Goal: Task Accomplishment & Management: Use online tool/utility

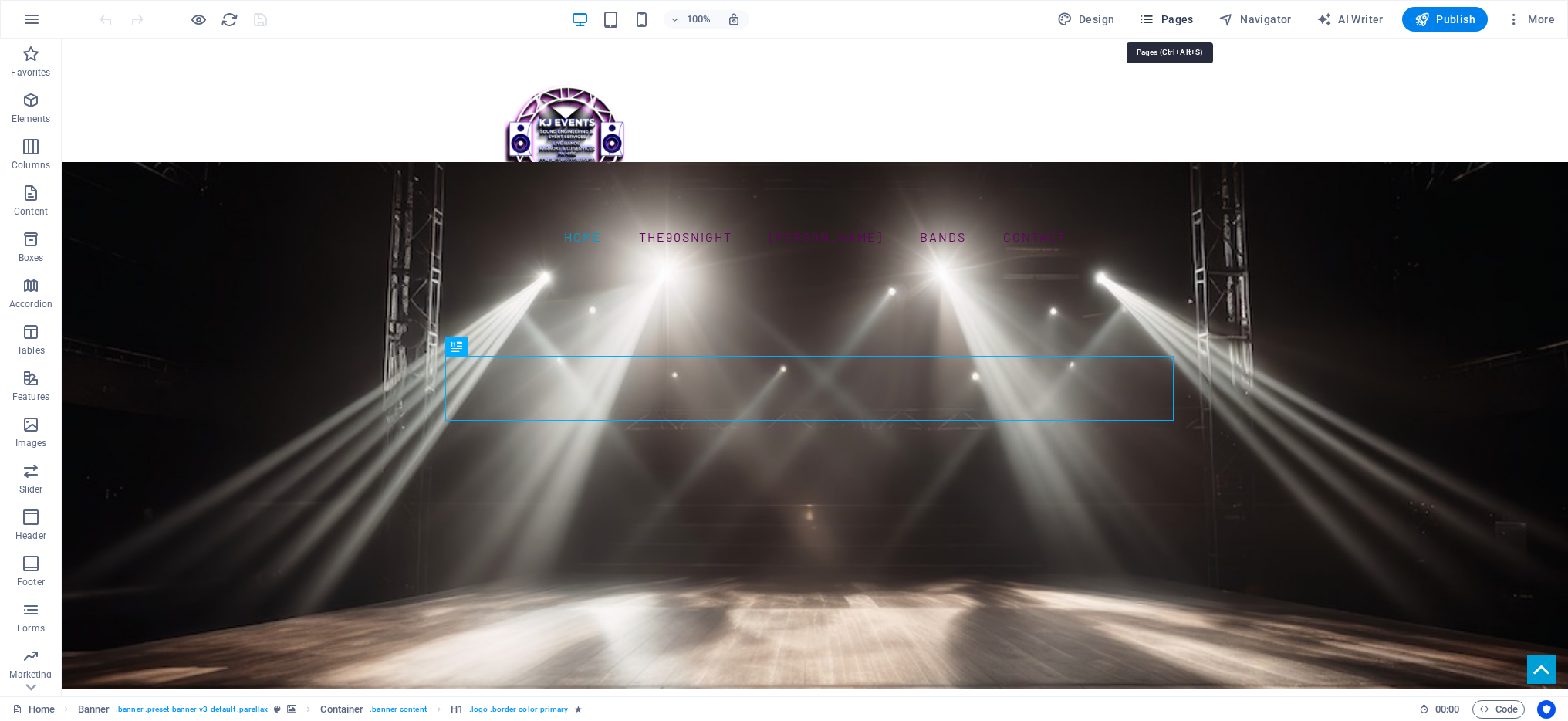
click at [1168, 20] on span "Pages" at bounding box center [1166, 19] width 54 height 15
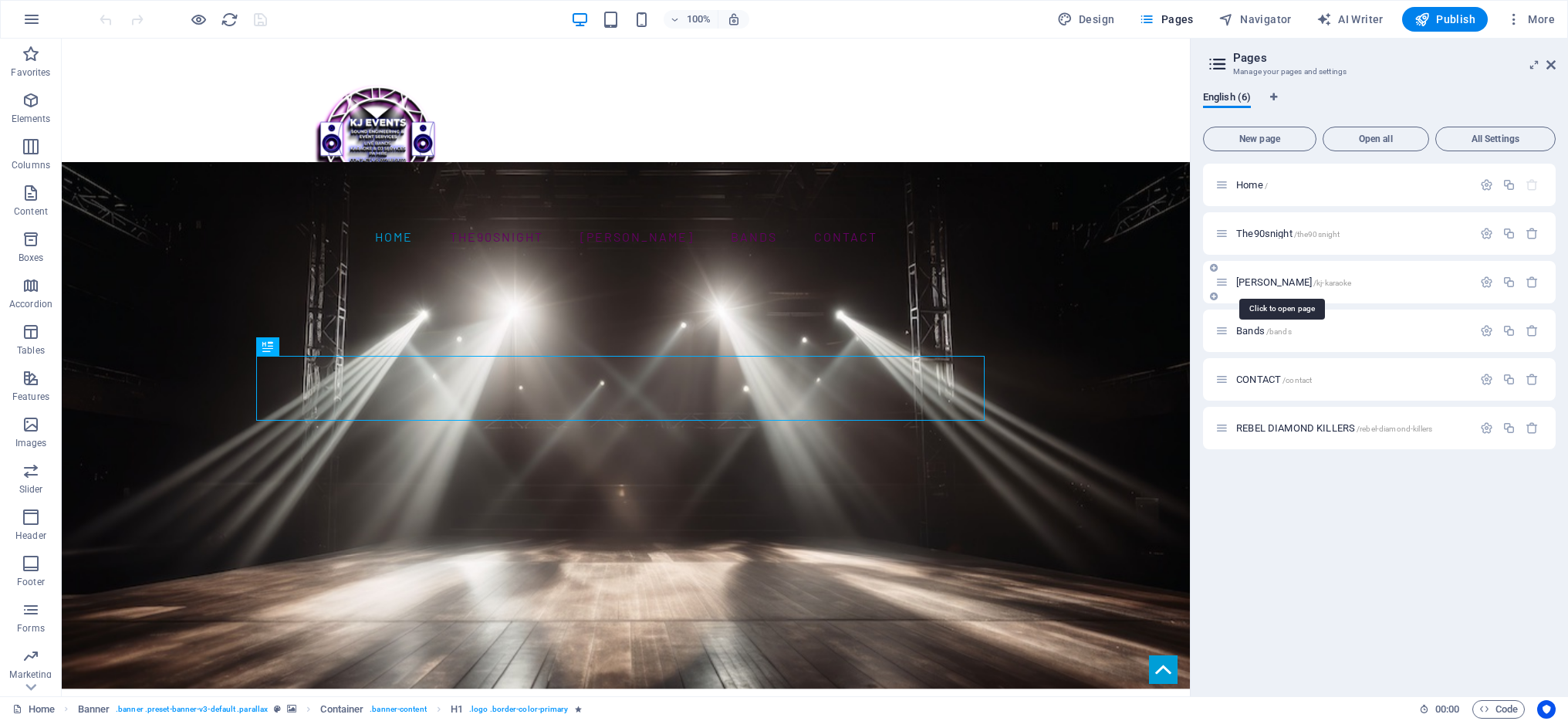
click at [1263, 279] on span "[PERSON_NAME] /kj-karaoke" at bounding box center [1294, 282] width 115 height 12
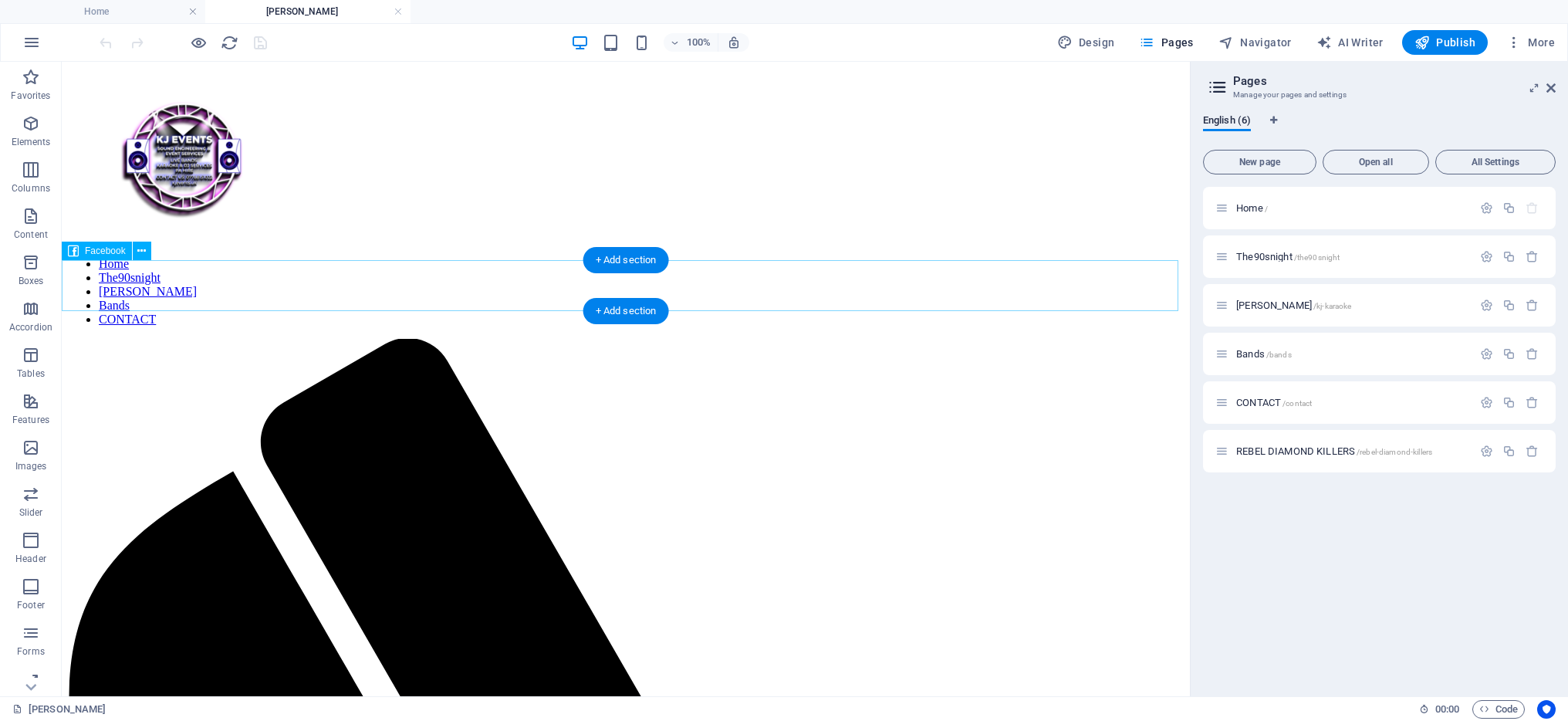
select select "%"
select select "px"
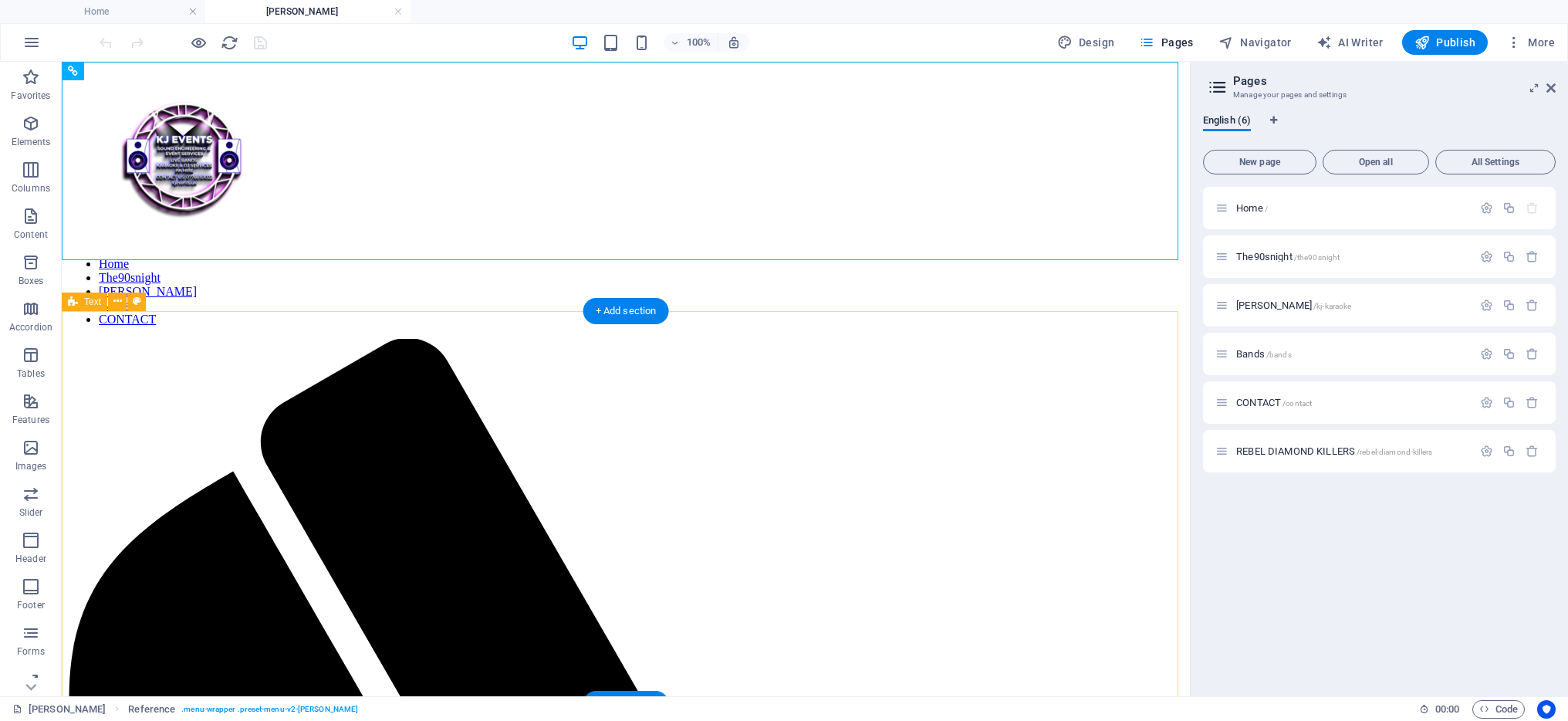
drag, startPoint x: 207, startPoint y: 317, endPoint x: 565, endPoint y: 648, distance: 487.6
drag, startPoint x: 461, startPoint y: 259, endPoint x: 504, endPoint y: 693, distance: 436.1
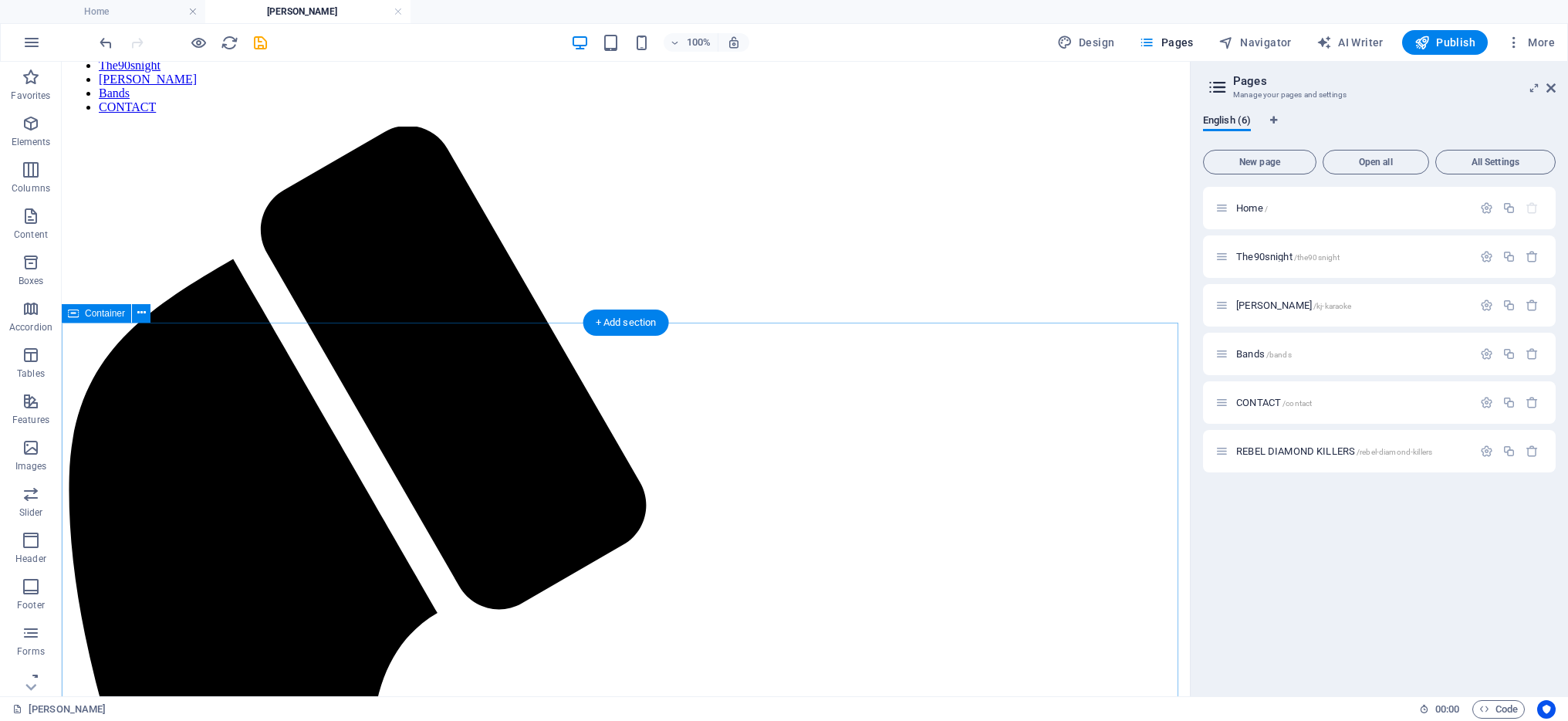
scroll to position [59, 0]
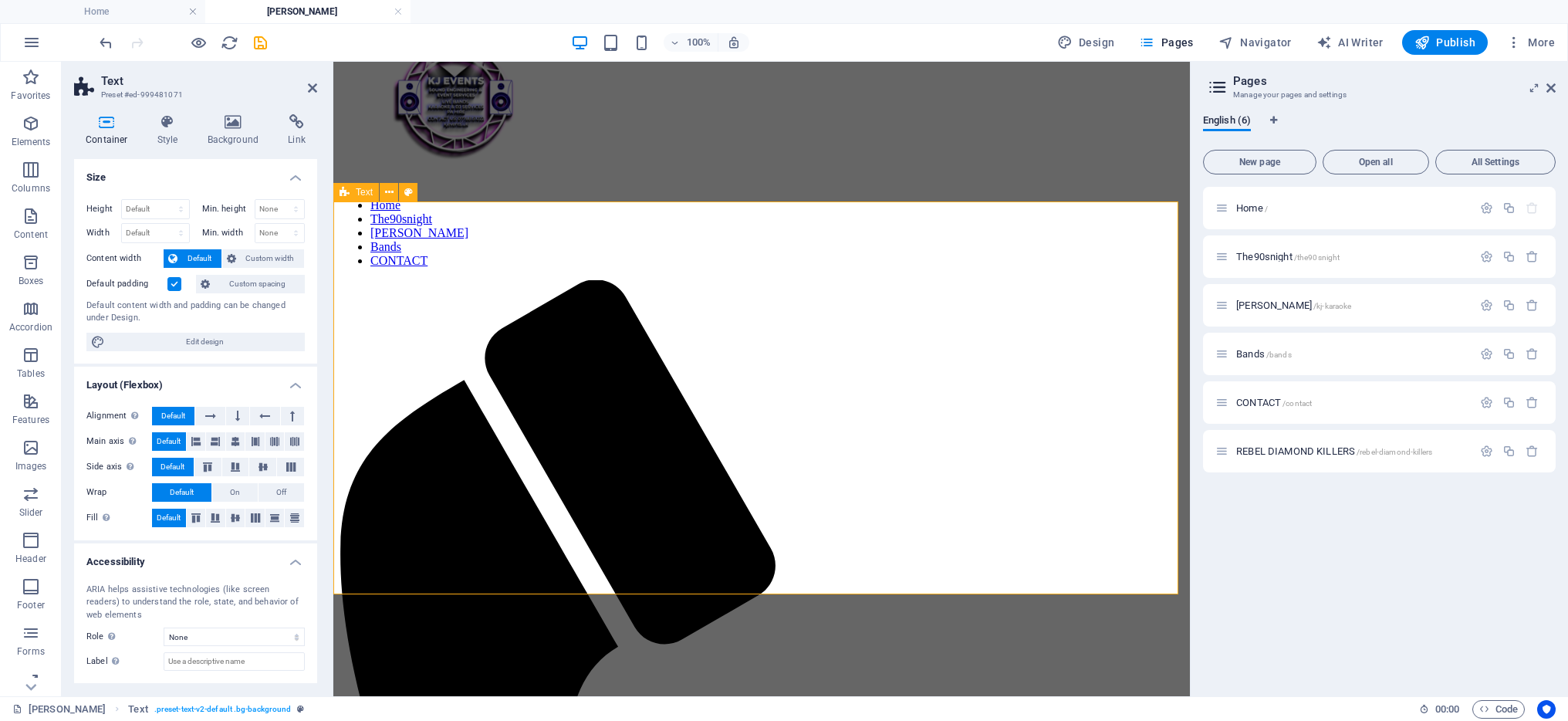
click at [313, 89] on icon at bounding box center [312, 88] width 9 height 13
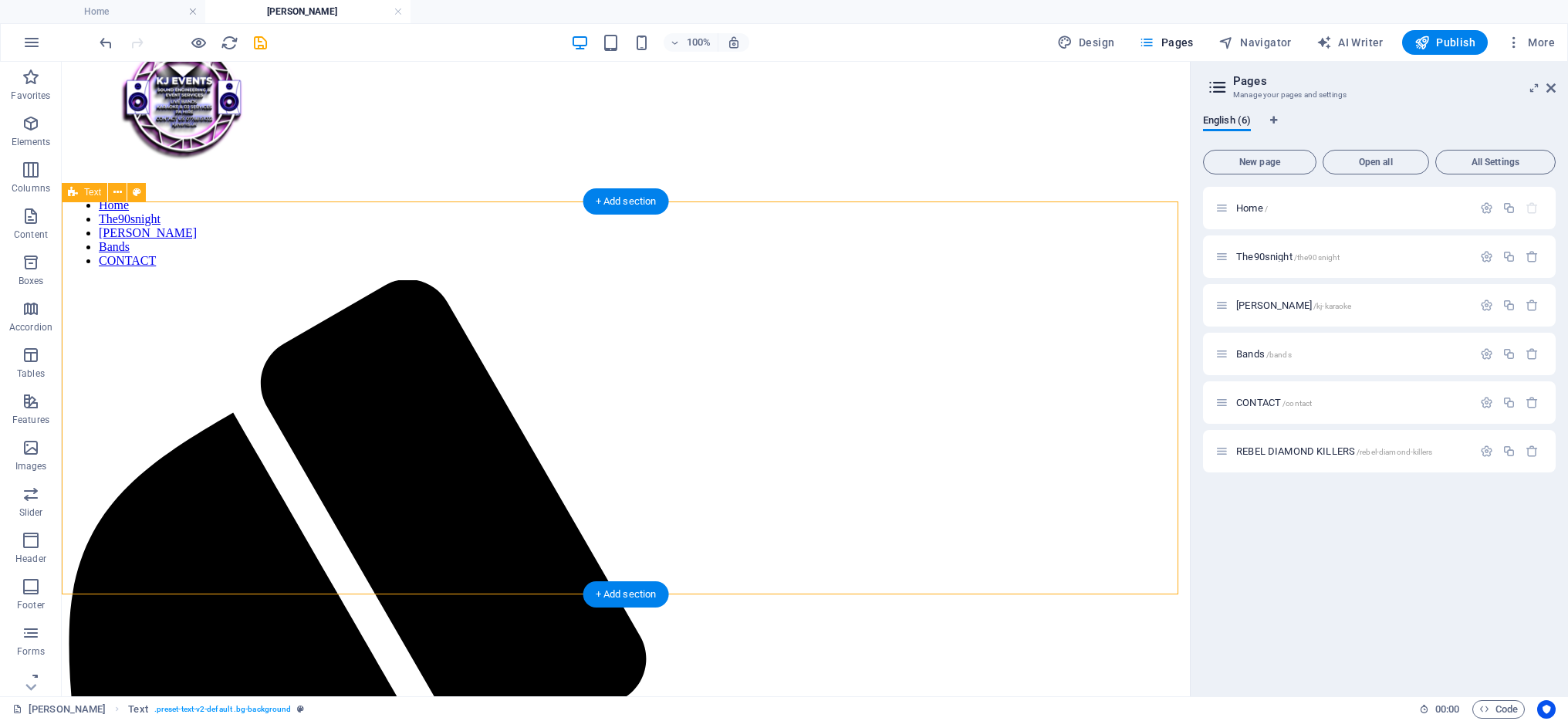
click at [33, 124] on icon "button" at bounding box center [31, 124] width 18 height 18
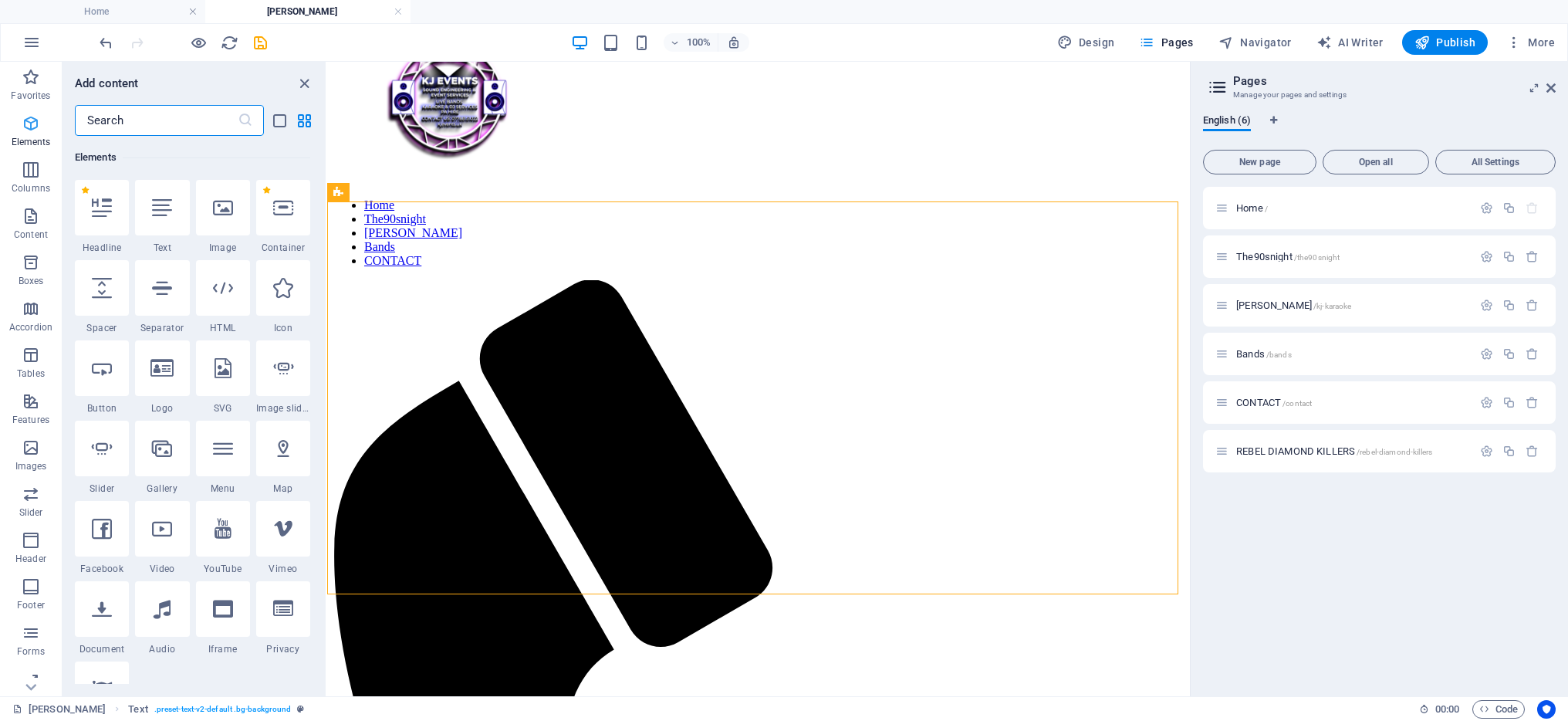
scroll to position [165, 0]
click at [104, 538] on icon at bounding box center [102, 529] width 20 height 20
select select "%"
select select "px"
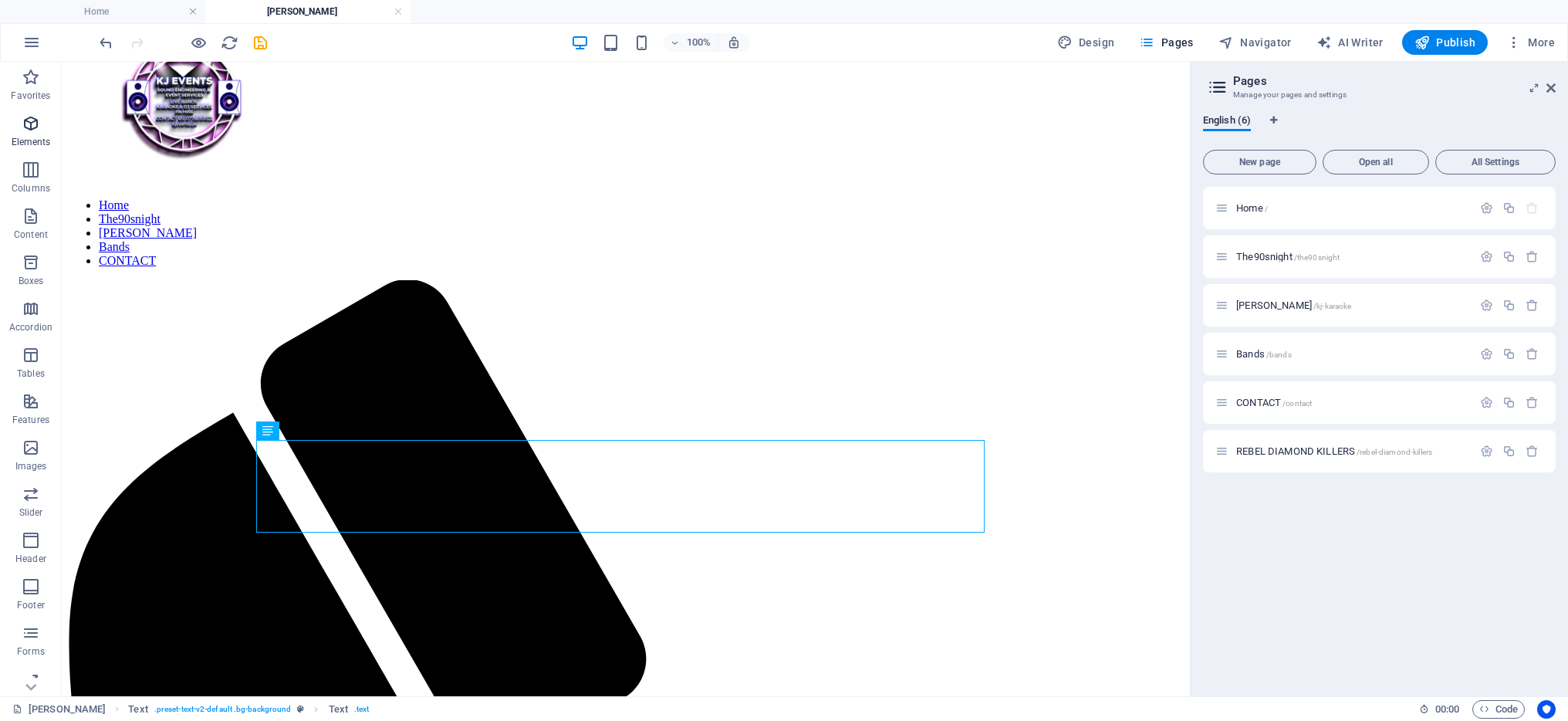
click at [26, 131] on icon "button" at bounding box center [31, 124] width 18 height 18
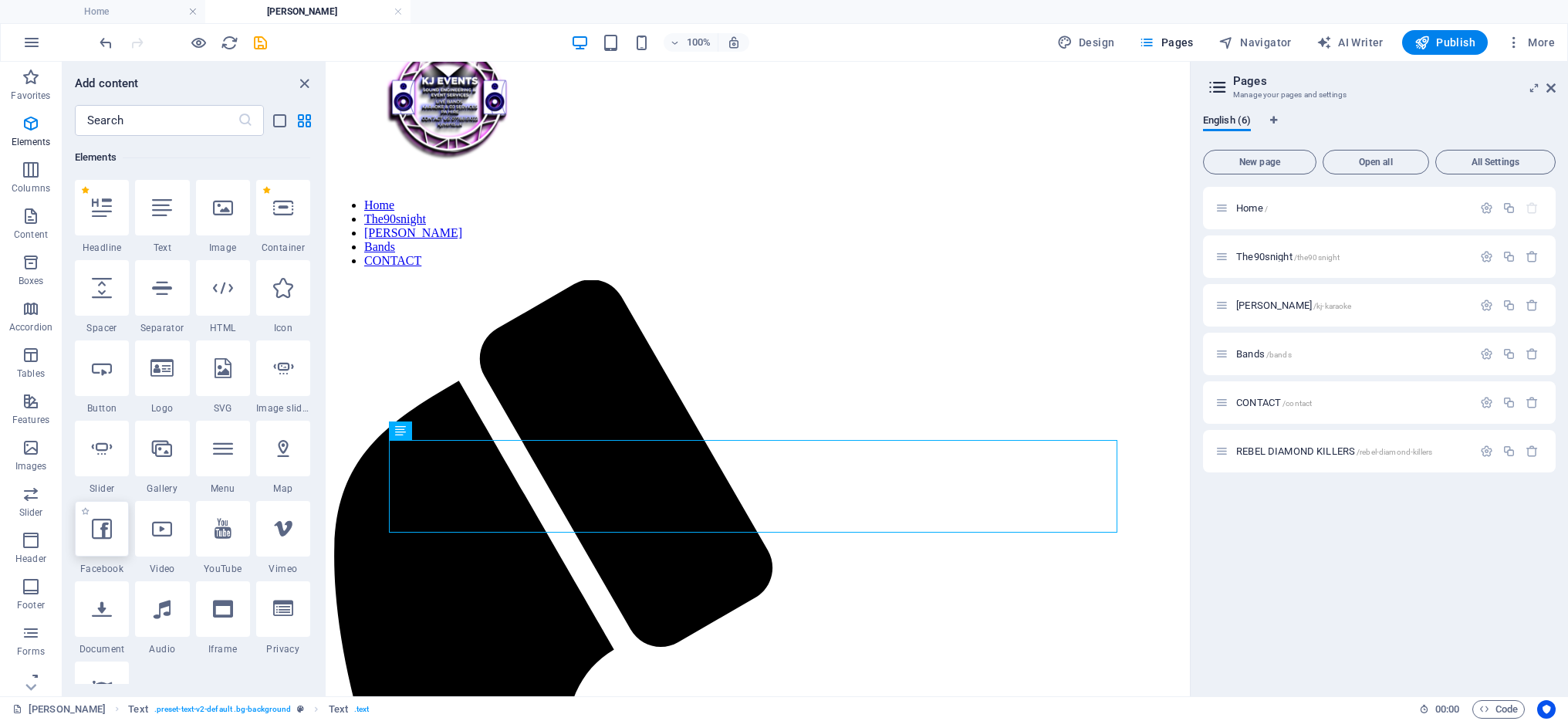
click at [102, 548] on div at bounding box center [102, 529] width 54 height 55
select select "%"
select select "px"
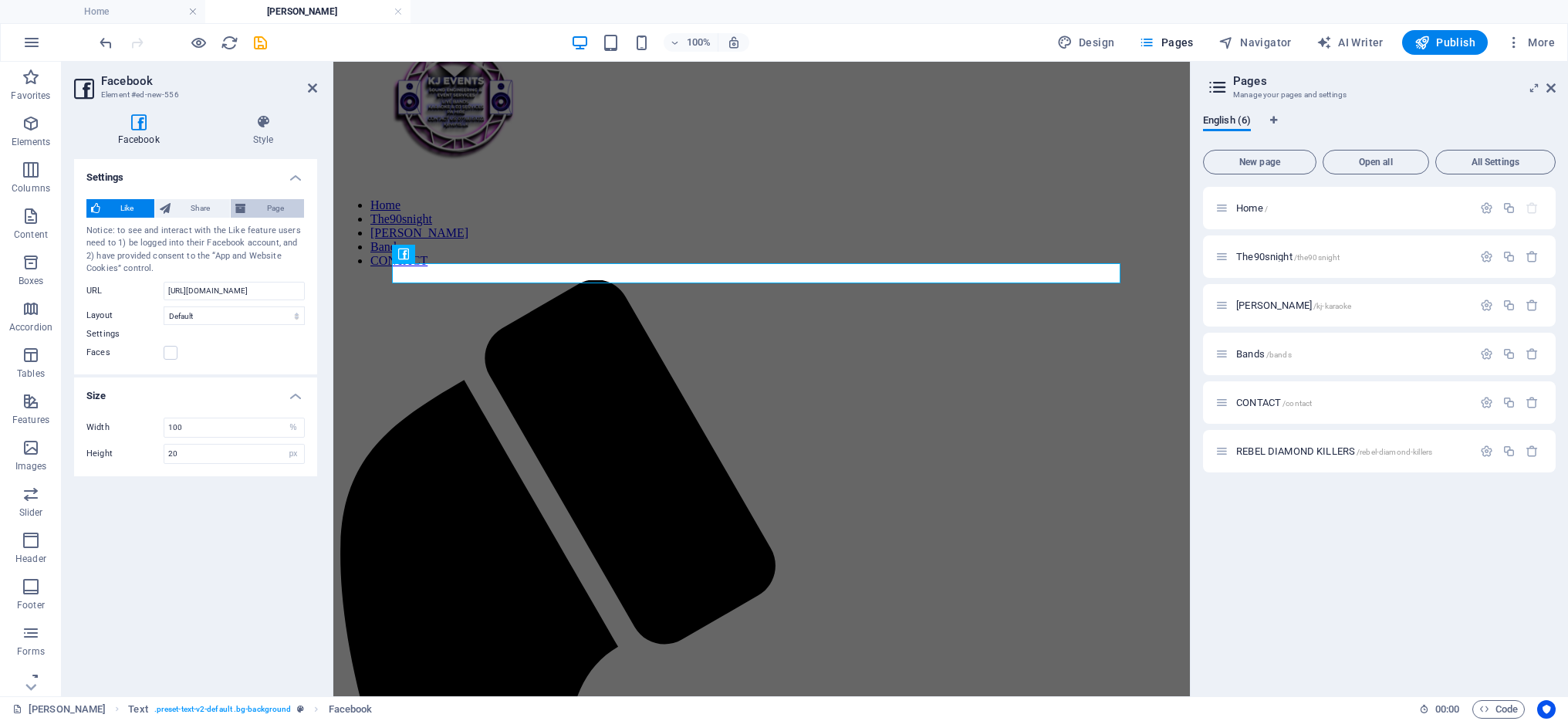
click at [275, 208] on span "Page" at bounding box center [275, 208] width 49 height 18
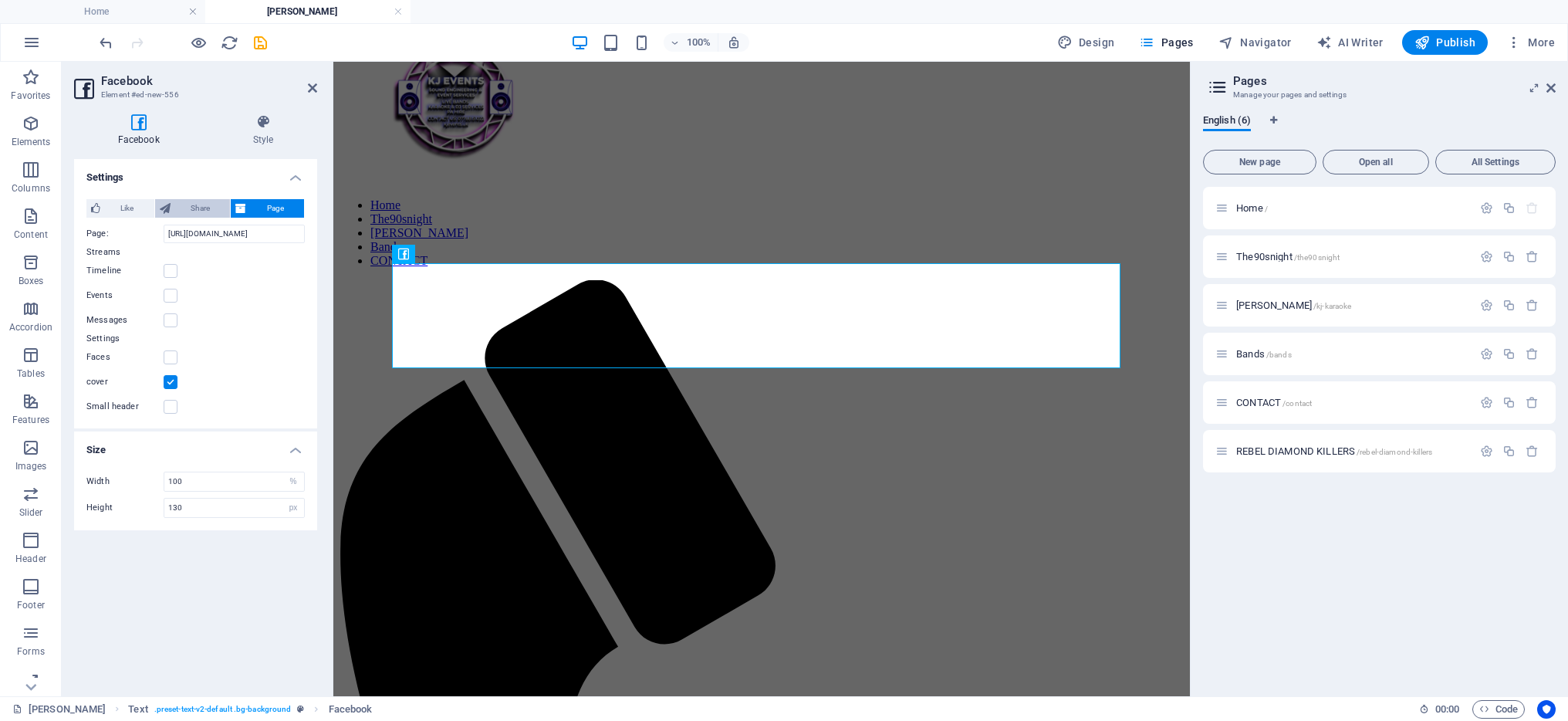
click at [176, 205] on span "Share" at bounding box center [200, 208] width 51 height 18
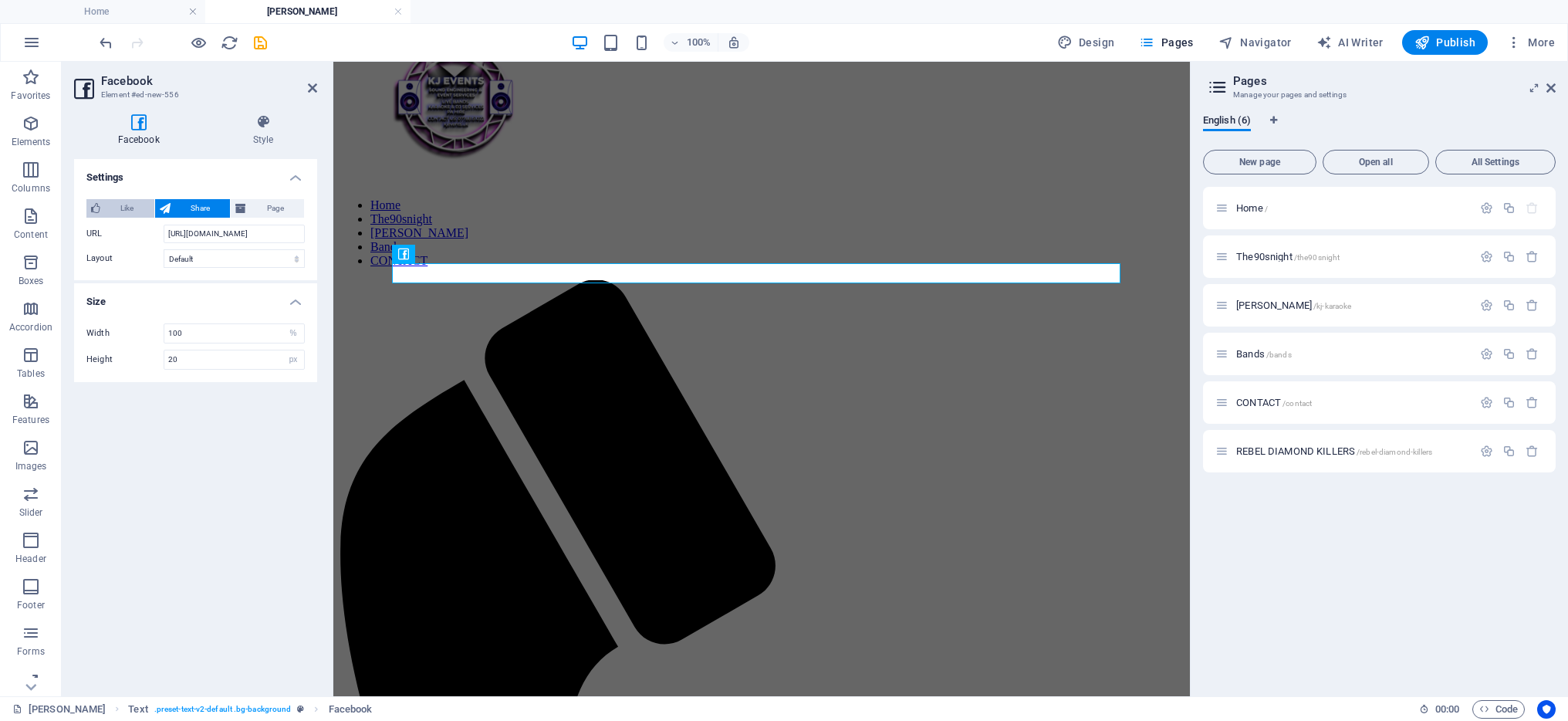
click at [120, 205] on span "Like" at bounding box center [128, 208] width 45 height 18
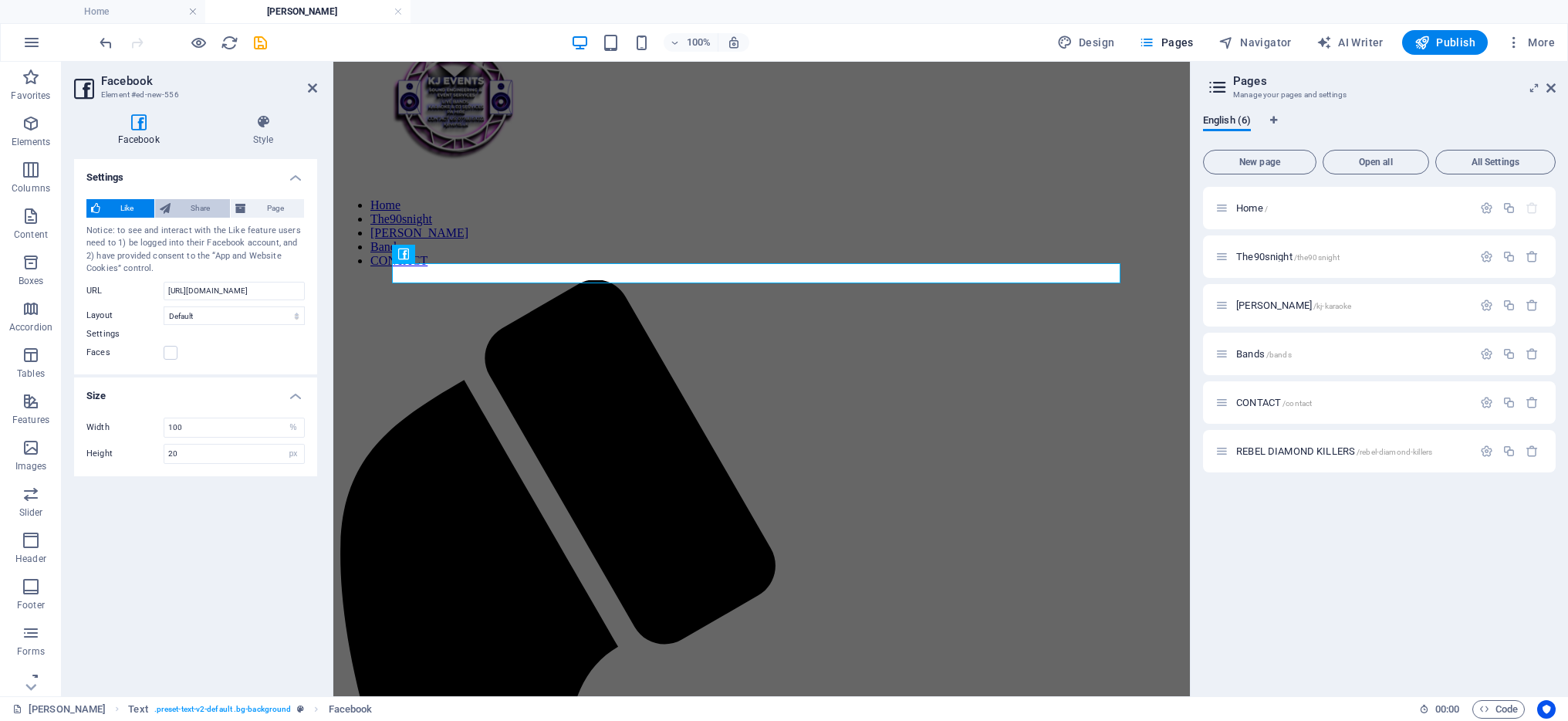
click at [185, 205] on span "Share" at bounding box center [200, 208] width 51 height 18
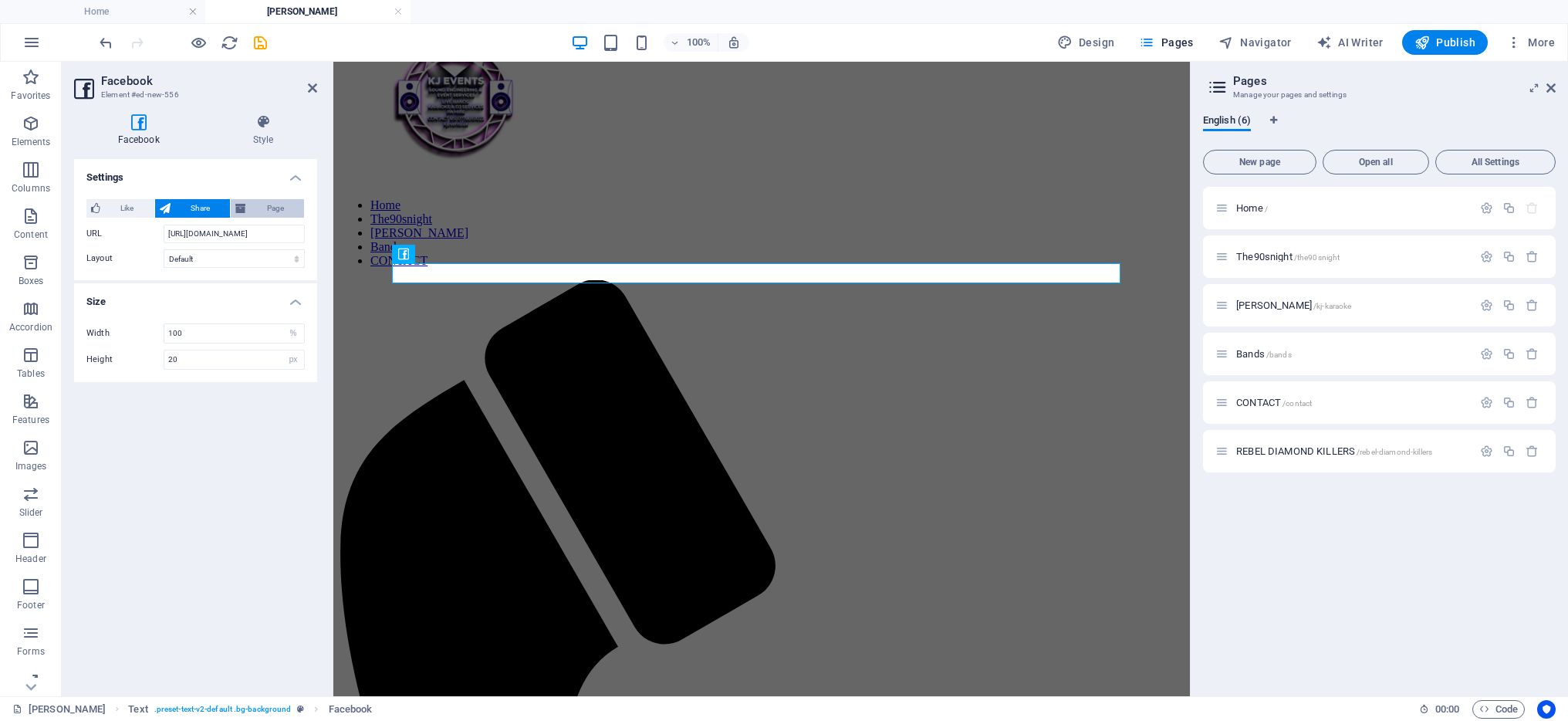
click at [264, 215] on span "Page" at bounding box center [275, 208] width 49 height 18
type input "130"
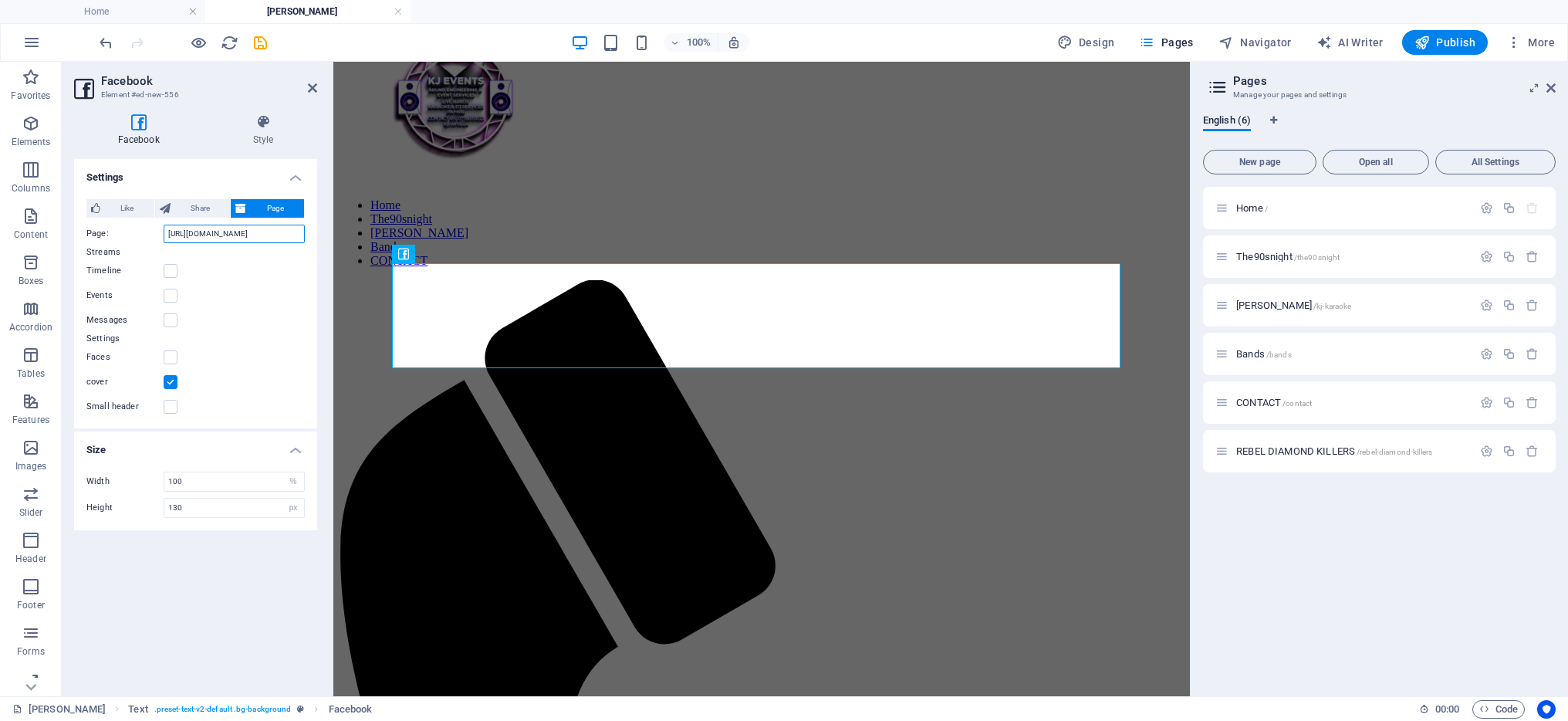
click at [237, 234] on input "[URL][DOMAIN_NAME]" at bounding box center [234, 234] width 141 height 18
paste input "[URL][DOMAIN_NAME]"
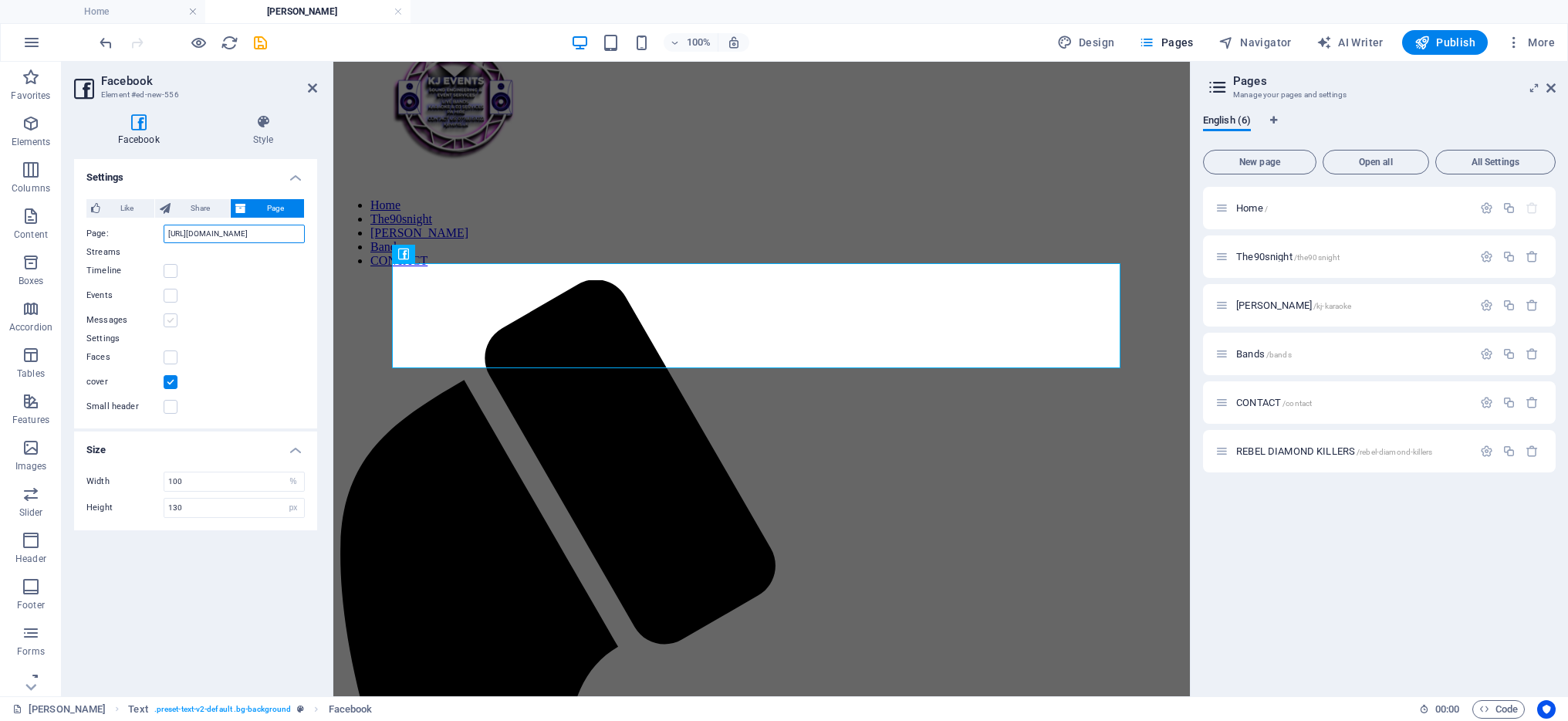
type input "[URL][DOMAIN_NAME]"
click at [168, 322] on label at bounding box center [171, 320] width 14 height 14
click at [0, 0] on input "Messages" at bounding box center [0, 0] width 0 height 0
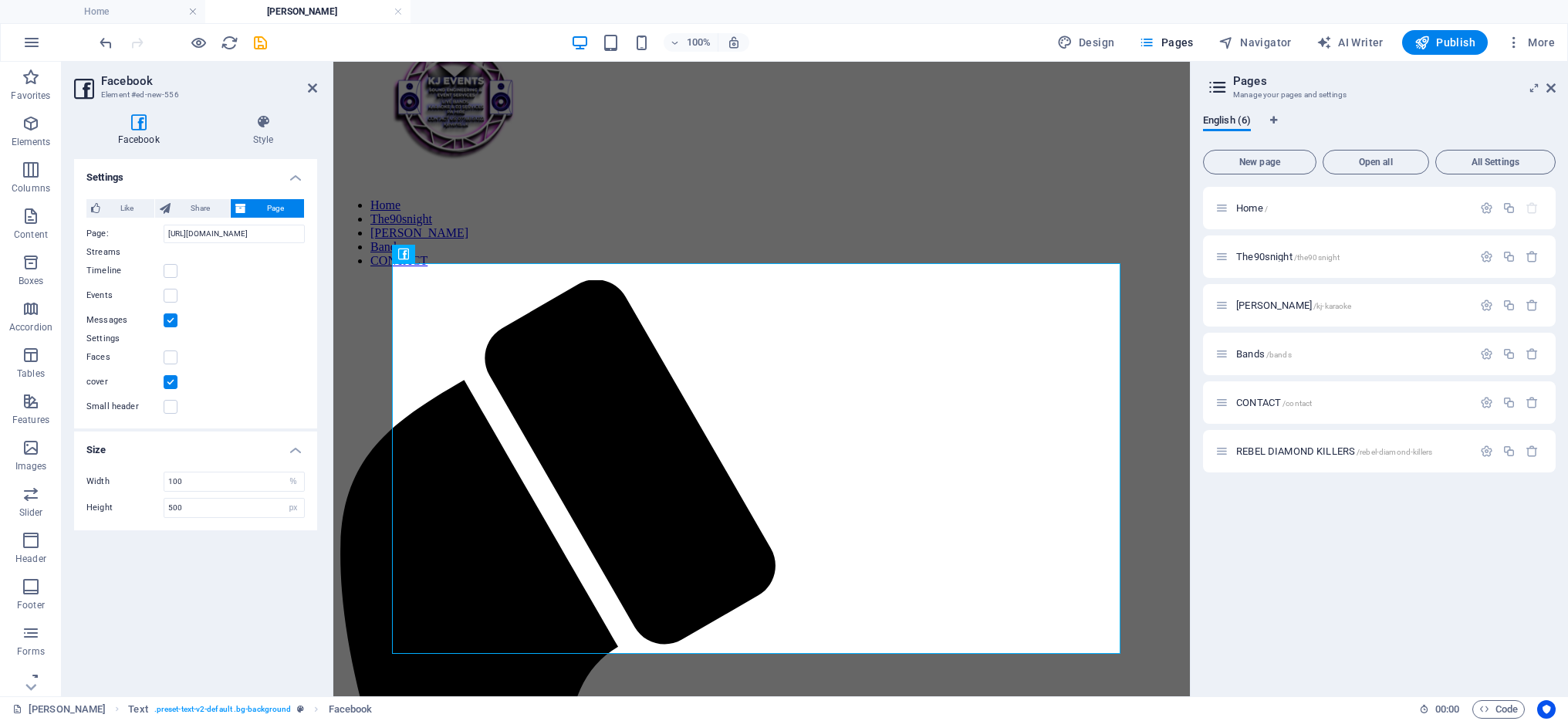
click at [168, 322] on label at bounding box center [171, 320] width 14 height 14
click at [0, 0] on input "Messages" at bounding box center [0, 0] width 0 height 0
type input "130"
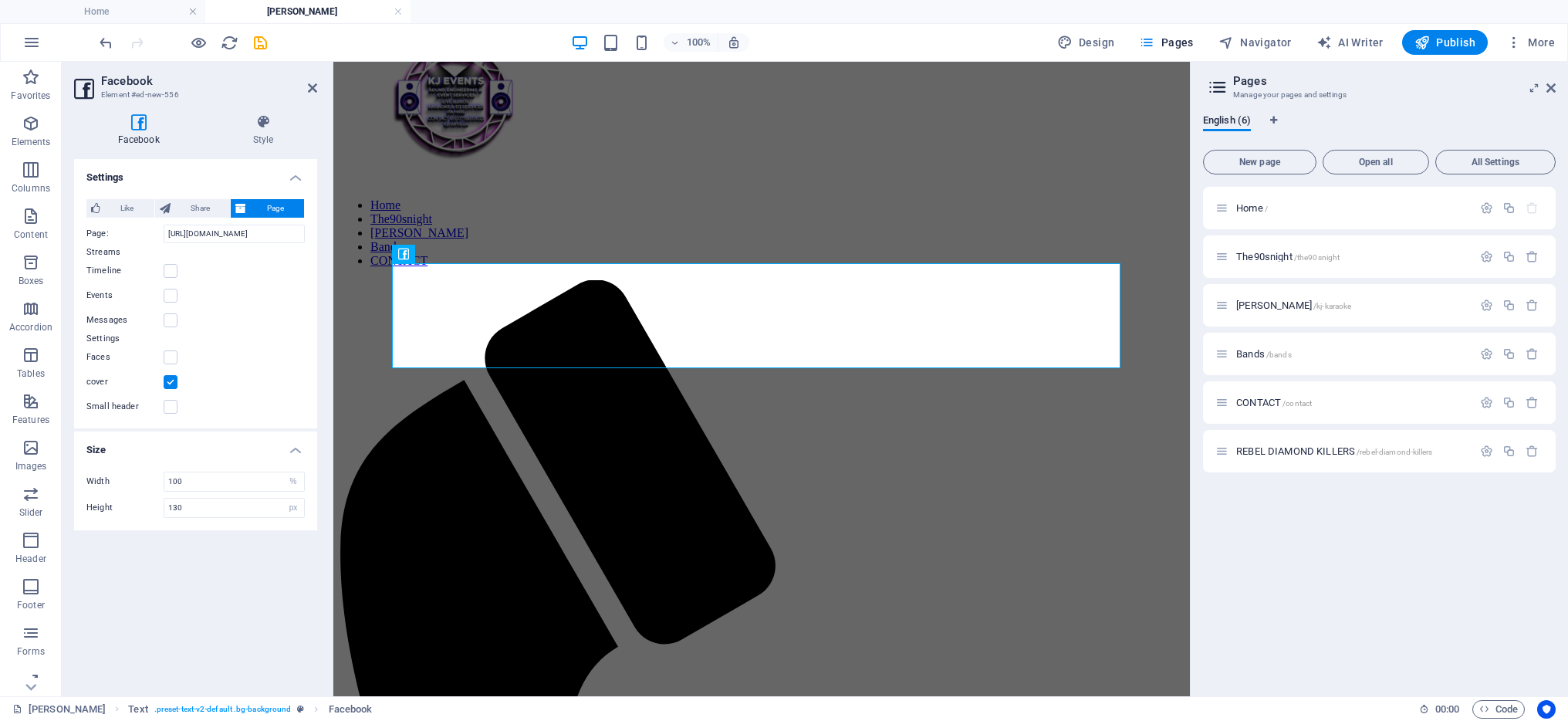
click at [171, 380] on label at bounding box center [171, 382] width 14 height 14
click at [0, 0] on input "cover" at bounding box center [0, 0] width 0 height 0
click at [171, 380] on label at bounding box center [171, 382] width 14 height 14
click at [0, 0] on input "cover" at bounding box center [0, 0] width 0 height 0
click at [270, 129] on icon at bounding box center [263, 122] width 108 height 15
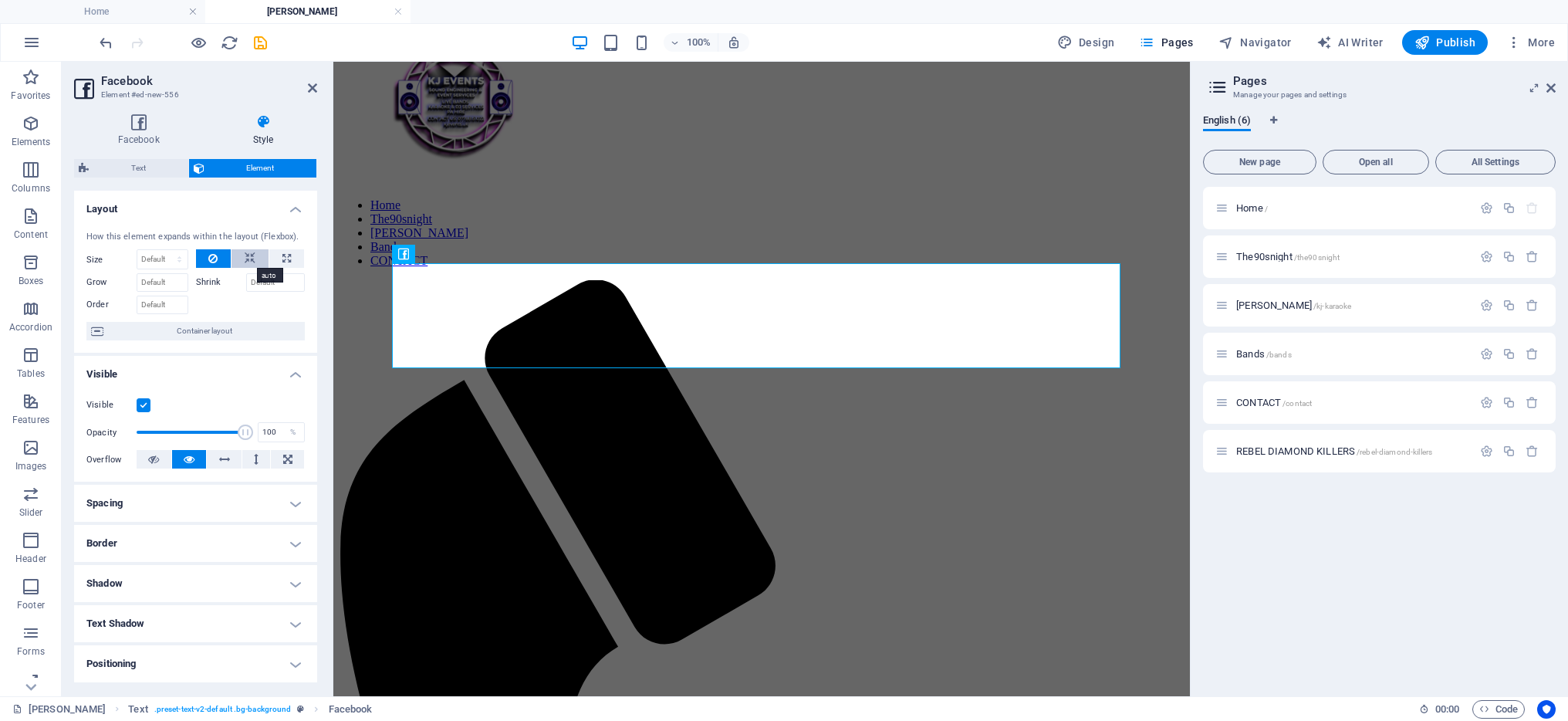
click at [245, 258] on icon at bounding box center [250, 258] width 11 height 18
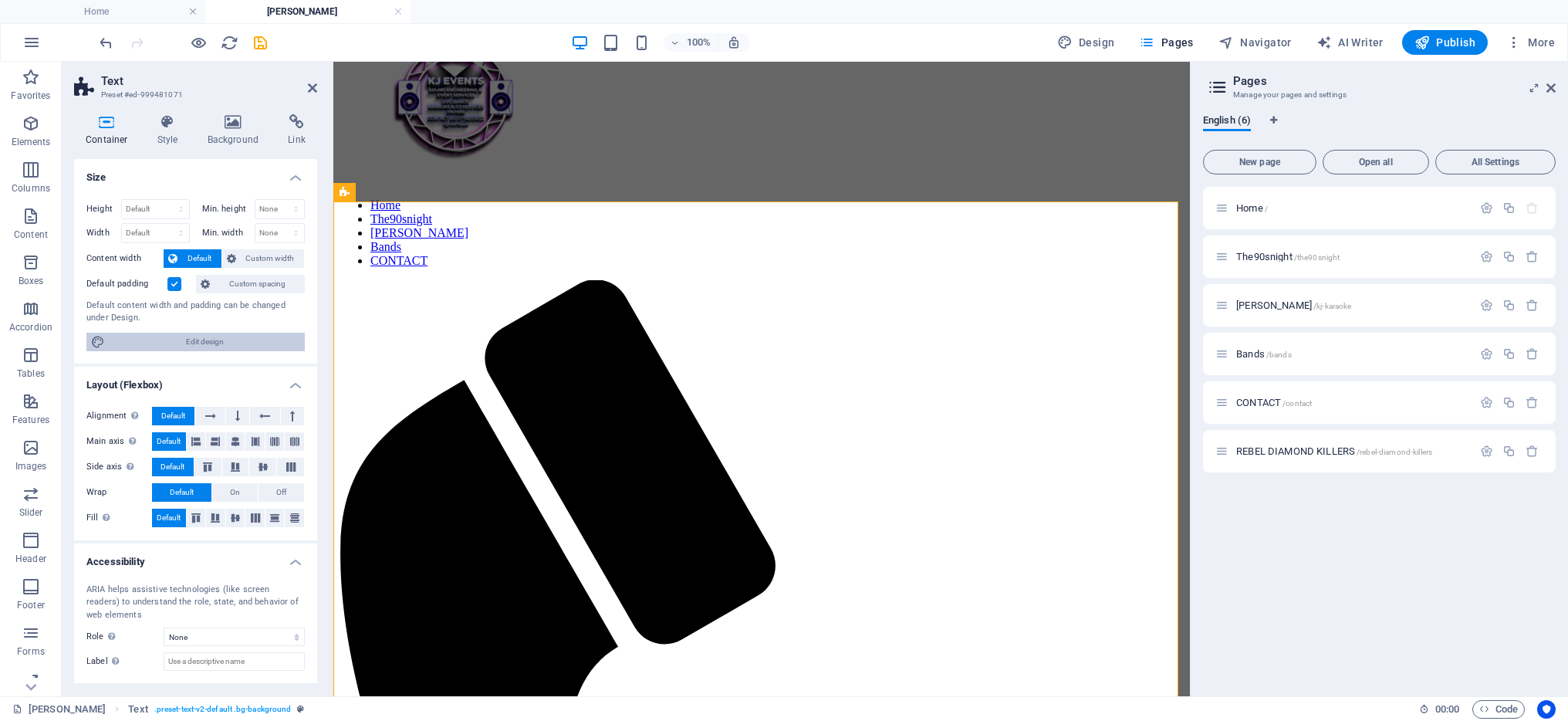
drag, startPoint x: 195, startPoint y: 336, endPoint x: 11, endPoint y: 274, distance: 194.2
click at [195, 336] on span "Edit design" at bounding box center [205, 342] width 191 height 18
select select "rem"
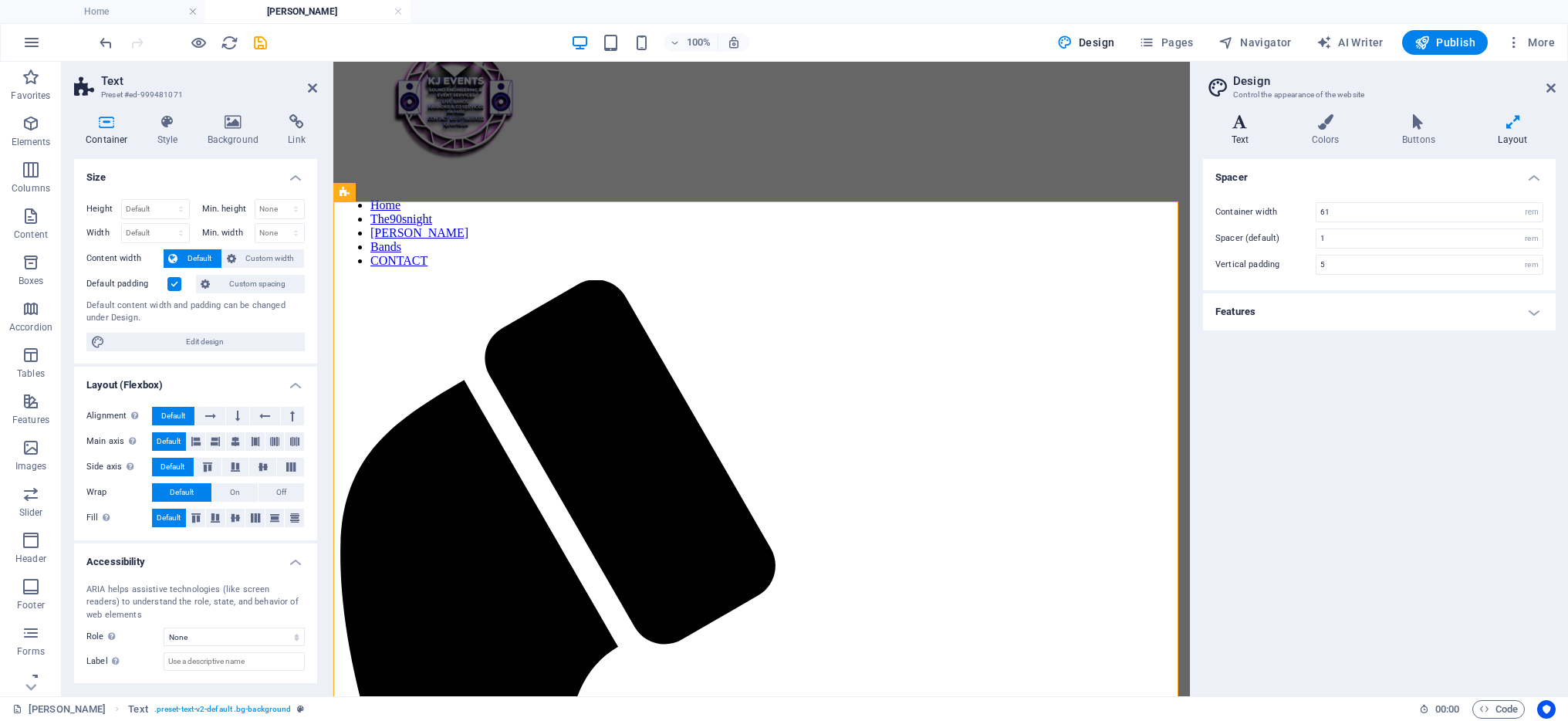
click at [1236, 131] on h4 "Text" at bounding box center [1244, 130] width 80 height 33
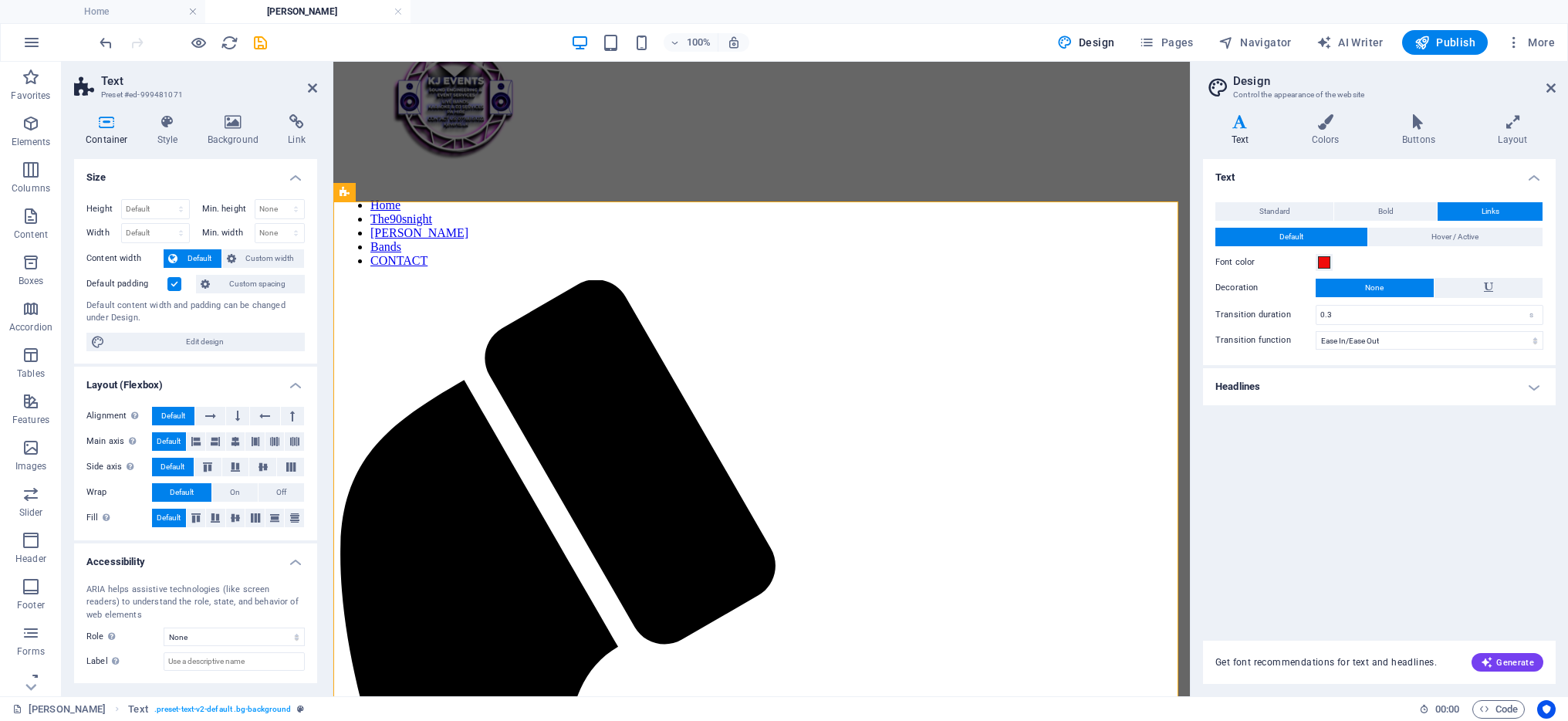
click at [1533, 381] on h4 "Headlines" at bounding box center [1380, 386] width 353 height 37
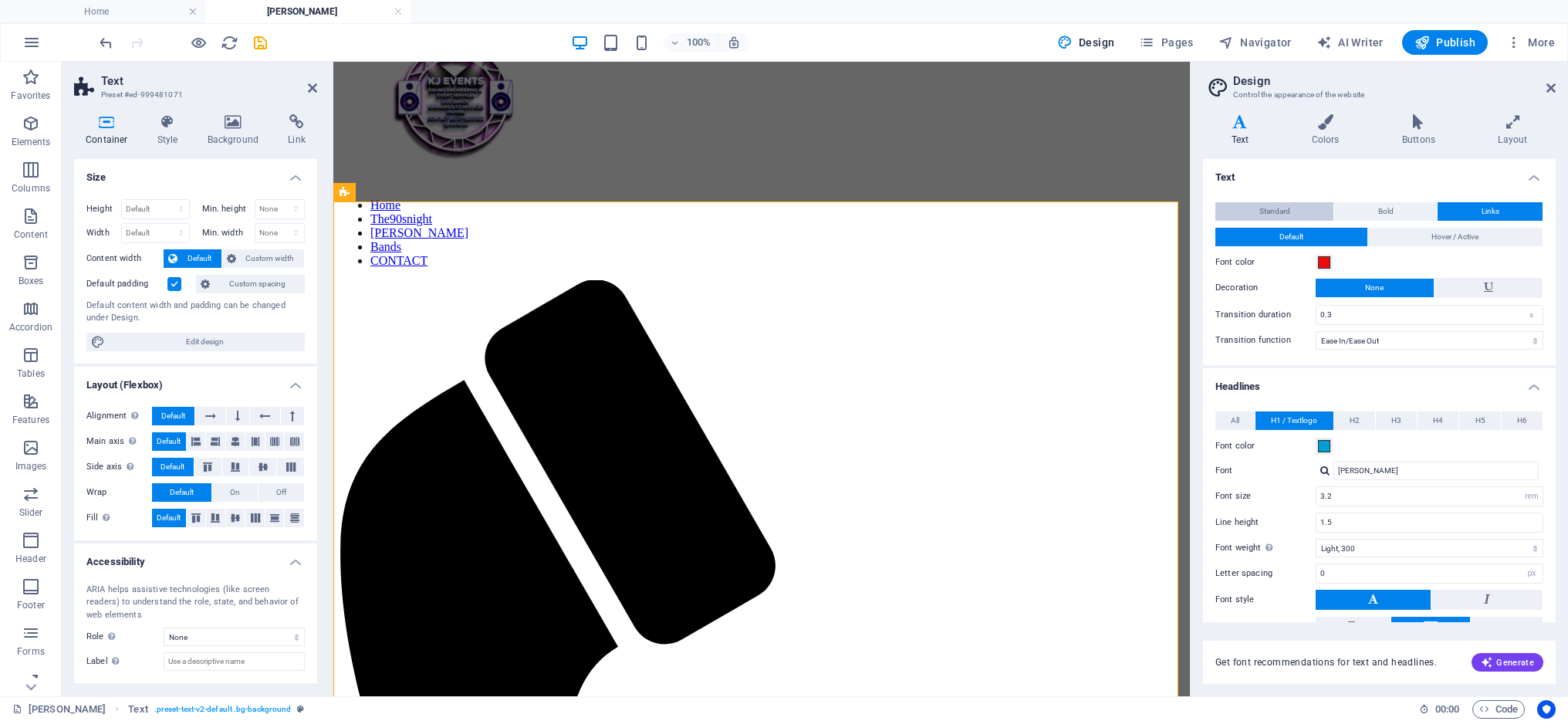
click at [1288, 207] on span "Standard" at bounding box center [1274, 212] width 31 height 18
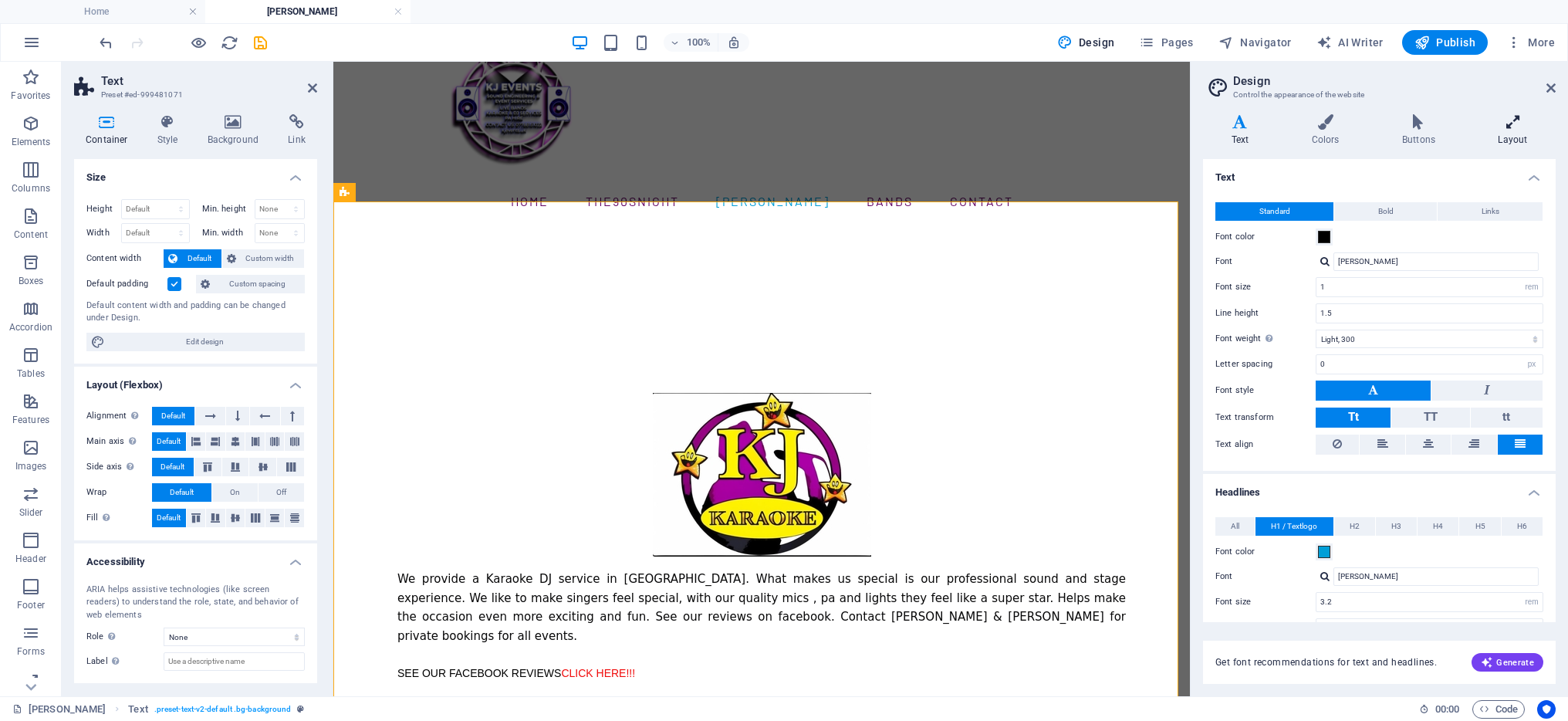
click at [1517, 128] on icon at bounding box center [1513, 122] width 85 height 15
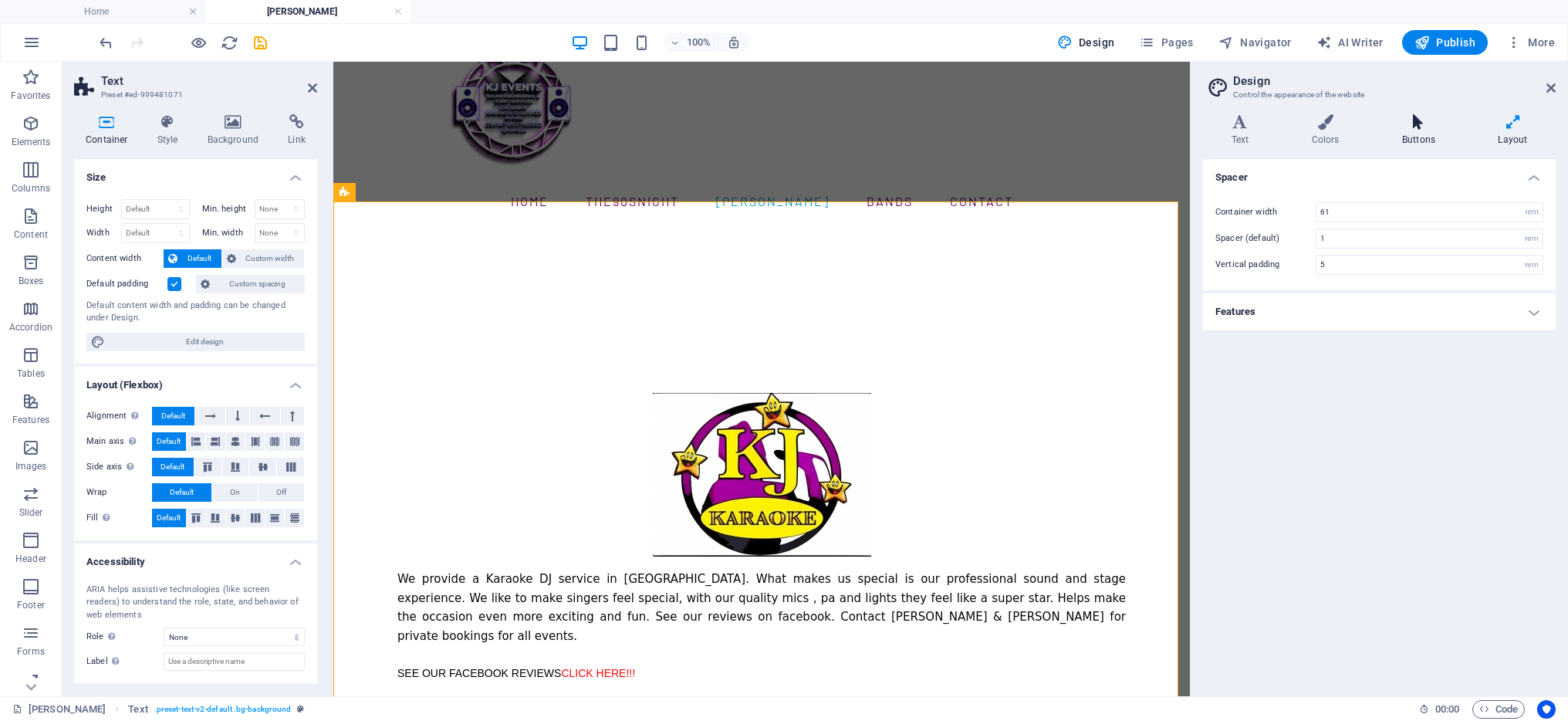
click at [1416, 128] on icon at bounding box center [1418, 122] width 89 height 15
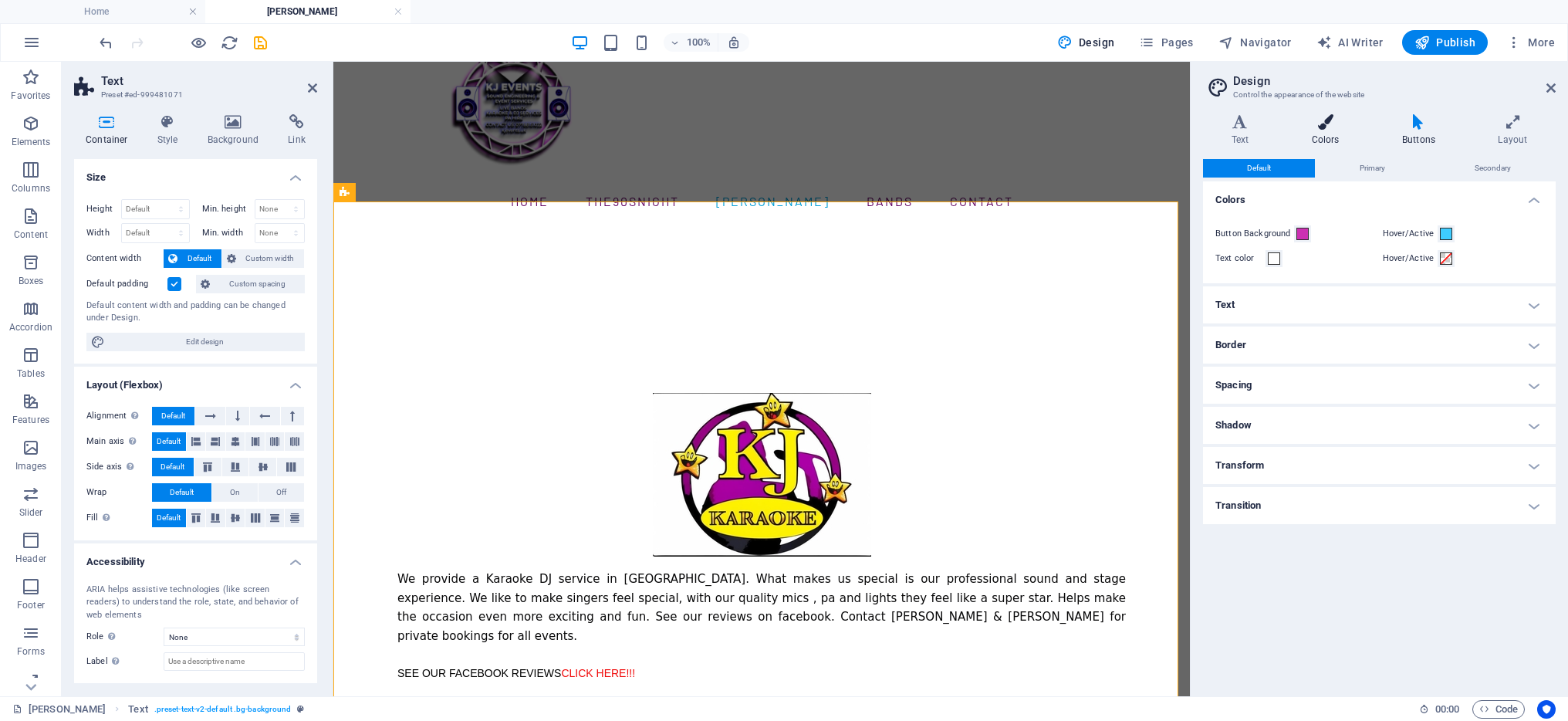
click at [1336, 126] on icon at bounding box center [1325, 122] width 84 height 15
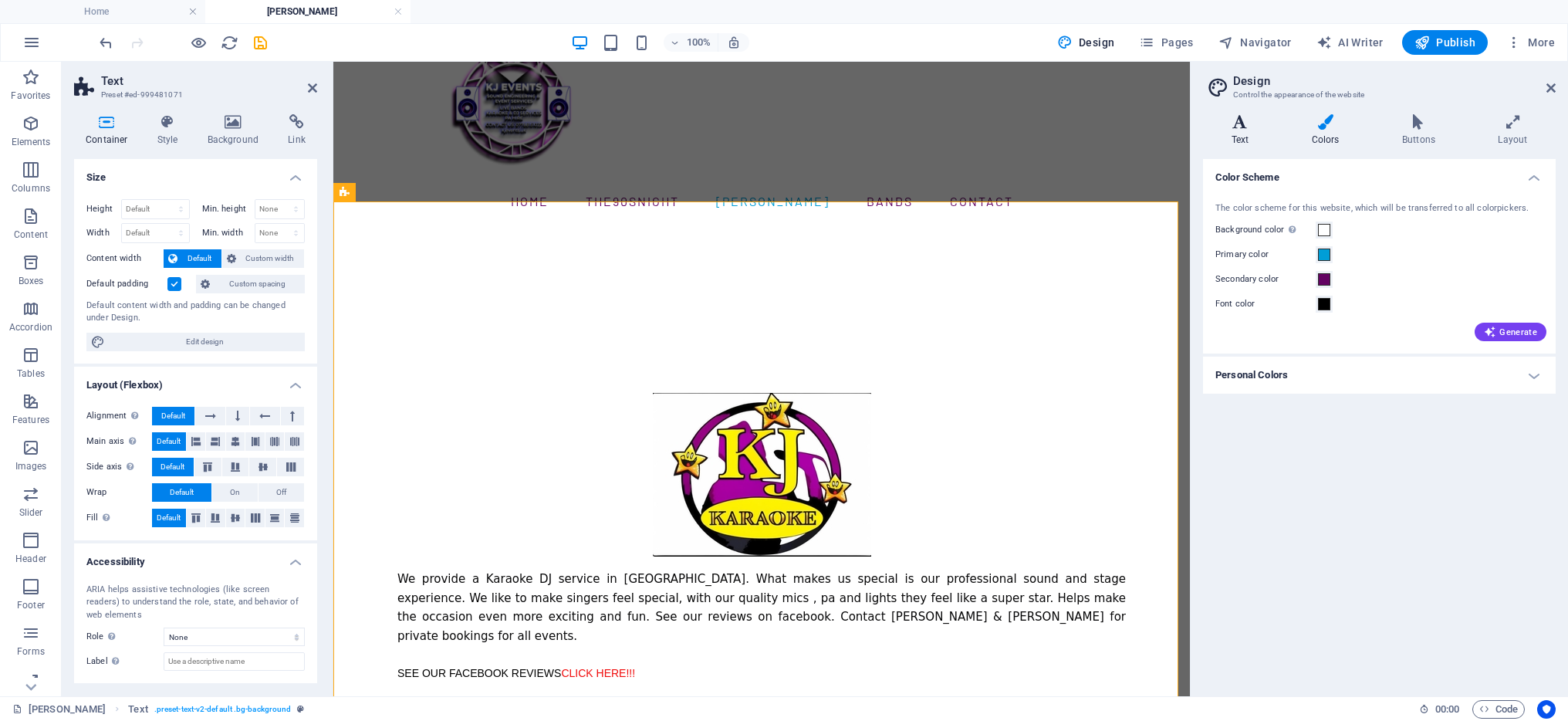
click at [1257, 130] on h4 "Text" at bounding box center [1244, 130] width 80 height 33
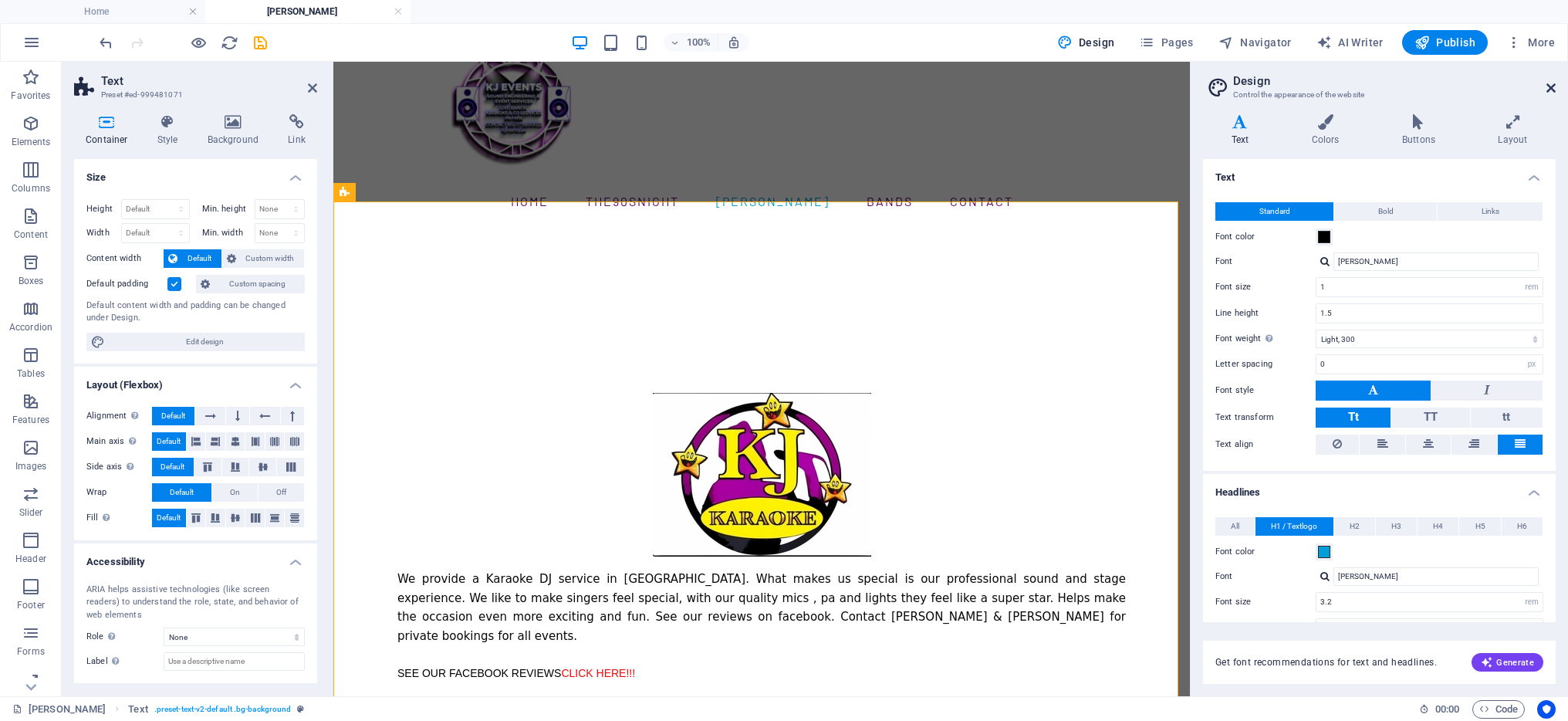
click at [1551, 84] on icon at bounding box center [1550, 88] width 9 height 13
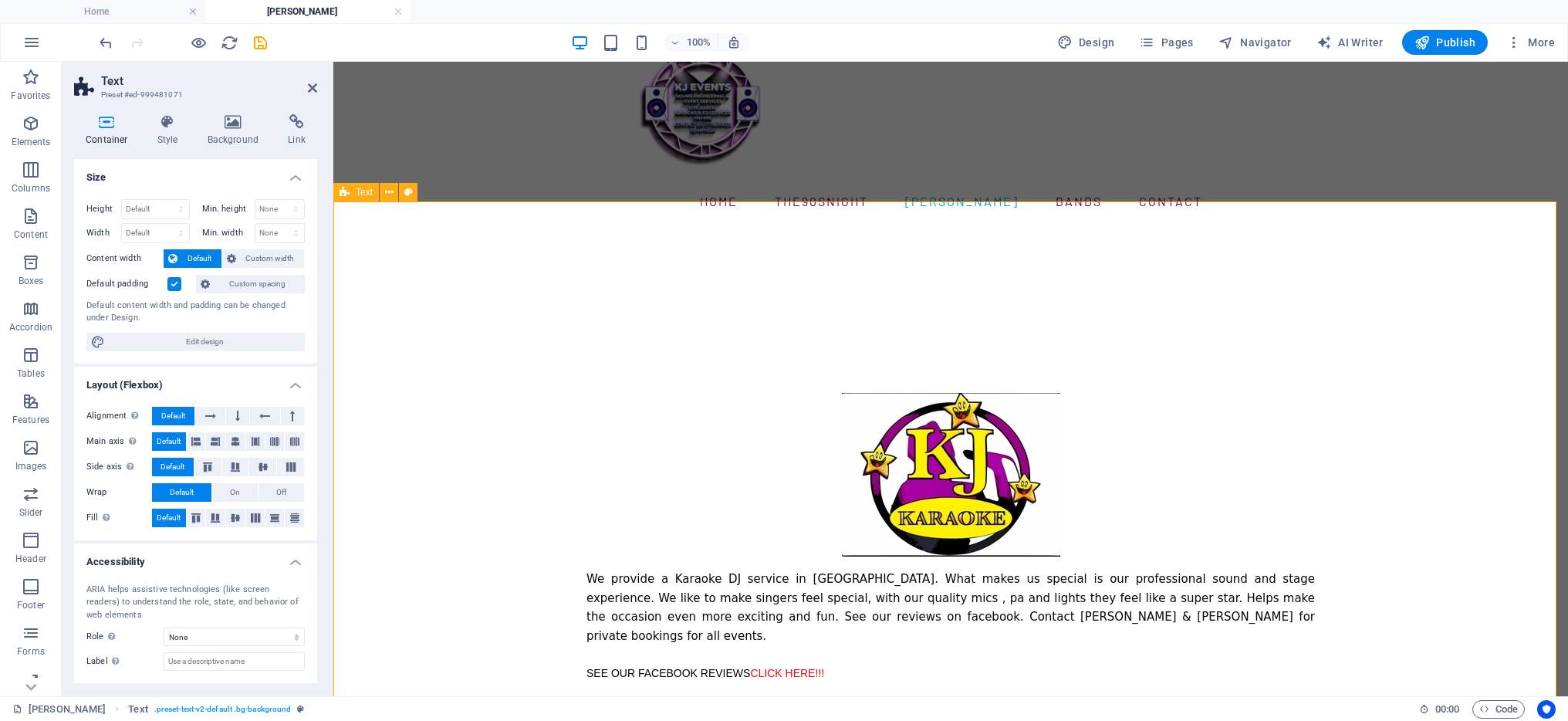
click at [914, 333] on div "We provide a Karaoke DJ service in [GEOGRAPHIC_DATA]. What makes us special is …" at bounding box center [951, 484] width 1235 height 517
click at [761, 304] on div at bounding box center [950, 340] width 728 height 105
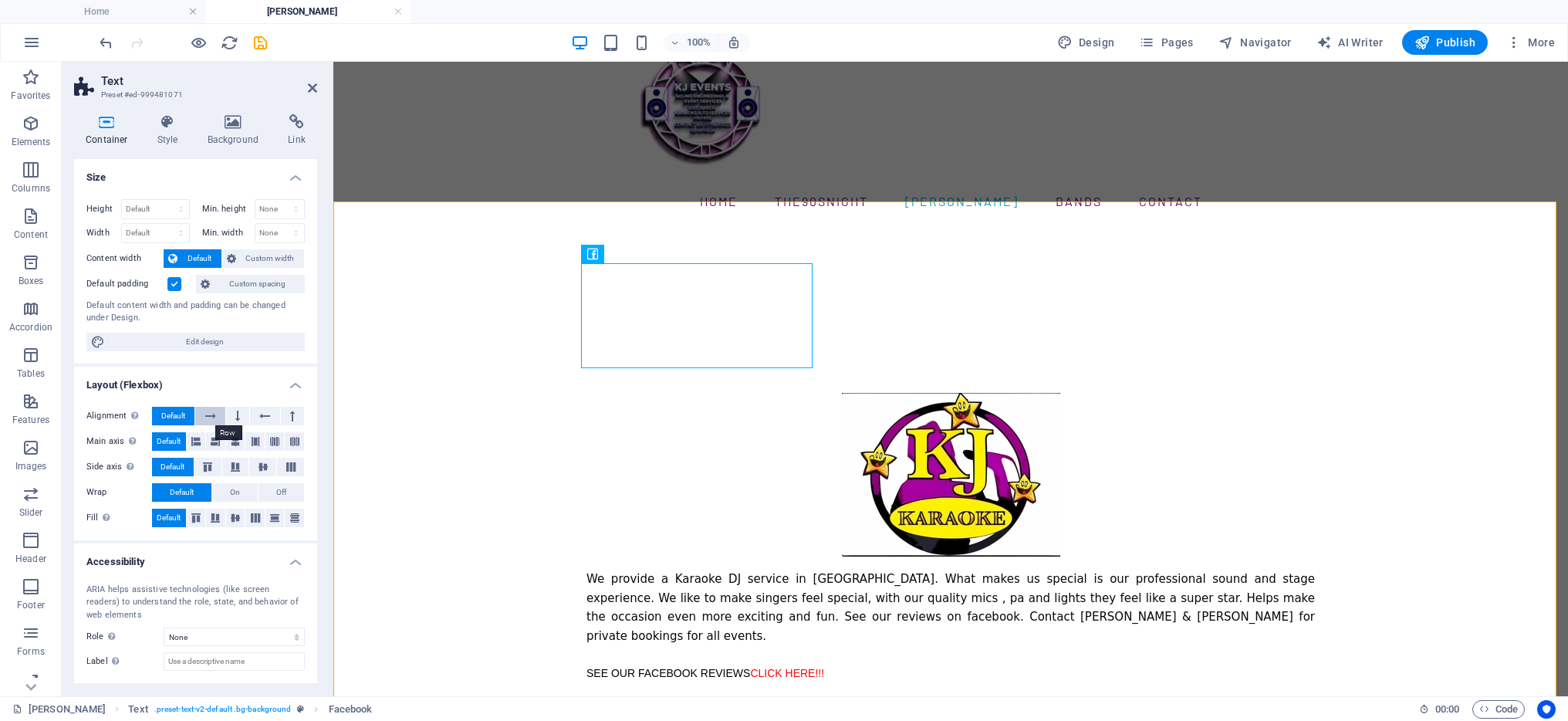
click at [215, 417] on icon at bounding box center [210, 416] width 11 height 18
click at [160, 416] on button "Default" at bounding box center [173, 416] width 43 height 18
click at [194, 439] on icon at bounding box center [196, 442] width 9 height 18
click at [159, 438] on span "Default" at bounding box center [168, 442] width 24 height 18
click at [242, 490] on button "On" at bounding box center [235, 493] width 45 height 18
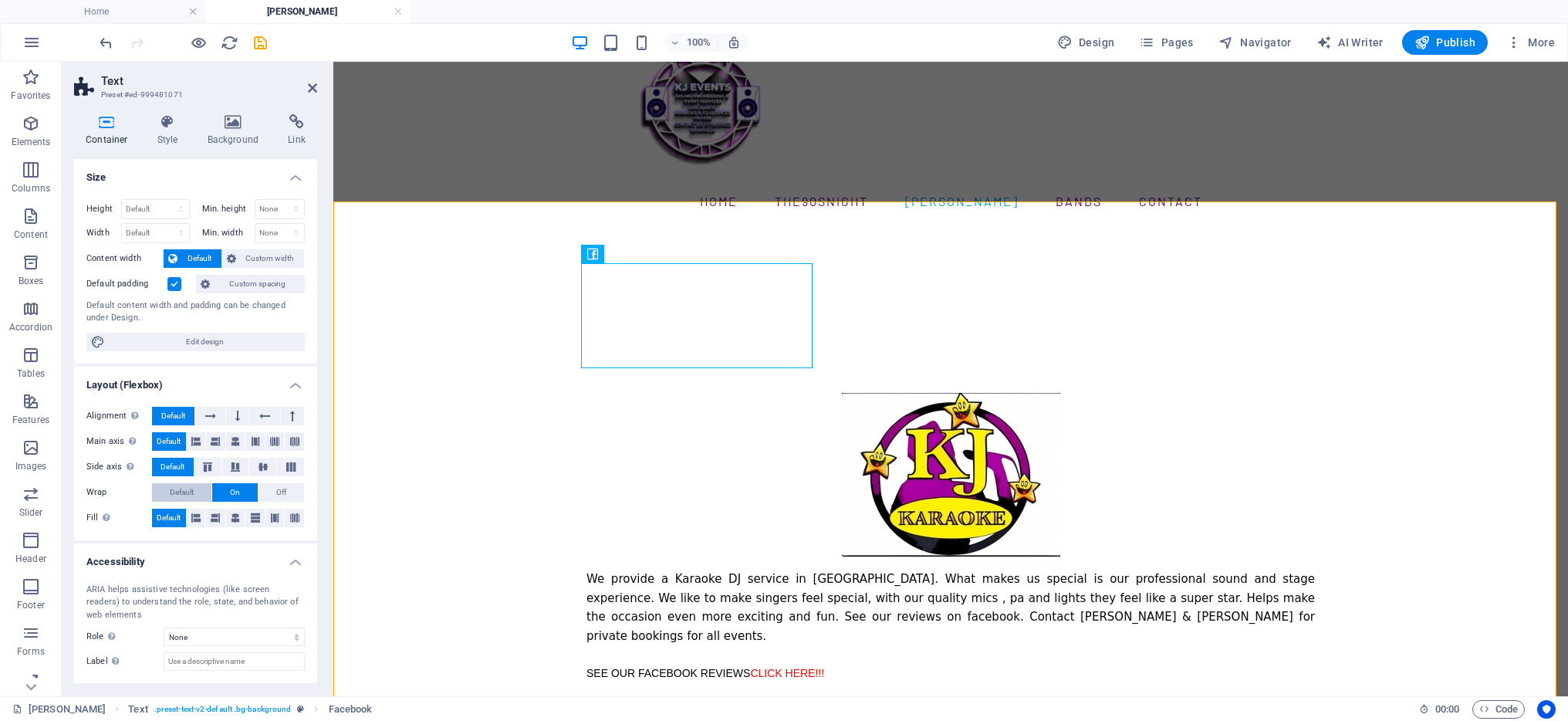
click at [175, 493] on span "Default" at bounding box center [181, 493] width 24 height 18
click at [641, 325] on div at bounding box center [950, 340] width 728 height 105
click at [173, 120] on icon at bounding box center [167, 122] width 44 height 15
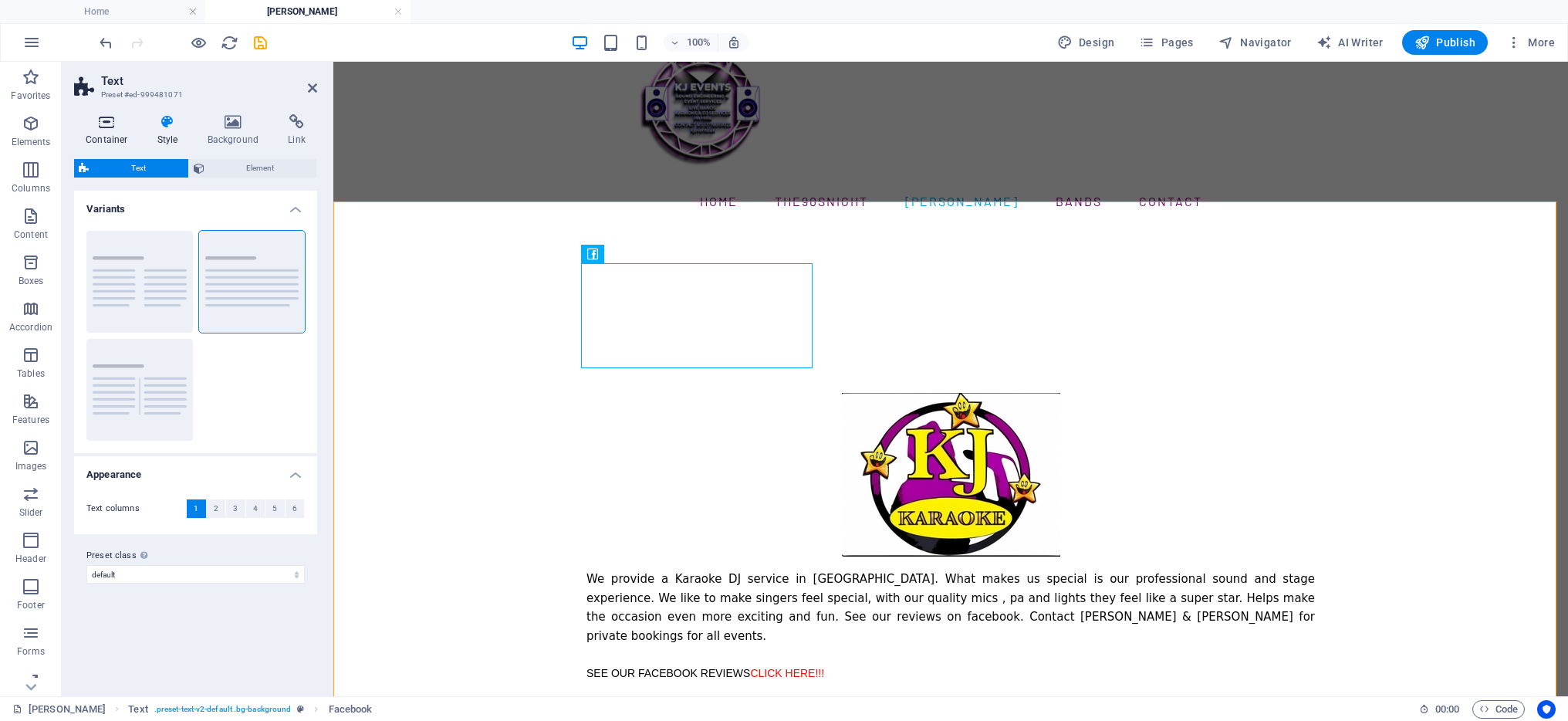
click at [106, 129] on icon at bounding box center [107, 122] width 65 height 15
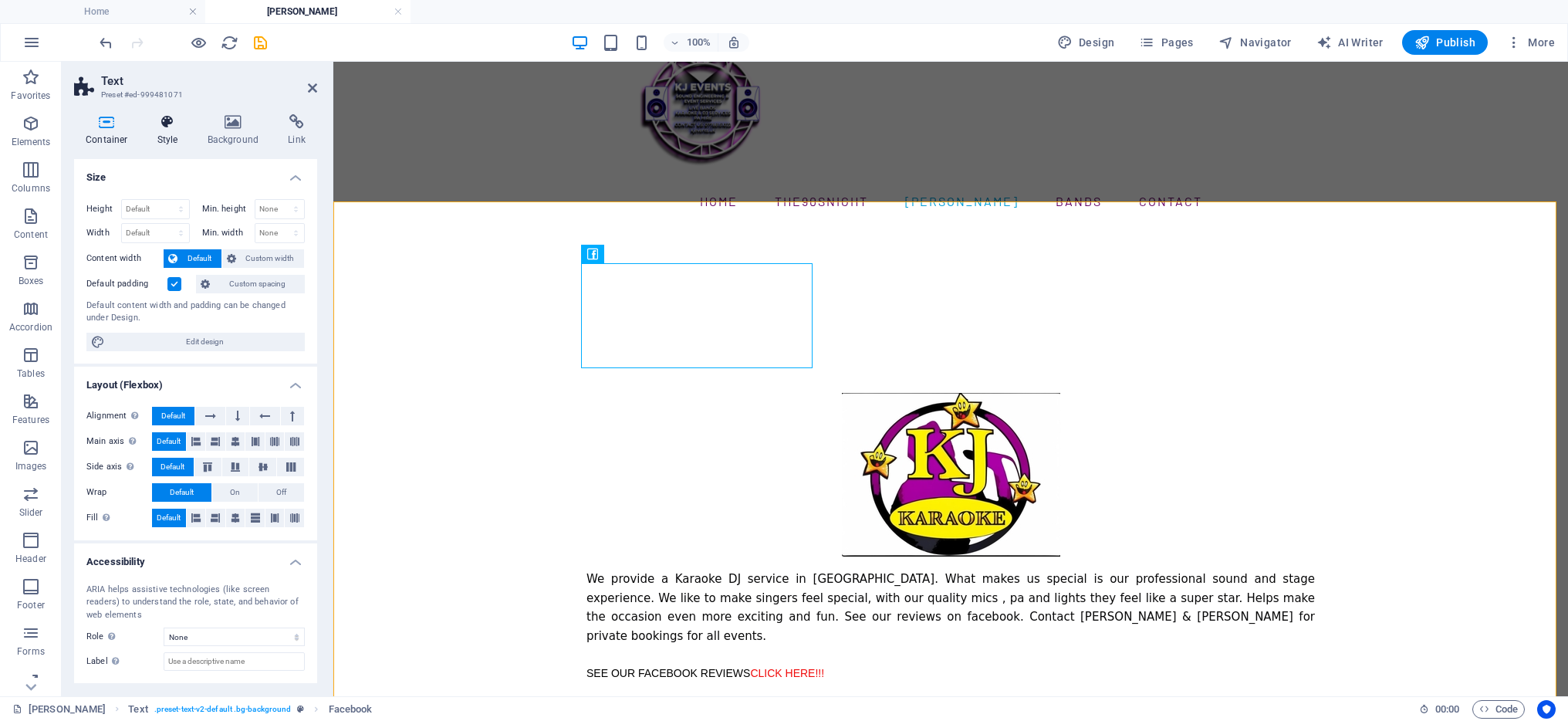
click at [161, 127] on icon at bounding box center [167, 122] width 44 height 15
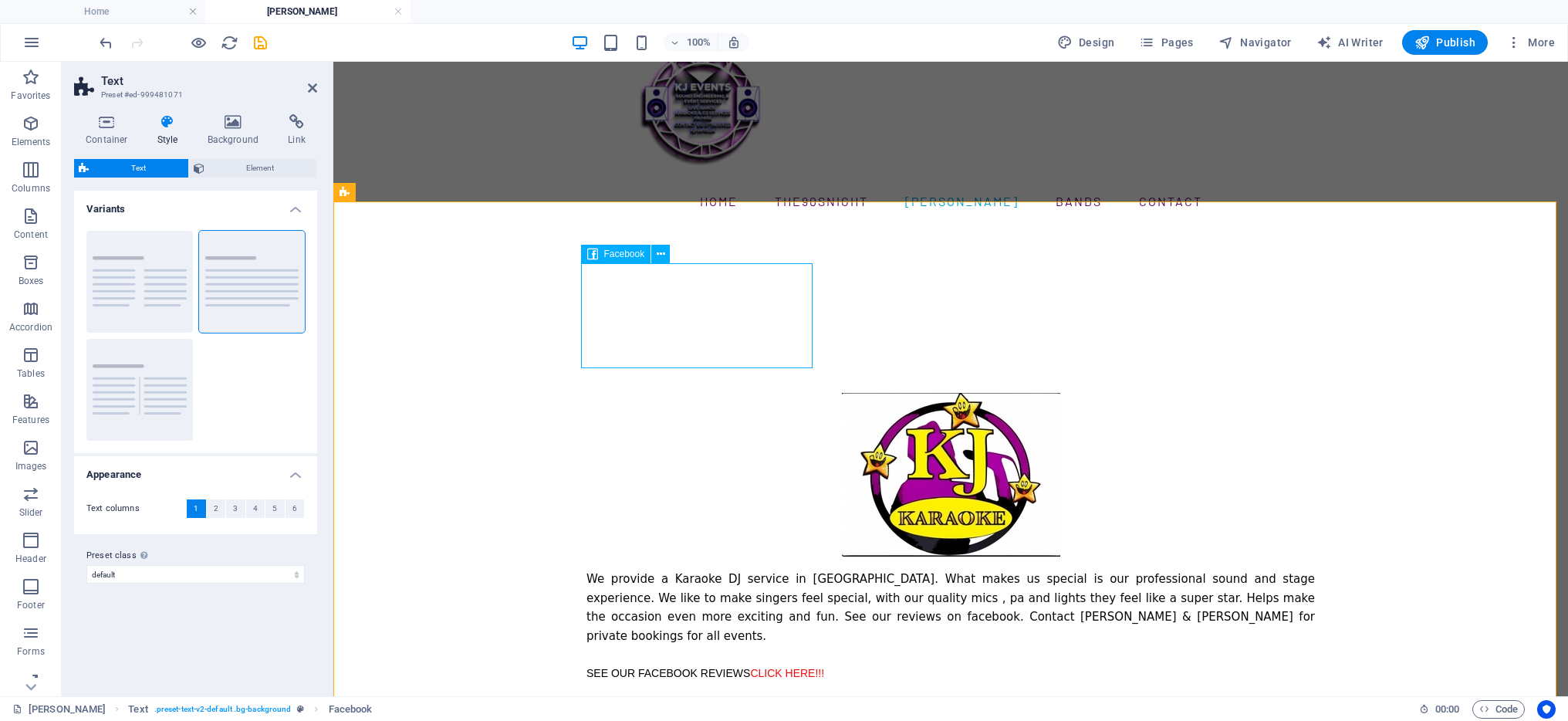
click at [758, 303] on div at bounding box center [950, 340] width 728 height 105
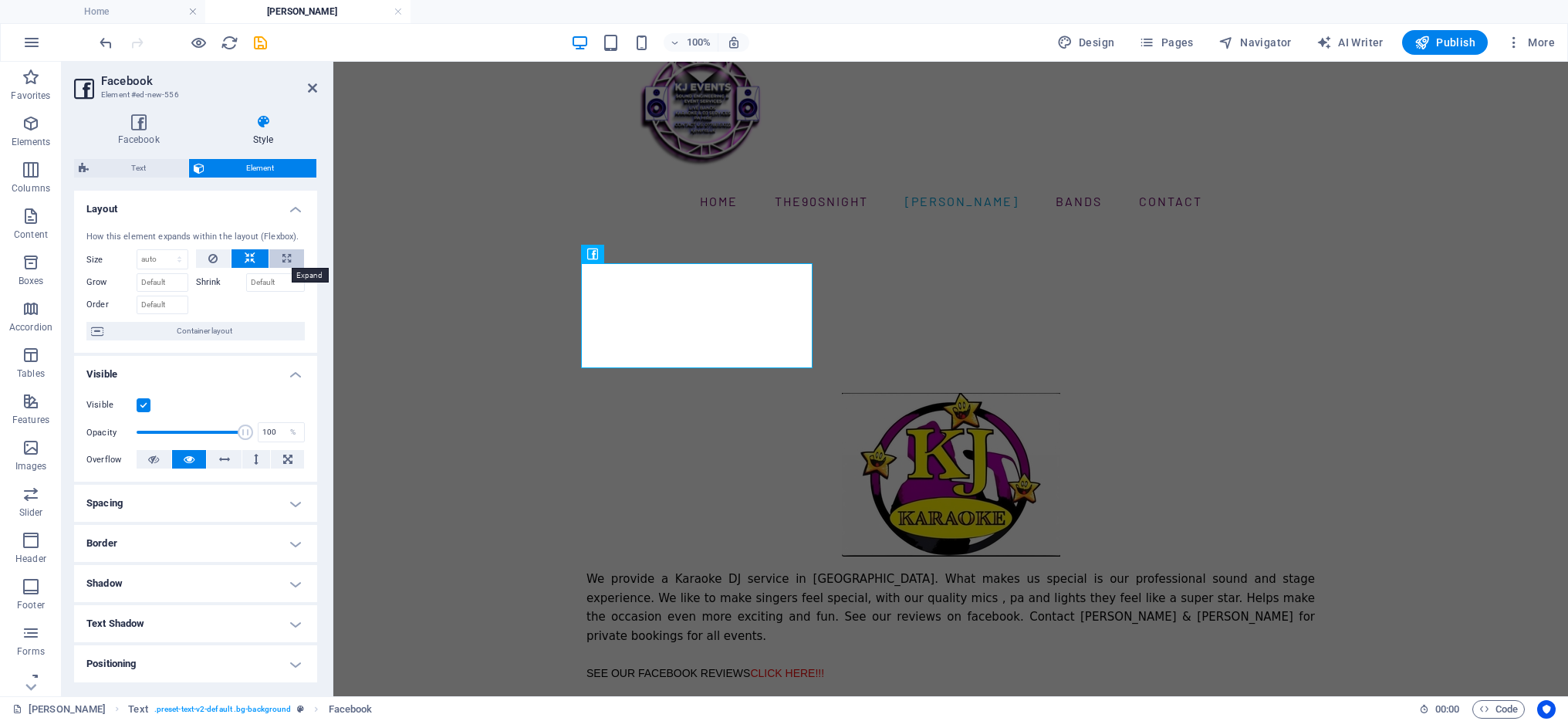
click at [283, 255] on icon at bounding box center [287, 258] width 8 height 18
type input "100"
select select "%"
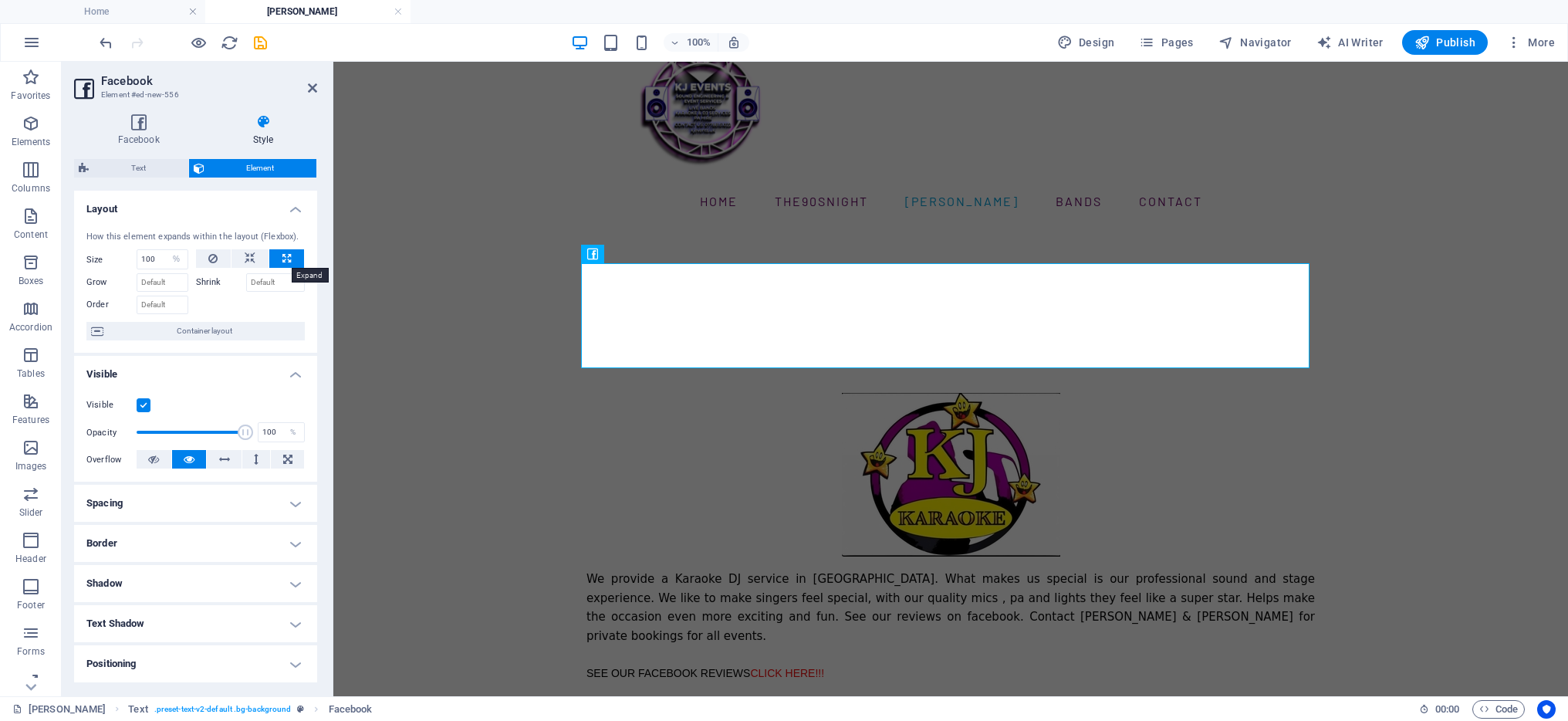
click at [286, 256] on icon at bounding box center [287, 258] width 8 height 18
click at [255, 260] on button at bounding box center [250, 258] width 37 height 18
select select "DISABLED_OPTION_VALUE"
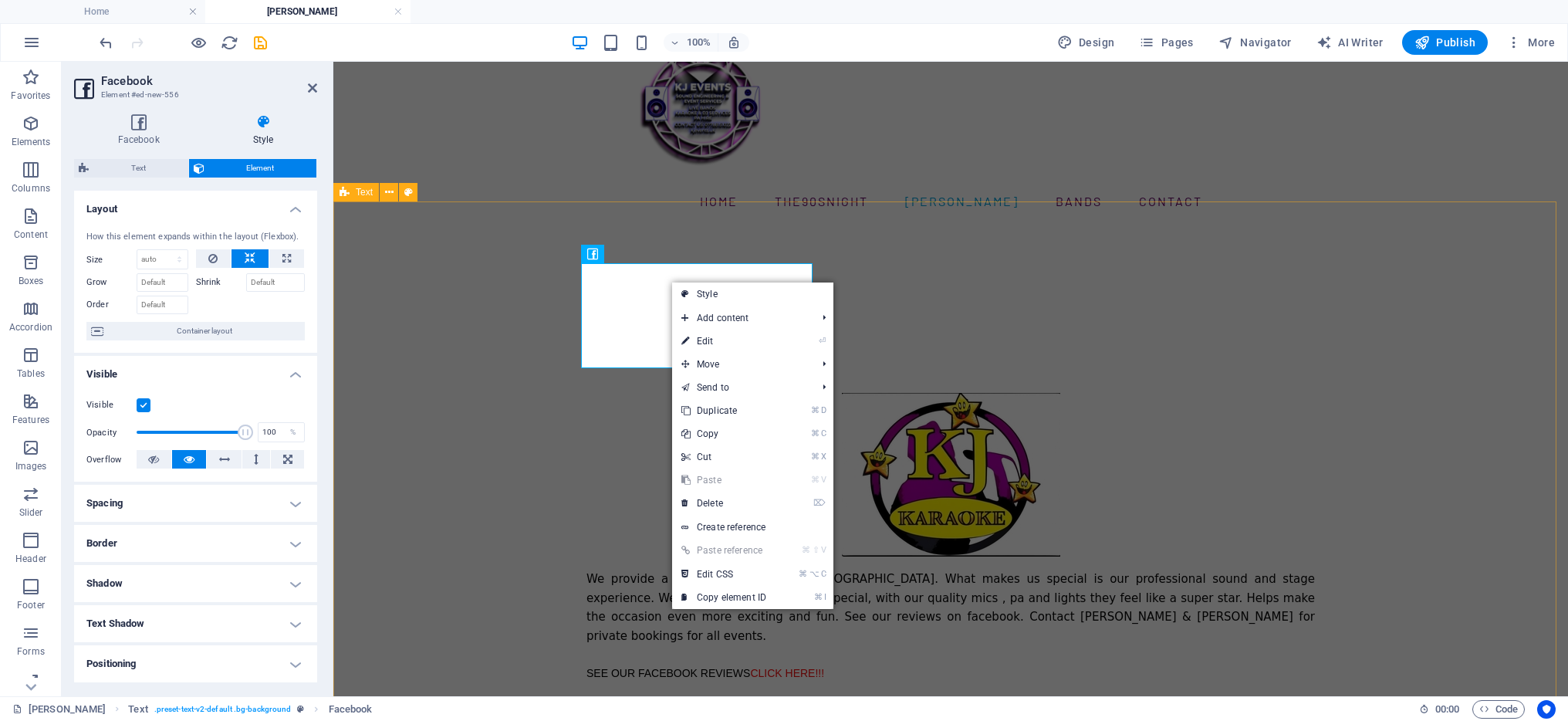
click at [521, 314] on div "We provide a Karaoke DJ service in [GEOGRAPHIC_DATA]. What makes us special is …" at bounding box center [951, 484] width 1235 height 517
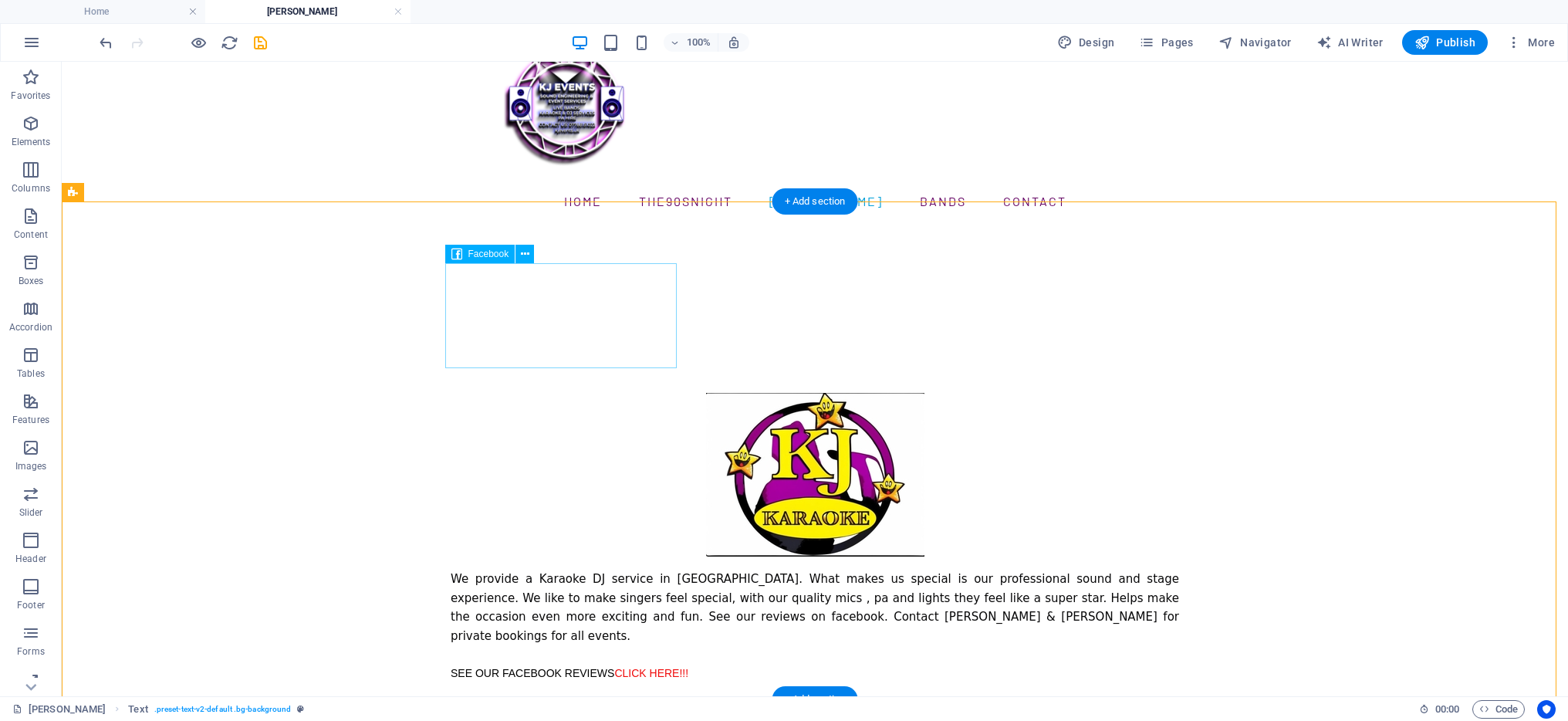
click at [576, 308] on div at bounding box center [815, 340] width 728 height 105
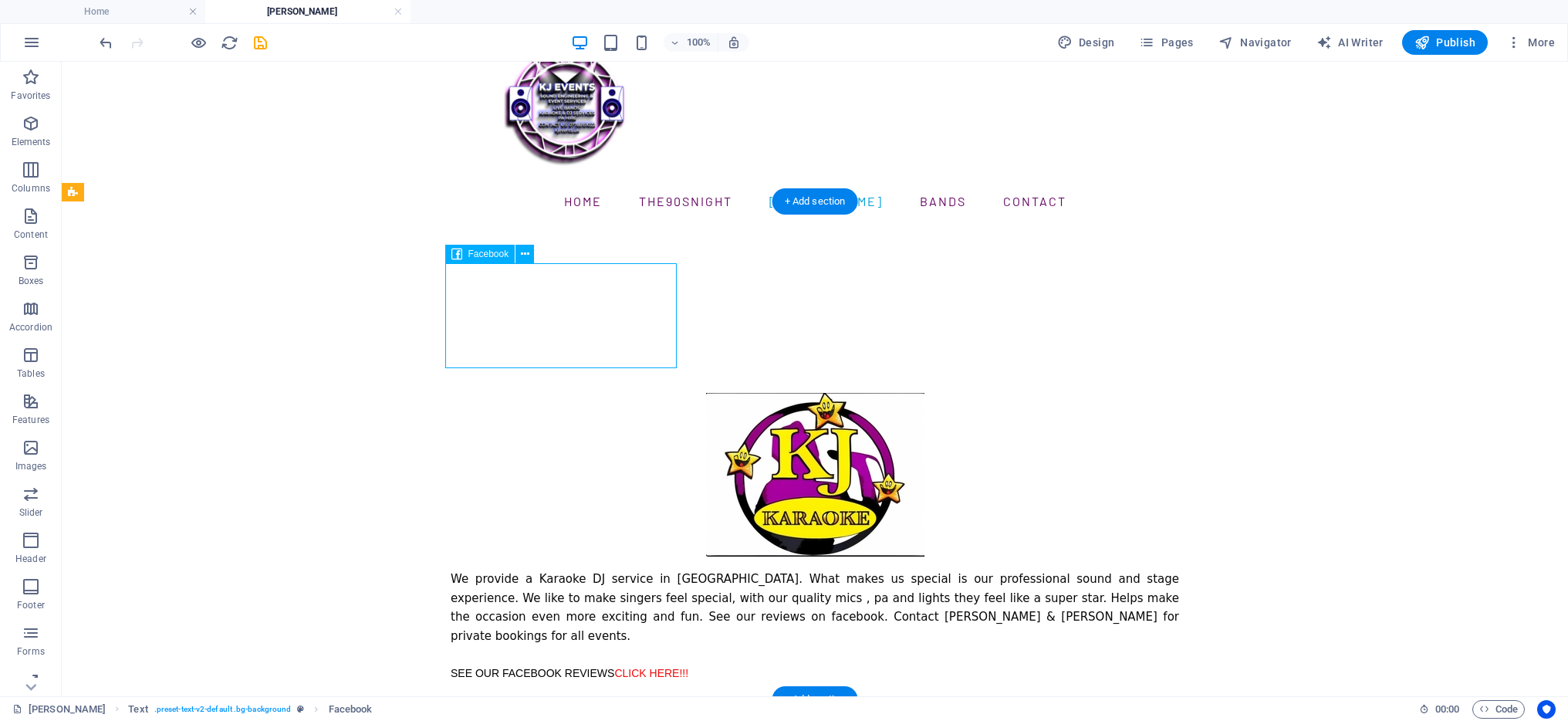
click at [576, 308] on div at bounding box center [815, 340] width 728 height 105
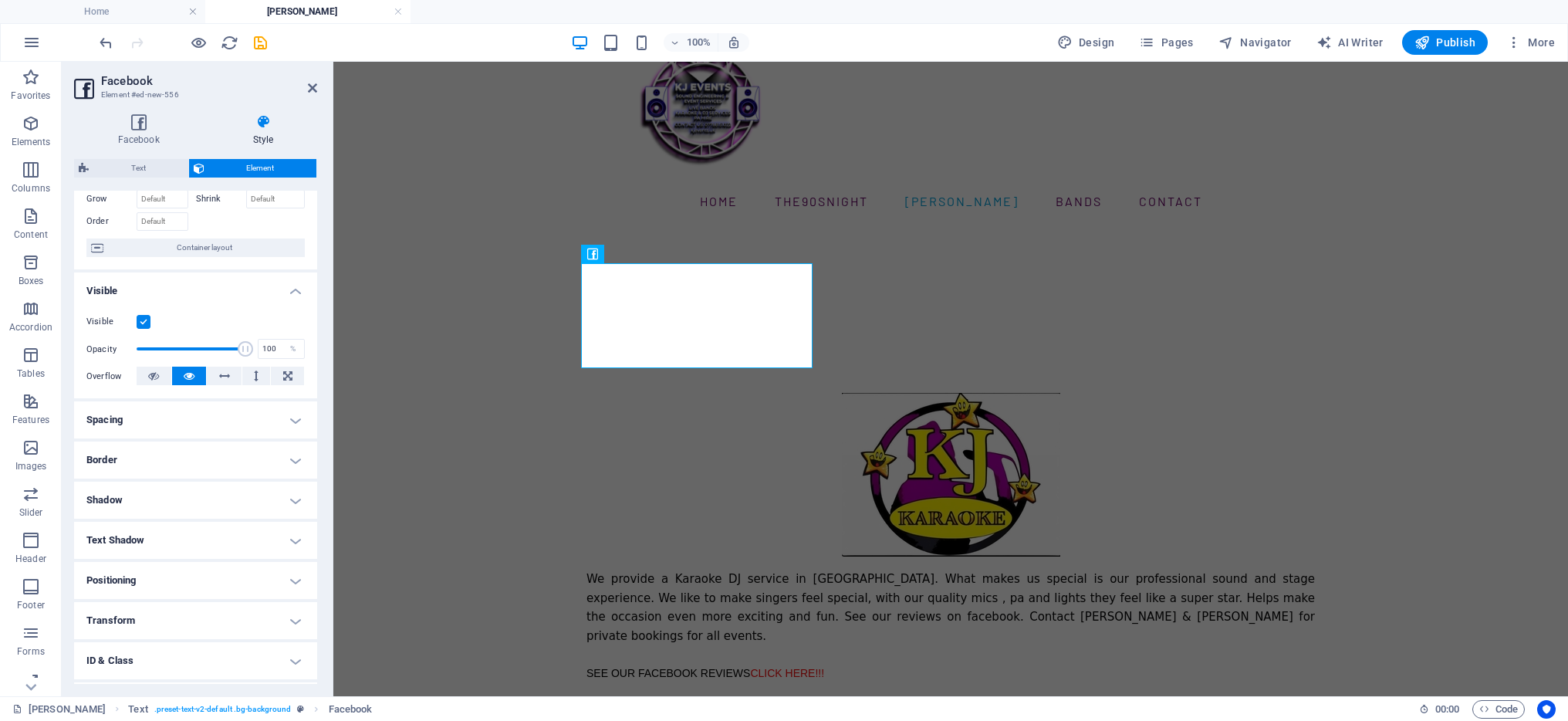
scroll to position [90, 0]
click at [289, 575] on h4 "Positioning" at bounding box center [196, 574] width 243 height 37
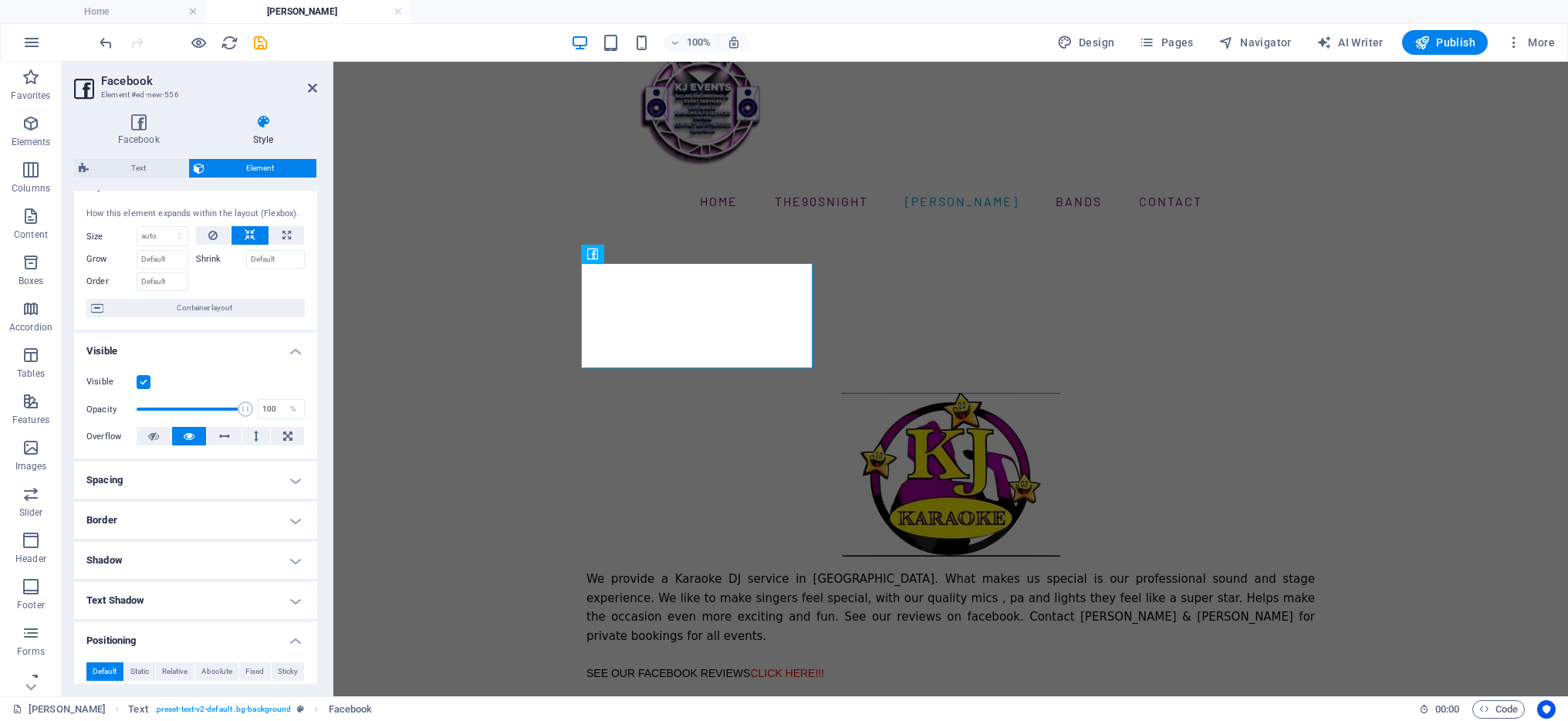
scroll to position [9, 0]
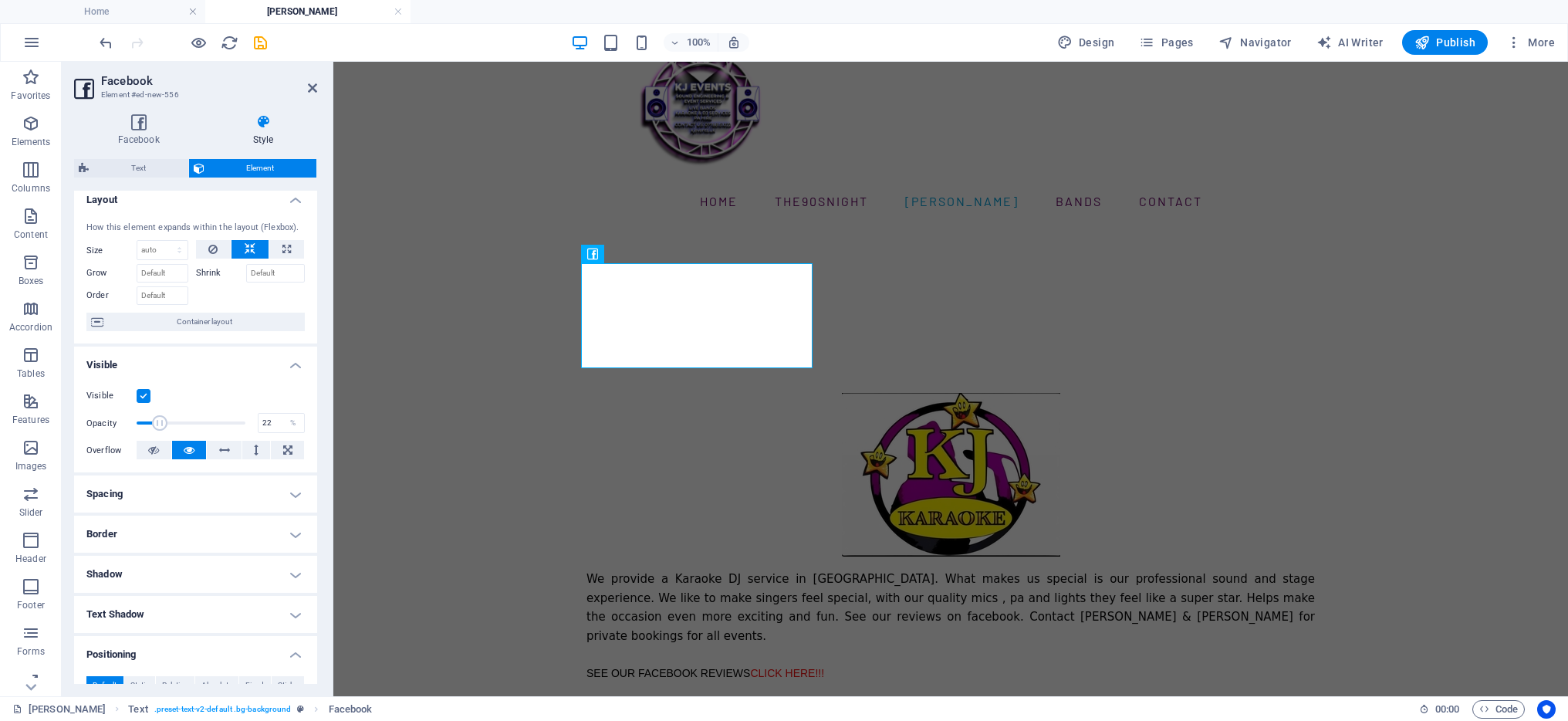
drag, startPoint x: 236, startPoint y: 422, endPoint x: 159, endPoint y: 426, distance: 77.1
click at [159, 426] on span at bounding box center [160, 423] width 15 height 15
type input "100"
drag, startPoint x: 162, startPoint y: 425, endPoint x: 275, endPoint y: 427, distance: 113.0
click at [275, 427] on div "Opacity 100 %" at bounding box center [195, 423] width 218 height 23
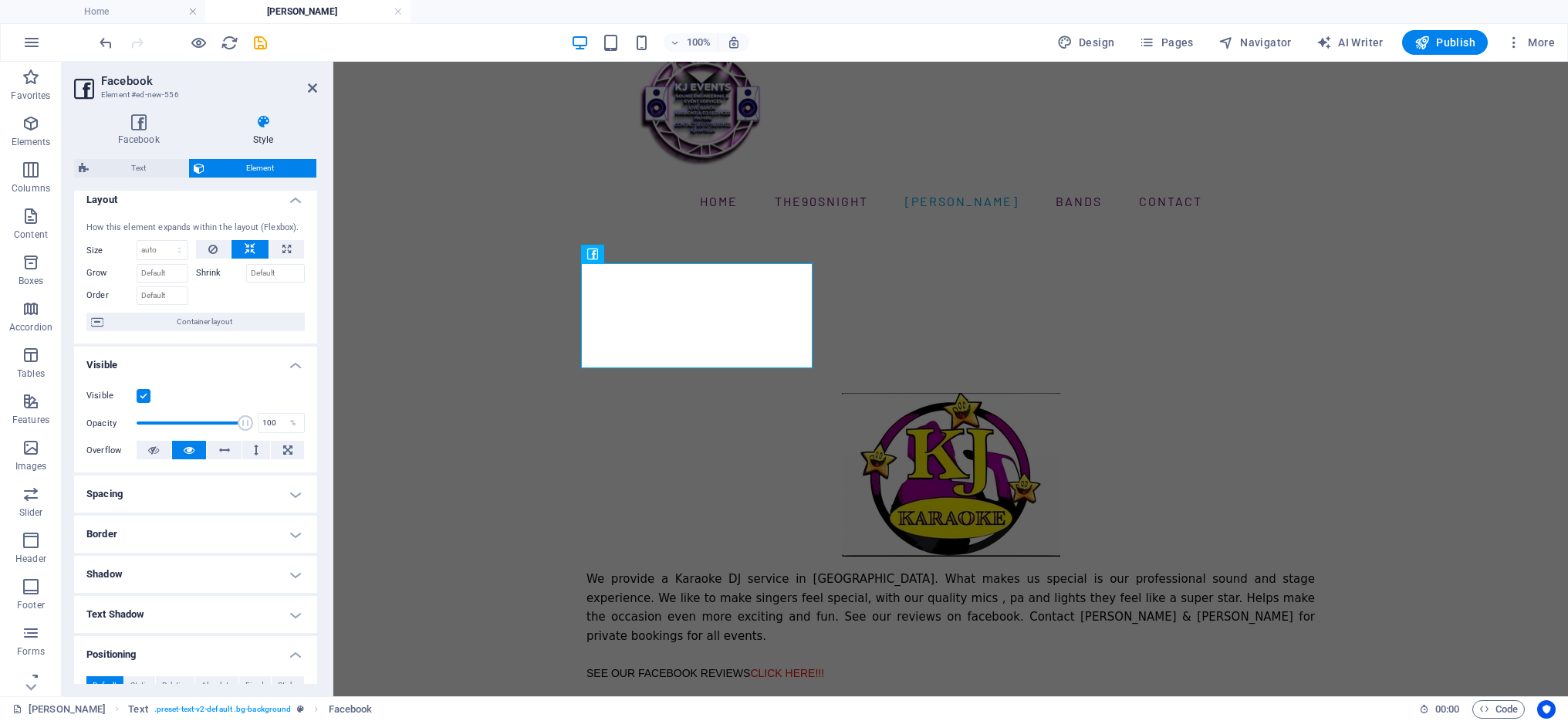
click at [140, 398] on label at bounding box center [143, 396] width 14 height 14
click at [0, 0] on input "Visible" at bounding box center [0, 0] width 0 height 0
click at [140, 398] on label at bounding box center [143, 396] width 14 height 14
click at [0, 0] on input "Visible" at bounding box center [0, 0] width 0 height 0
click at [156, 453] on icon at bounding box center [153, 450] width 11 height 18
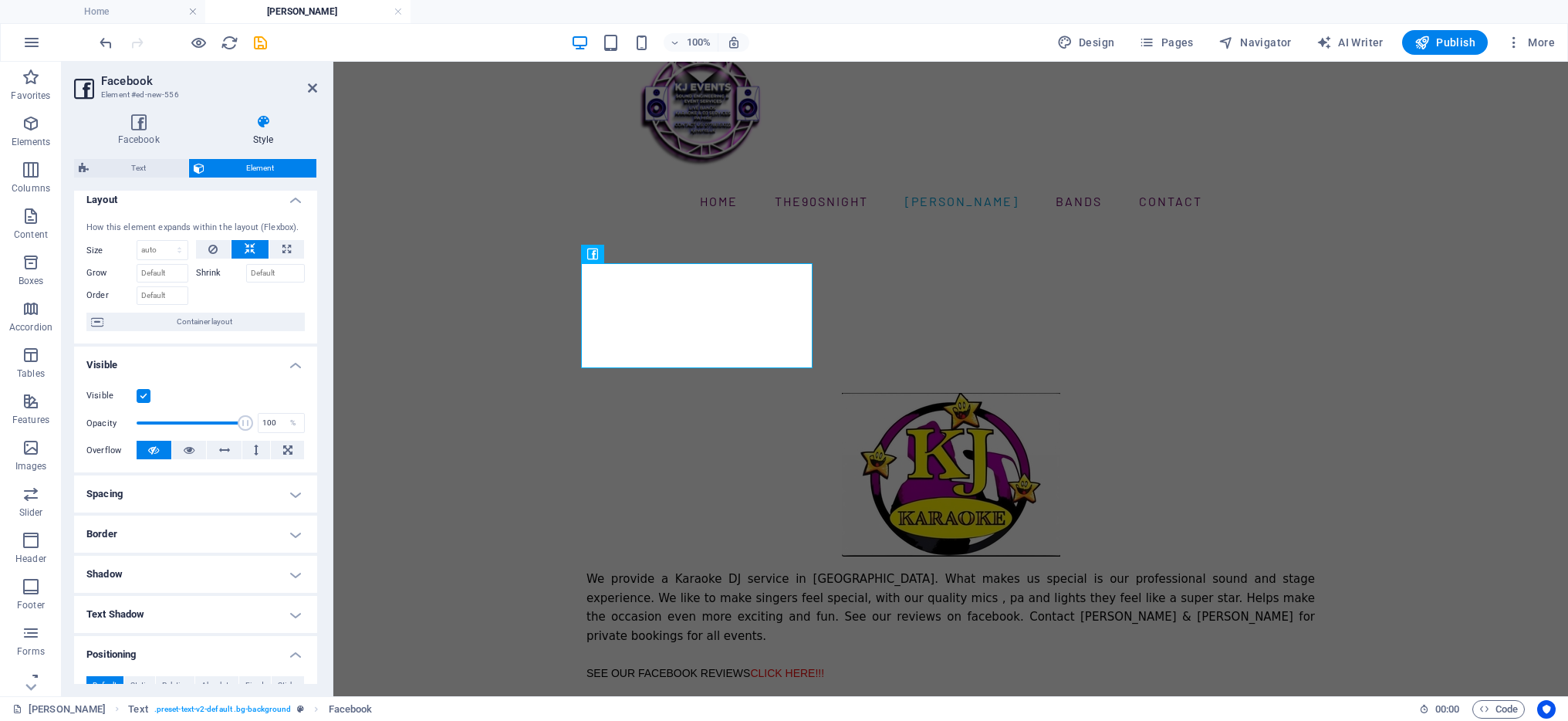
click at [156, 453] on icon at bounding box center [153, 450] width 11 height 18
click at [176, 453] on button at bounding box center [190, 450] width 35 height 18
click at [224, 448] on icon at bounding box center [224, 450] width 11 height 18
click at [192, 450] on icon at bounding box center [189, 450] width 11 height 18
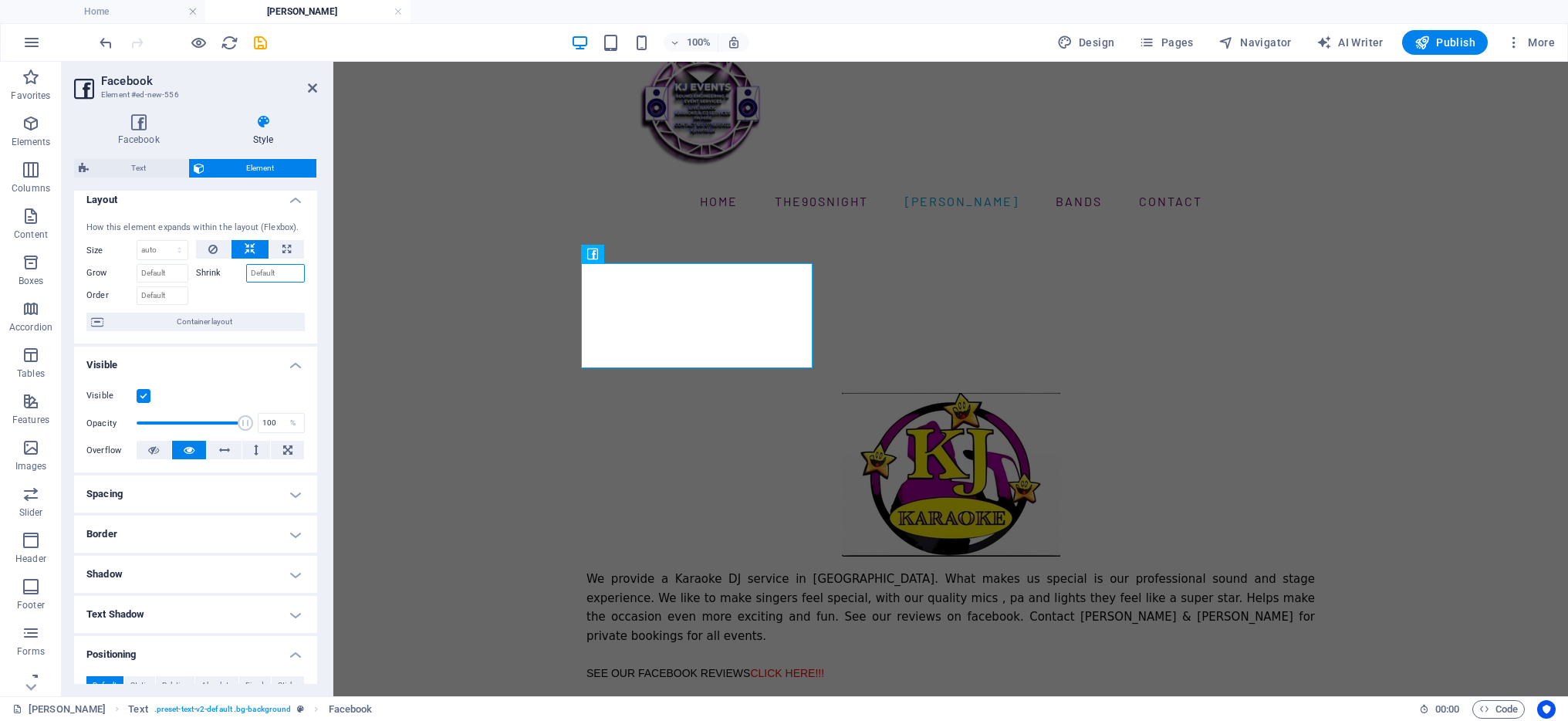
click at [277, 274] on input "Shrink" at bounding box center [275, 274] width 59 height 18
click at [199, 294] on div at bounding box center [250, 294] width 110 height 23
click at [217, 249] on button at bounding box center [213, 249] width 35 height 18
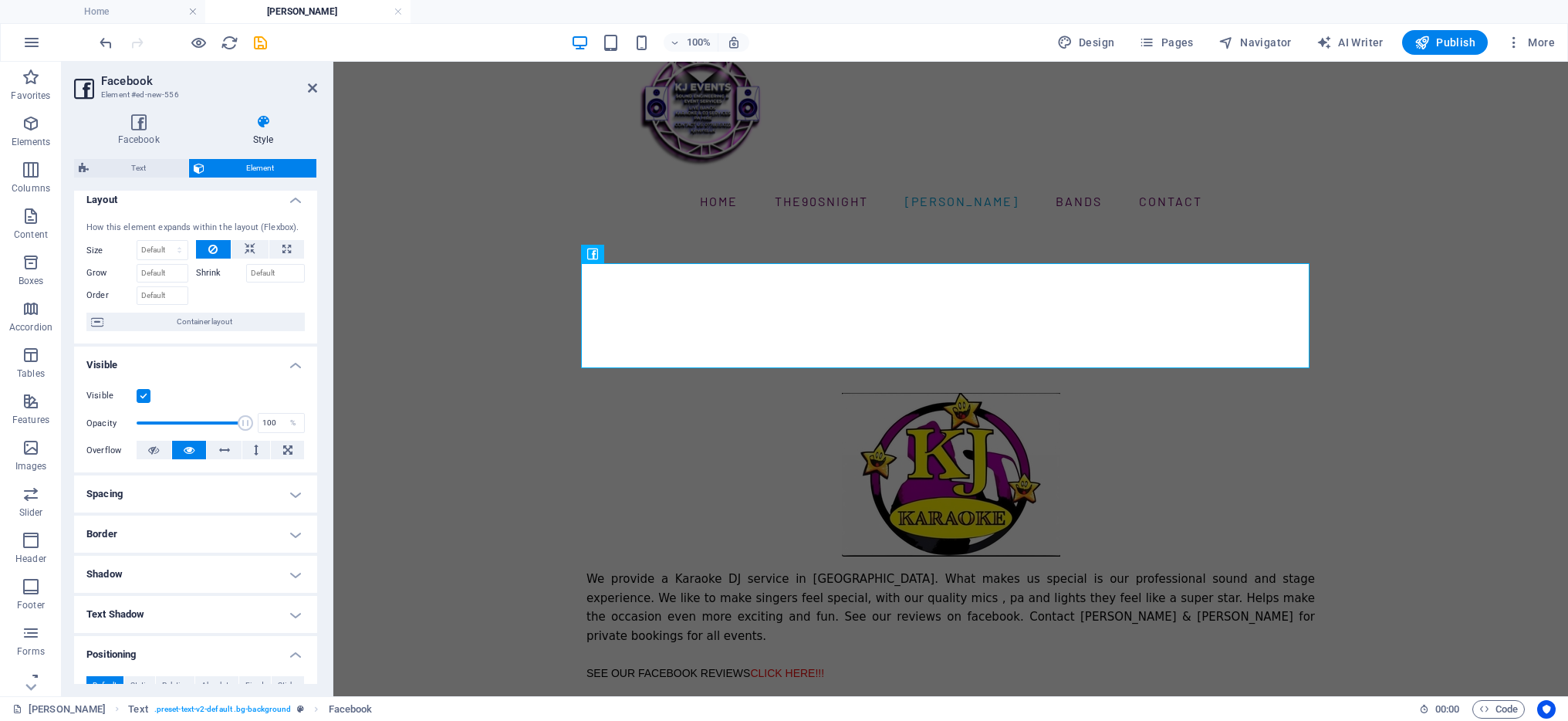
click at [217, 249] on button at bounding box center [213, 249] width 35 height 18
click at [253, 246] on icon at bounding box center [250, 249] width 11 height 18
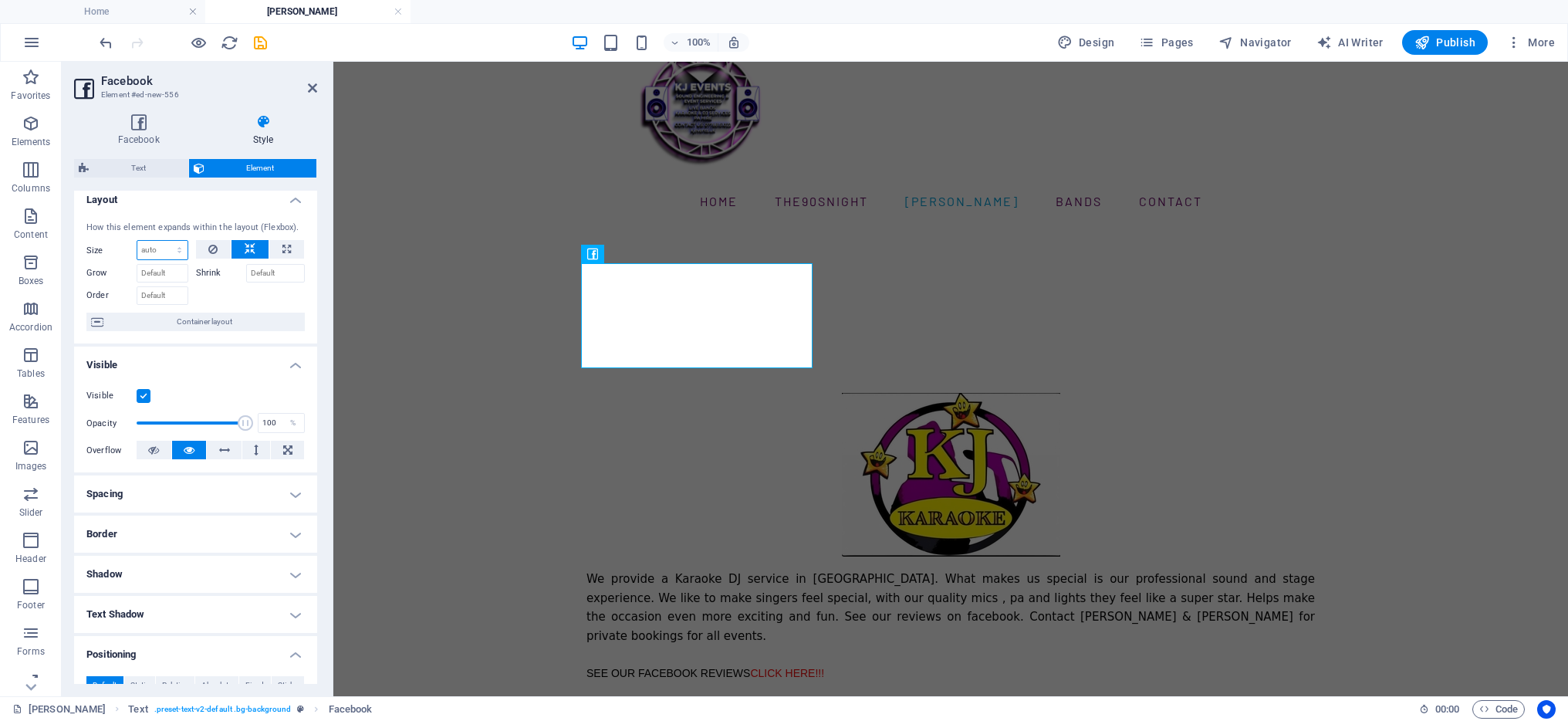
click at [177, 252] on select "Default auto px % 1/1 1/2 1/3 1/4 1/5 1/6 1/7 1/8 1/9 1/10" at bounding box center [162, 250] width 50 height 18
select select "1/3"
click at [164, 241] on select "Default auto px % 1/1 1/2 1/3 1/4 1/5 1/6 1/7 1/8 1/9 1/10" at bounding box center [162, 250] width 50 height 18
type input "33.33"
select select "%"
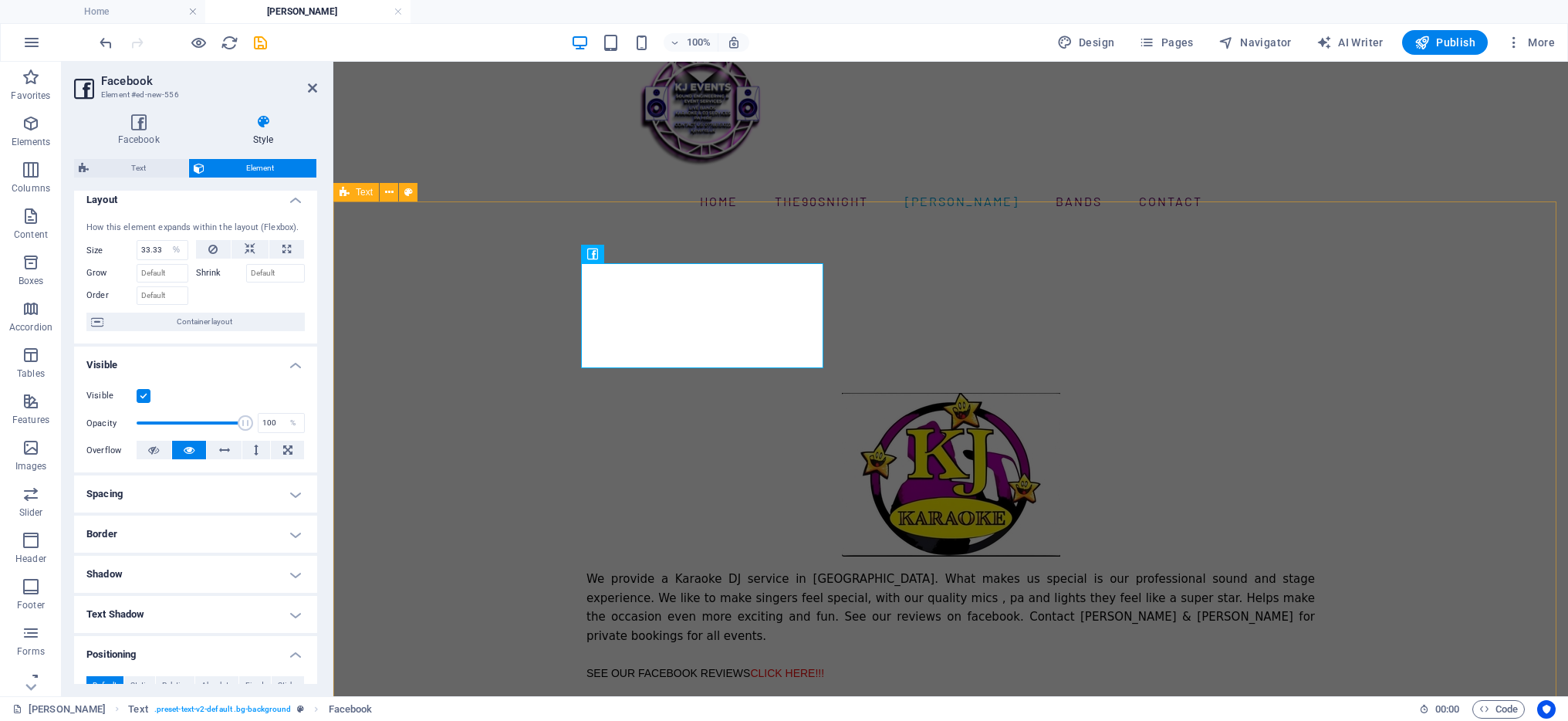
click at [835, 352] on div "We provide a Karaoke DJ service in [GEOGRAPHIC_DATA]. What makes us special is …" at bounding box center [951, 484] width 1235 height 517
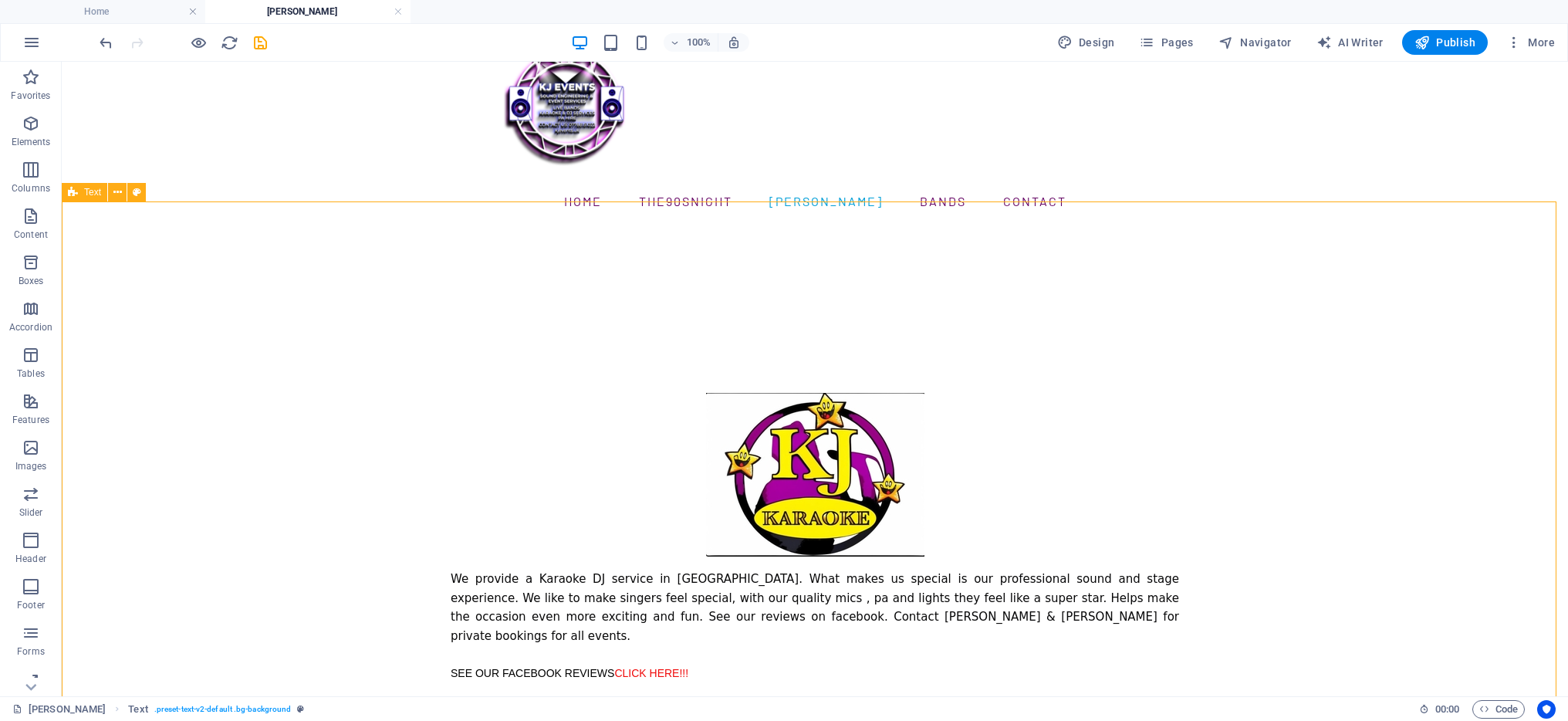
click at [825, 362] on div "We provide a Karaoke DJ service in [GEOGRAPHIC_DATA]. What makes us special is …" at bounding box center [815, 484] width 1506 height 517
click at [779, 350] on div "We provide a Karaoke DJ service in [GEOGRAPHIC_DATA]. What makes us special is …" at bounding box center [815, 484] width 1506 height 517
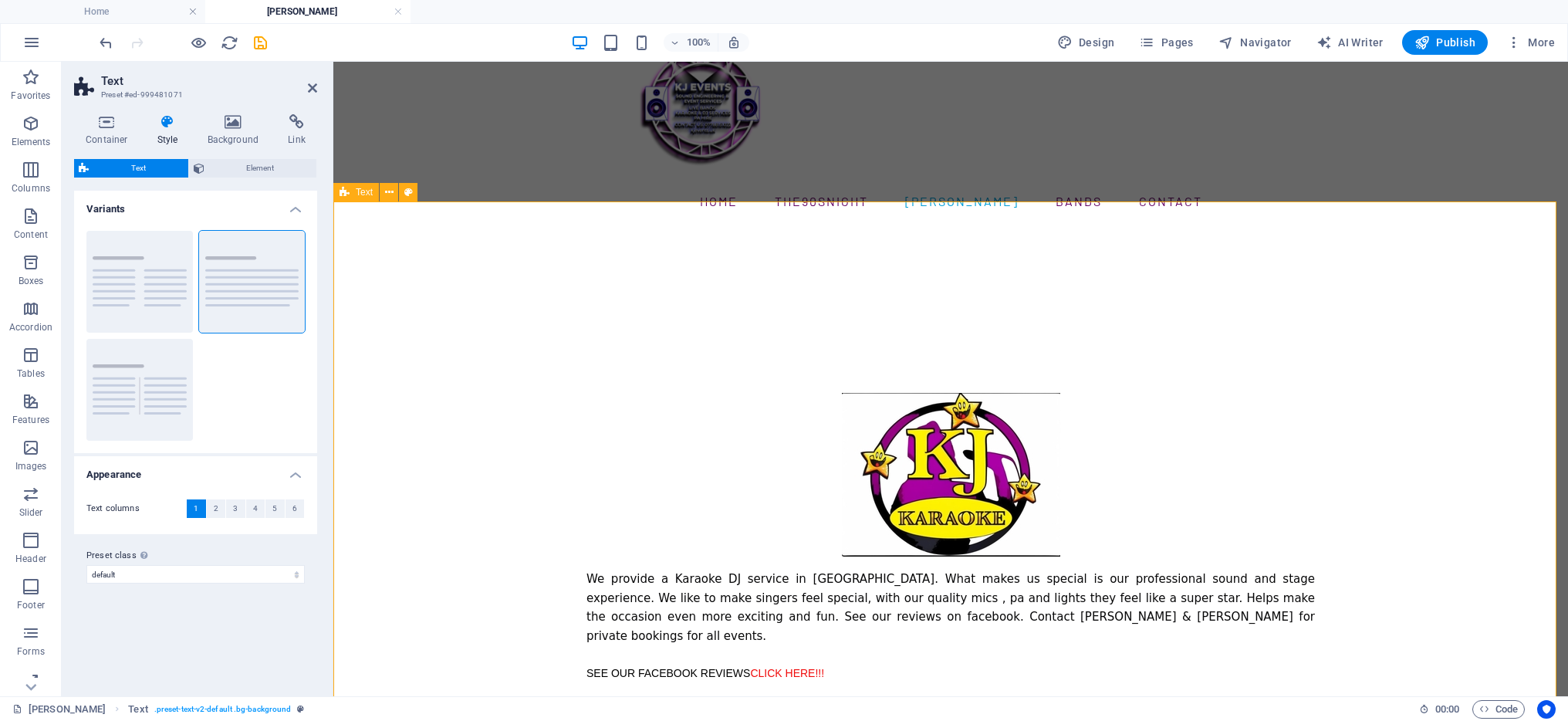
click at [865, 345] on div "We provide a Karaoke DJ service in [GEOGRAPHIC_DATA]. What makes us special is …" at bounding box center [951, 484] width 1235 height 517
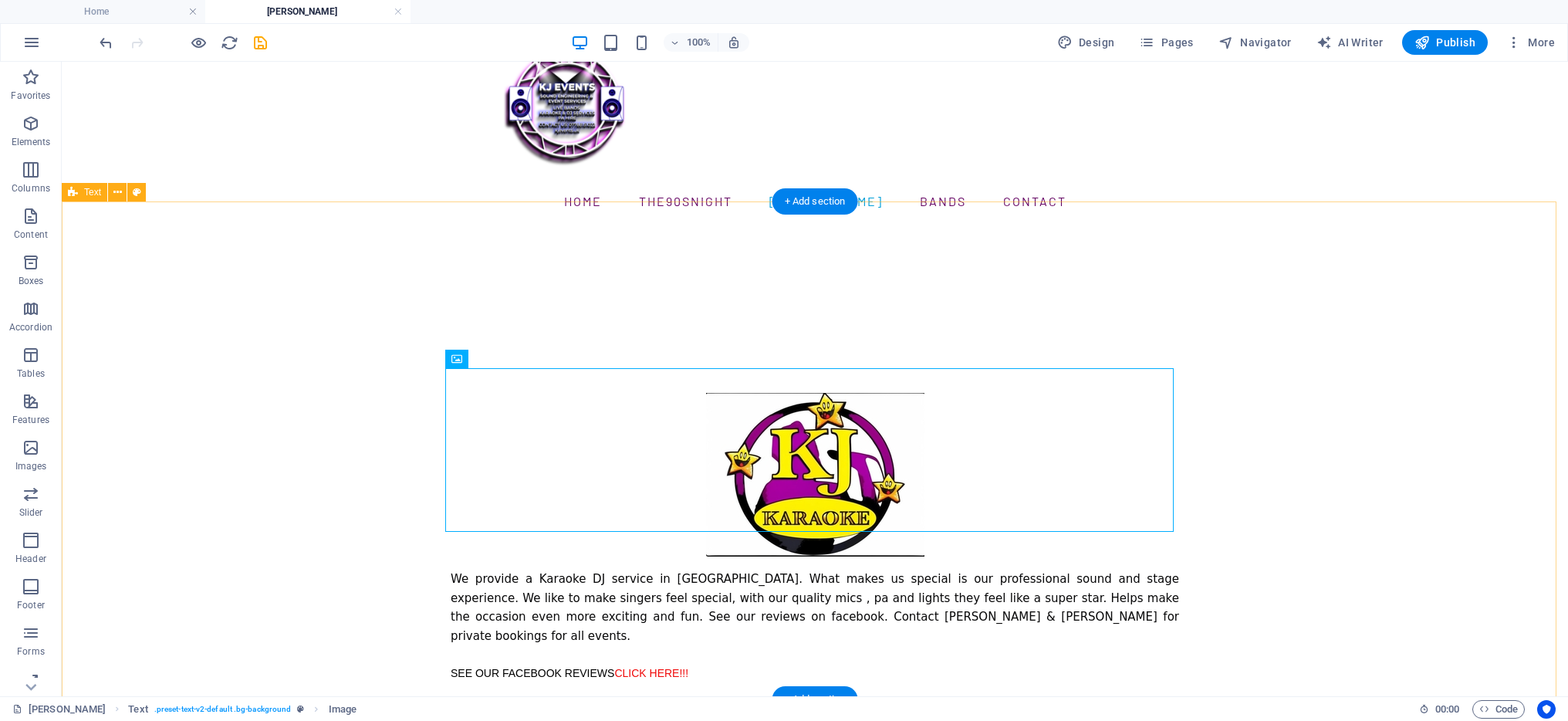
click at [973, 323] on div "We provide a Karaoke DJ service in [GEOGRAPHIC_DATA]. What makes us special is …" at bounding box center [815, 484] width 1506 height 517
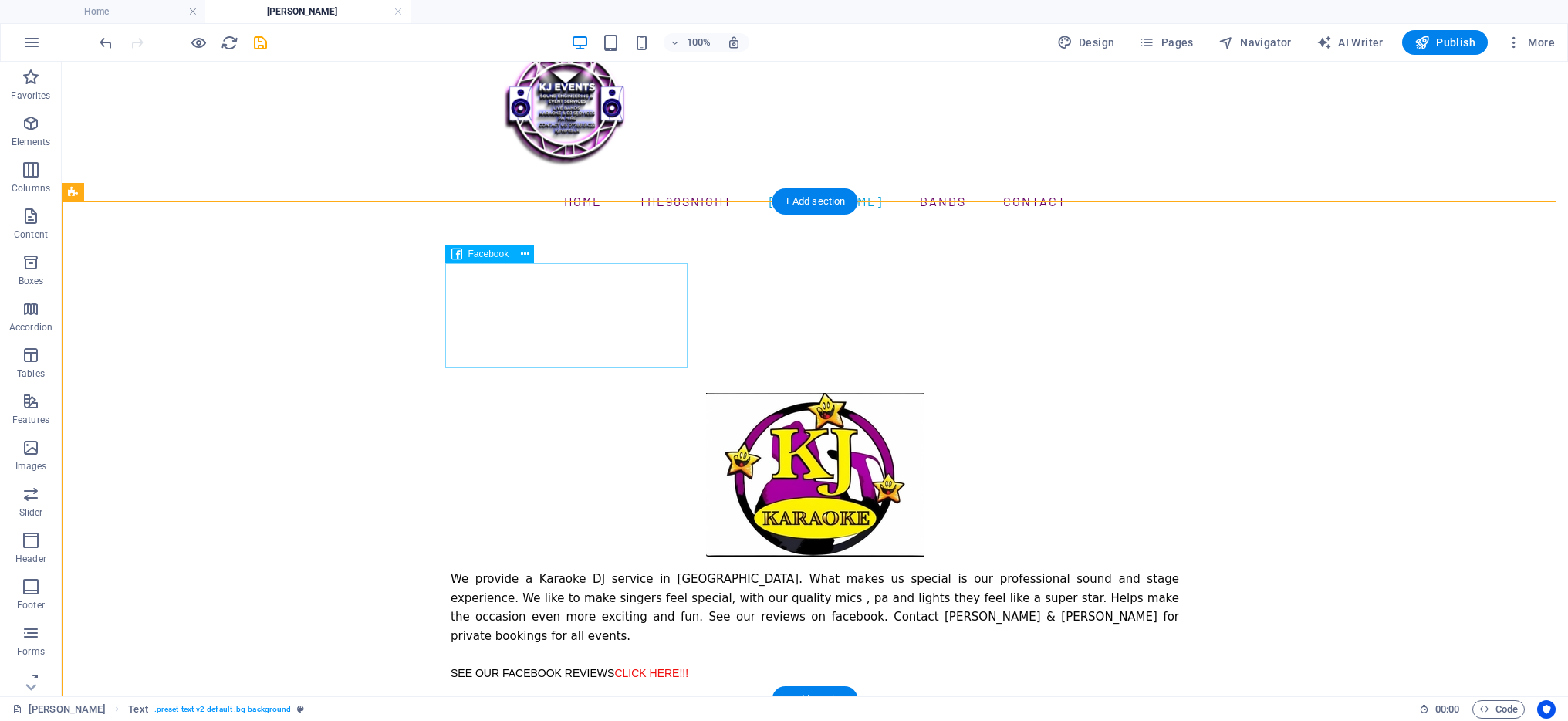
click at [605, 289] on div at bounding box center [815, 340] width 728 height 105
click at [636, 294] on div at bounding box center [815, 340] width 728 height 105
select select "%"
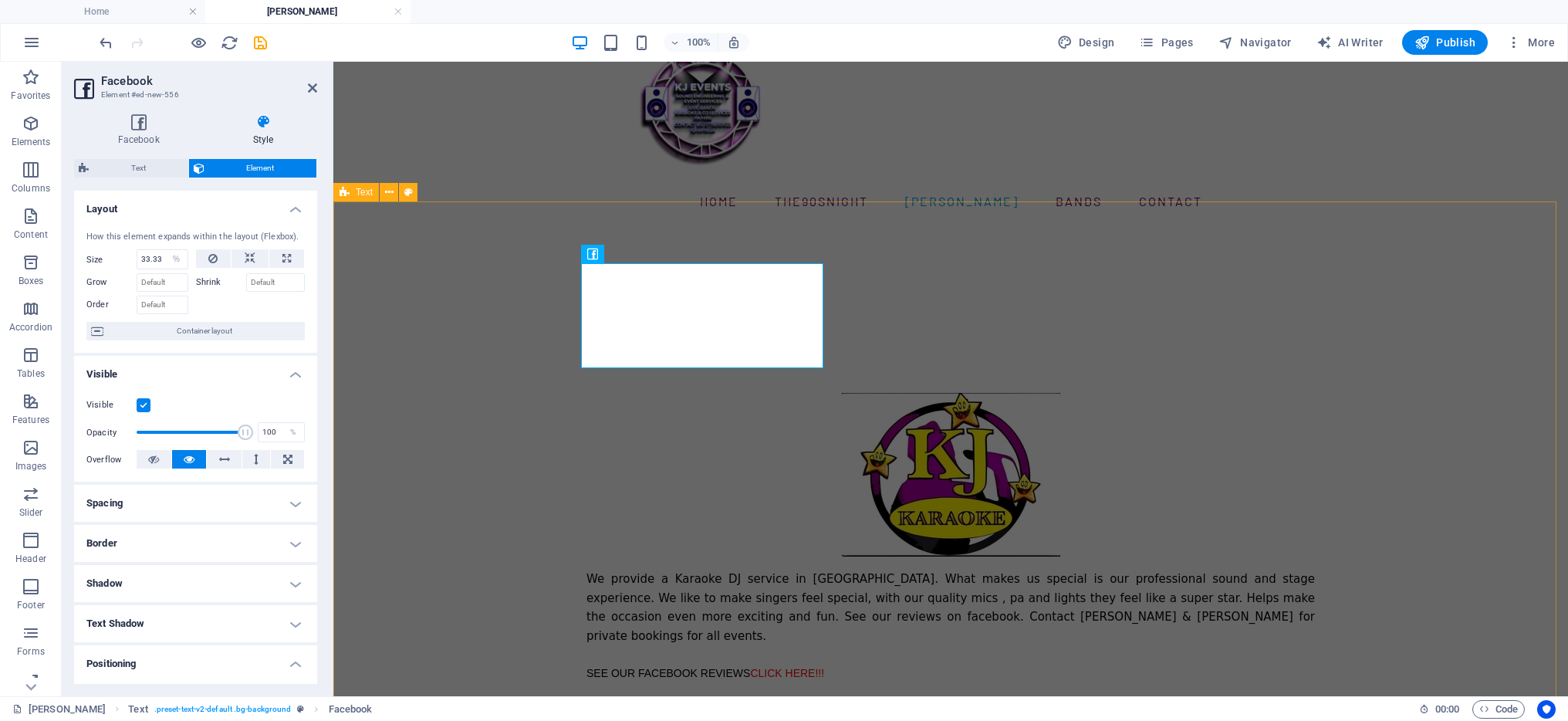
click at [861, 310] on div "We provide a Karaoke DJ service in [GEOGRAPHIC_DATA]. What makes us special is …" at bounding box center [951, 484] width 1235 height 517
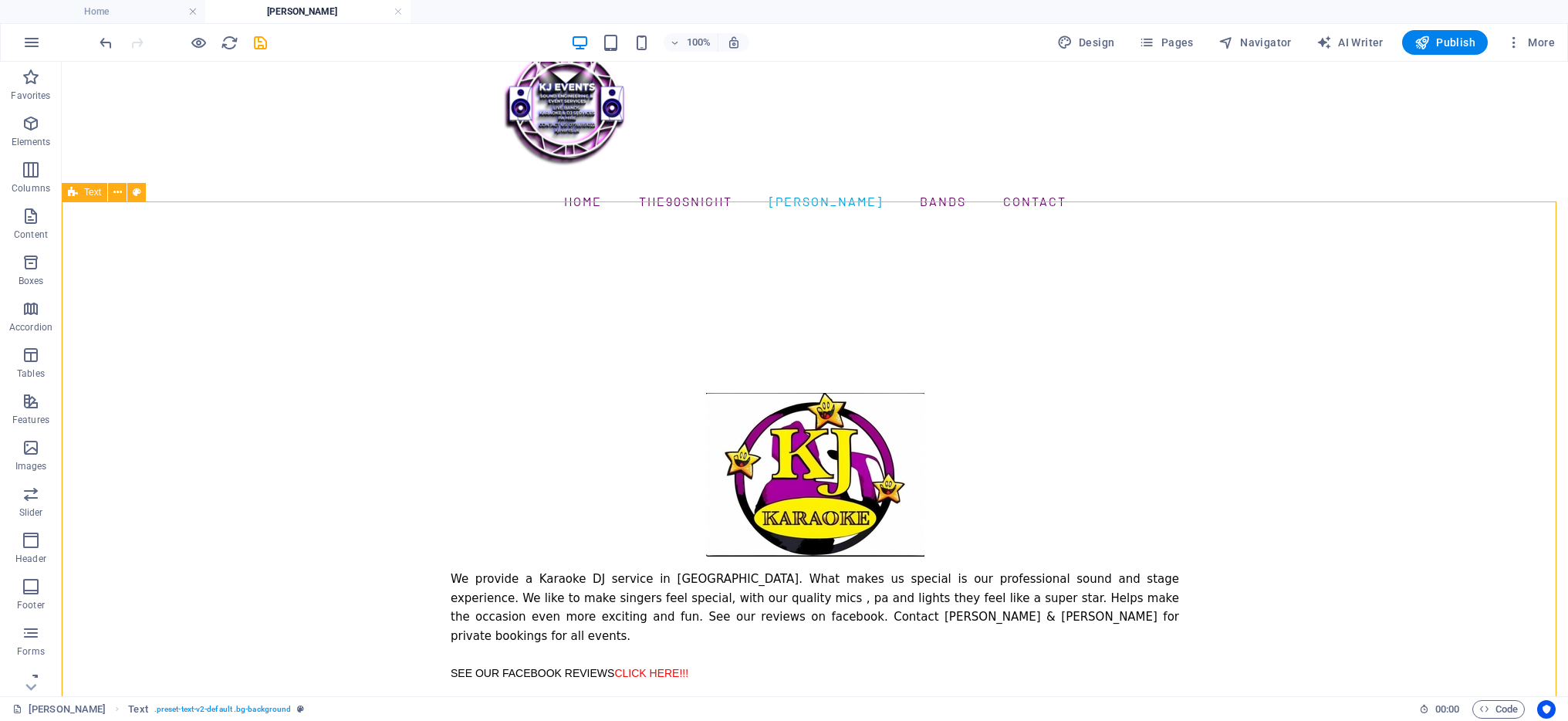
click at [789, 345] on div "We provide a Karaoke DJ service in [GEOGRAPHIC_DATA]. What makes us special is …" at bounding box center [815, 484] width 1506 height 517
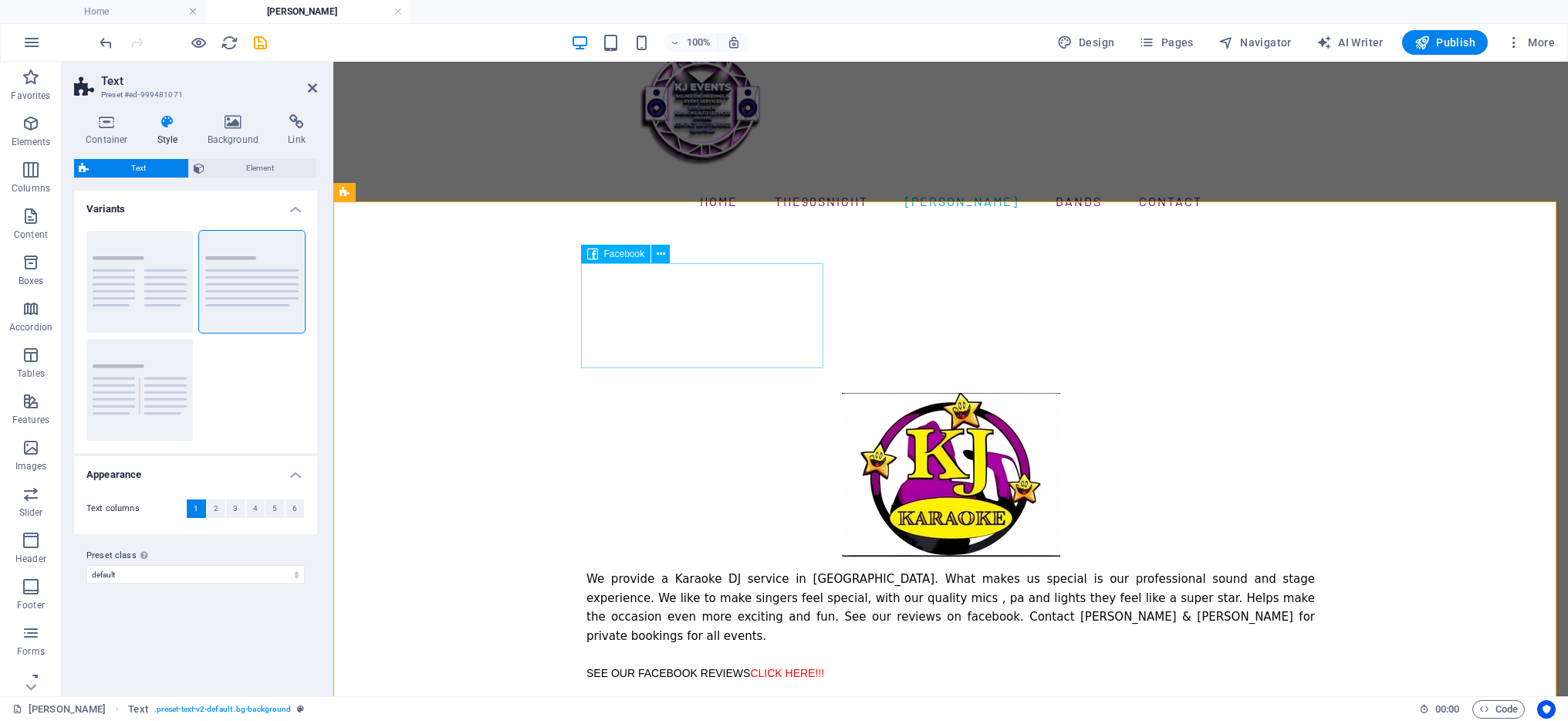
click at [799, 331] on div at bounding box center [950, 340] width 728 height 105
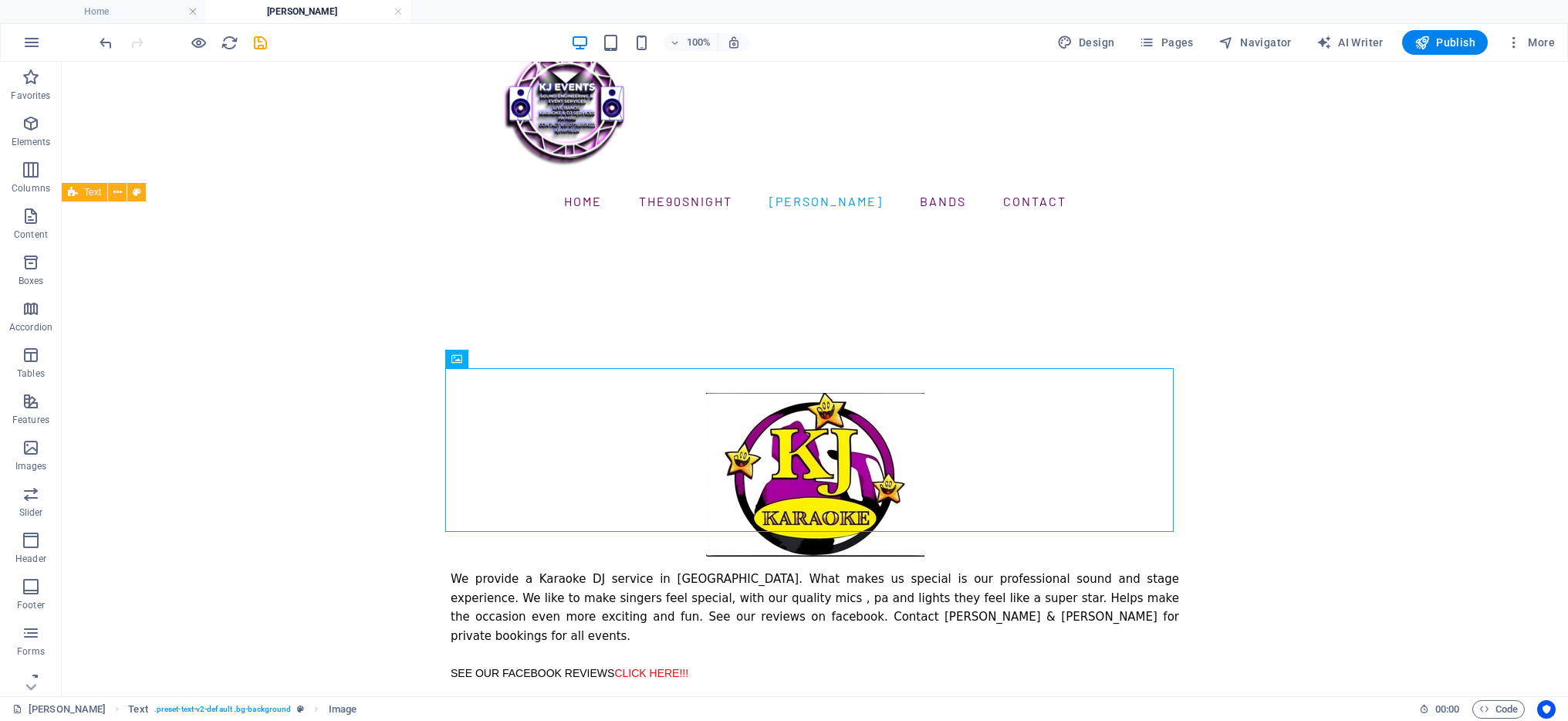
select select "px"
click at [645, 318] on div at bounding box center [815, 340] width 728 height 105
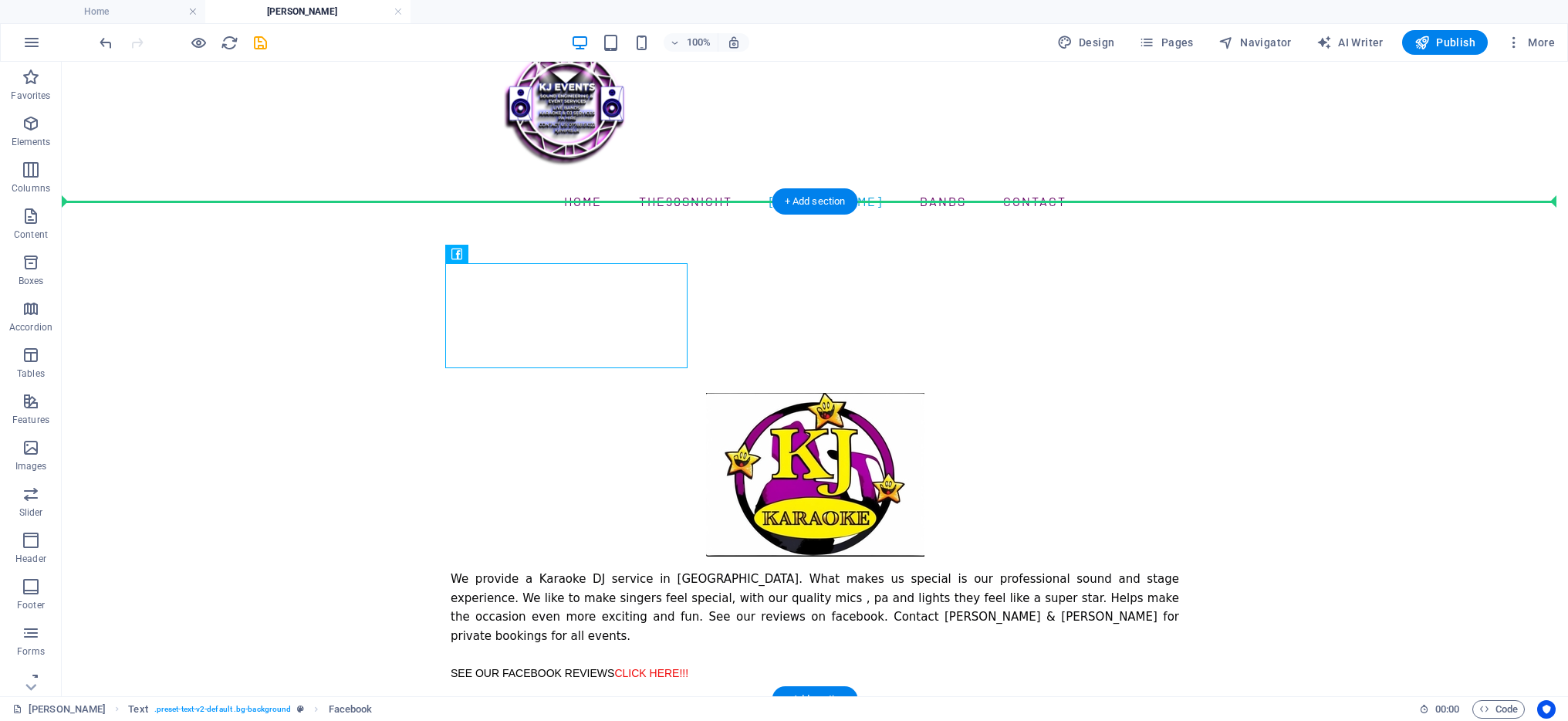
drag, startPoint x: 630, startPoint y: 299, endPoint x: 815, endPoint y: 305, distance: 185.1
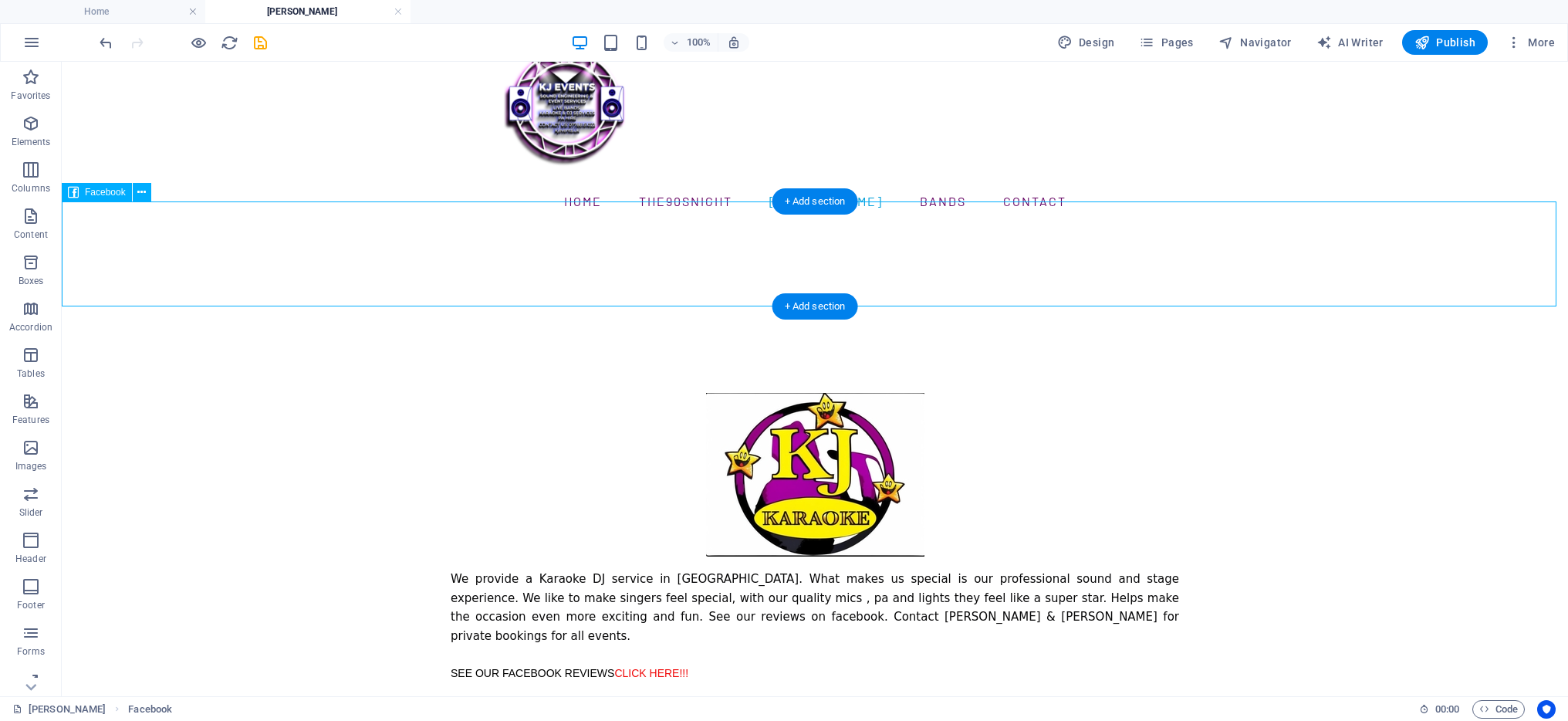
drag, startPoint x: 278, startPoint y: 241, endPoint x: 319, endPoint y: 238, distance: 41.1
click at [319, 238] on div at bounding box center [815, 279] width 1506 height 105
click at [311, 241] on div at bounding box center [815, 279] width 1506 height 105
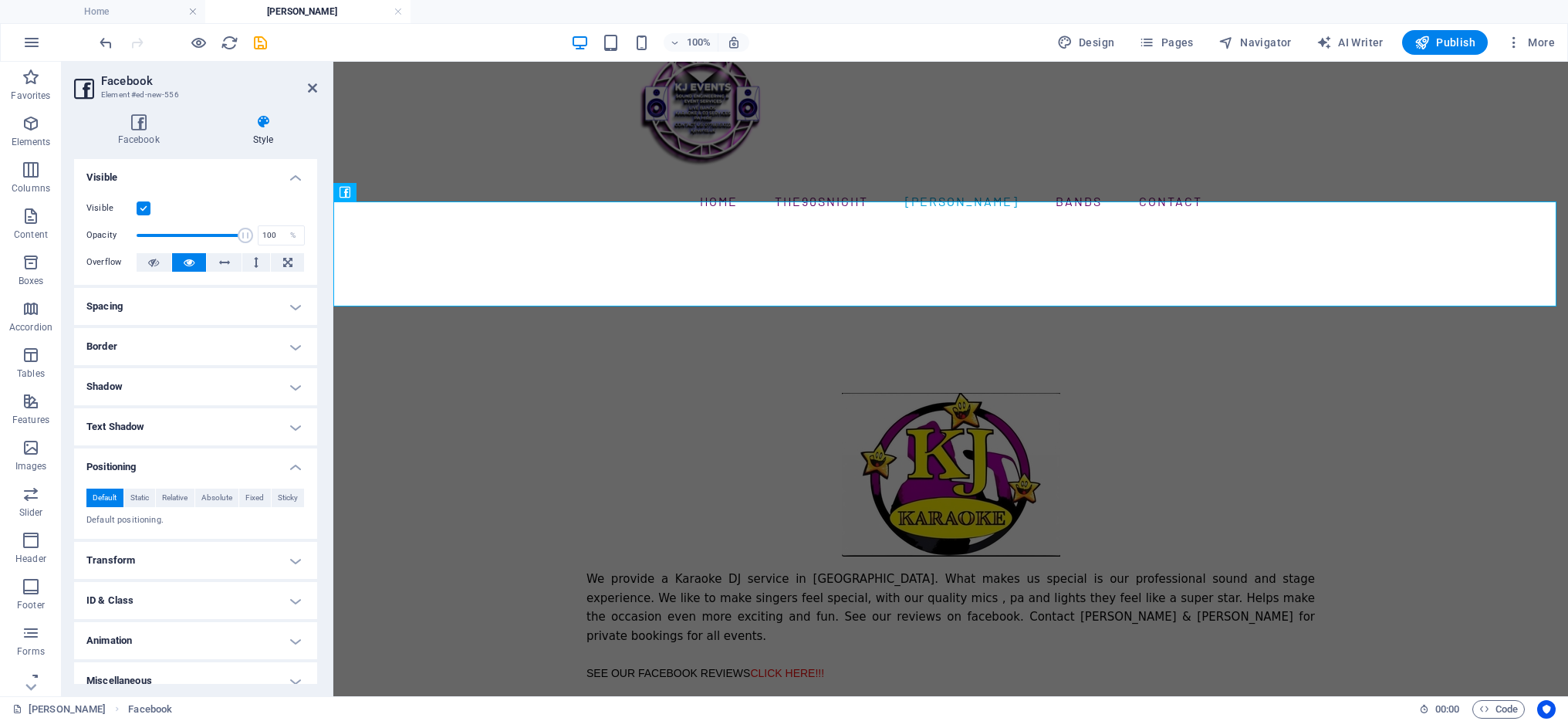
click at [295, 557] on h4 "Transform" at bounding box center [196, 560] width 243 height 37
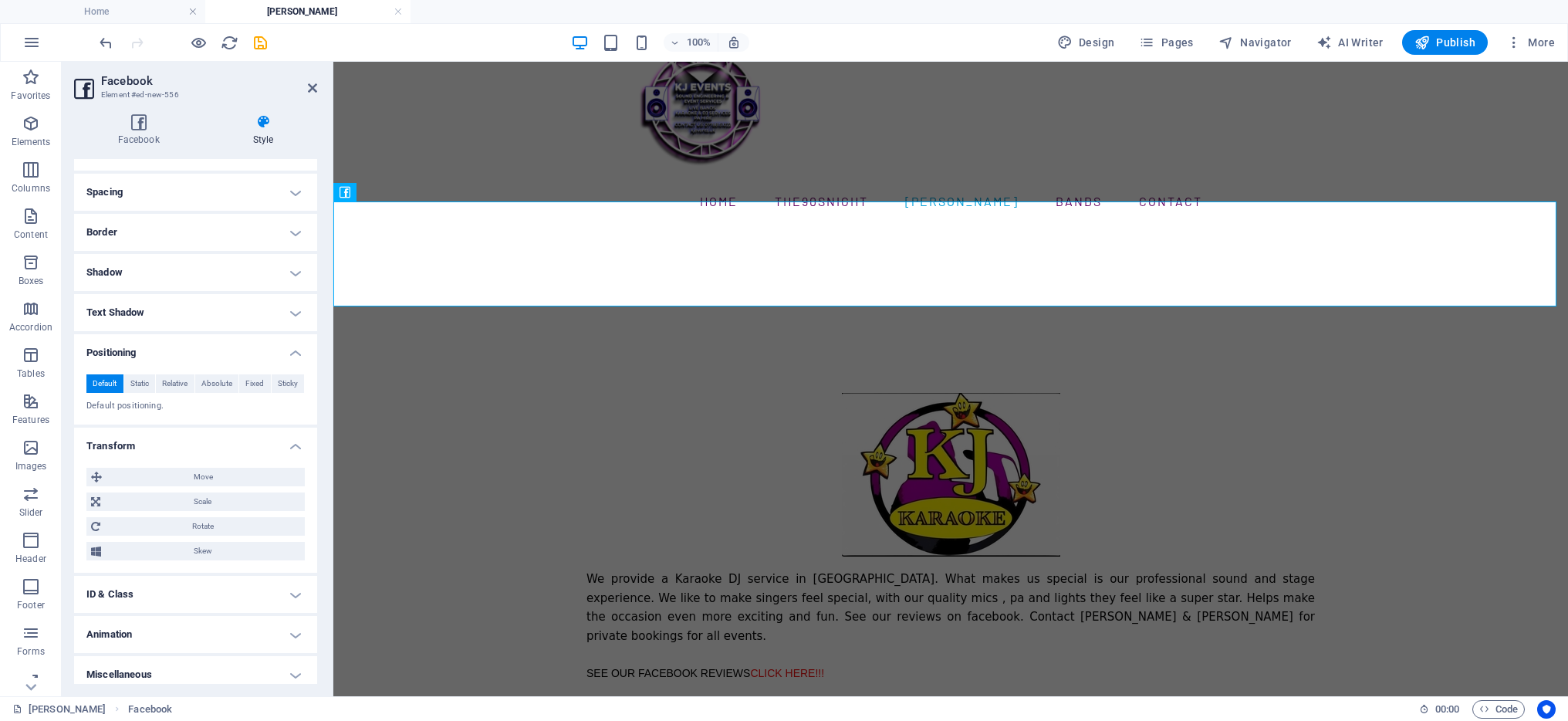
scroll to position [124, 0]
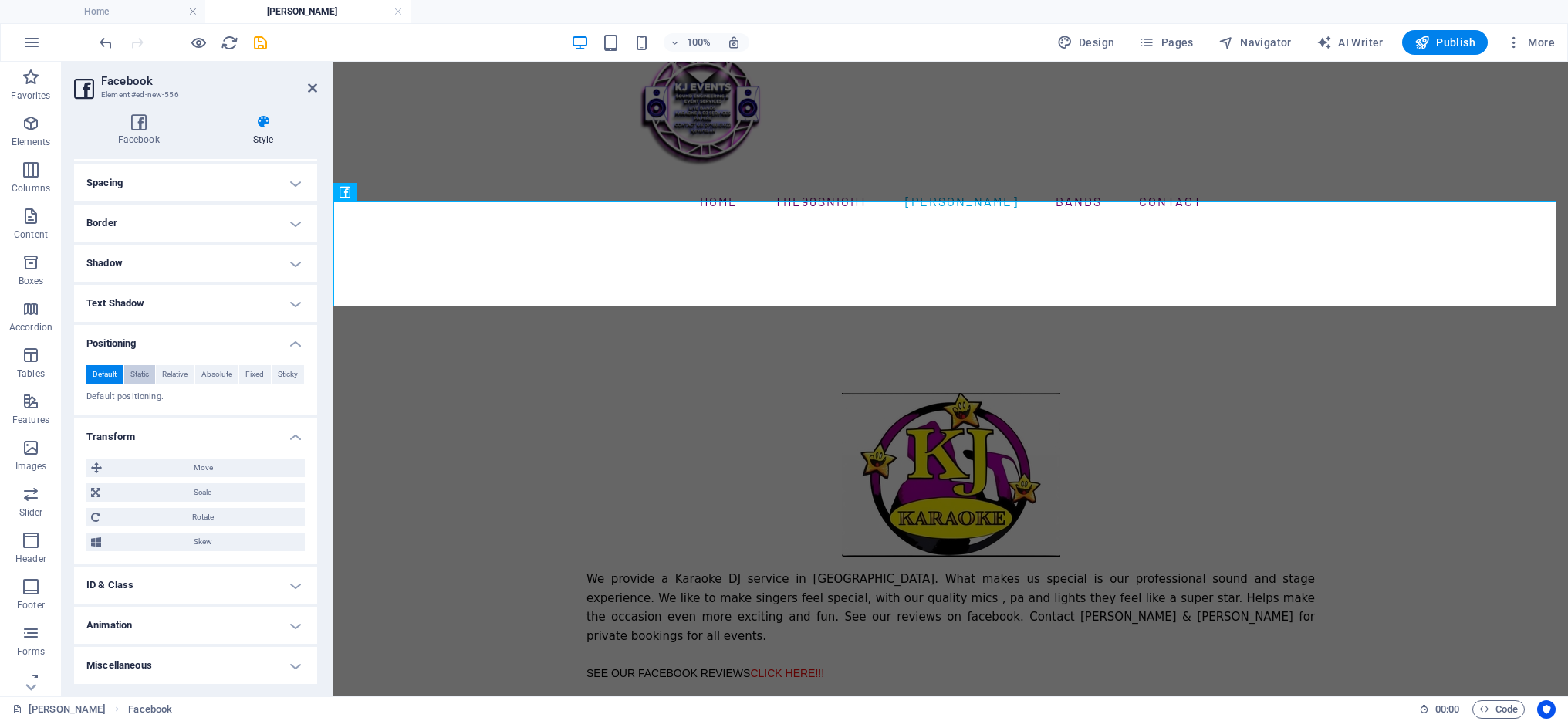
click at [133, 376] on span "Static" at bounding box center [140, 375] width 18 height 18
click at [99, 374] on span "Default" at bounding box center [105, 375] width 24 height 18
click at [543, 125] on div "Home The90snight KJ Karaoke Bands CONTACT" at bounding box center [951, 115] width 1235 height 223
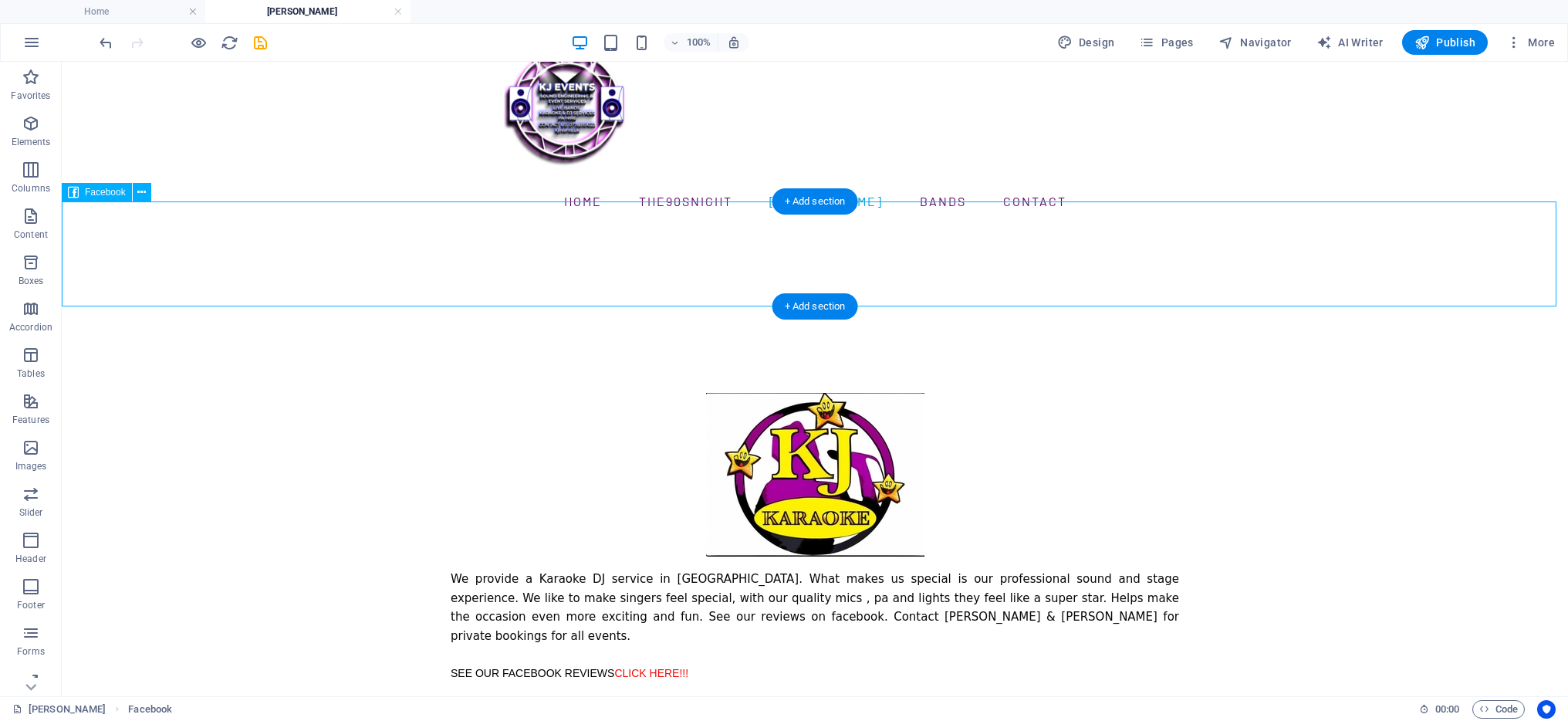
drag, startPoint x: 286, startPoint y: 246, endPoint x: 819, endPoint y: 258, distance: 533.1
click at [819, 258] on div at bounding box center [815, 279] width 1506 height 105
click at [250, 235] on div at bounding box center [815, 279] width 1506 height 105
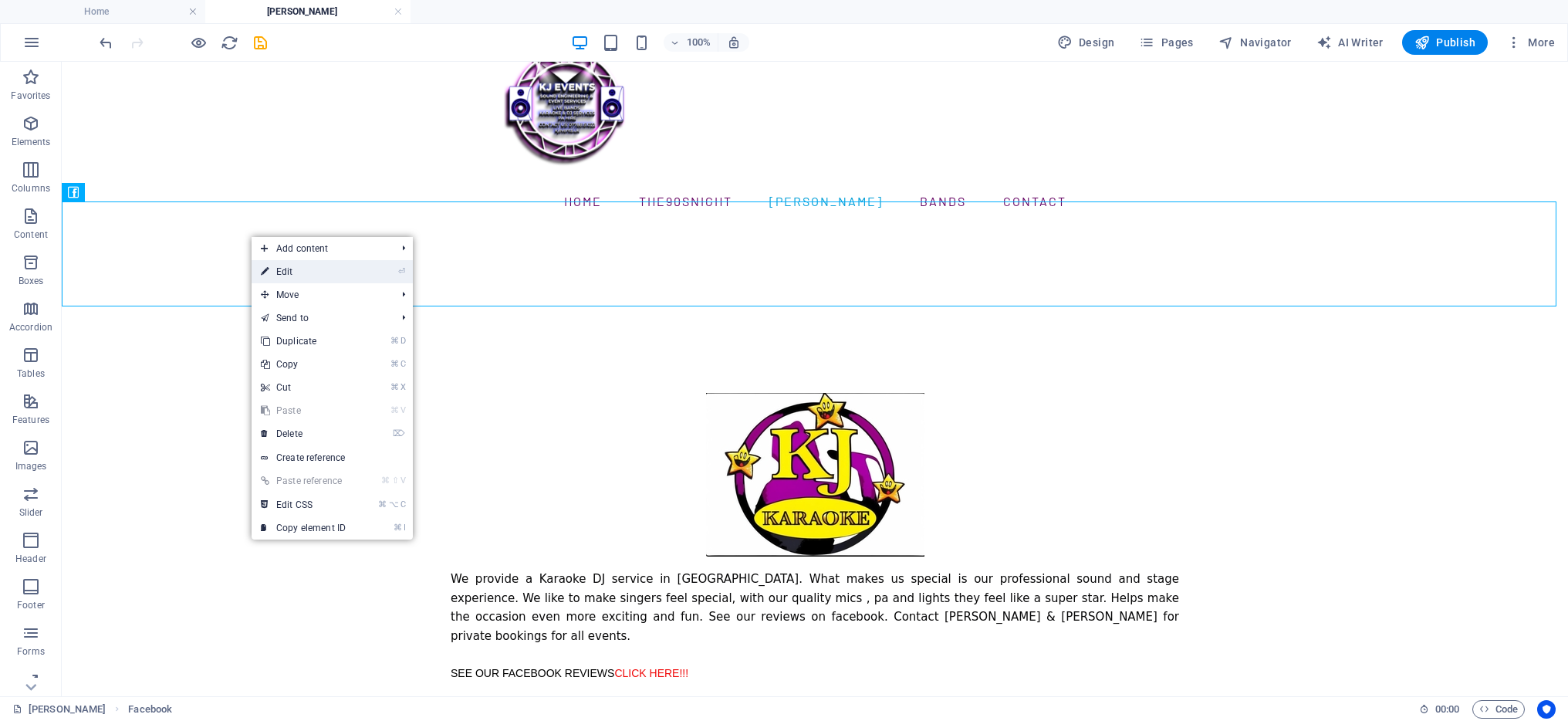
click at [299, 277] on link "⏎ Edit" at bounding box center [304, 272] width 104 height 23
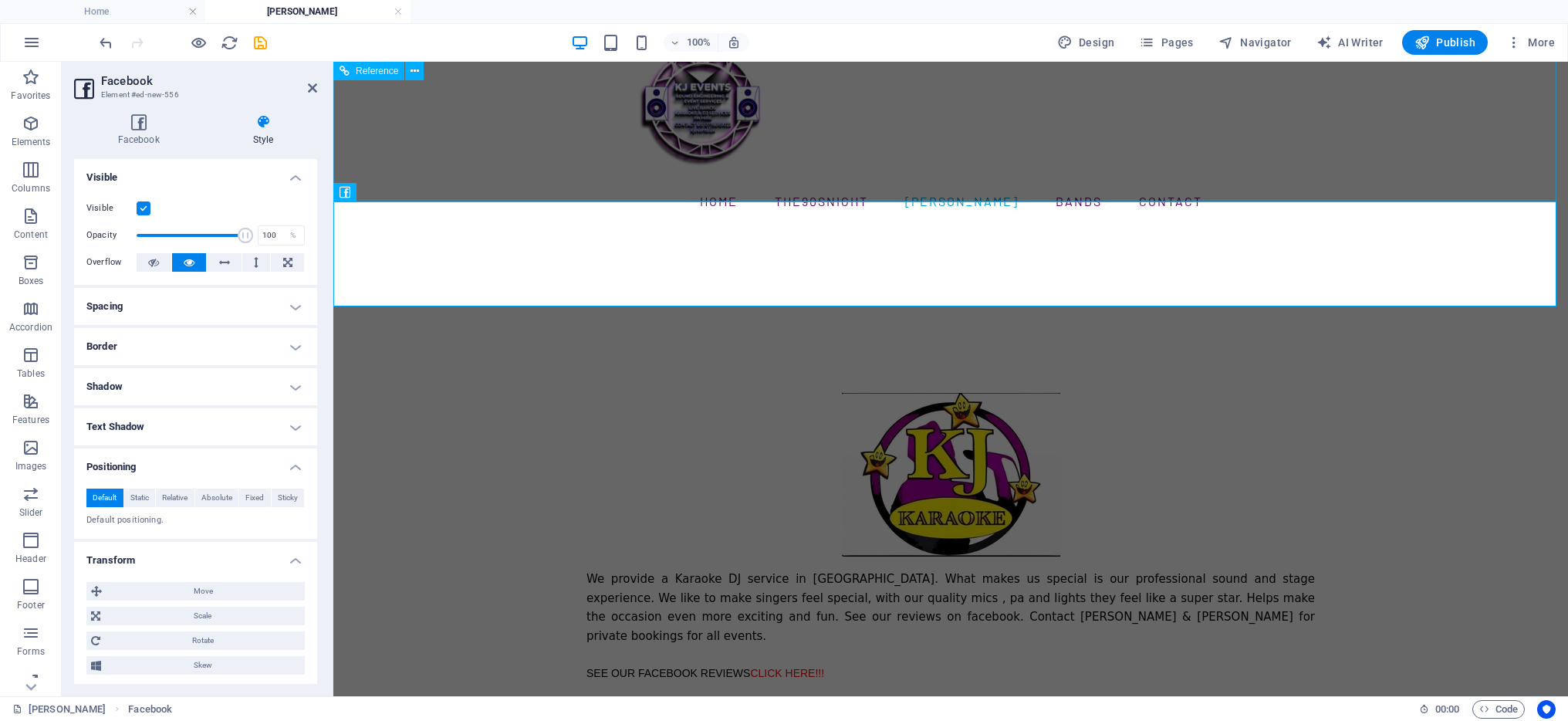
click at [801, 182] on figure at bounding box center [950, 102] width 728 height 174
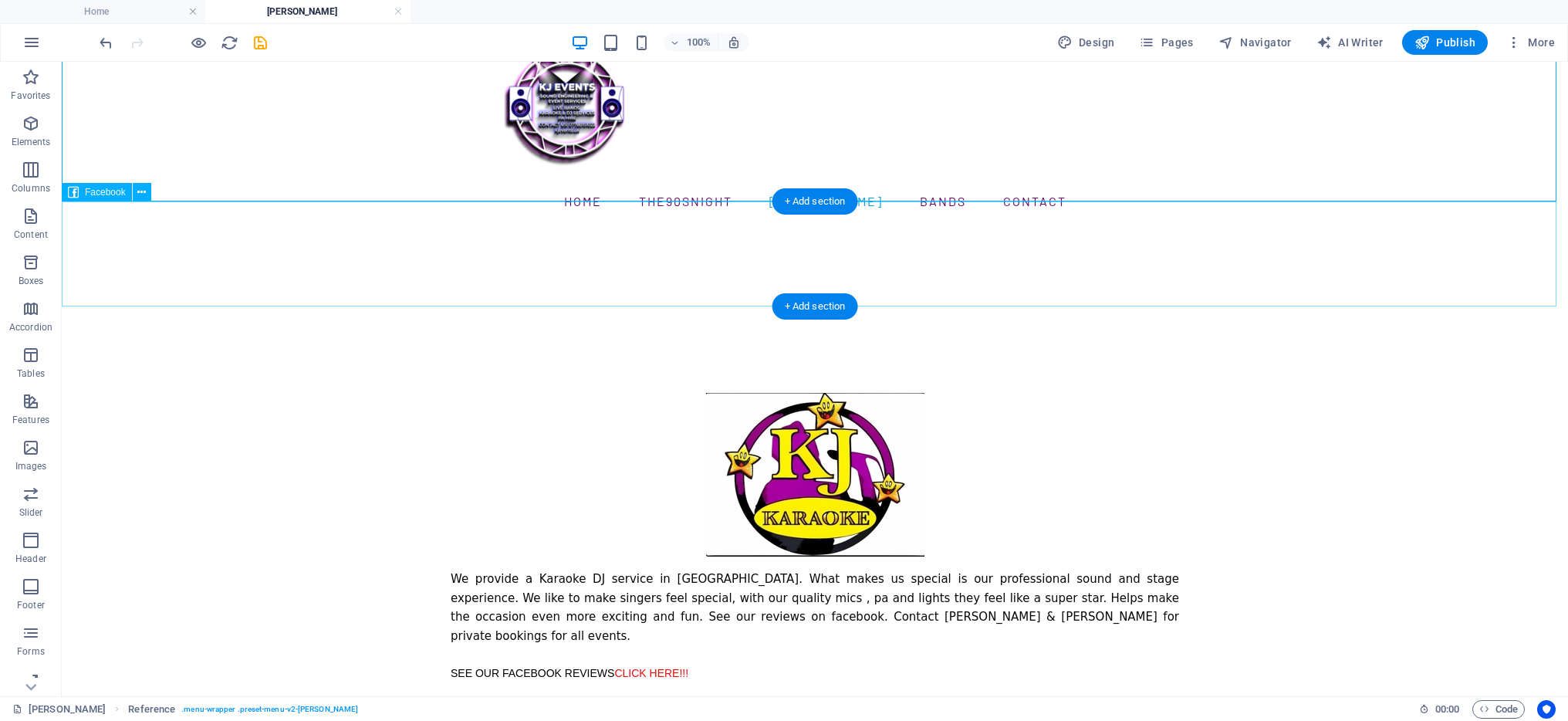
click at [273, 255] on div at bounding box center [815, 279] width 1506 height 105
click at [265, 237] on div at bounding box center [815, 279] width 1506 height 105
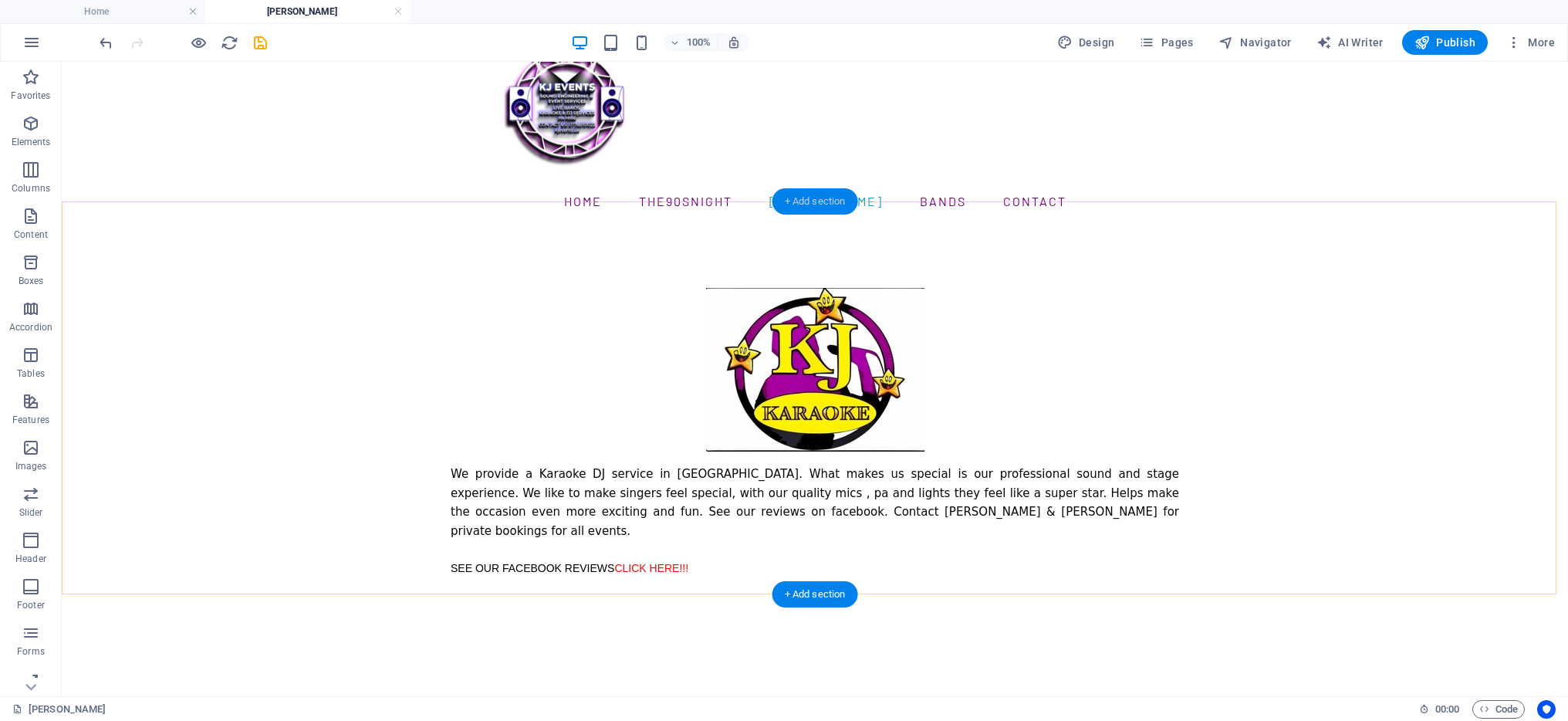
click at [822, 200] on div "+ Add section" at bounding box center [815, 201] width 85 height 26
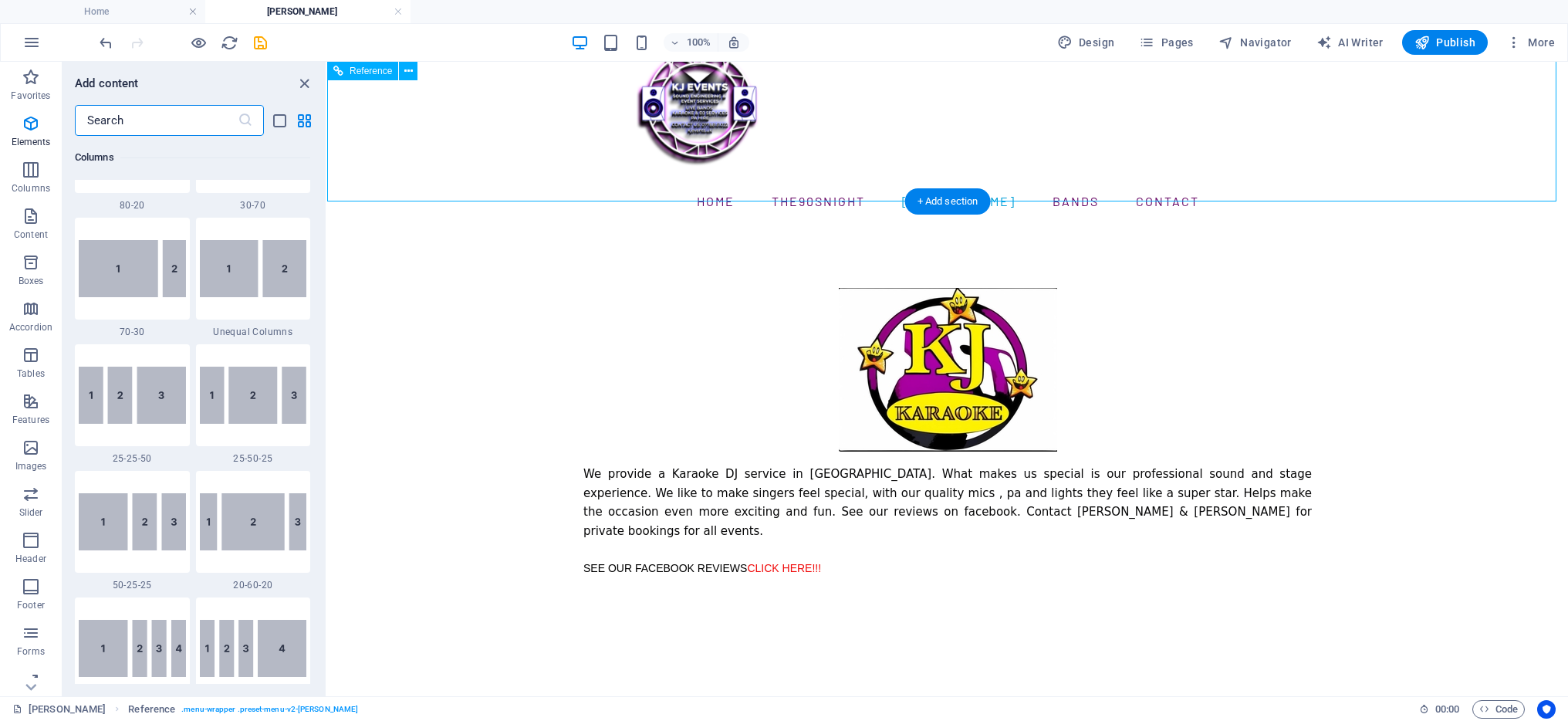
scroll to position [2701, 0]
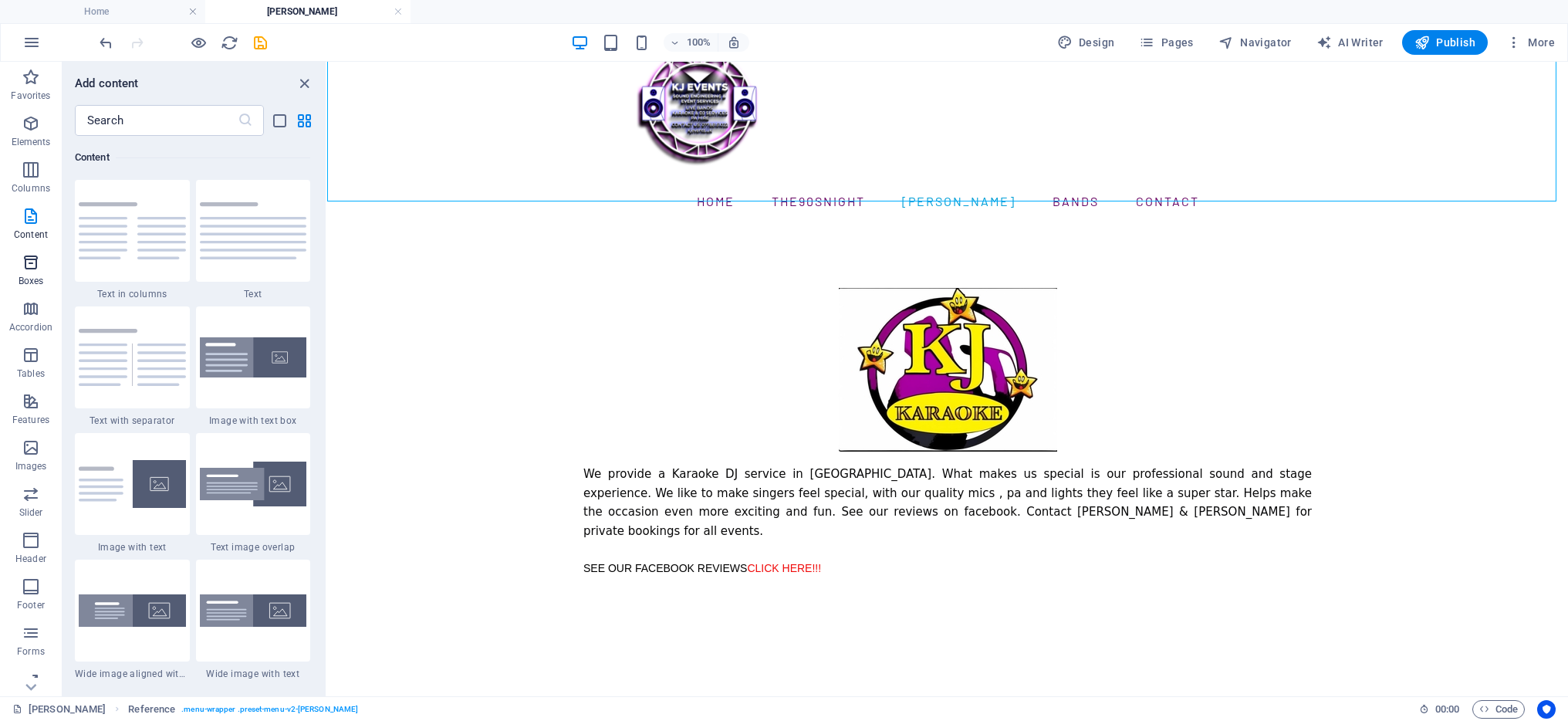
click at [35, 268] on icon "button" at bounding box center [31, 263] width 18 height 18
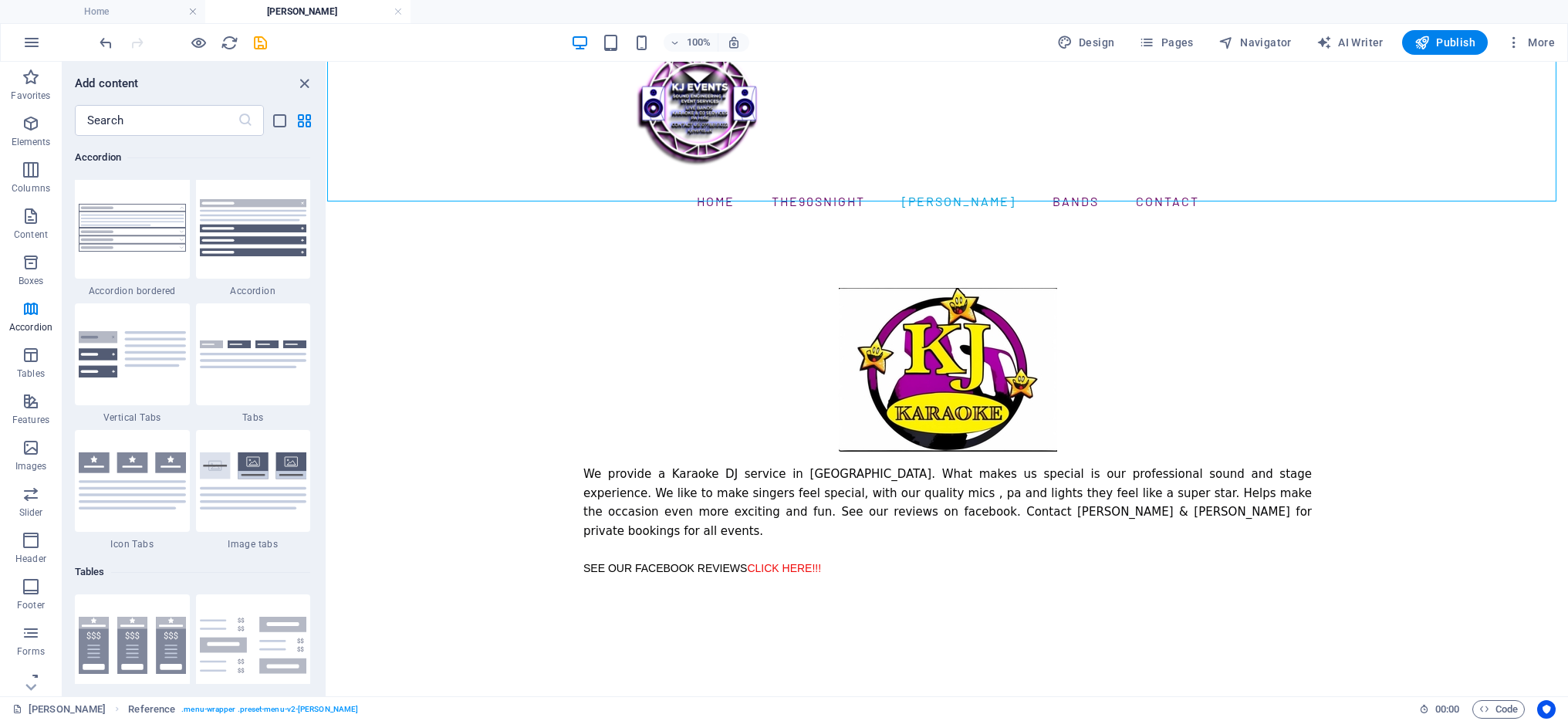
scroll to position [4959, 0]
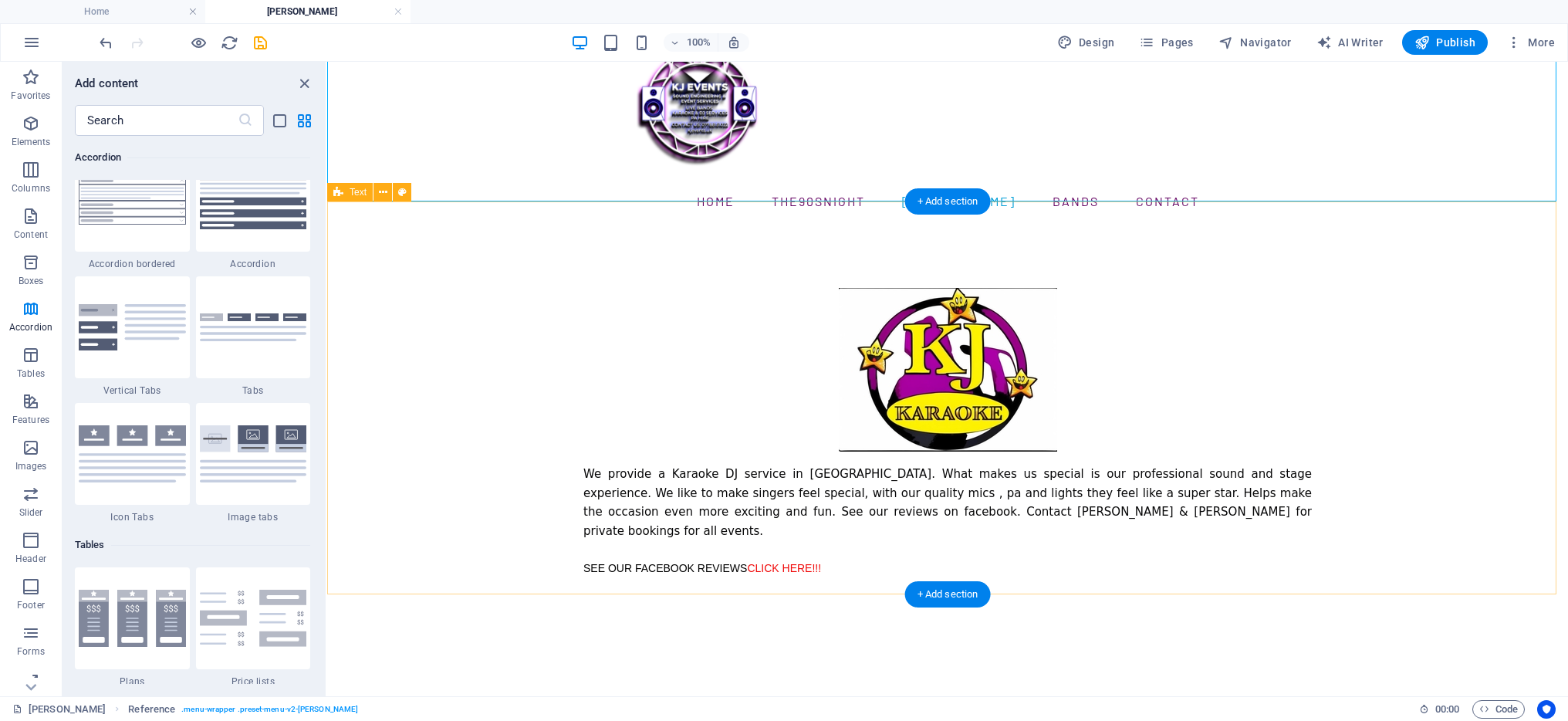
click at [1382, 416] on div "We provide a Karaoke DJ service in [GEOGRAPHIC_DATA]. What makes us special is …" at bounding box center [947, 432] width 1241 height 412
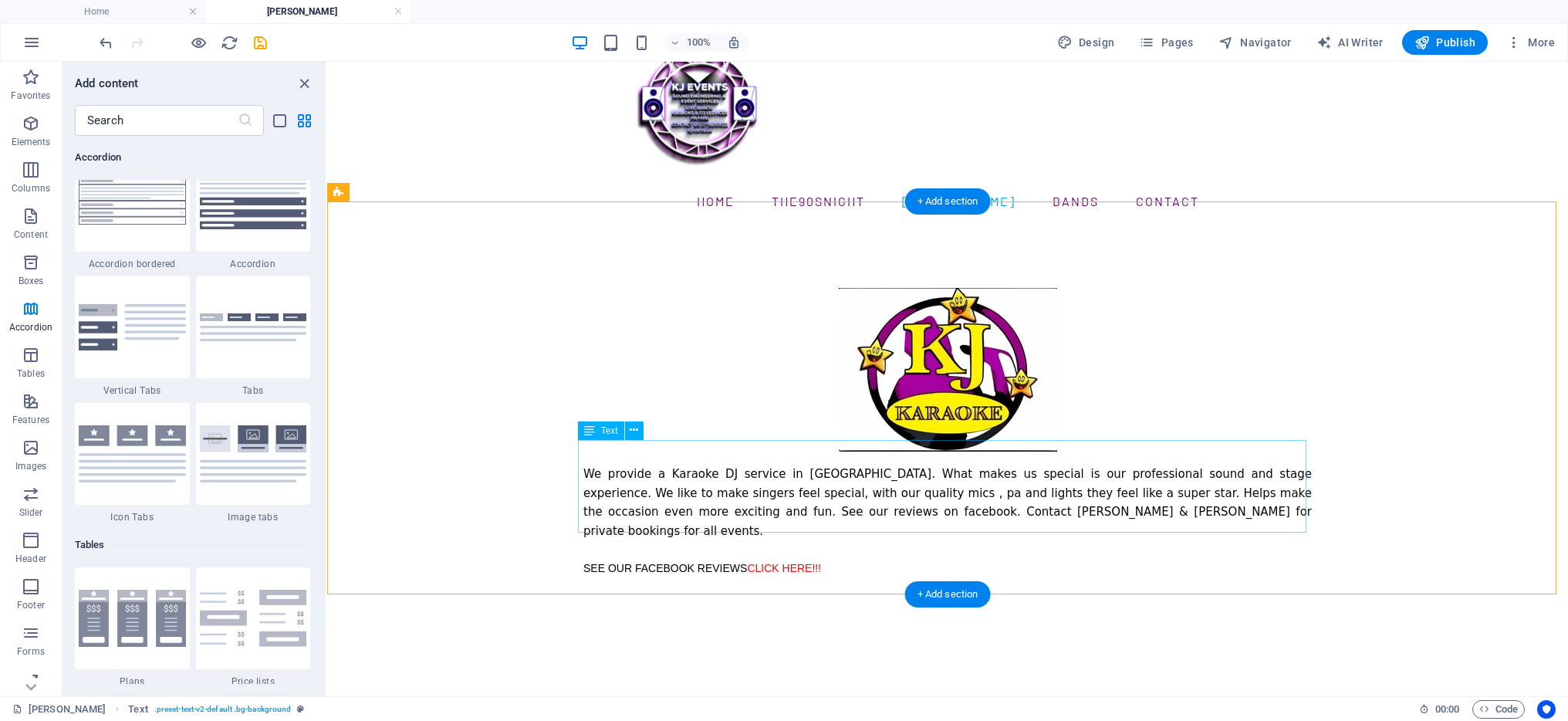
click at [855, 516] on div "We provide a Karaoke DJ service in [GEOGRAPHIC_DATA]. What makes us special is …" at bounding box center [947, 520] width 728 height 113
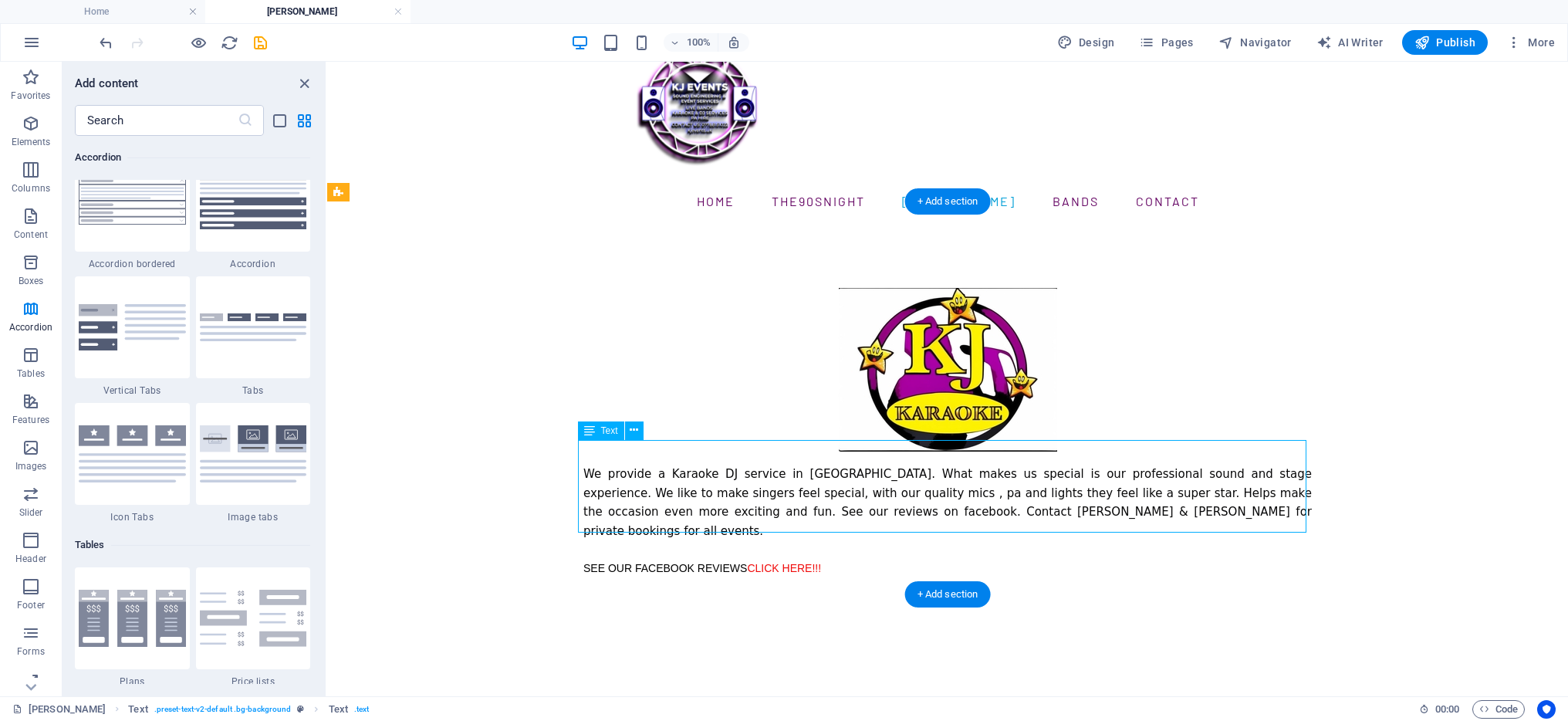
click at [855, 516] on div "We provide a Karaoke DJ service in [GEOGRAPHIC_DATA]. What makes us special is …" at bounding box center [947, 520] width 728 height 113
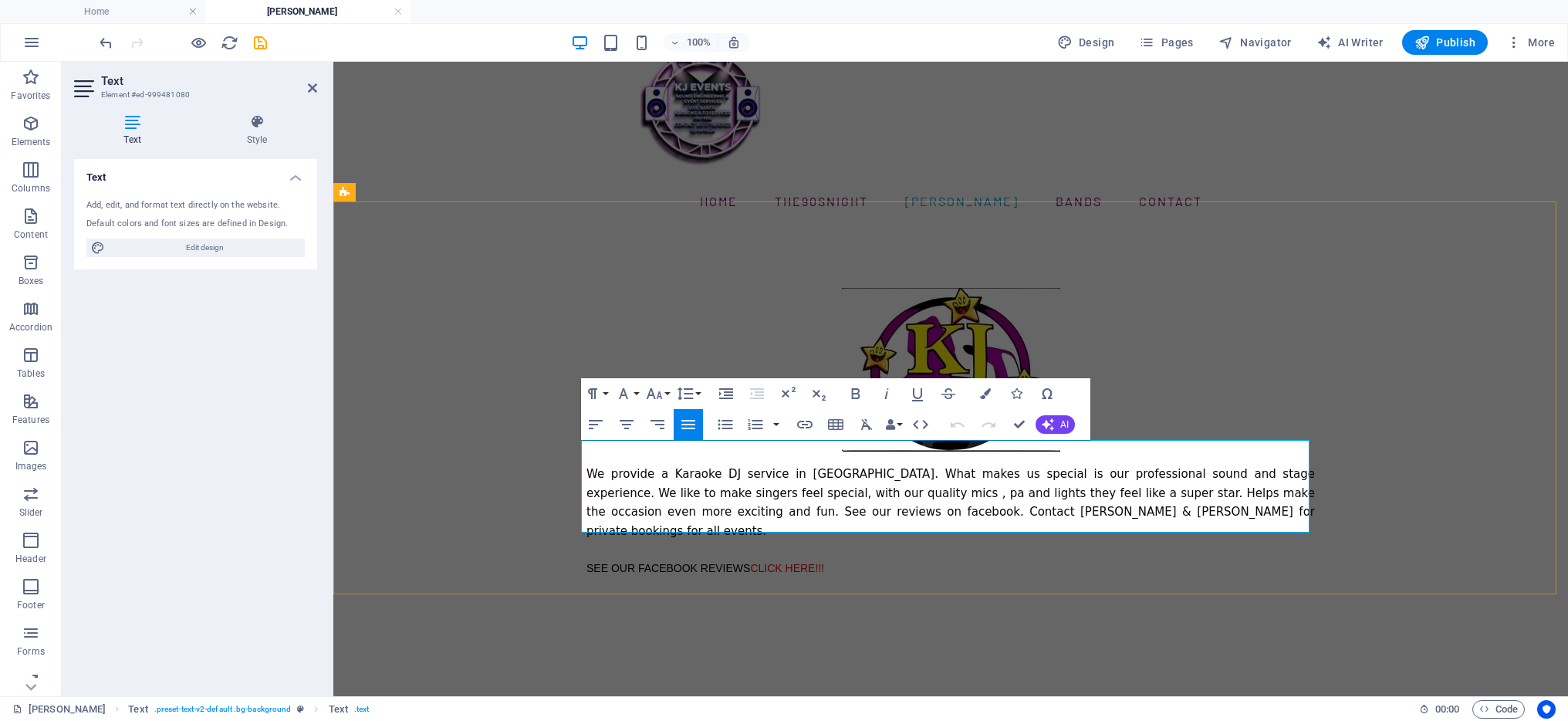
click at [860, 558] on p "SEE OUR FACEBOOK REVIEWS CLICK HERE!!!" at bounding box center [950, 567] width 728 height 18
click at [35, 125] on icon "button" at bounding box center [31, 124] width 18 height 18
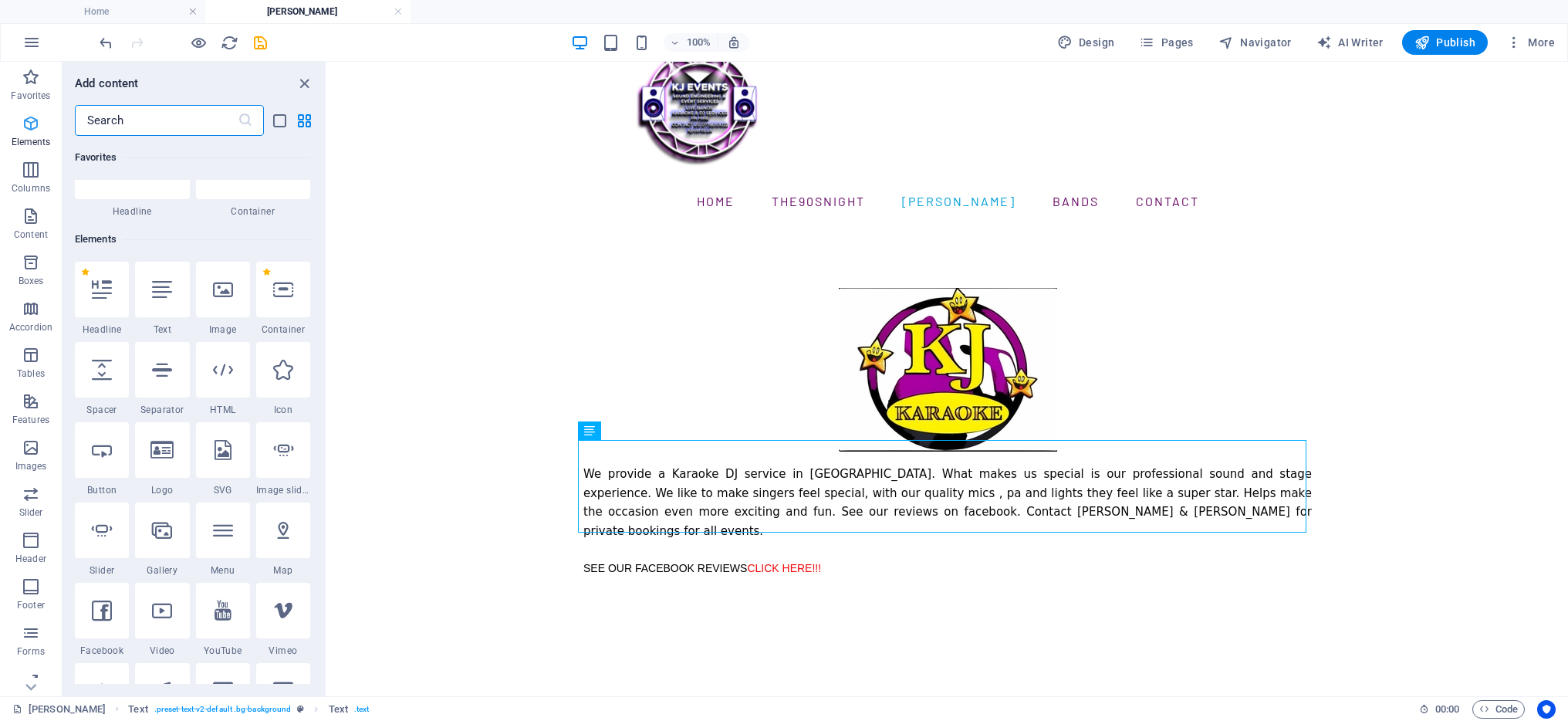
scroll to position [165, 0]
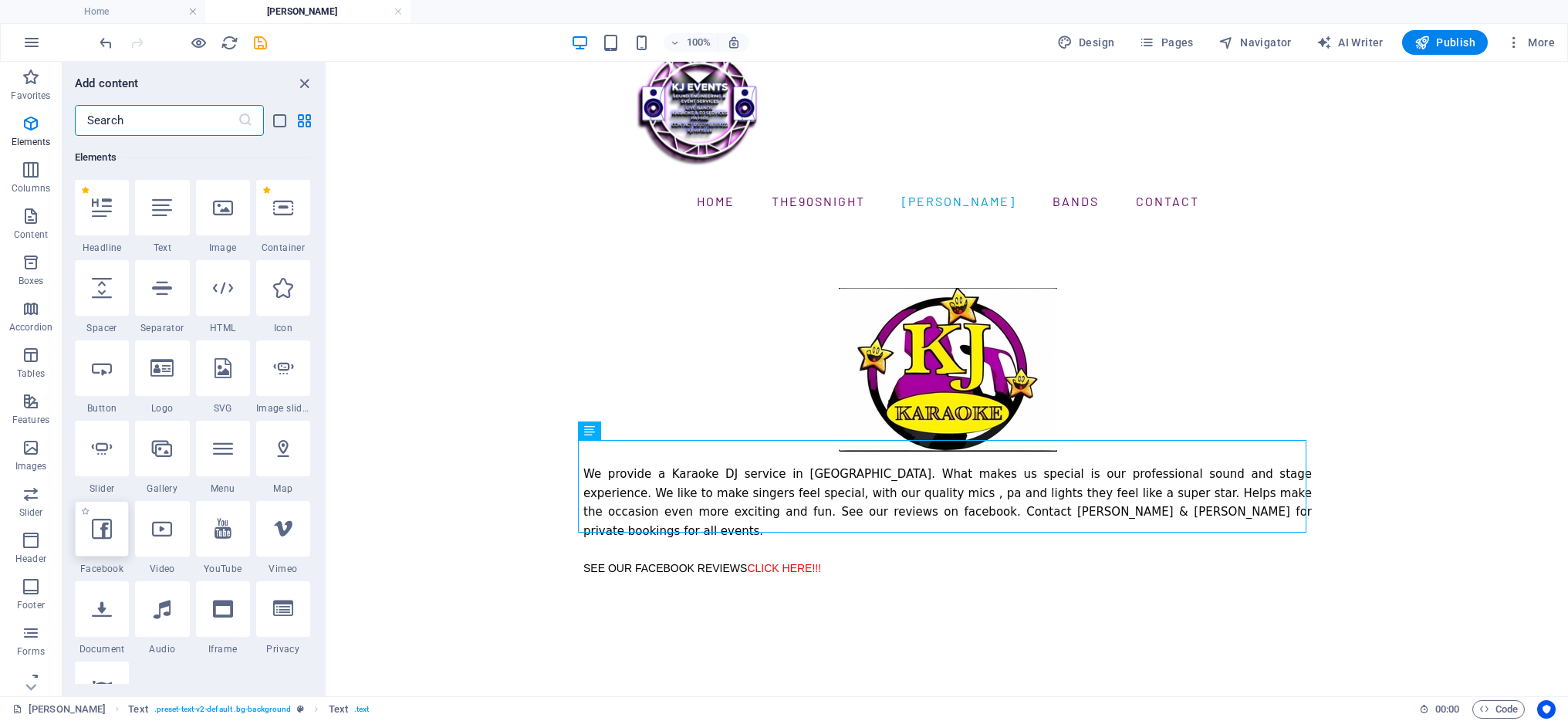
click at [119, 545] on div at bounding box center [102, 529] width 54 height 55
select select "%"
select select "px"
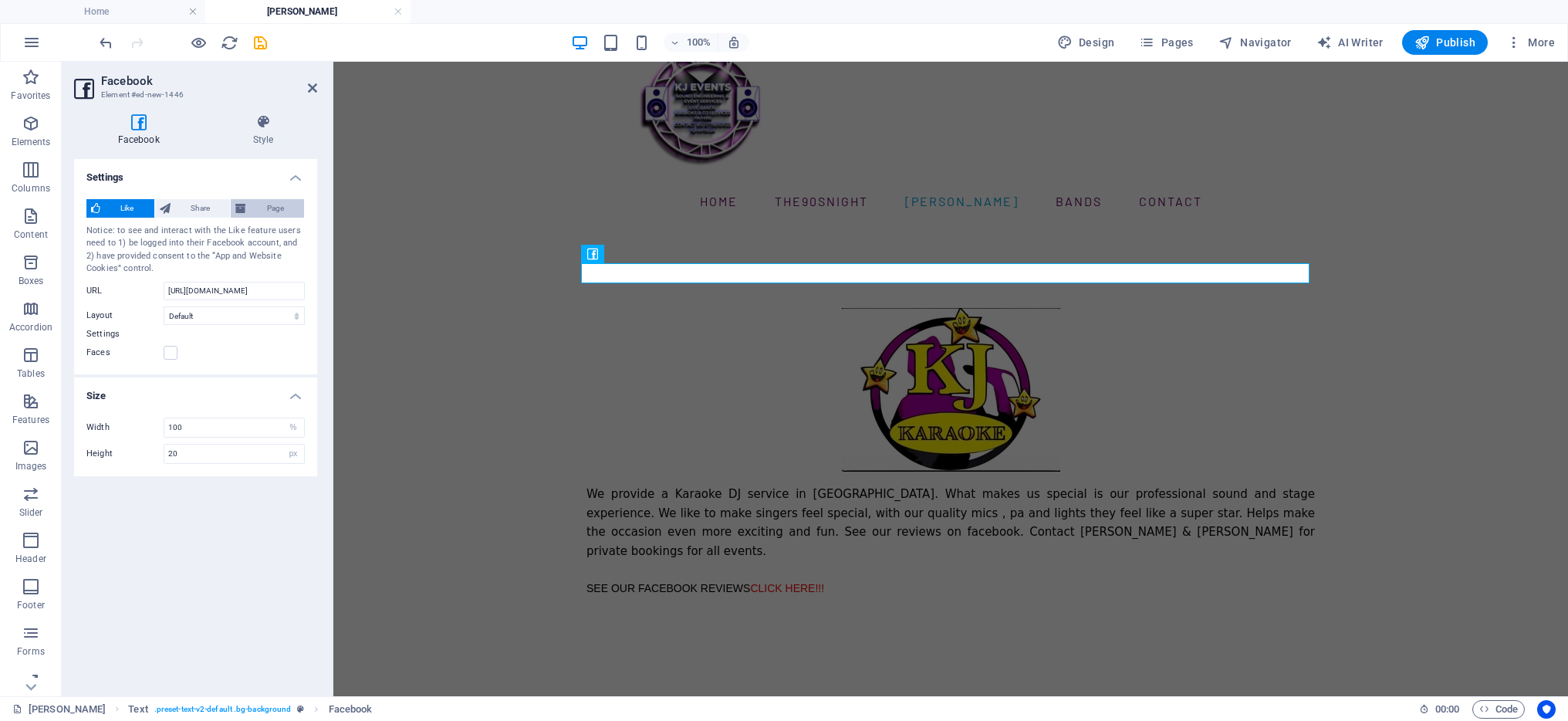
click at [266, 211] on span "Page" at bounding box center [275, 208] width 49 height 18
type input "130"
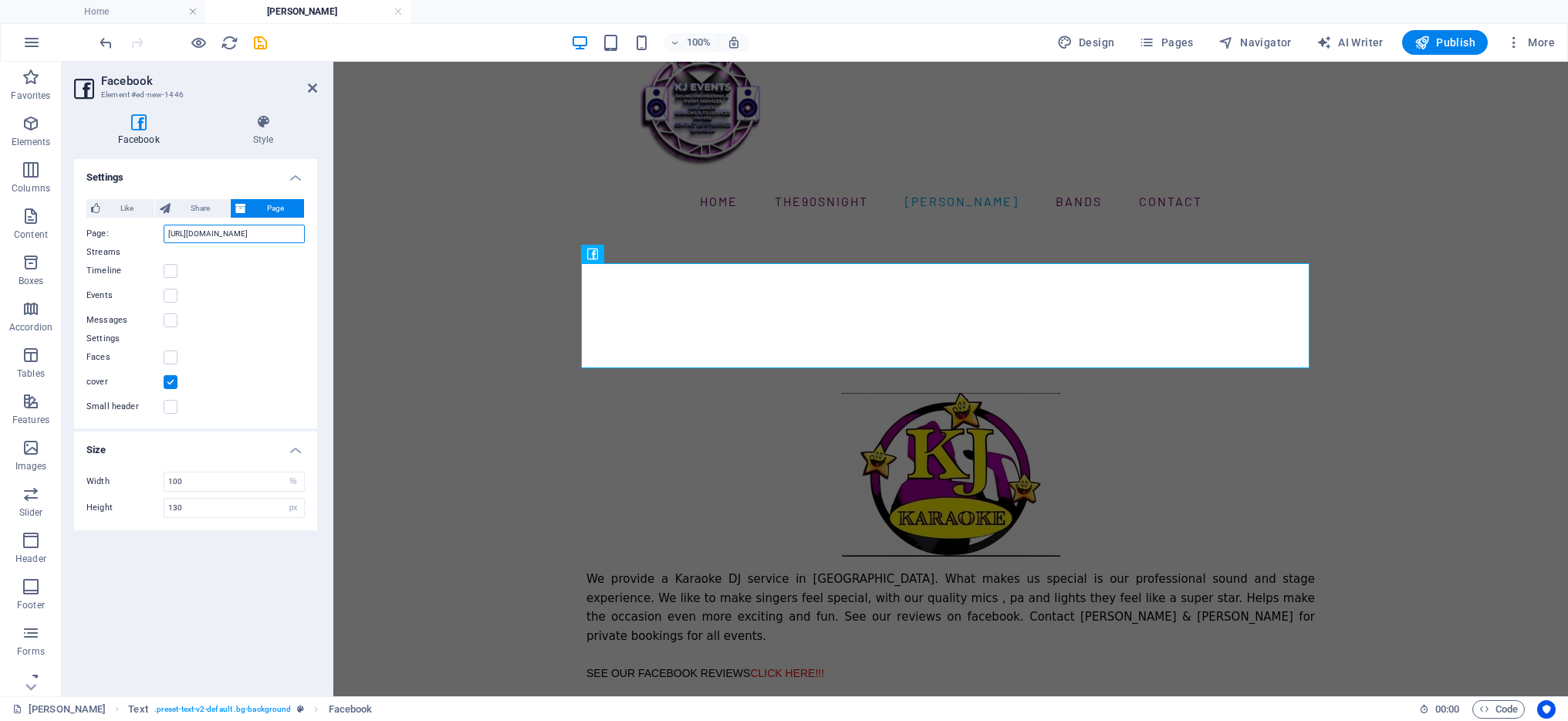
click at [247, 228] on input "[URL][DOMAIN_NAME]" at bounding box center [234, 234] width 141 height 18
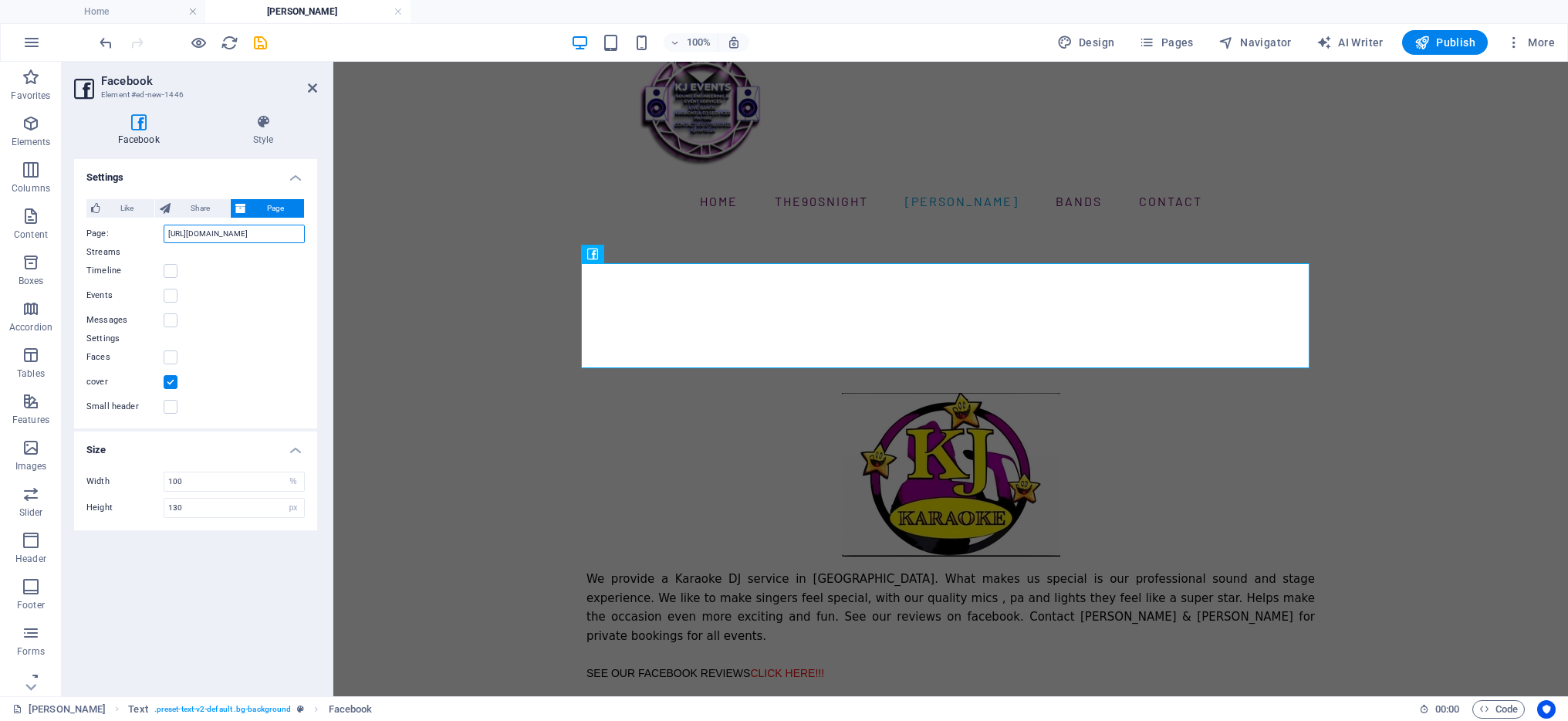
paste input "profile.php?id=100063536503638&sk=reviews"
type input "[URL][DOMAIN_NAME]"
click at [237, 265] on div "Timeline" at bounding box center [195, 271] width 218 height 18
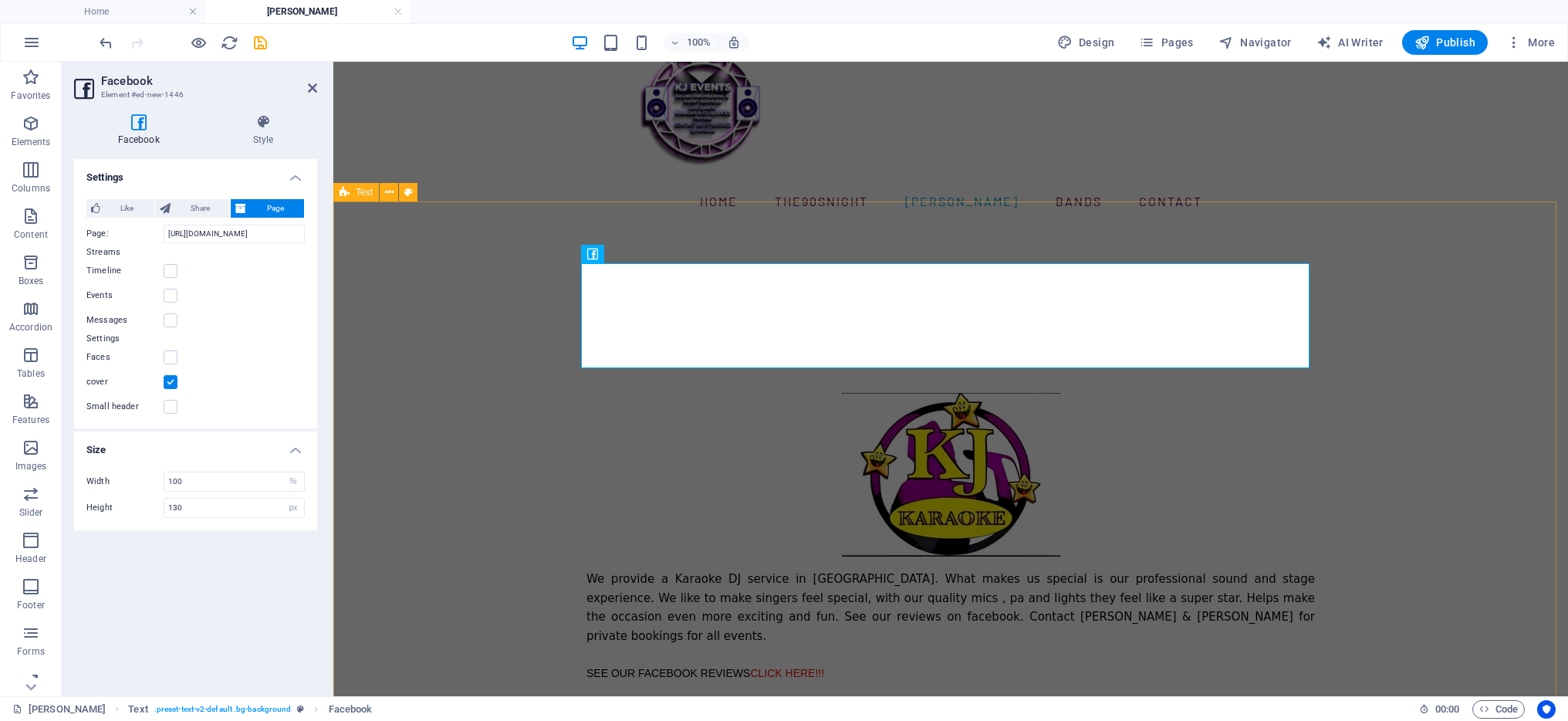
click at [988, 246] on div "We provide a Karaoke DJ service in [GEOGRAPHIC_DATA]. What makes us special is …" at bounding box center [951, 484] width 1235 height 517
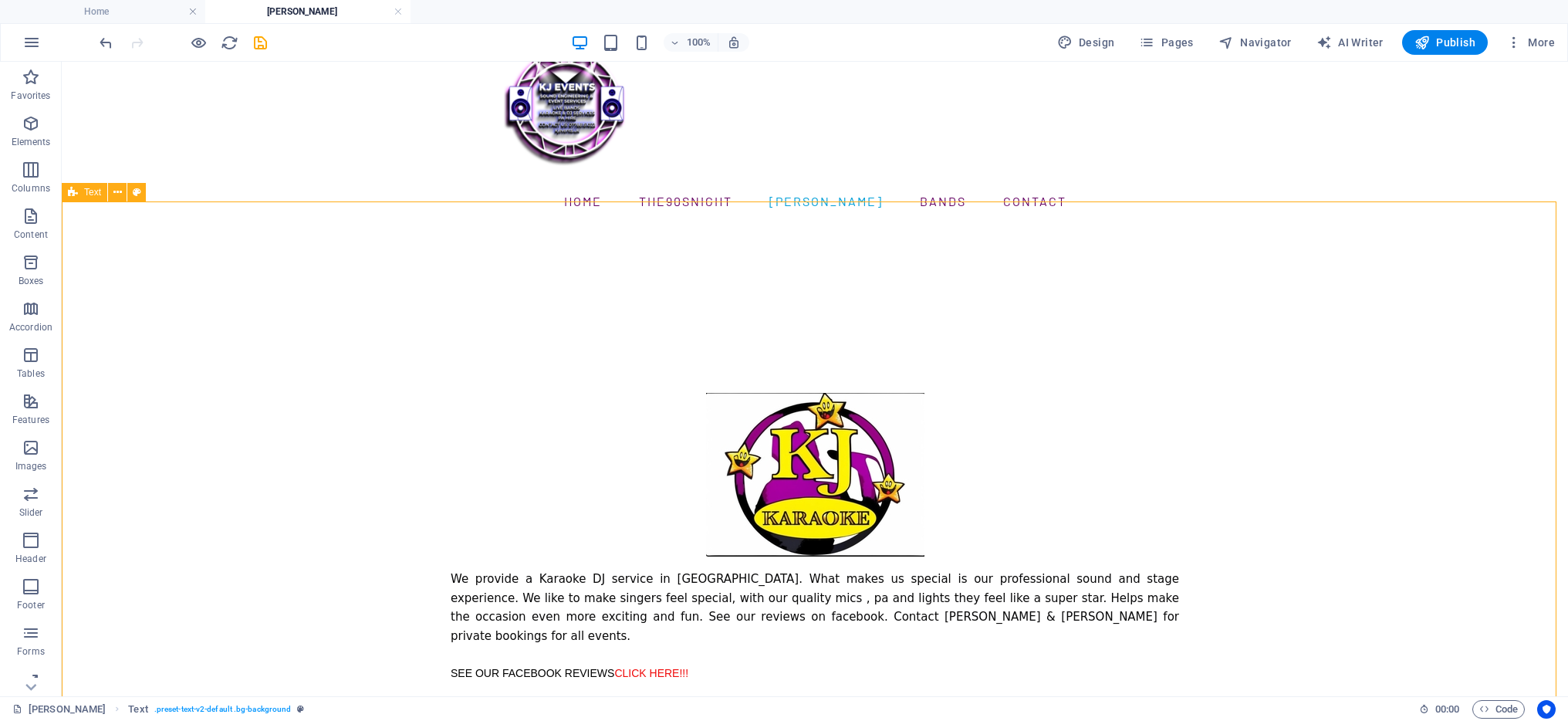
click at [1485, 344] on div "We provide a Karaoke DJ service in [GEOGRAPHIC_DATA]. What makes us special is …" at bounding box center [815, 484] width 1506 height 517
click at [650, 309] on div at bounding box center [815, 340] width 728 height 105
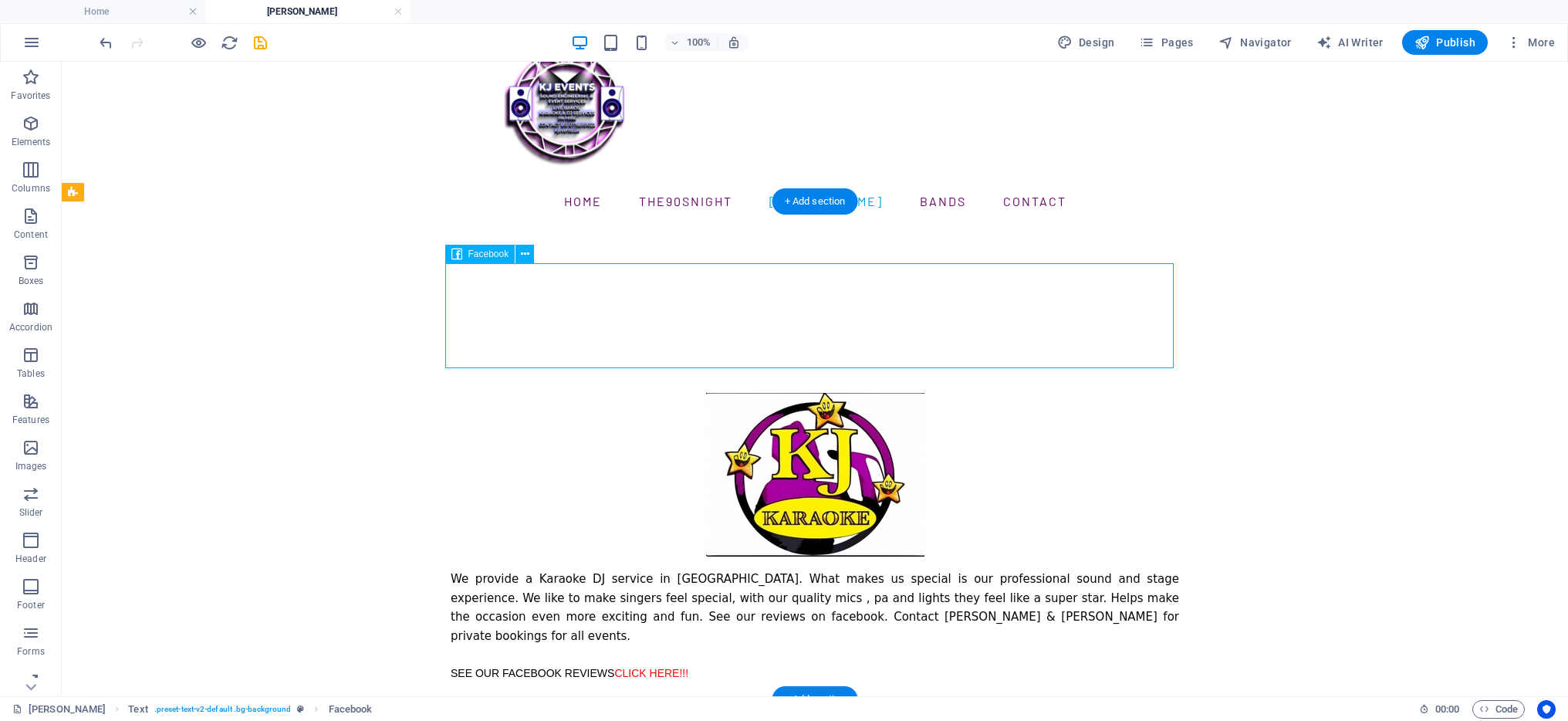
drag, startPoint x: 651, startPoint y: 306, endPoint x: 980, endPoint y: 301, distance: 329.0
click at [980, 301] on div at bounding box center [815, 340] width 728 height 105
click at [556, 297] on div at bounding box center [815, 340] width 728 height 105
click at [524, 248] on icon at bounding box center [525, 253] width 8 height 16
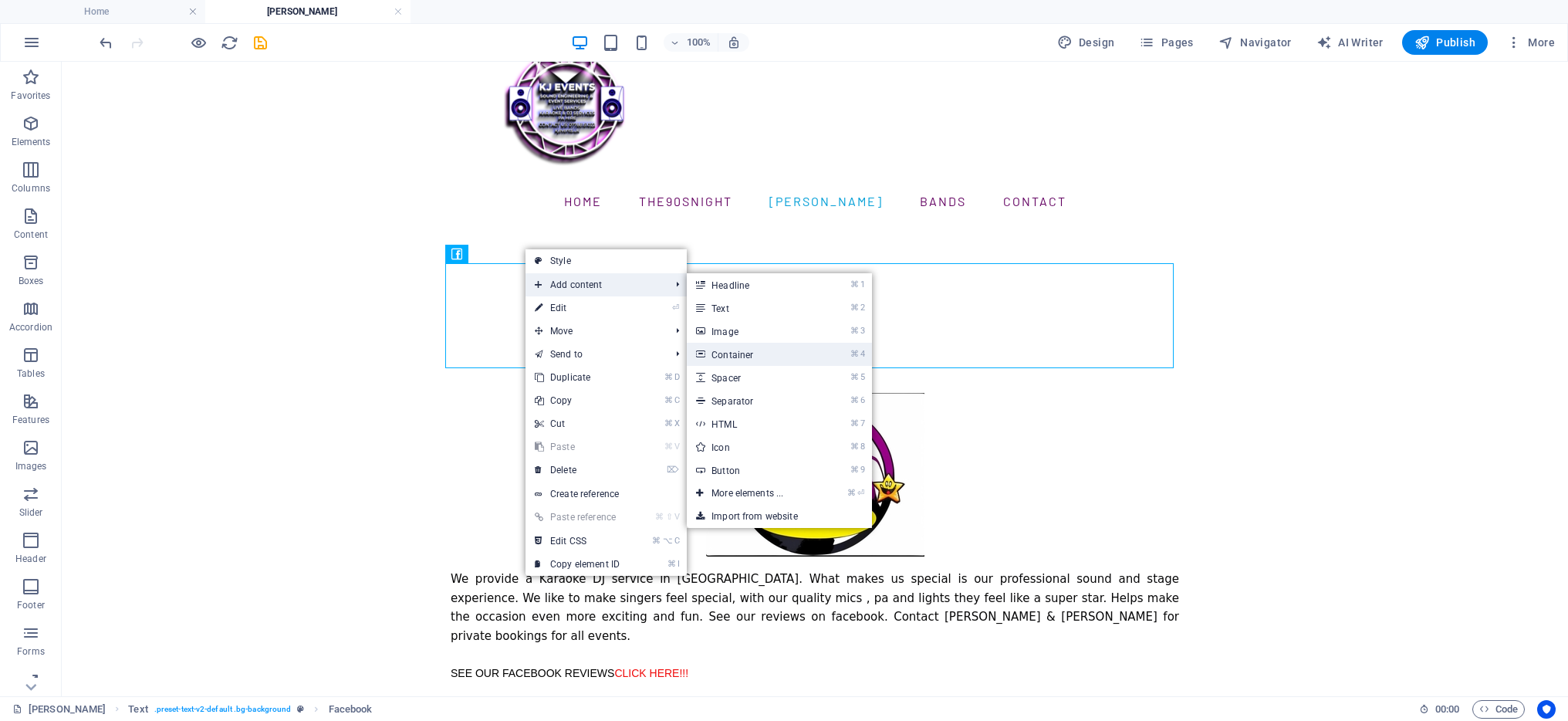
click at [748, 349] on link "⌘ 4 Container" at bounding box center [750, 355] width 127 height 23
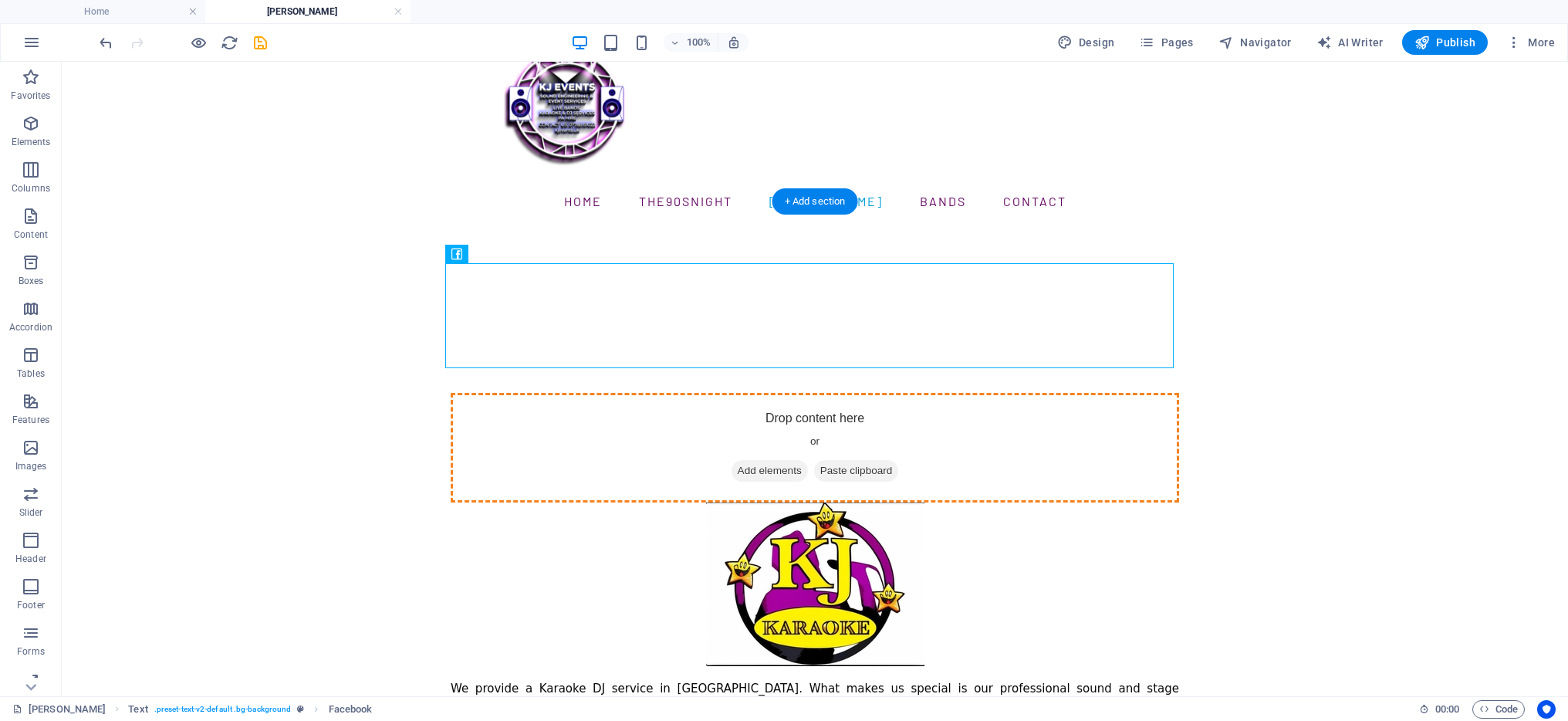
drag, startPoint x: 495, startPoint y: 288, endPoint x: 871, endPoint y: 425, distance: 400.2
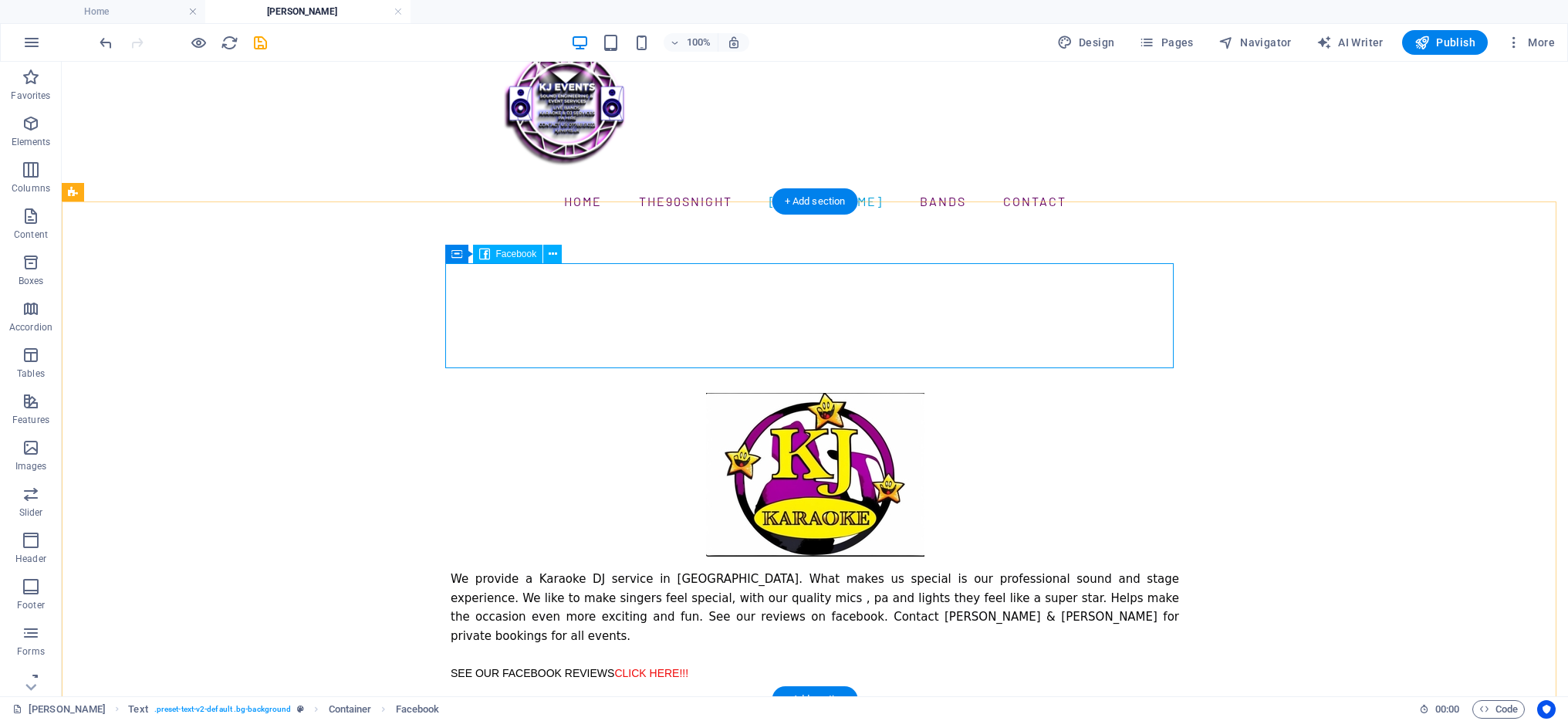
click at [785, 298] on div at bounding box center [815, 340] width 728 height 105
click at [807, 298] on div at bounding box center [815, 340] width 728 height 105
select select "%"
select select "px"
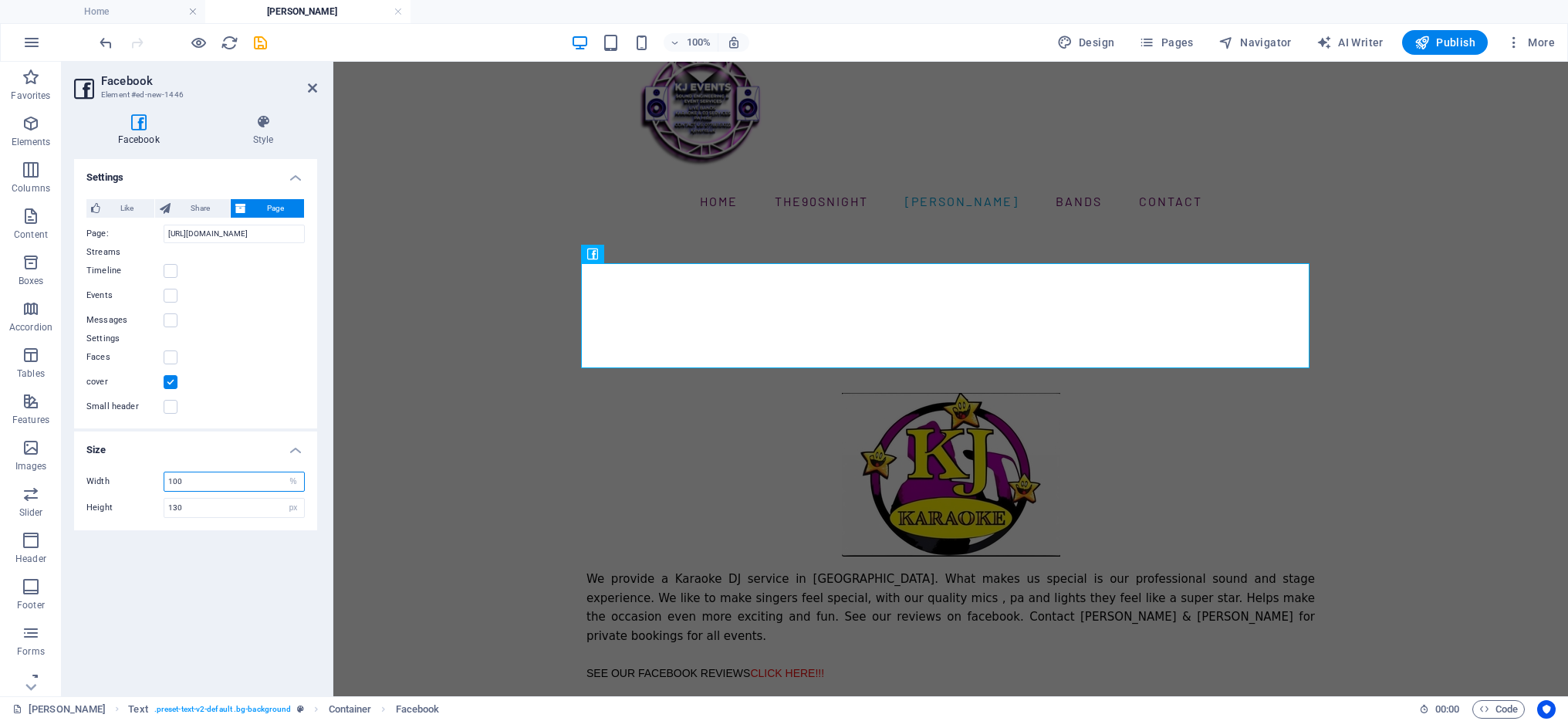
drag, startPoint x: 250, startPoint y: 481, endPoint x: 142, endPoint y: 483, distance: 108.0
click at [142, 483] on div "Width 100 px %" at bounding box center [195, 482] width 218 height 20
type input "50"
click at [227, 540] on div "Settings Like Share Page Notice: to see and interact with the Like feature user…" at bounding box center [196, 422] width 243 height 525
click at [233, 470] on div "Width 50 px % Height 130 px %" at bounding box center [196, 494] width 243 height 71
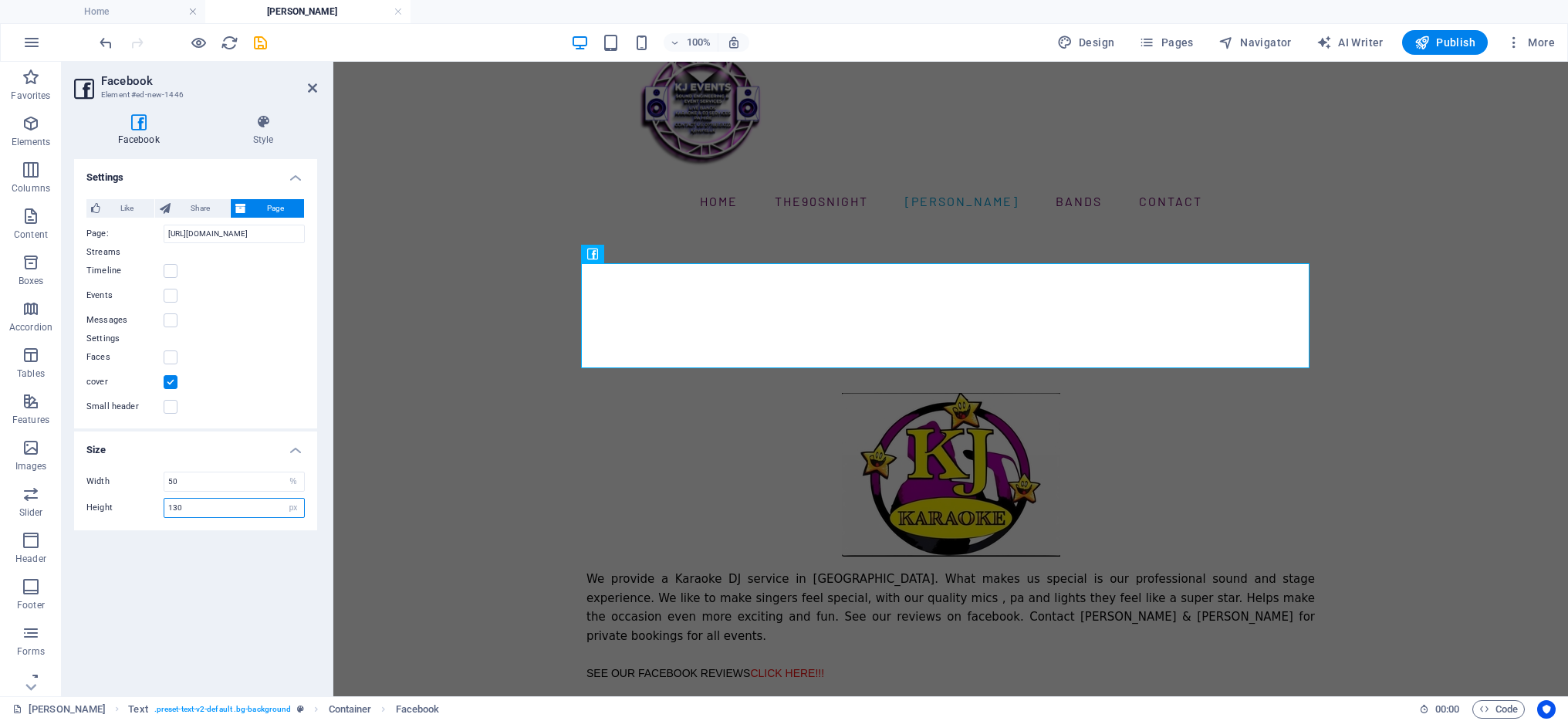
click at [213, 513] on input "130" at bounding box center [234, 508] width 140 height 18
drag, startPoint x: 212, startPoint y: 510, endPoint x: 166, endPoint y: 509, distance: 46.0
click at [166, 509] on input "130" at bounding box center [234, 508] width 140 height 18
type input "50"
click at [194, 549] on div "Settings Like Share Page Notice: to see and interact with the Like feature user…" at bounding box center [196, 422] width 243 height 525
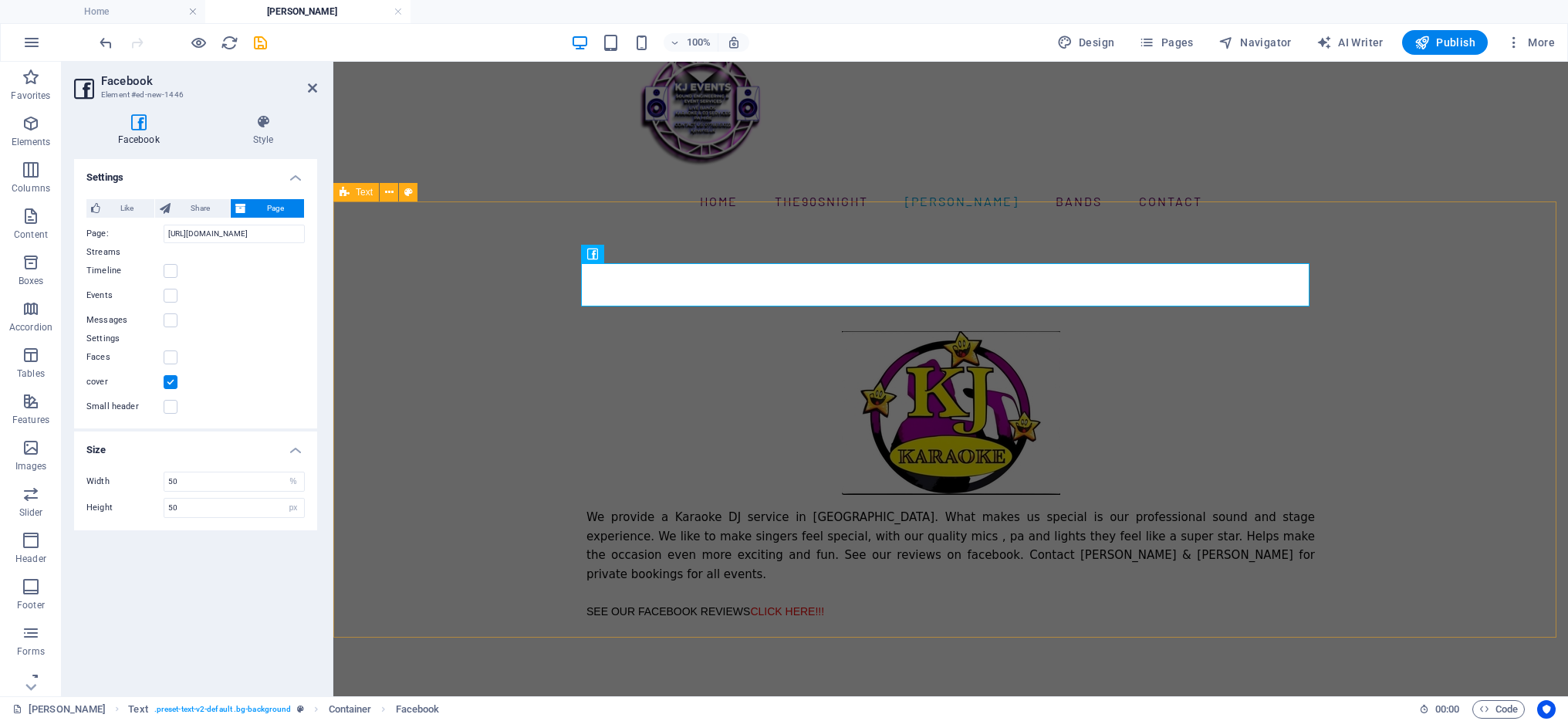
click at [1404, 398] on div "We provide a Karaoke DJ service in [GEOGRAPHIC_DATA]. What makes us special is …" at bounding box center [951, 453] width 1235 height 456
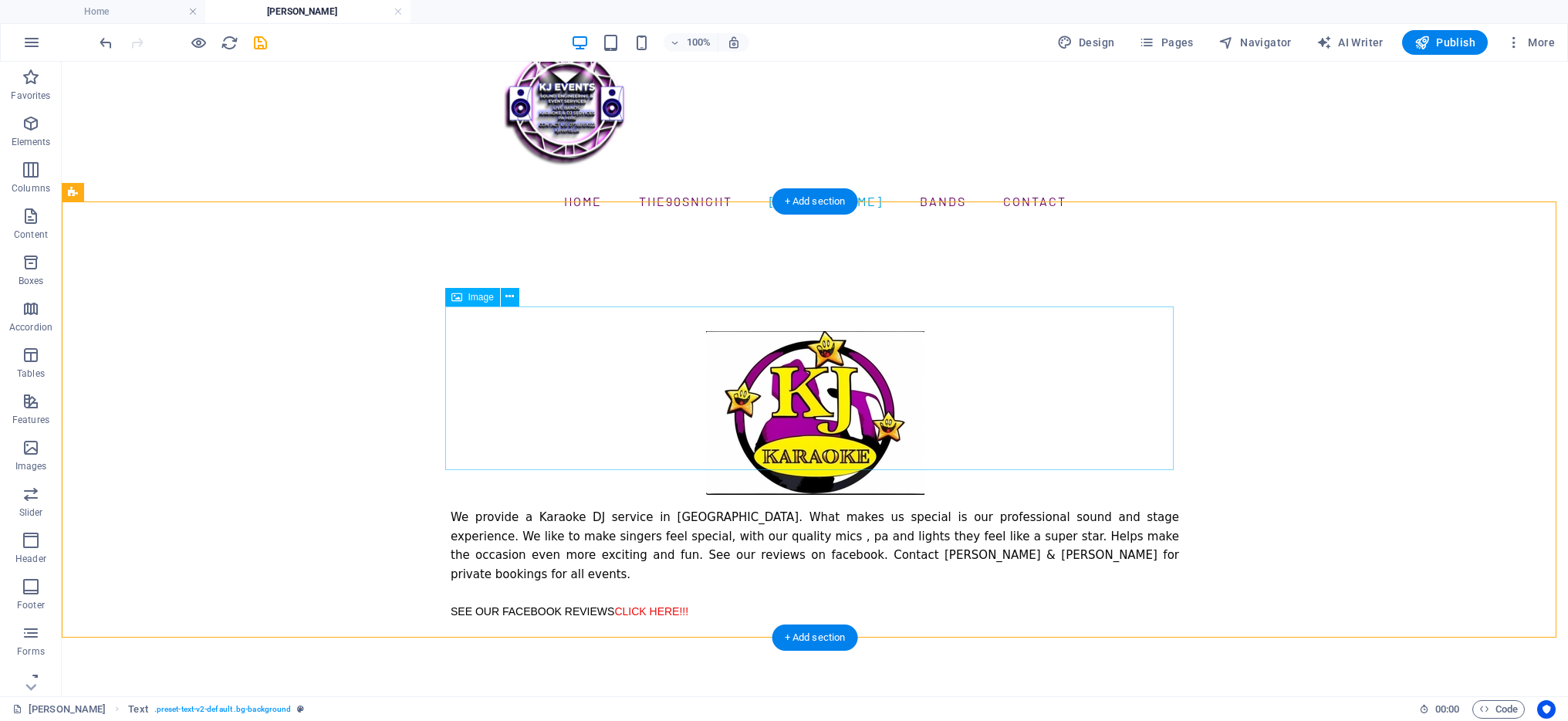
click at [809, 344] on figure at bounding box center [815, 413] width 728 height 164
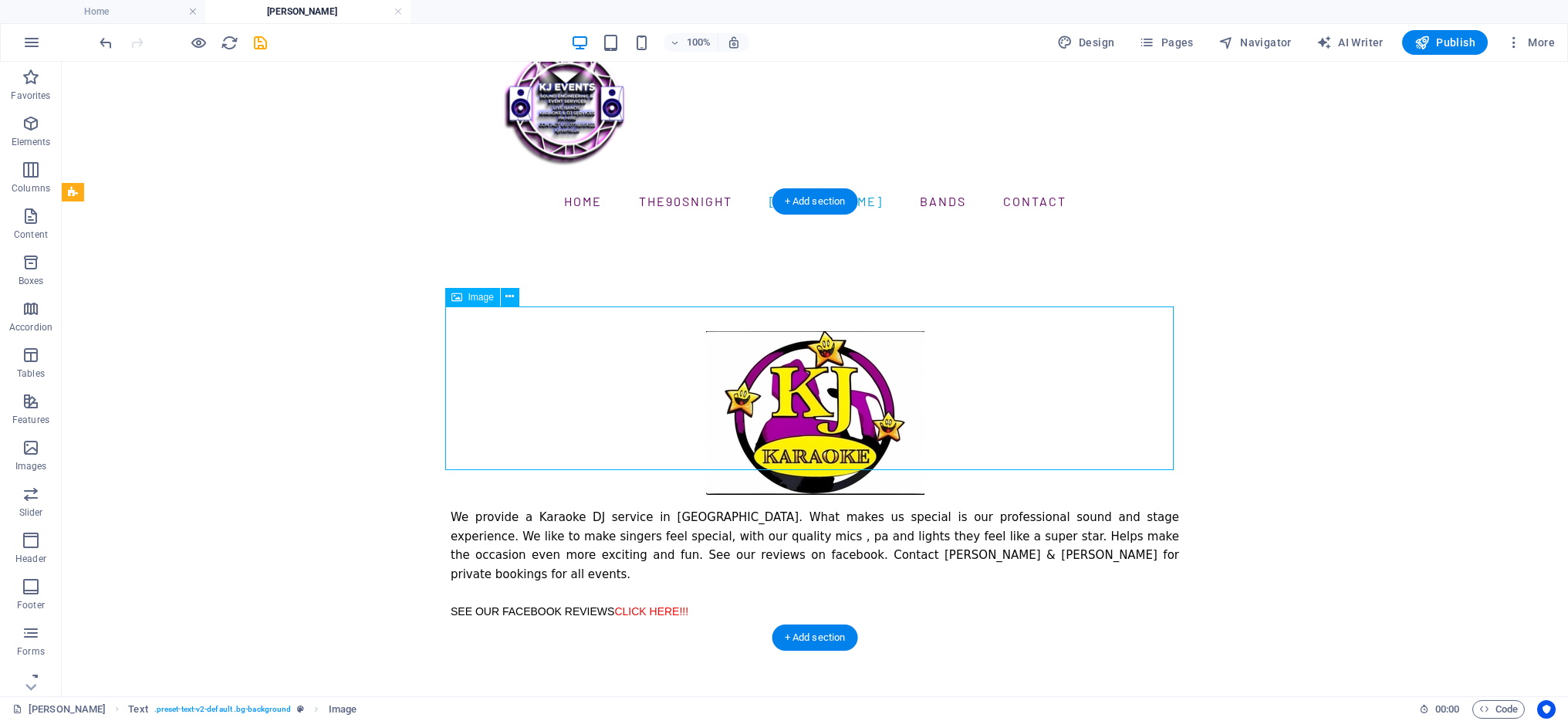
click at [809, 344] on figure at bounding box center [815, 413] width 728 height 164
select select "px"
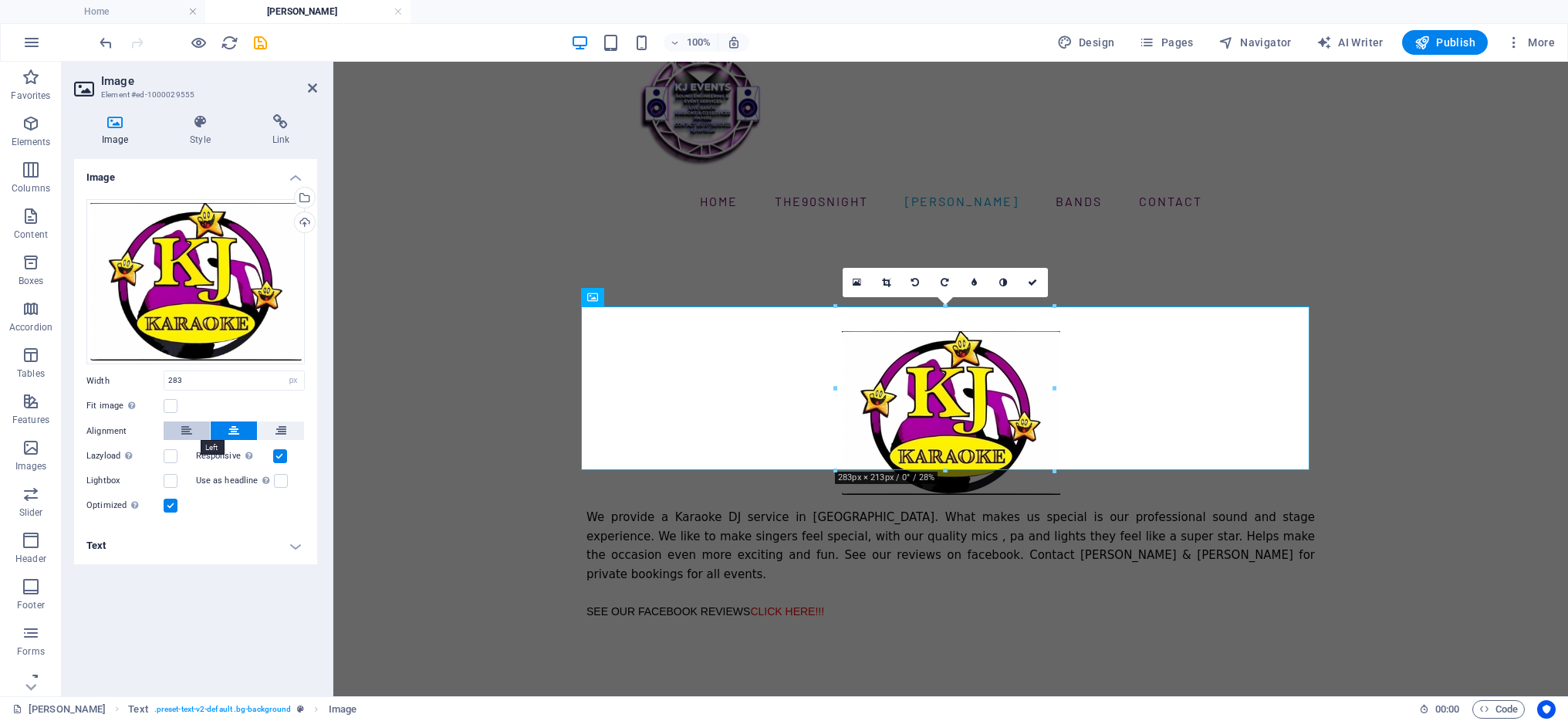
click at [176, 427] on button at bounding box center [186, 431] width 46 height 18
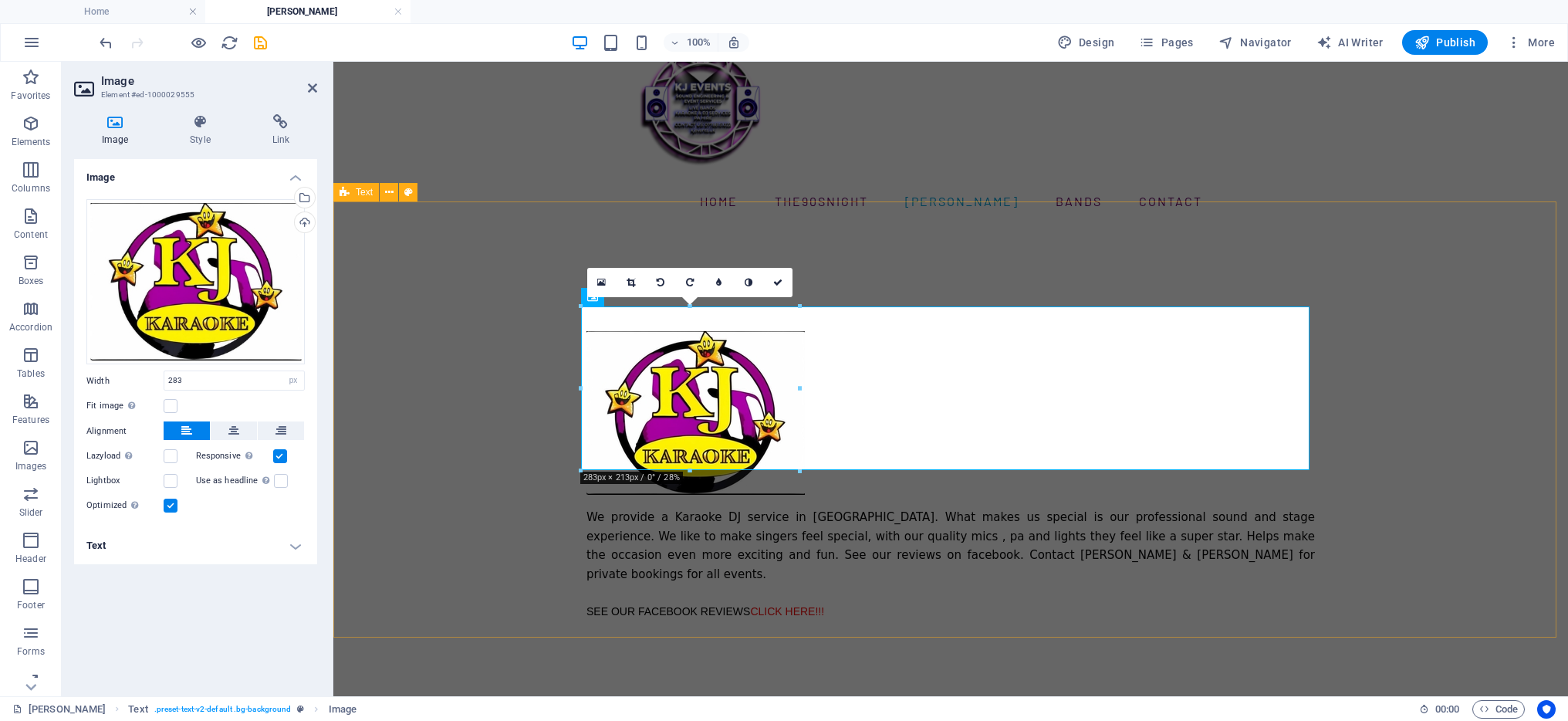
click at [1336, 284] on div "We provide a Karaoke DJ service in [GEOGRAPHIC_DATA]. What makes us special is …" at bounding box center [951, 453] width 1235 height 456
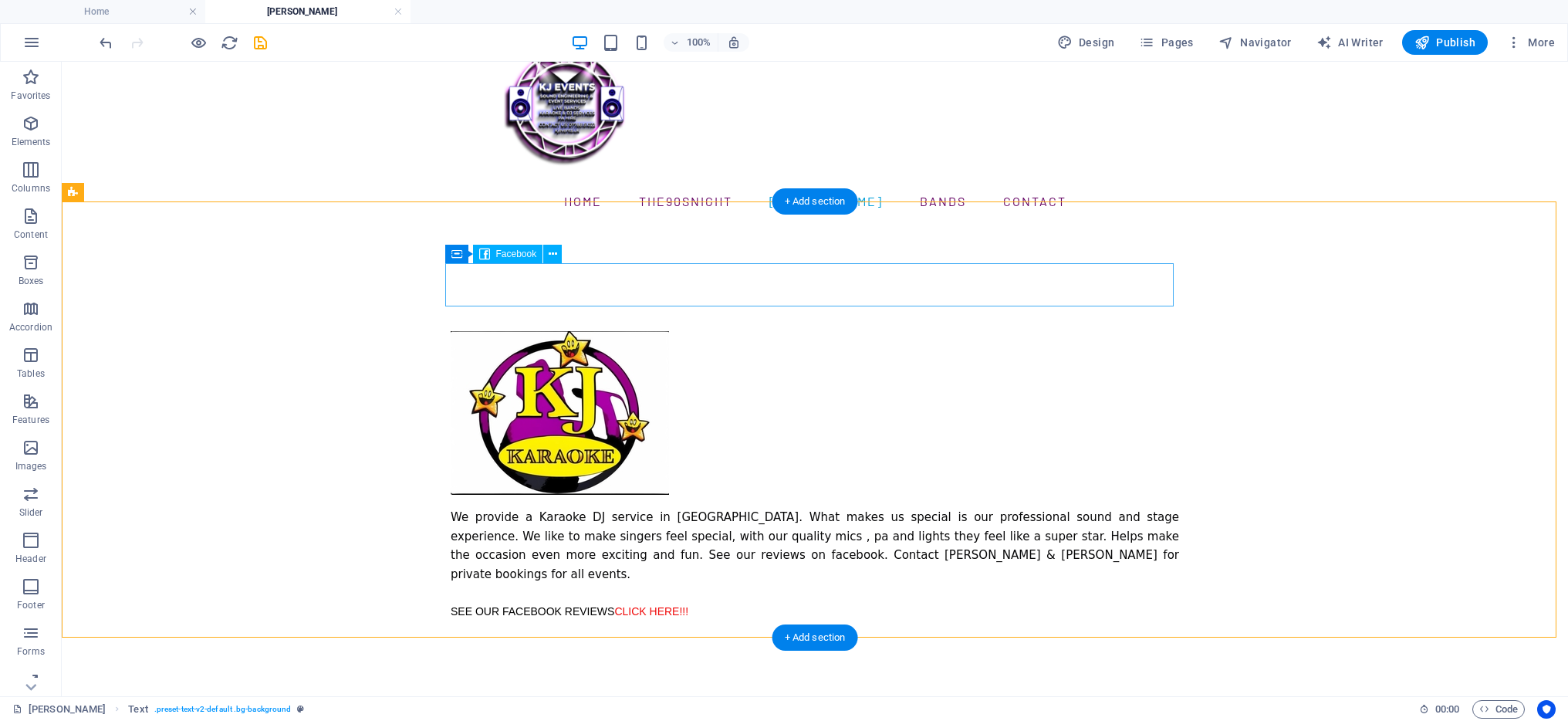
click at [598, 288] on div at bounding box center [815, 309] width 728 height 43
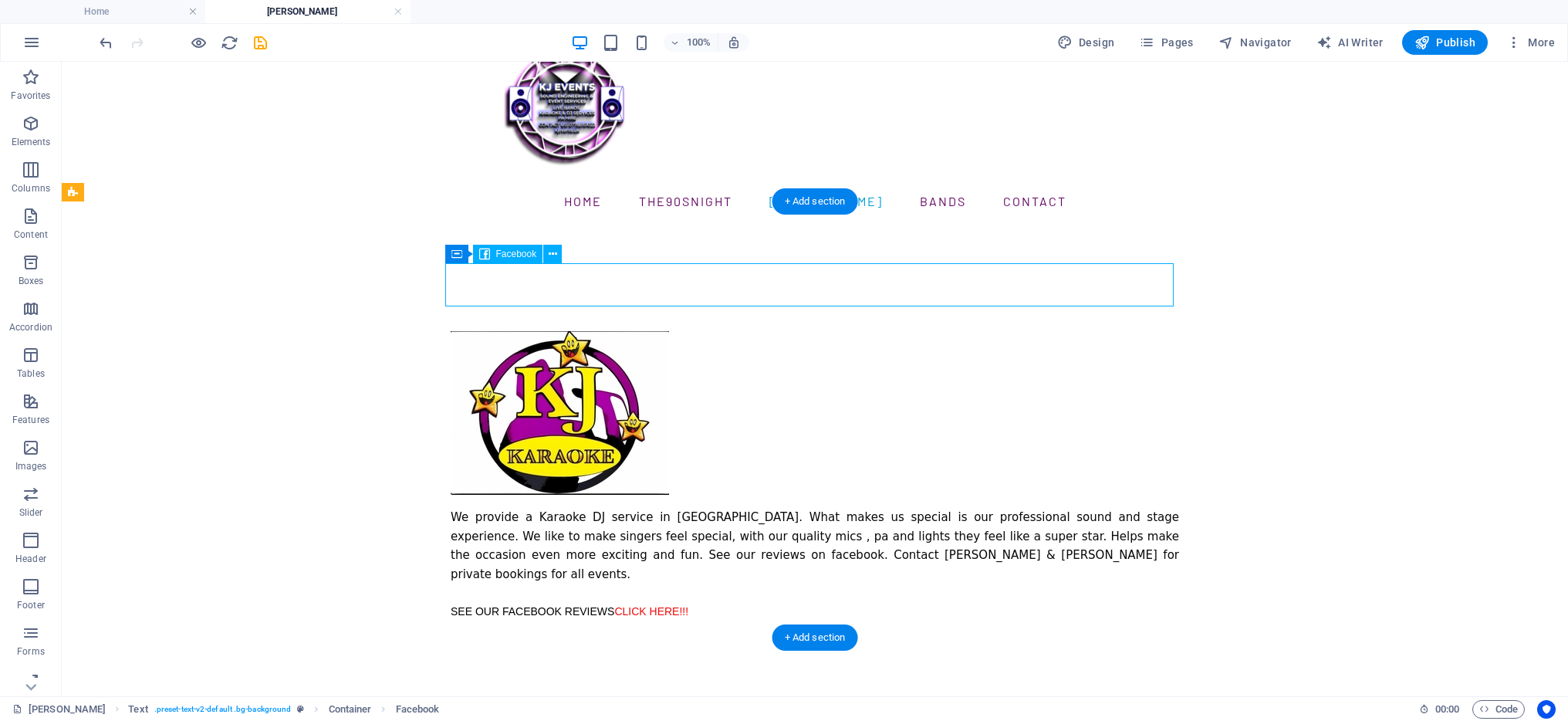
click at [598, 288] on div at bounding box center [815, 309] width 728 height 43
select select "%"
select select "px"
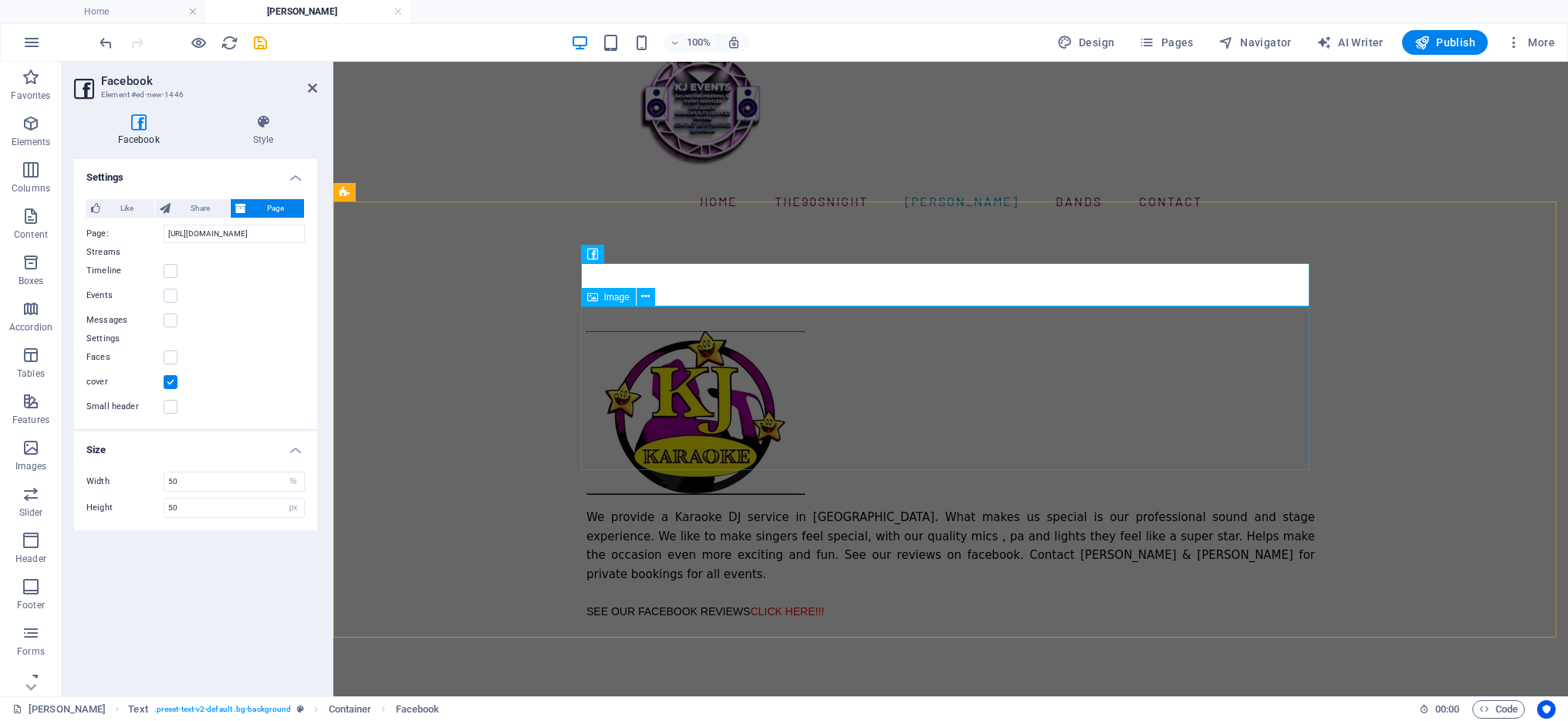
click at [725, 405] on figure at bounding box center [950, 413] width 728 height 164
select select "px"
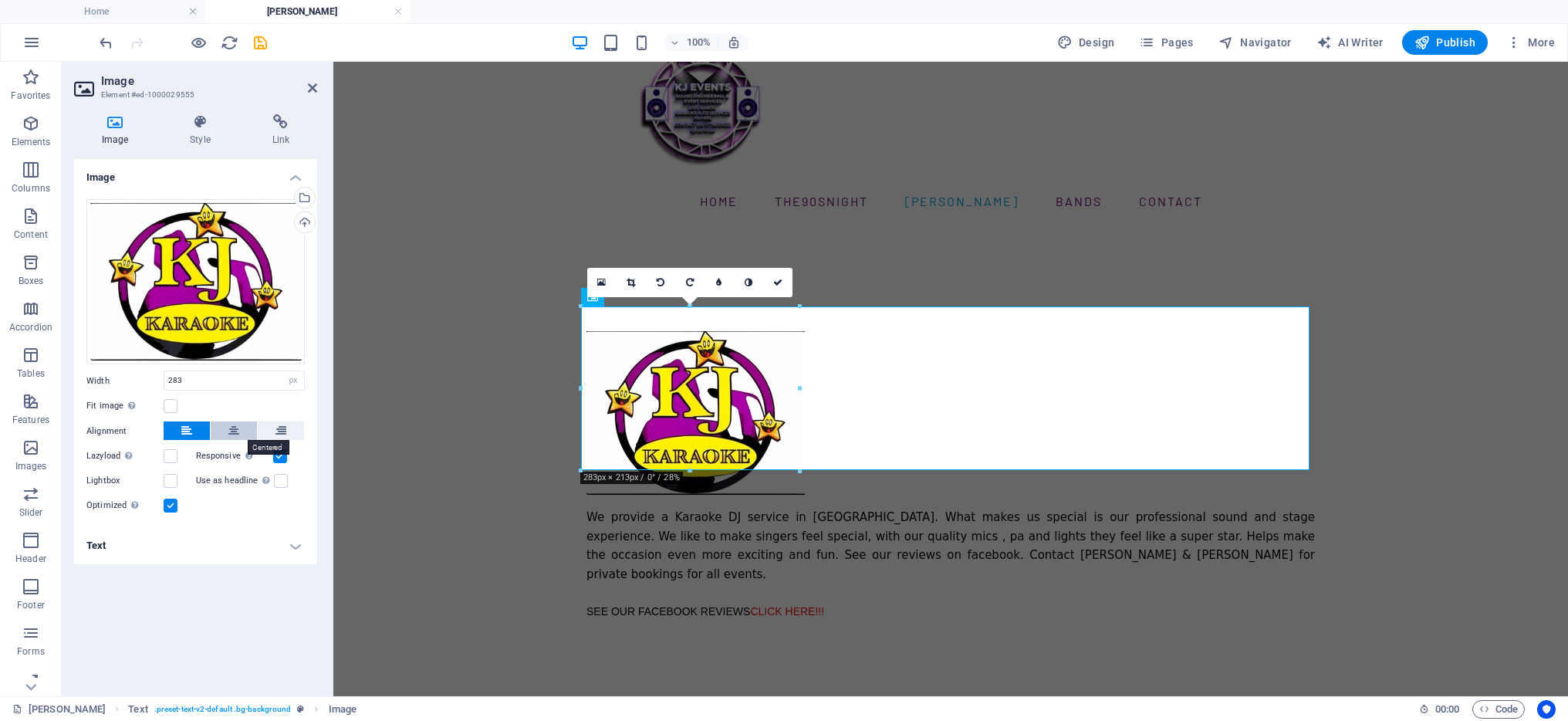
click at [239, 426] on button at bounding box center [233, 431] width 46 height 18
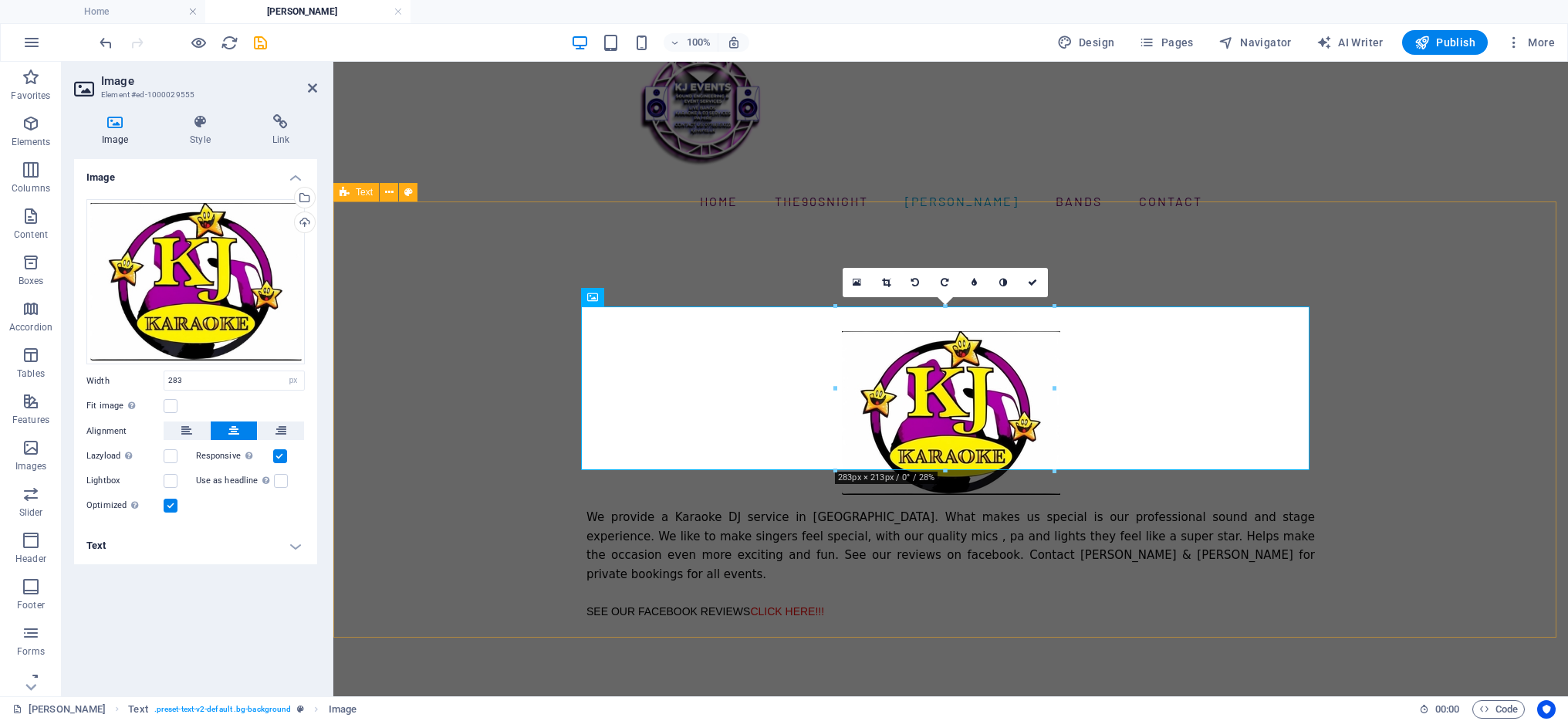
click at [1383, 309] on div "We provide a Karaoke DJ service in [GEOGRAPHIC_DATA]. What makes us special is …" at bounding box center [951, 453] width 1235 height 456
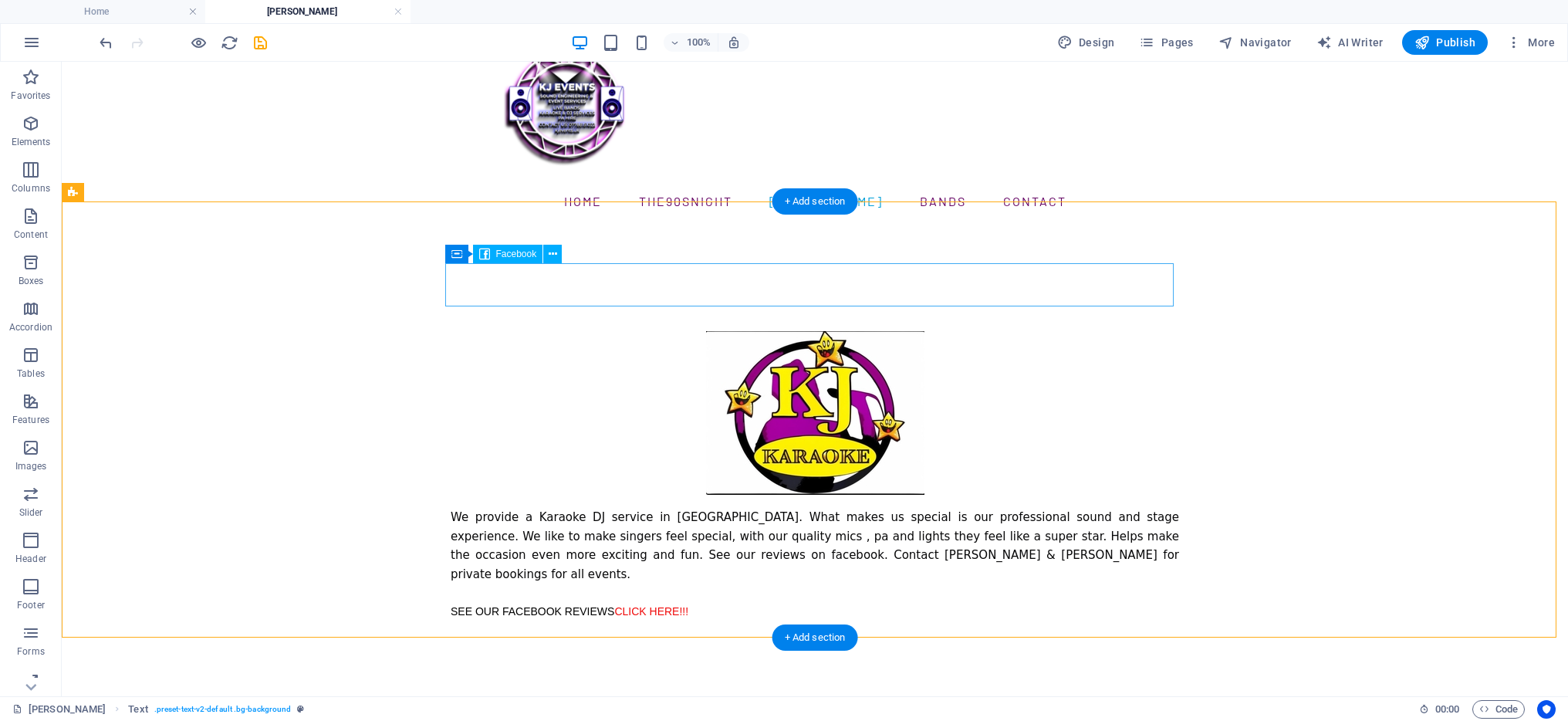
click at [659, 288] on div at bounding box center [815, 309] width 728 height 43
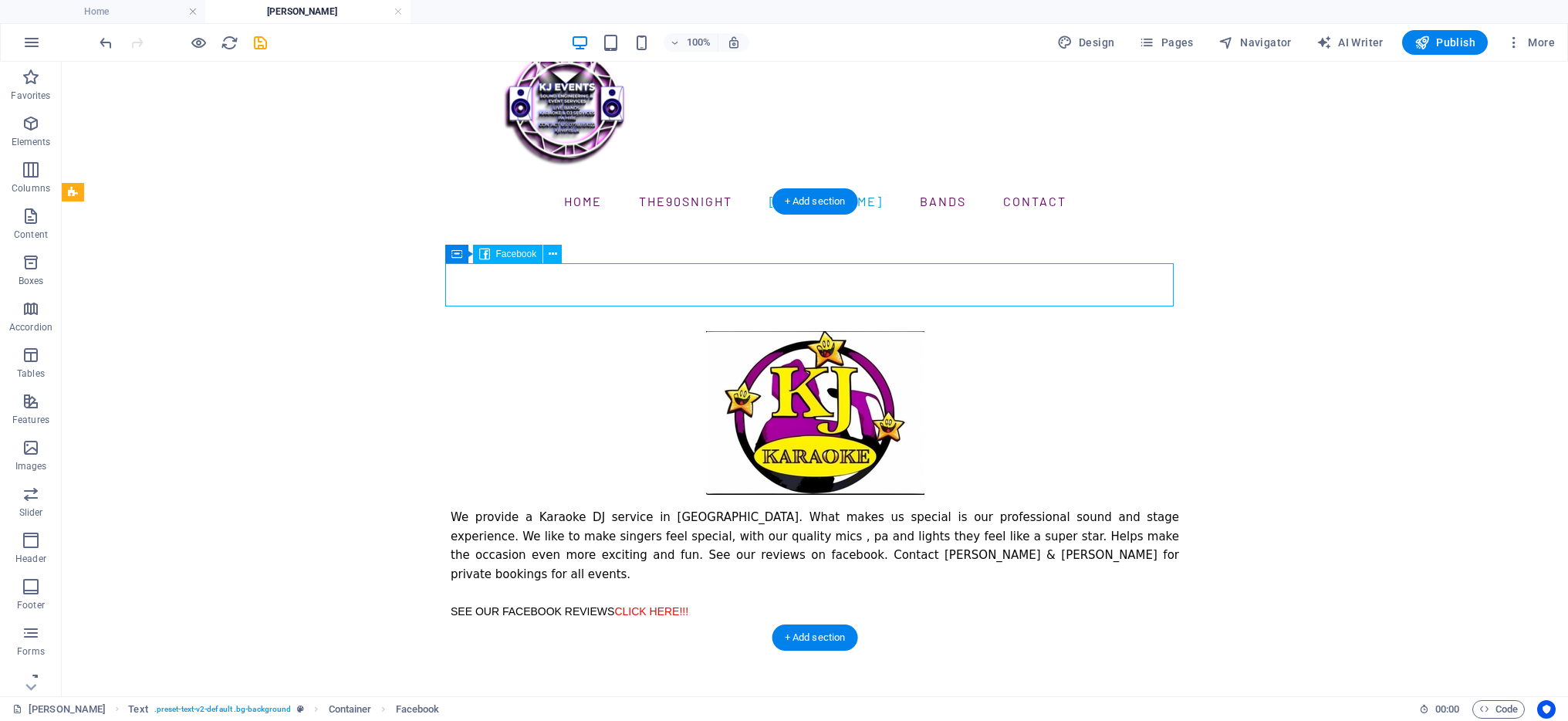
drag, startPoint x: 647, startPoint y: 285, endPoint x: 926, endPoint y: 265, distance: 279.7
click at [926, 288] on div at bounding box center [815, 309] width 728 height 43
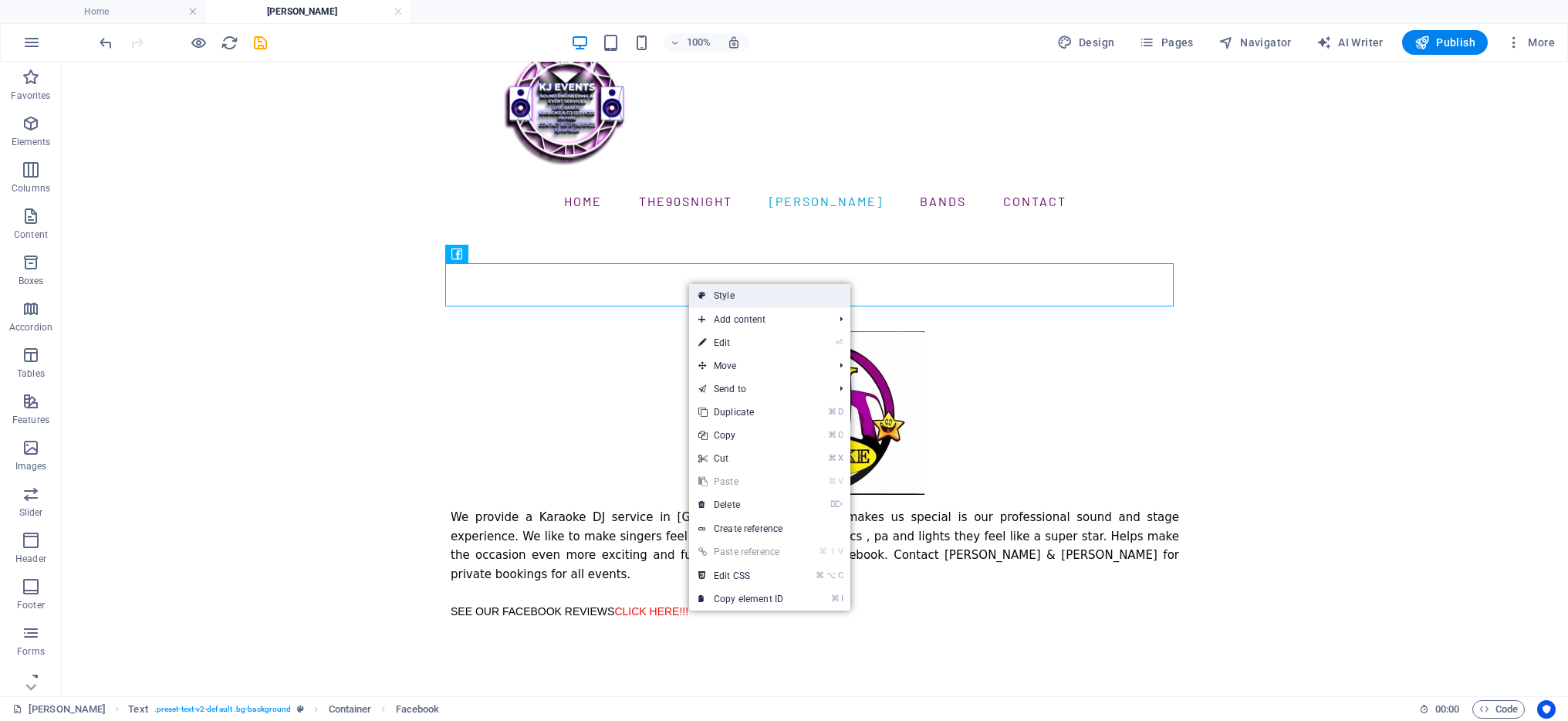
click at [708, 294] on link "Style" at bounding box center [769, 296] width 161 height 23
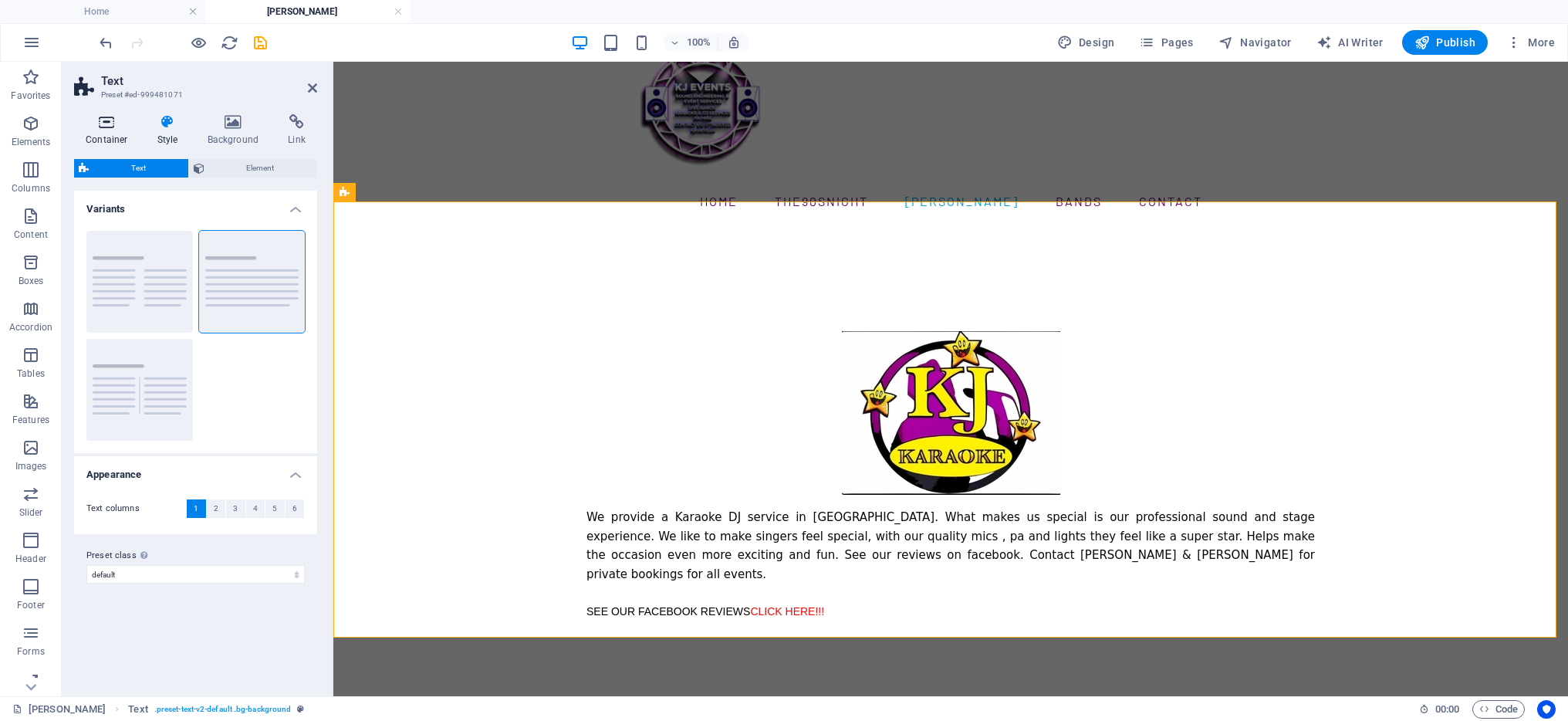
click at [110, 123] on icon at bounding box center [107, 122] width 65 height 15
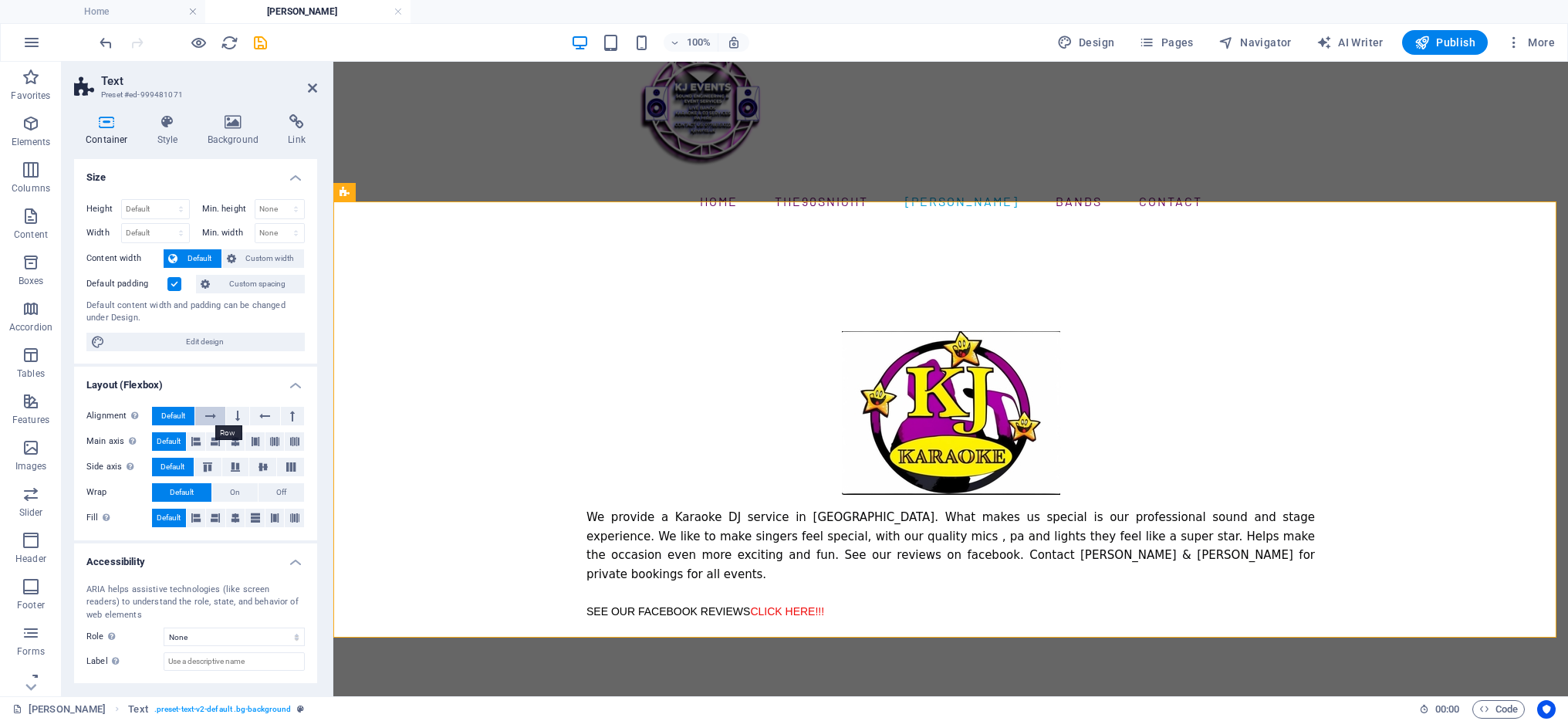
click at [206, 415] on icon at bounding box center [210, 416] width 11 height 18
click at [169, 414] on span "Default" at bounding box center [173, 416] width 24 height 18
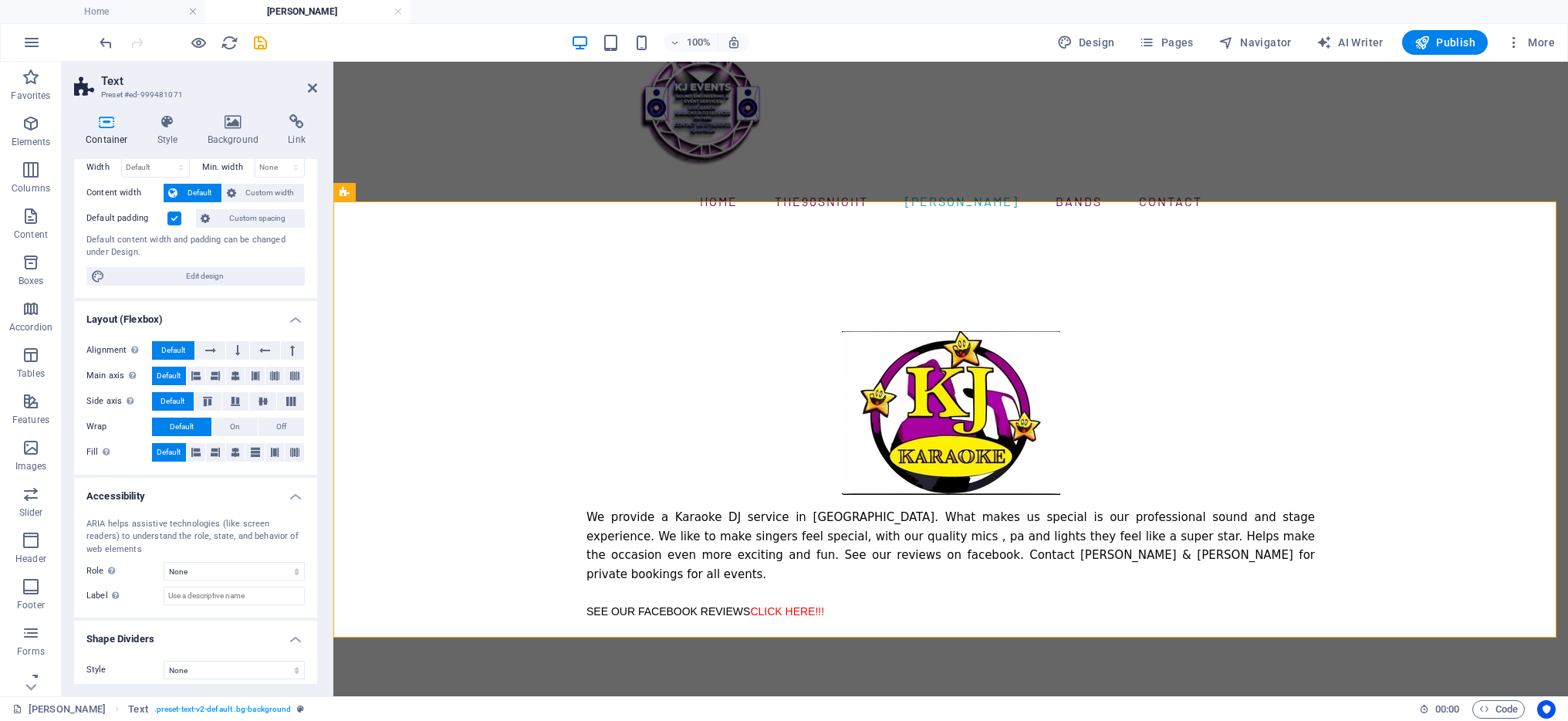
scroll to position [74, 0]
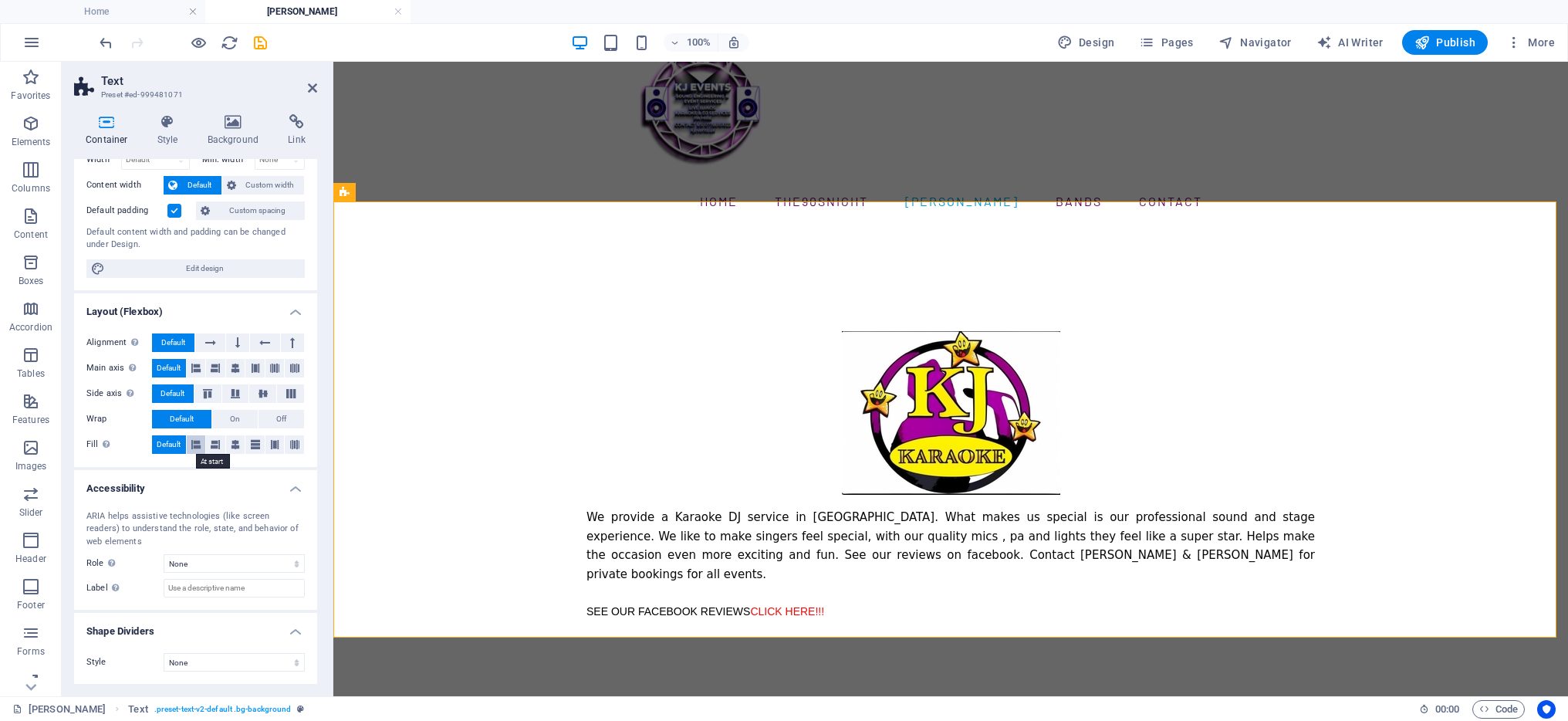
click at [201, 449] on button at bounding box center [196, 445] width 19 height 18
click at [171, 443] on span "Default" at bounding box center [168, 445] width 24 height 18
click at [442, 424] on div "We provide a Karaoke DJ service in [GEOGRAPHIC_DATA]. What makes us special is …" at bounding box center [951, 453] width 1235 height 456
click at [535, 237] on div "We provide a Karaoke DJ service in [GEOGRAPHIC_DATA]. What makes us special is …" at bounding box center [951, 453] width 1235 height 456
click at [237, 126] on icon at bounding box center [233, 122] width 75 height 15
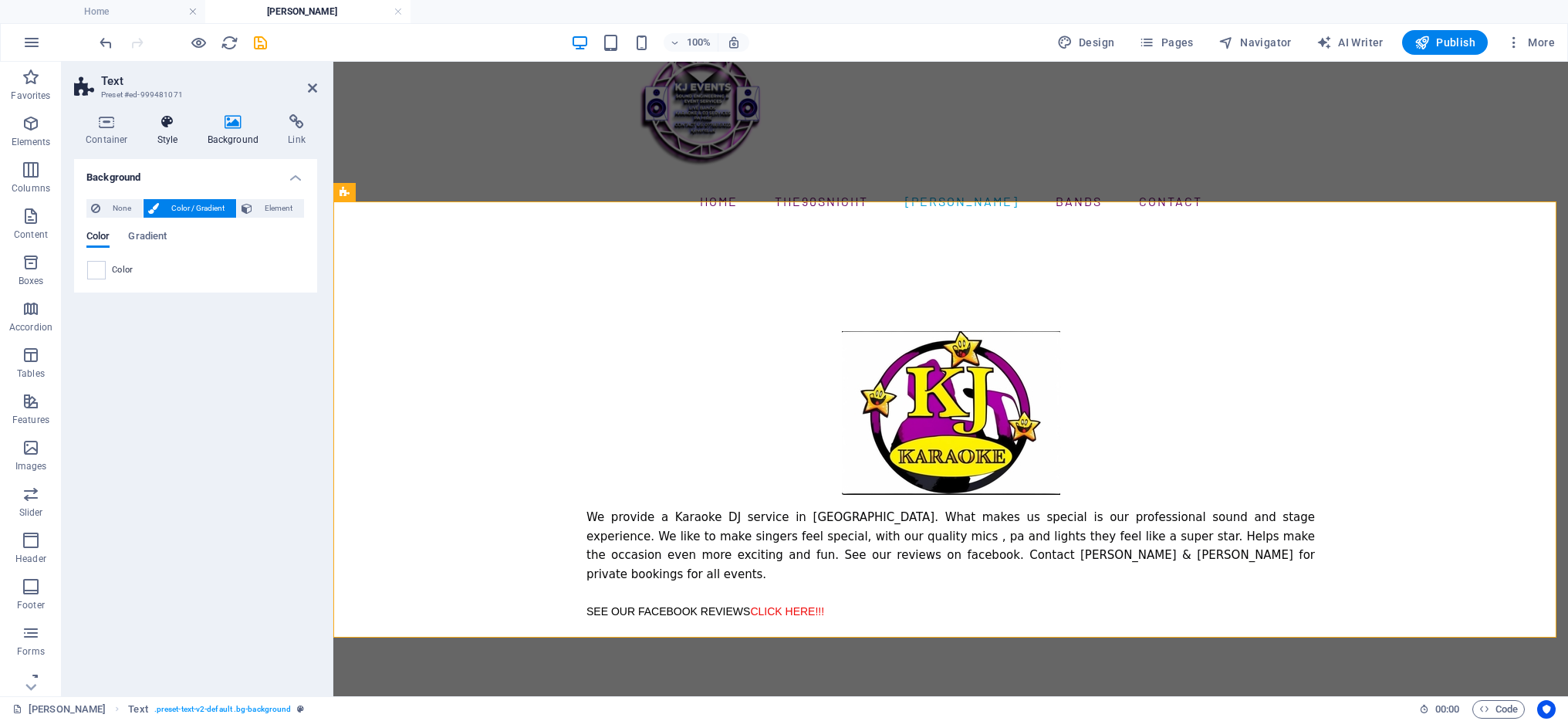
click at [181, 125] on icon at bounding box center [167, 122] width 44 height 15
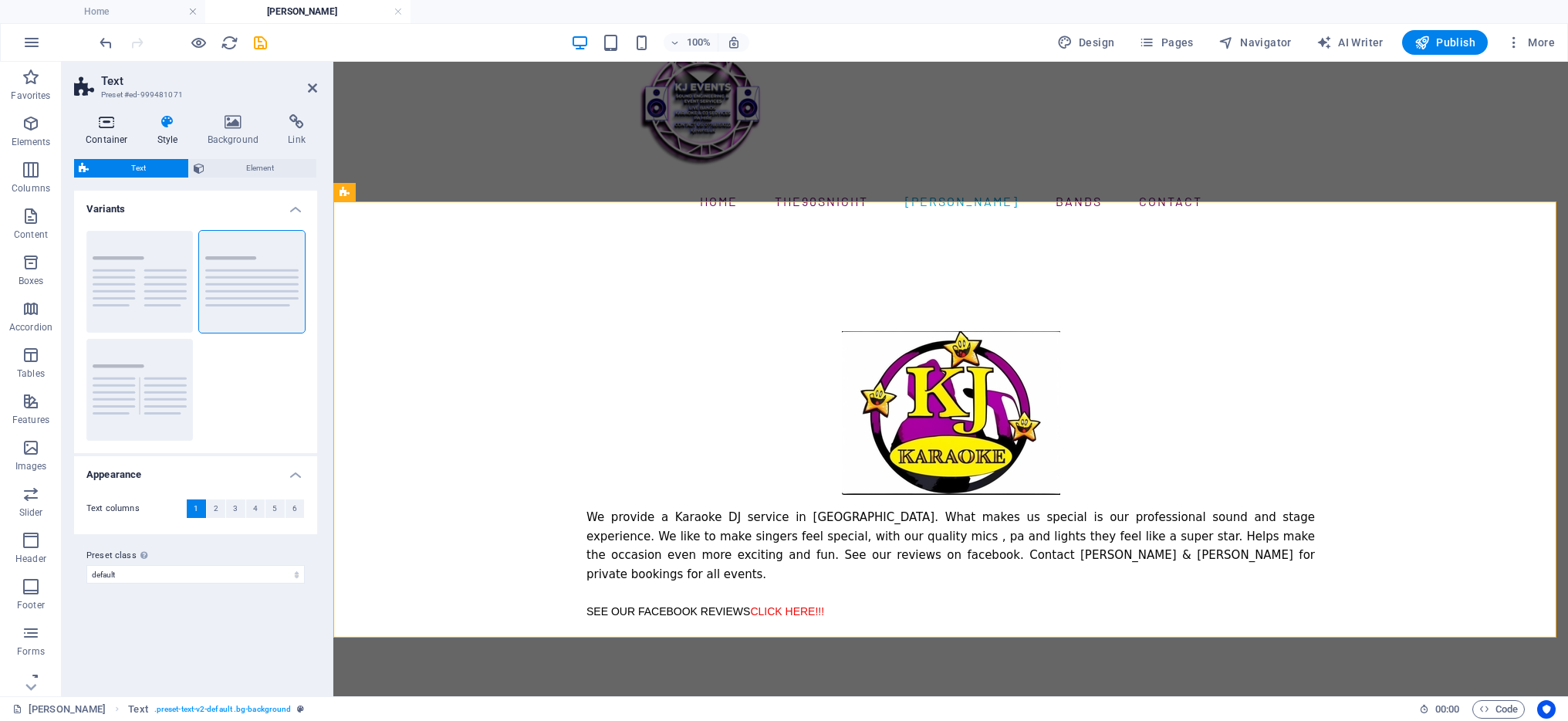
click at [98, 130] on h4 "Container" at bounding box center [110, 130] width 72 height 33
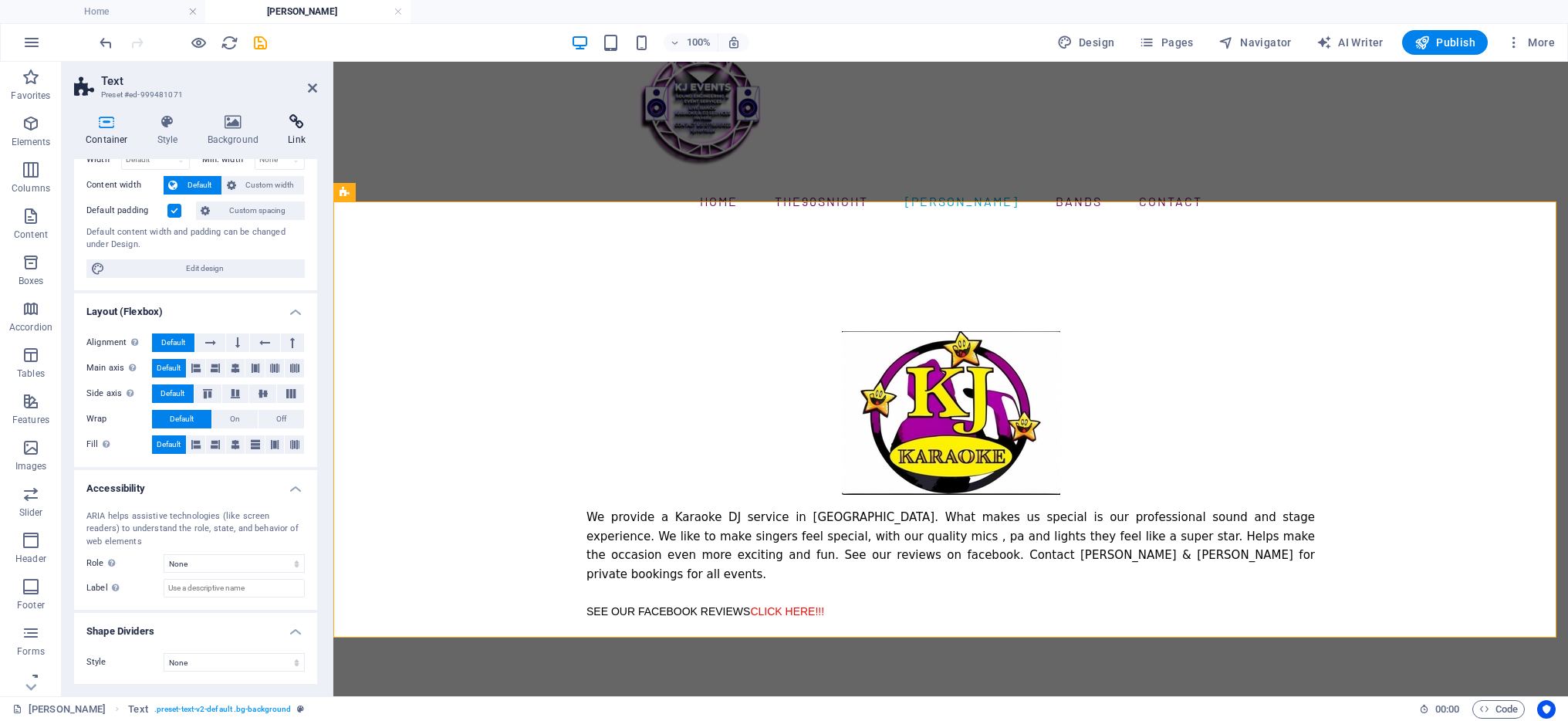
click at [295, 117] on icon at bounding box center [296, 122] width 41 height 15
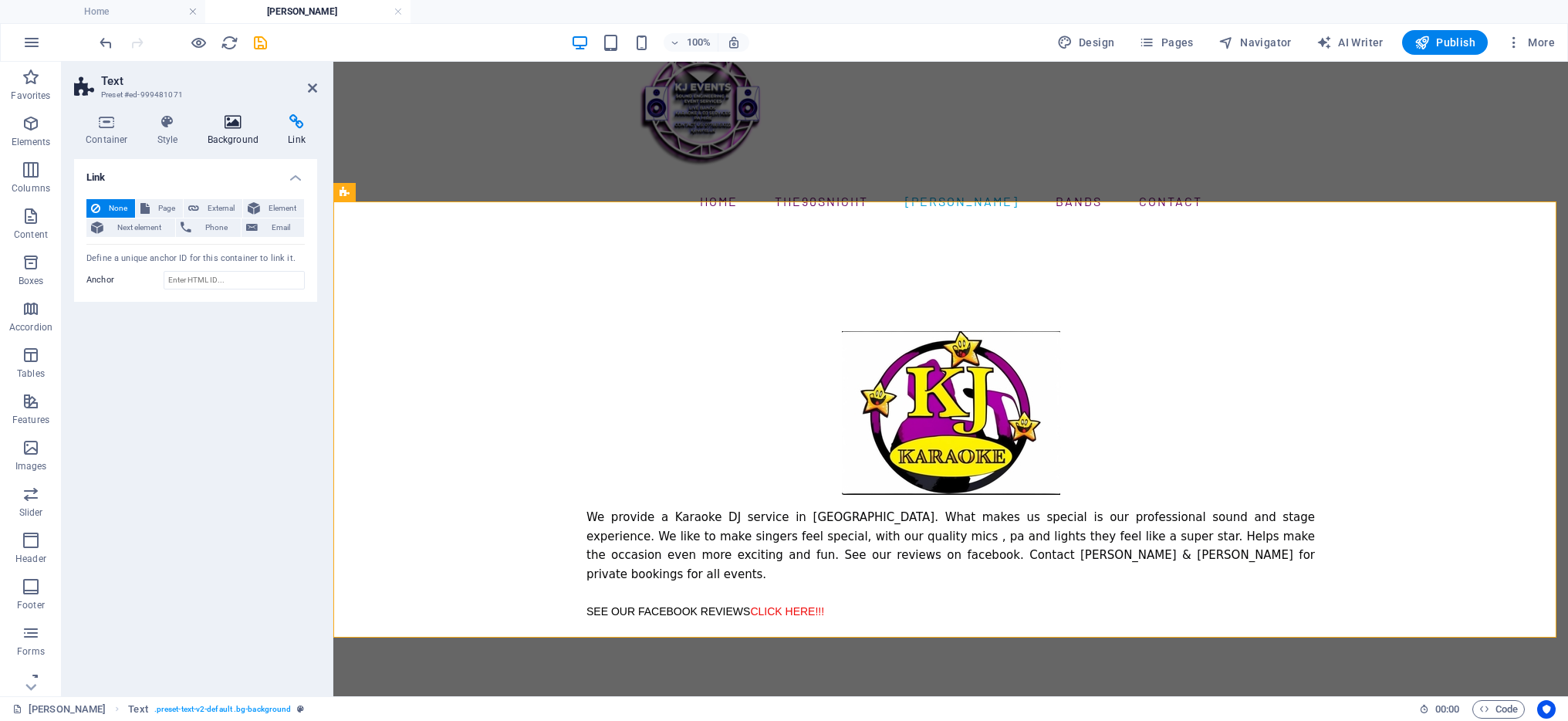
click at [253, 120] on icon at bounding box center [233, 122] width 75 height 15
click at [311, 84] on icon at bounding box center [312, 88] width 9 height 13
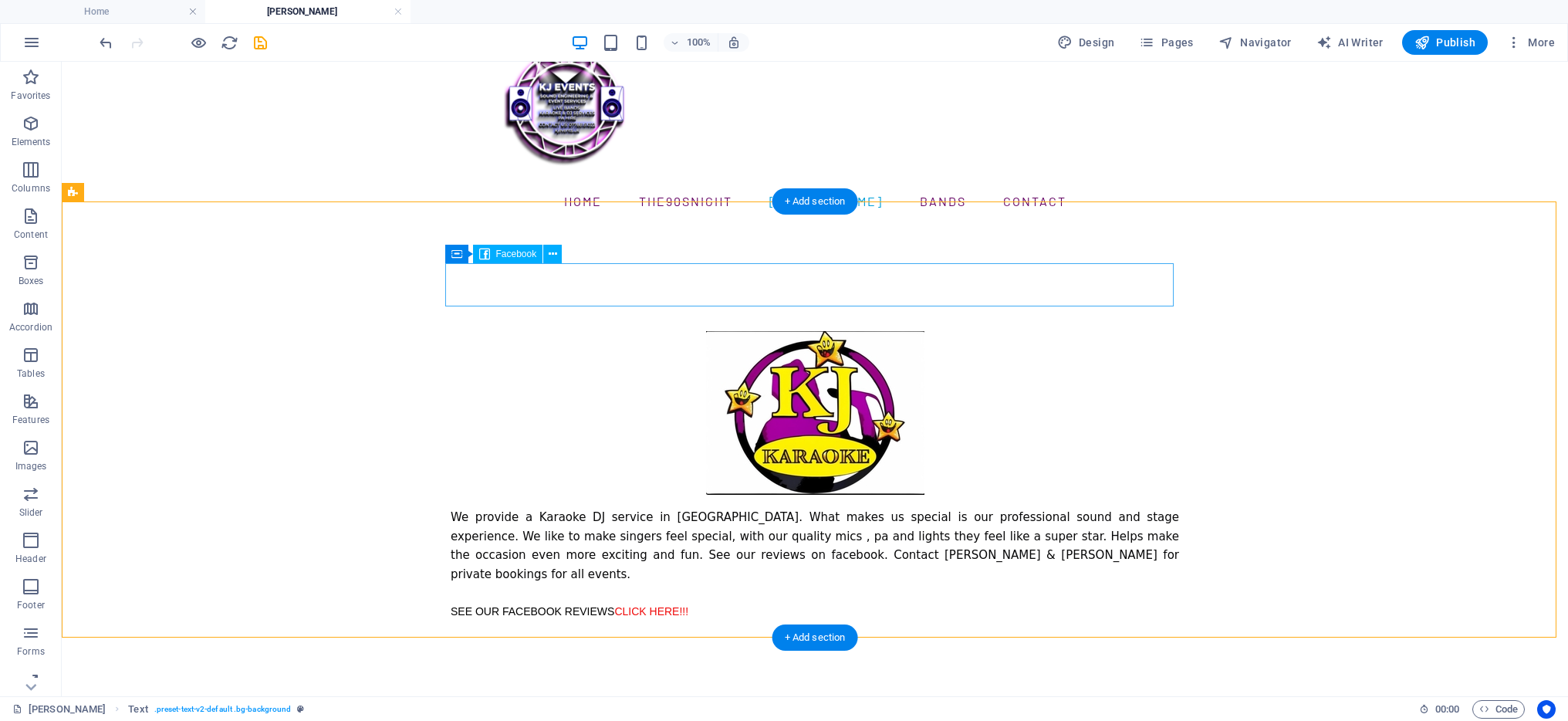
click at [658, 288] on div at bounding box center [815, 309] width 728 height 43
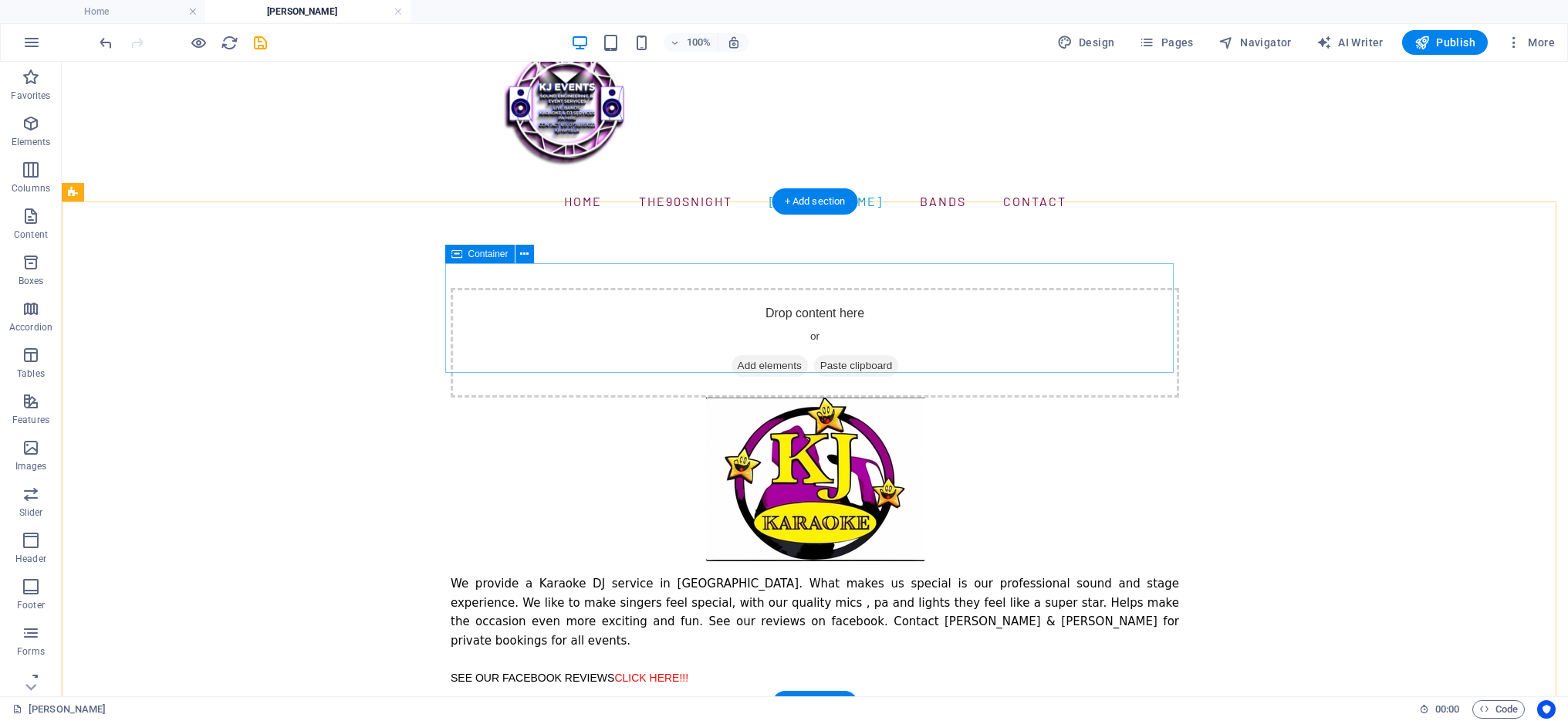
click at [818, 288] on div "Drop content here or Add elements Paste clipboard" at bounding box center [815, 342] width 728 height 110
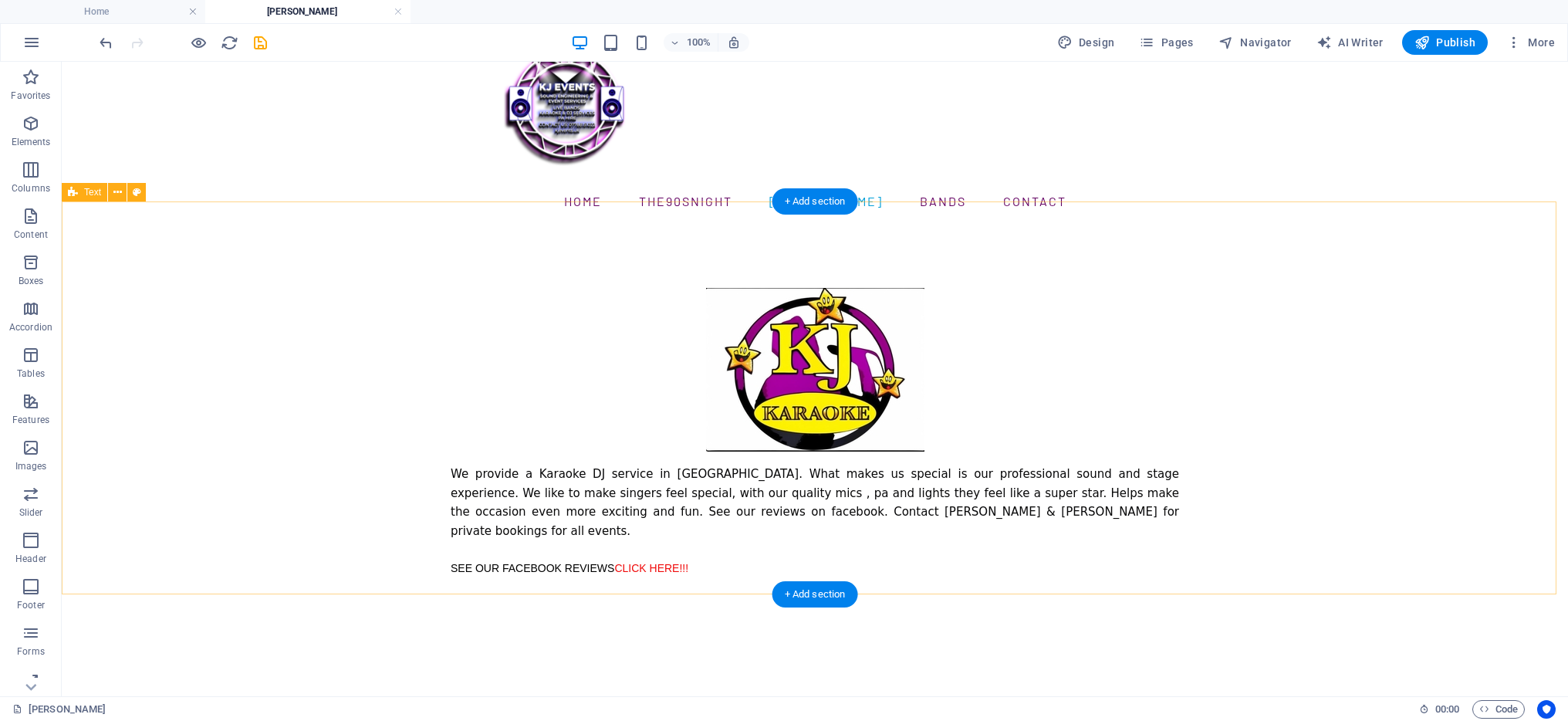
click at [1269, 400] on div "We provide a Karaoke DJ service in [GEOGRAPHIC_DATA]. What makes us special is …" at bounding box center [815, 432] width 1506 height 412
click at [33, 369] on p "Tables" at bounding box center [30, 373] width 28 height 13
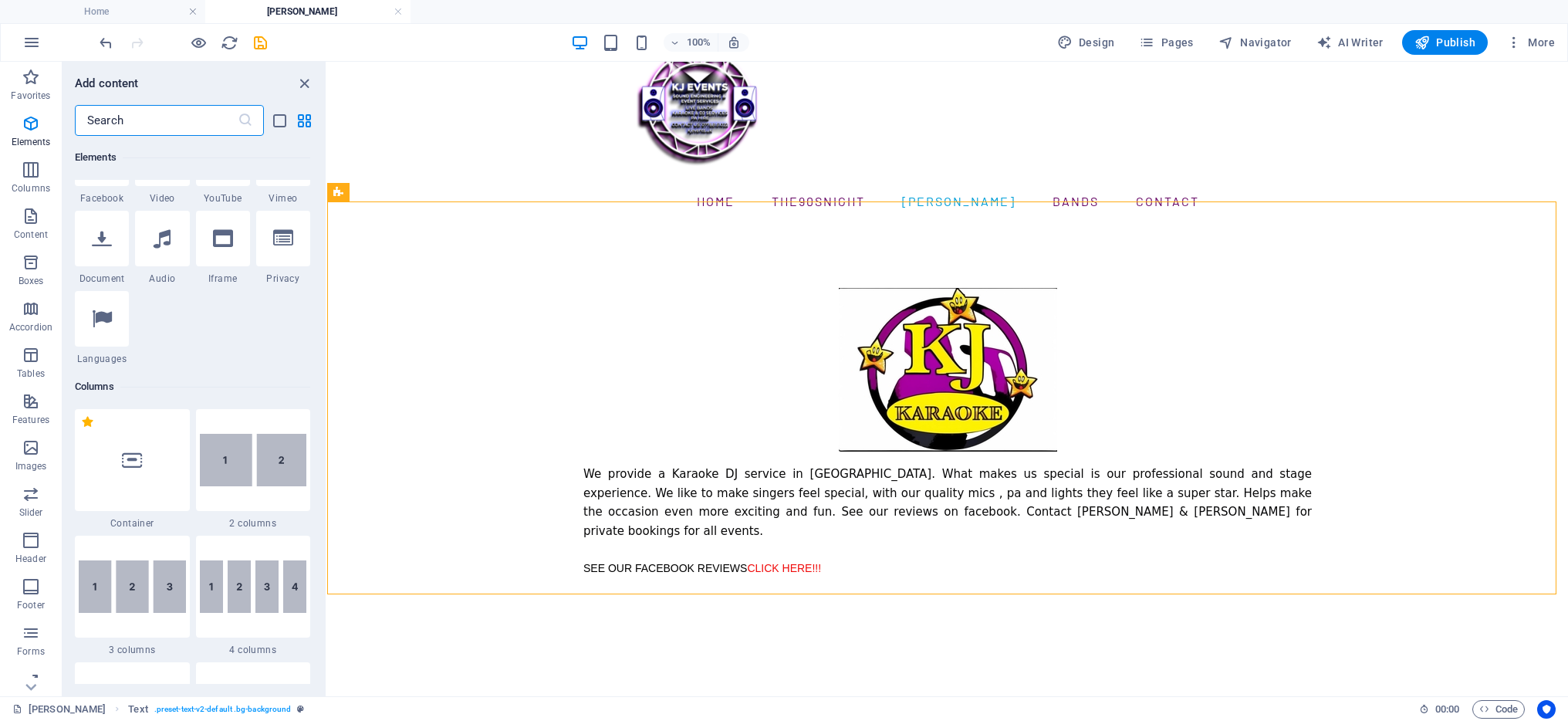
scroll to position [786, 0]
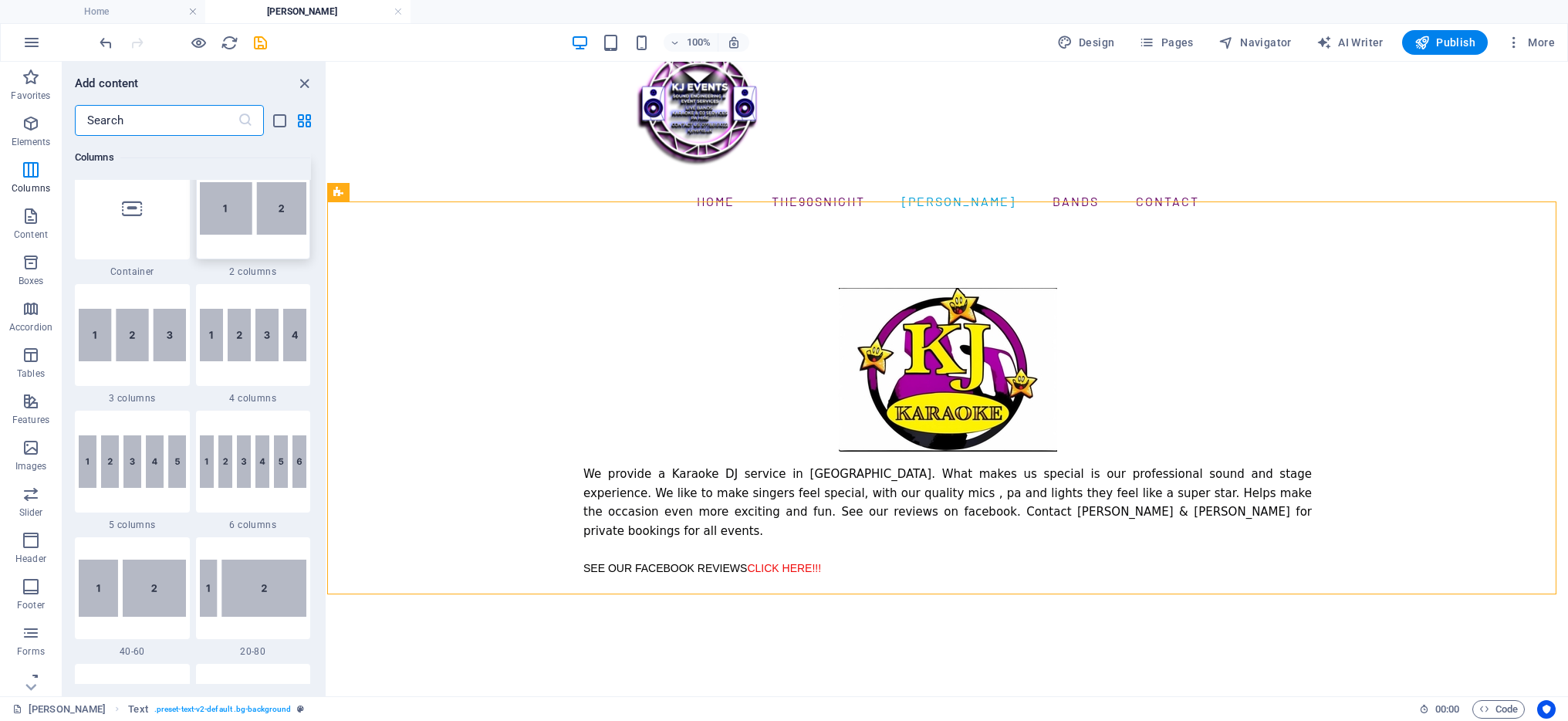
click at [239, 234] on img at bounding box center [253, 208] width 107 height 53
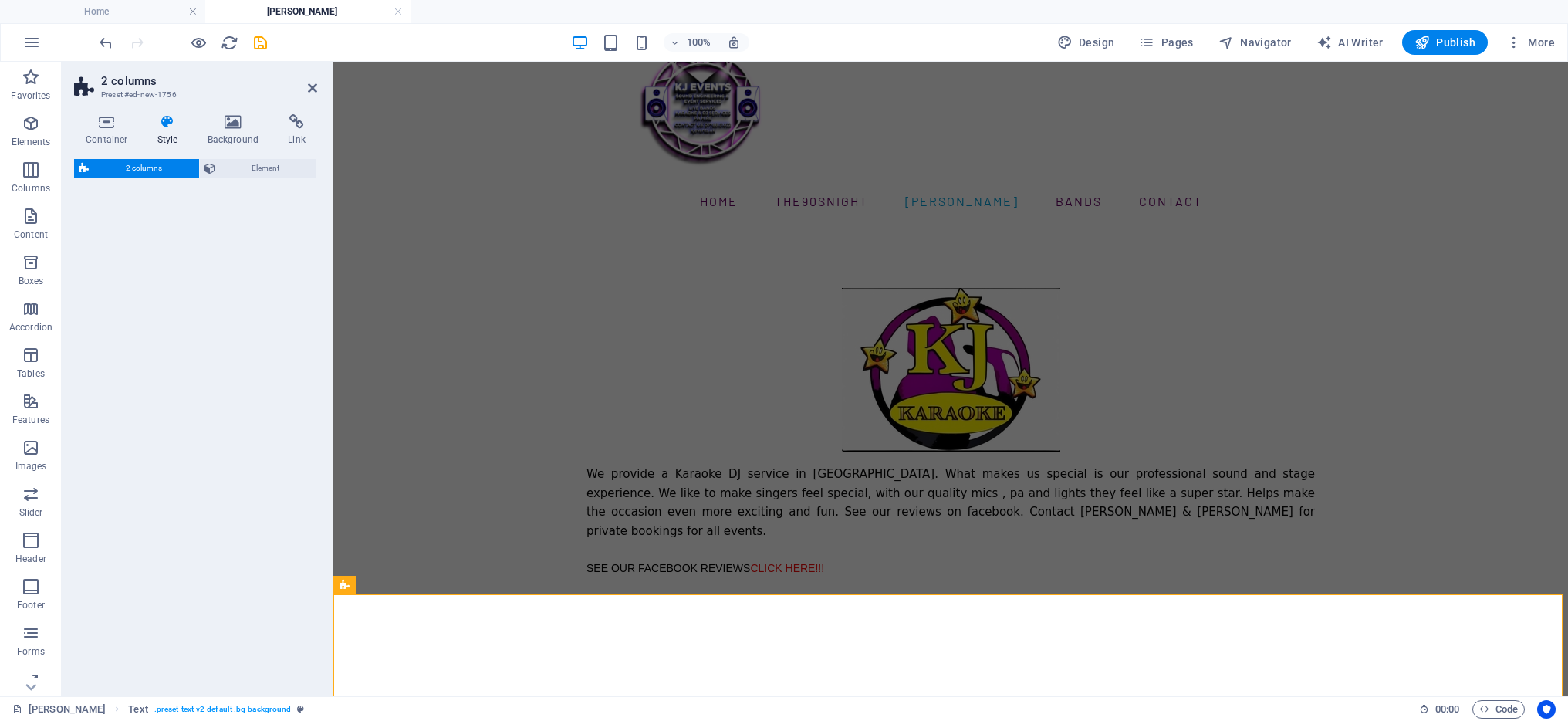
select select "rem"
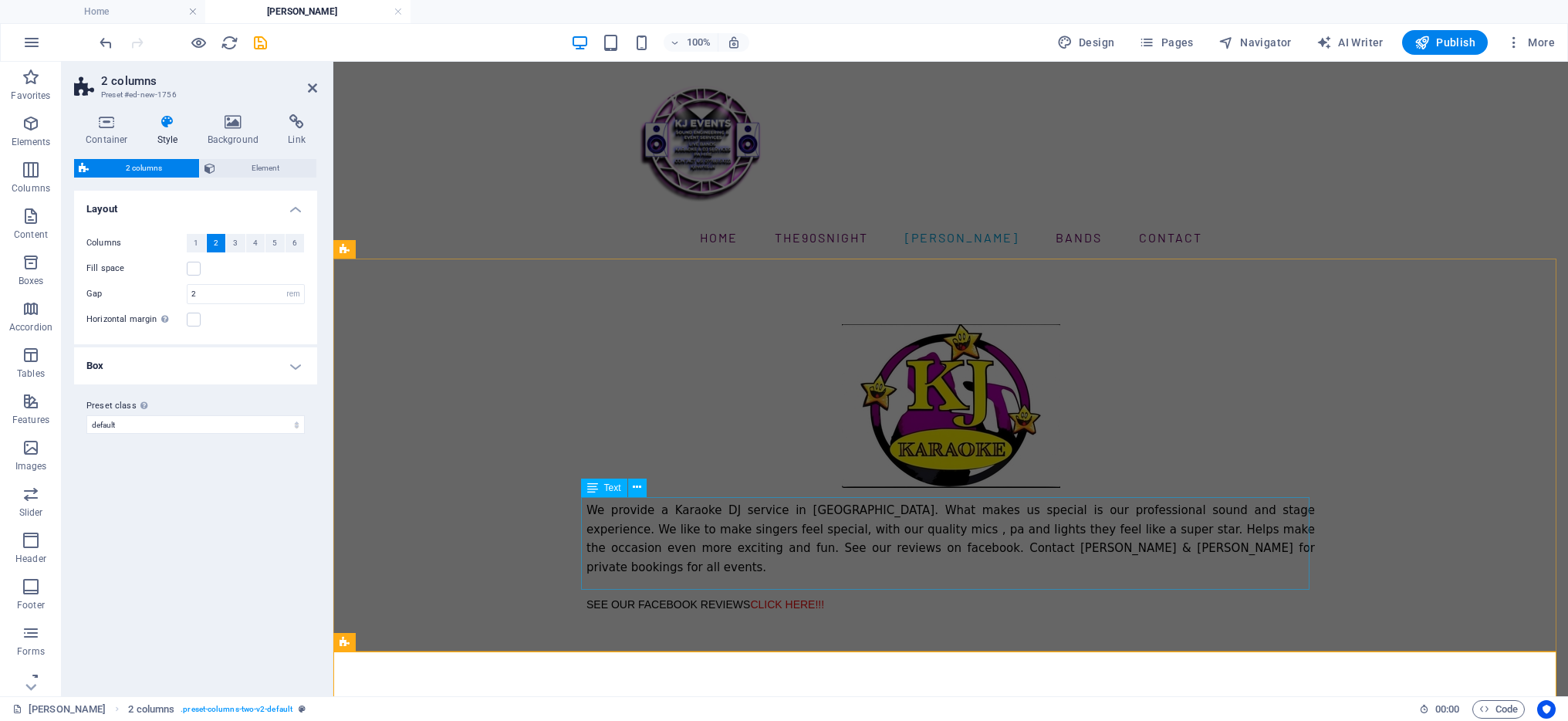
scroll to position [0, 0]
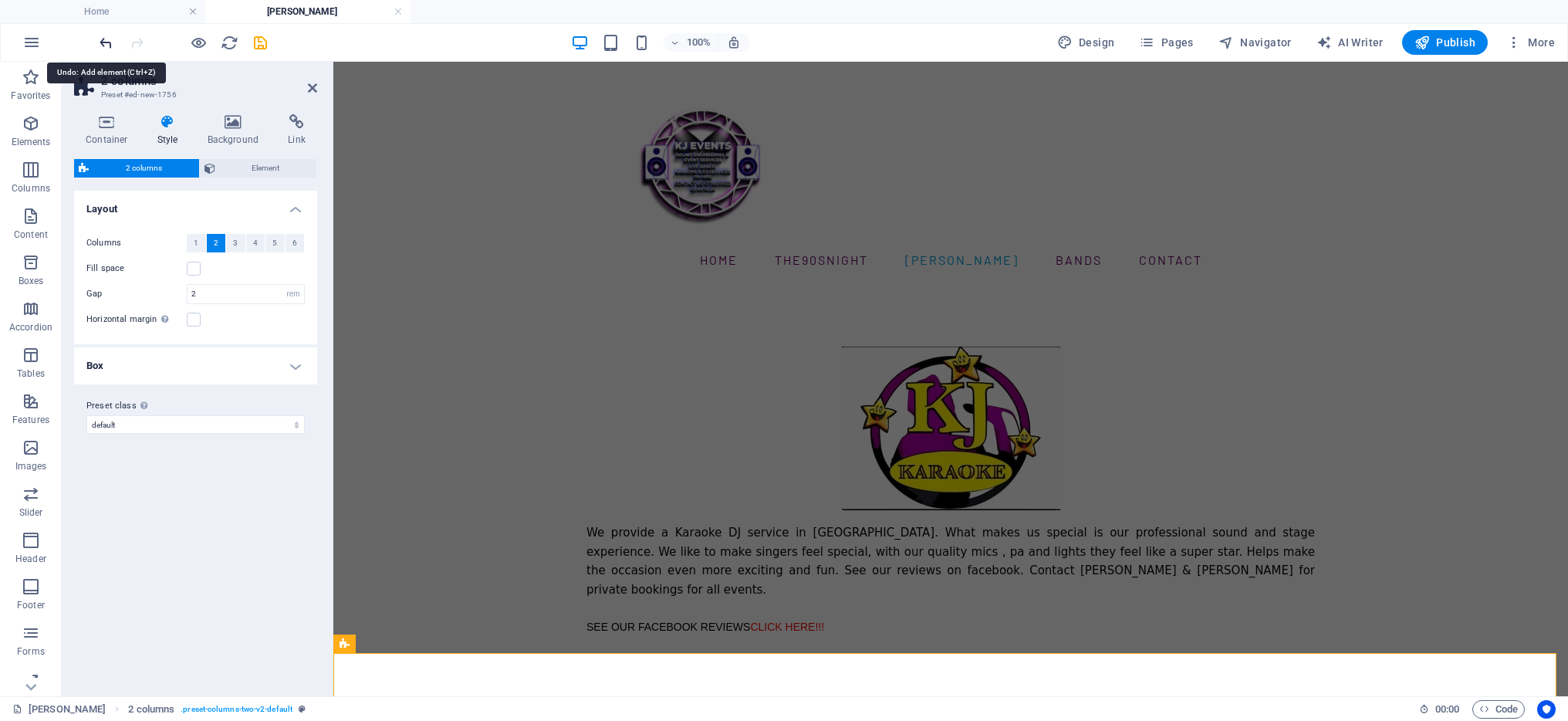
click at [103, 43] on icon "undo" at bounding box center [105, 43] width 18 height 18
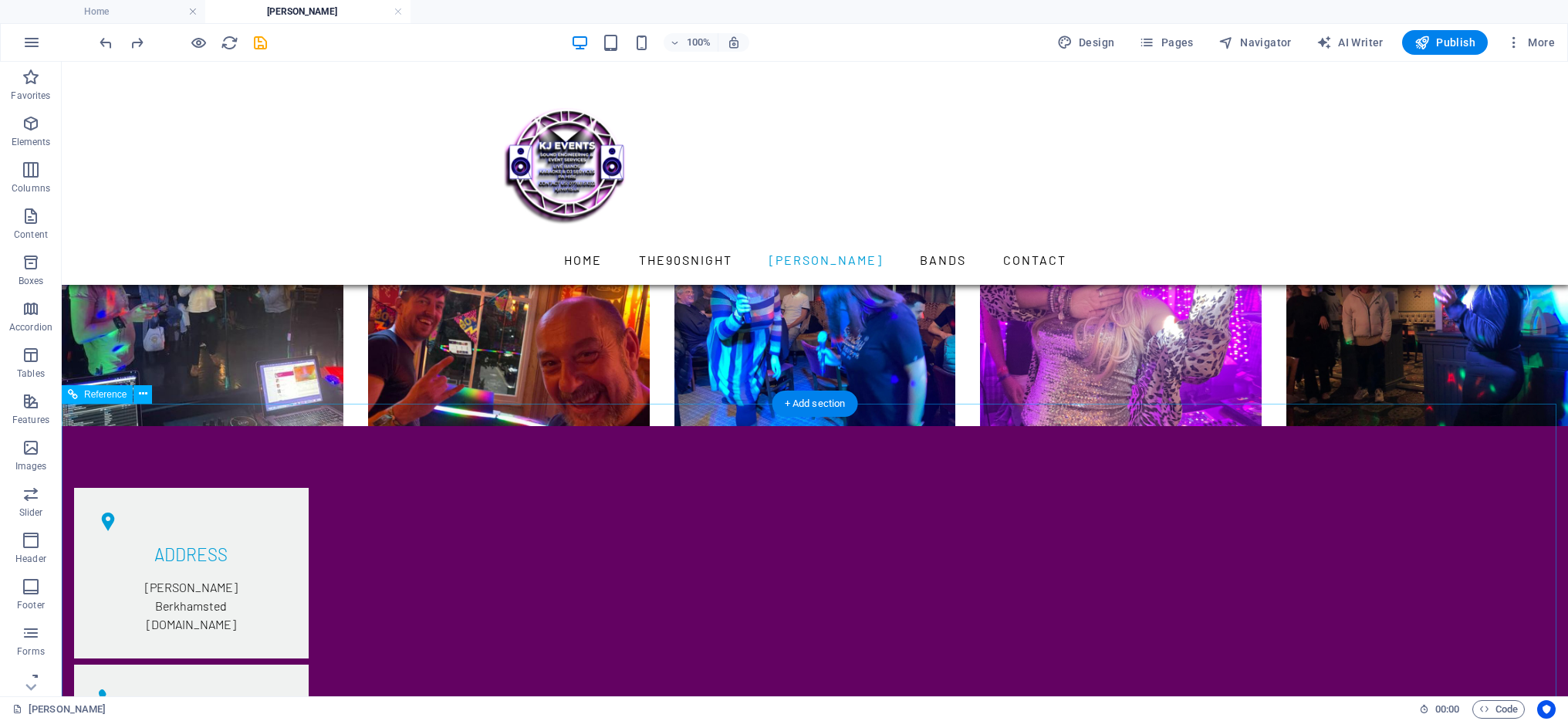
scroll to position [1690, 0]
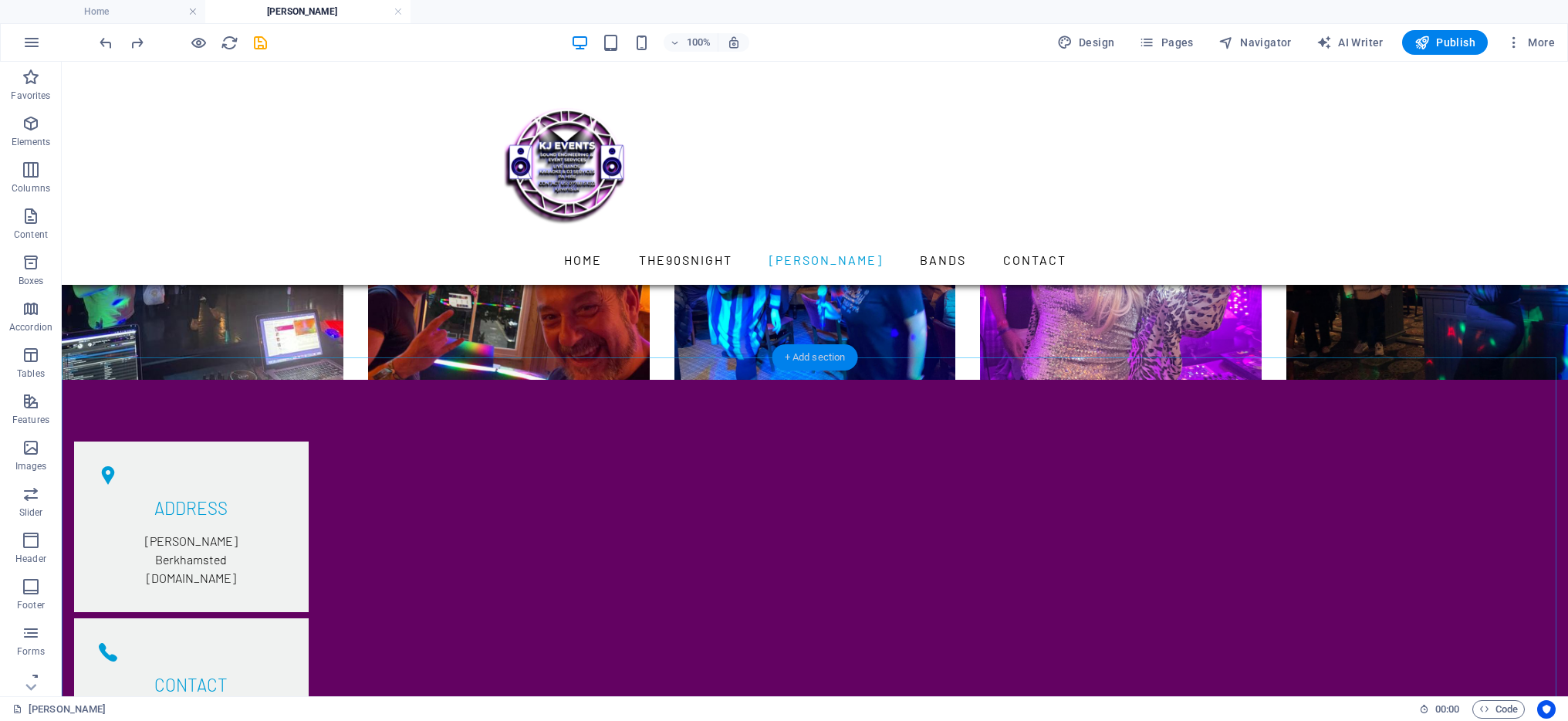
click at [819, 358] on div "+ Add section" at bounding box center [815, 357] width 85 height 26
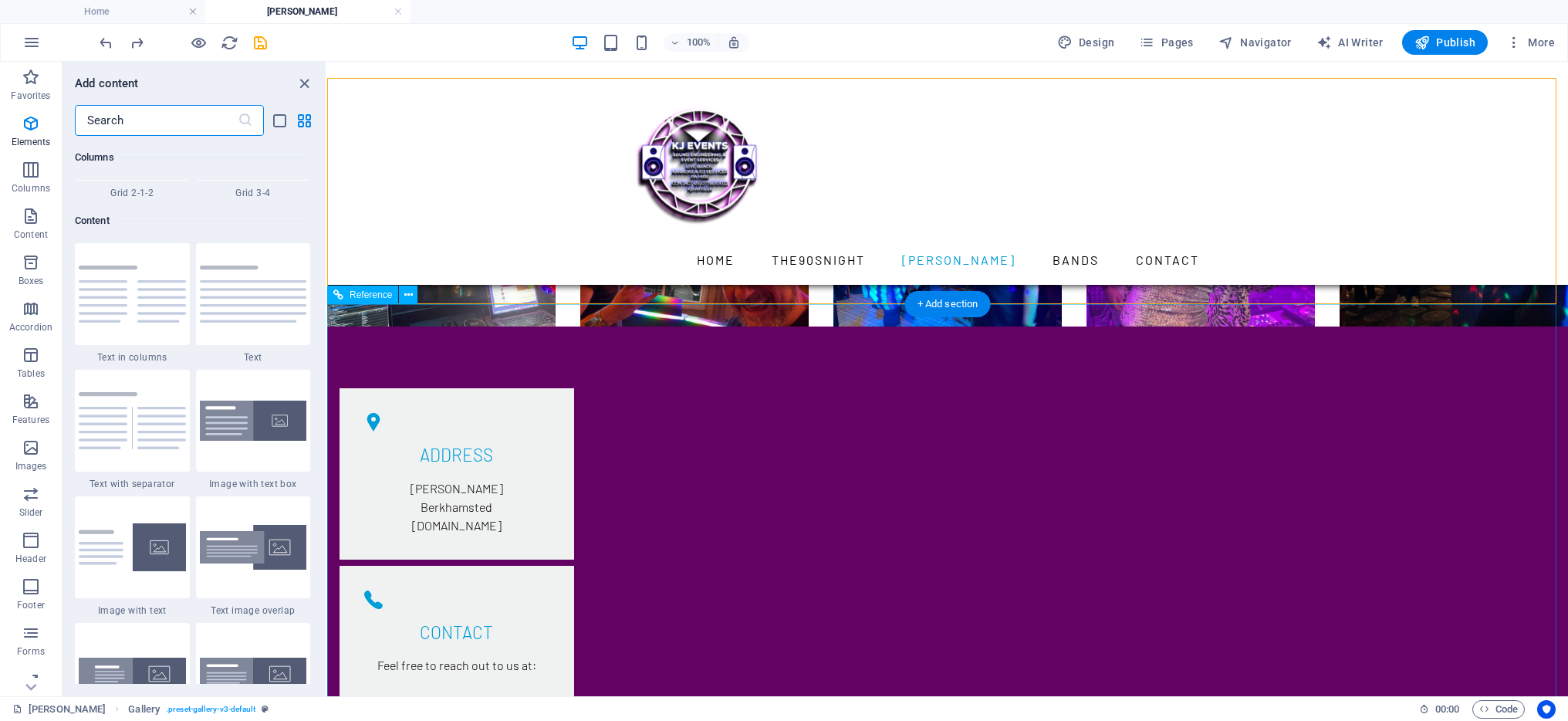
scroll to position [2701, 0]
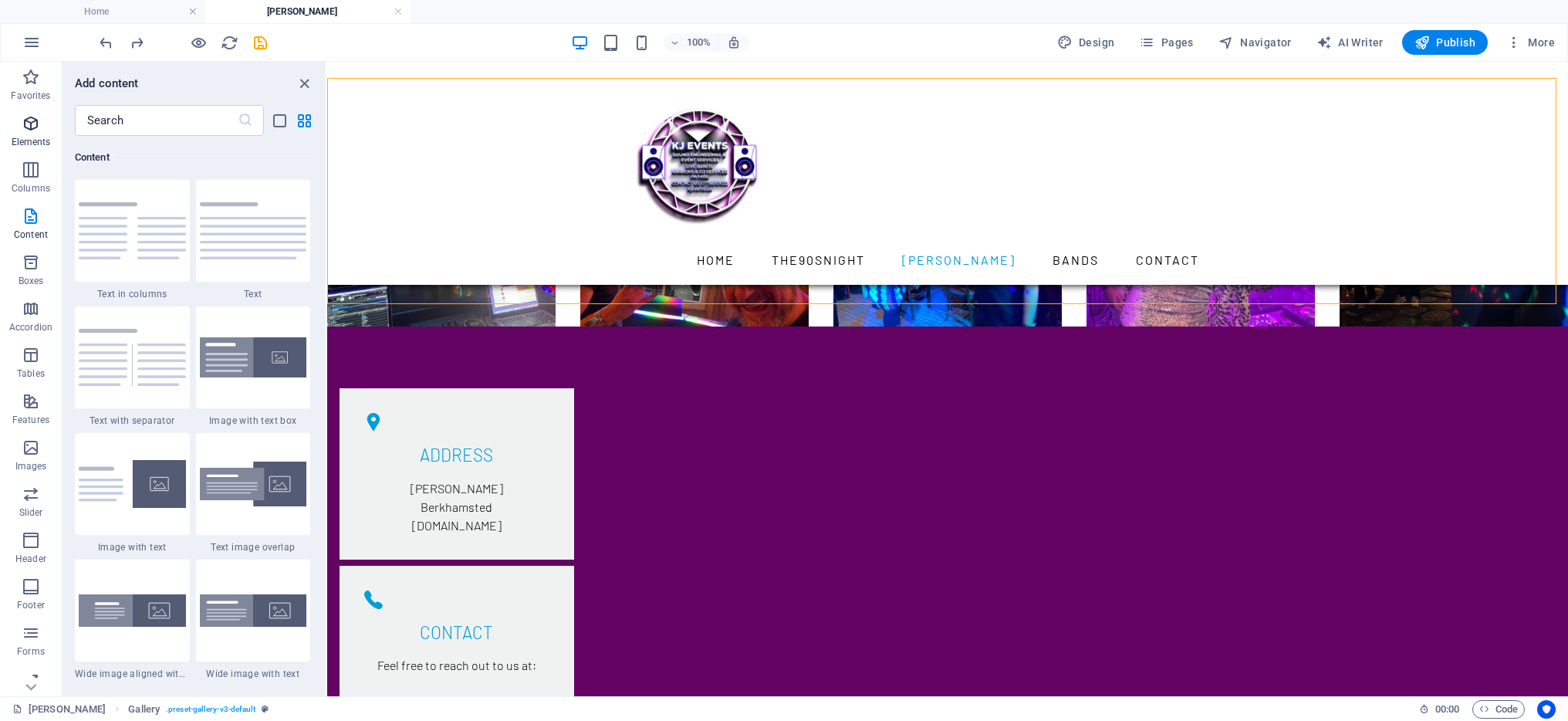
click at [41, 137] on p "Elements" at bounding box center [31, 141] width 39 height 13
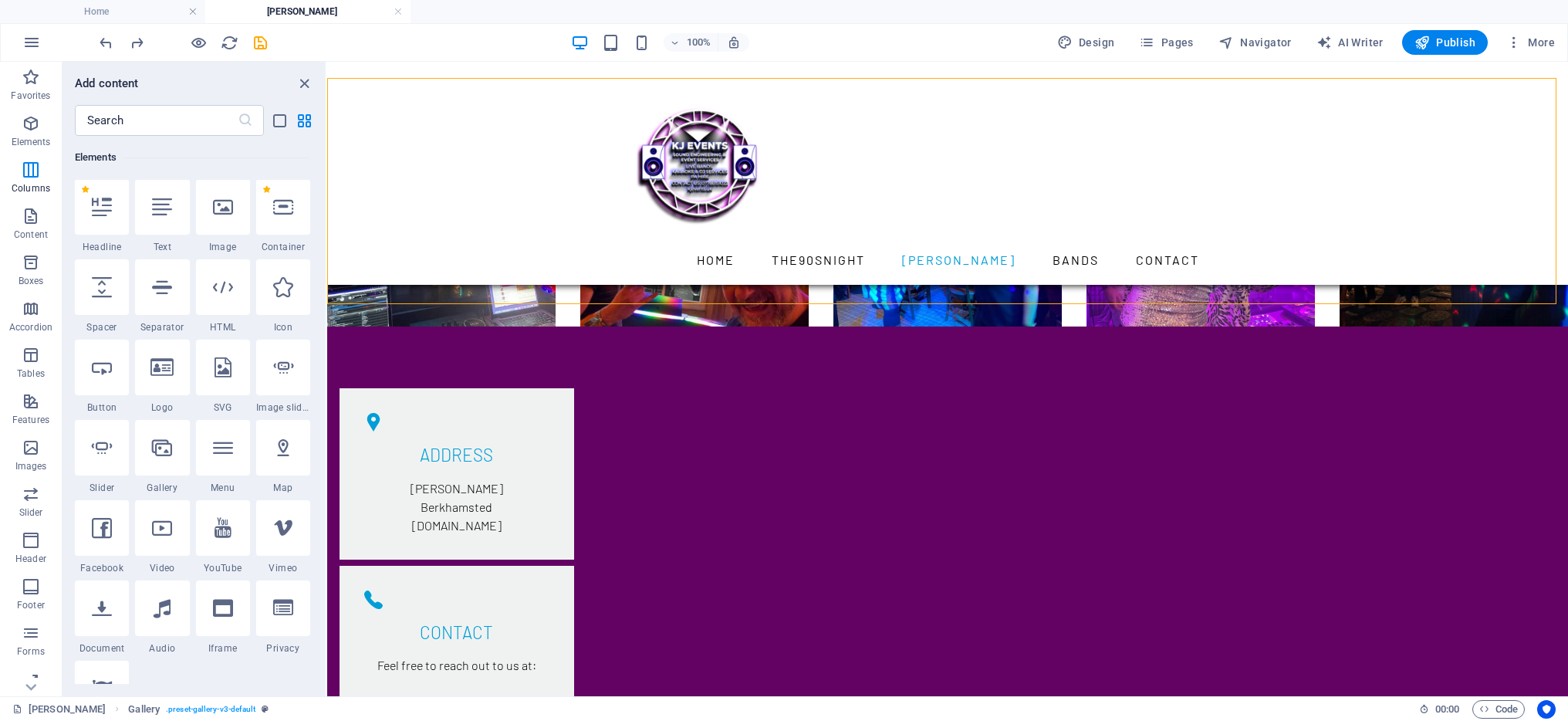
scroll to position [165, 0]
click at [113, 545] on div at bounding box center [102, 529] width 54 height 55
select select "%"
select select "px"
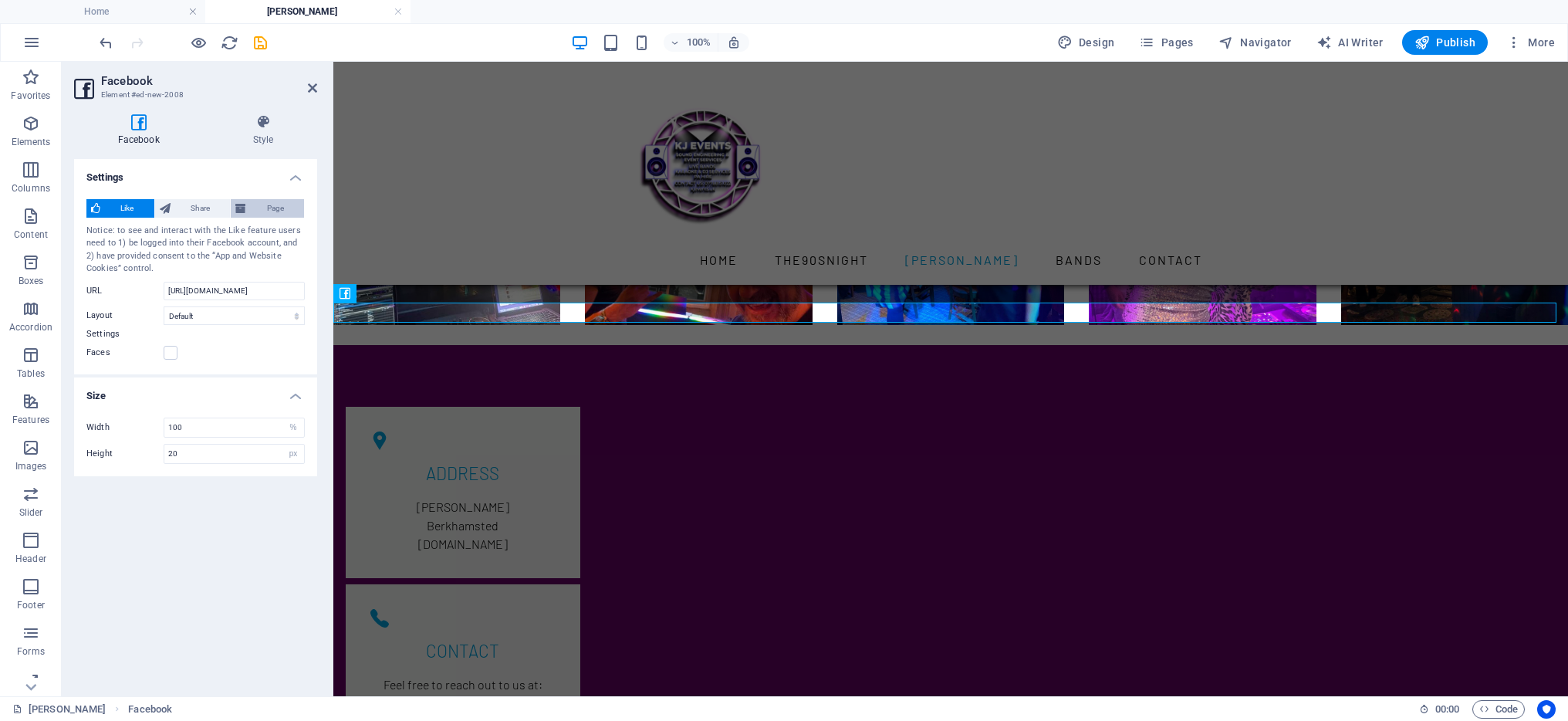
click at [280, 210] on span "Page" at bounding box center [275, 208] width 49 height 18
type input "130"
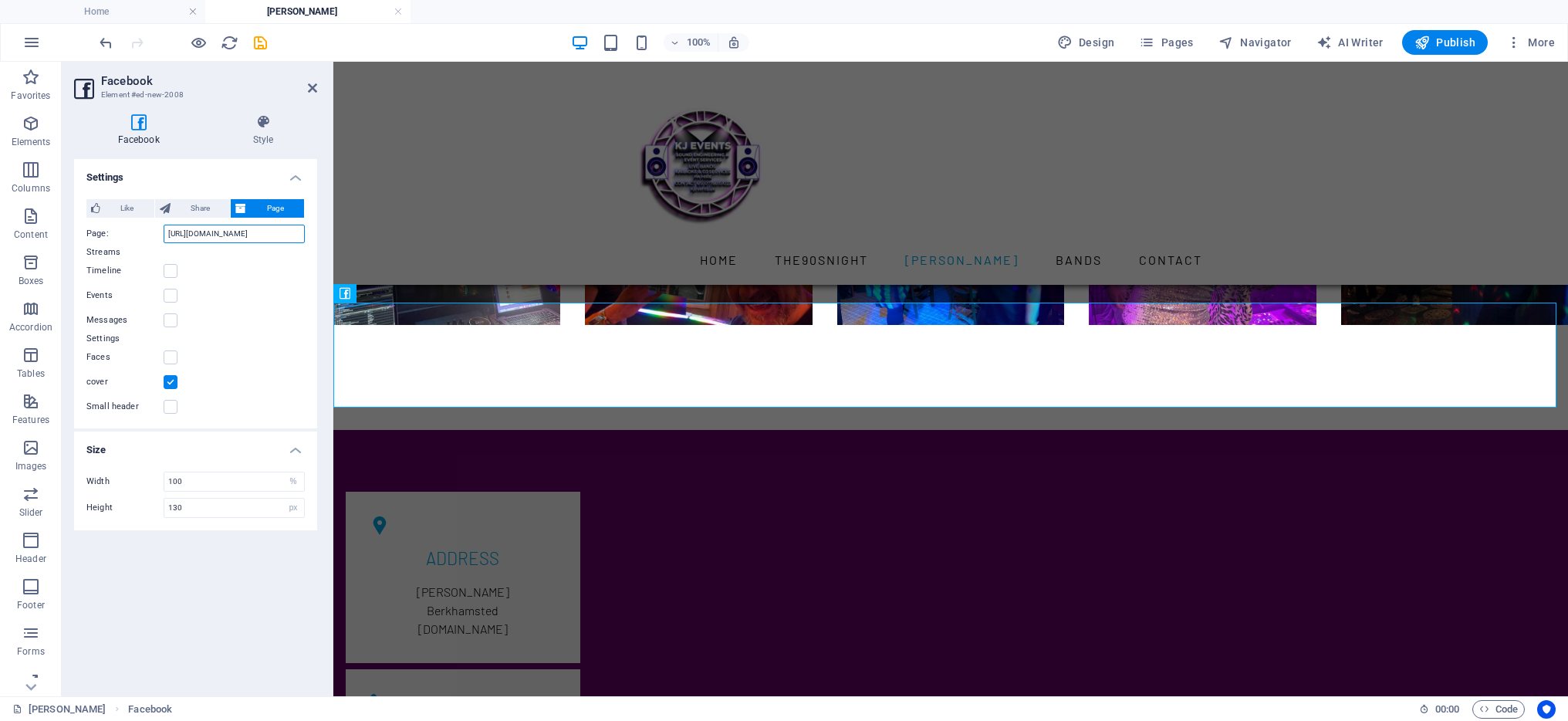
click at [253, 233] on input "[URL][DOMAIN_NAME]" at bounding box center [234, 234] width 141 height 18
paste input "profile.php?id=100063536503638&sk=reviews"
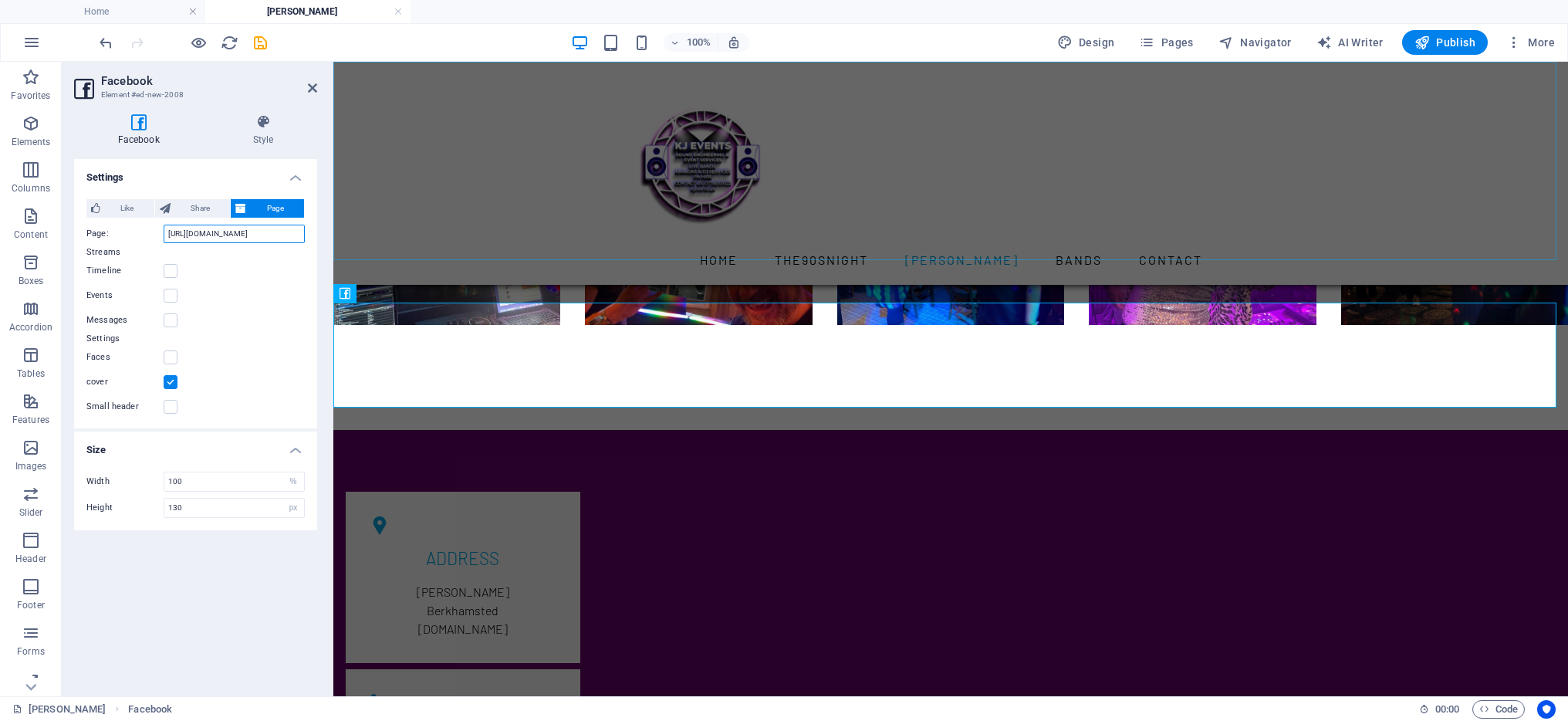
type input "[URL][DOMAIN_NAME]"
click at [1023, 203] on div "Home The90snight KJ Karaoke Bands CONTACT" at bounding box center [951, 173] width 1235 height 223
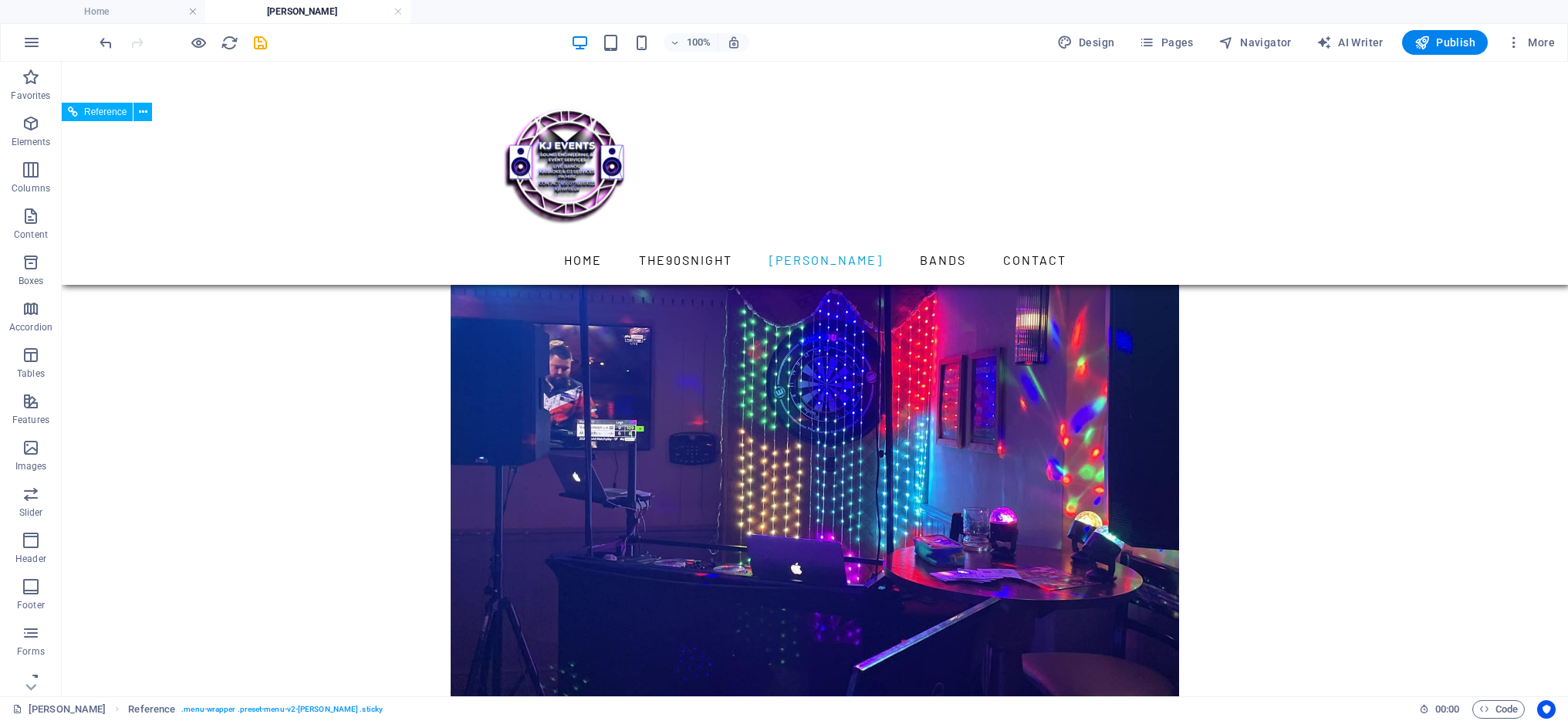
scroll to position [120, 0]
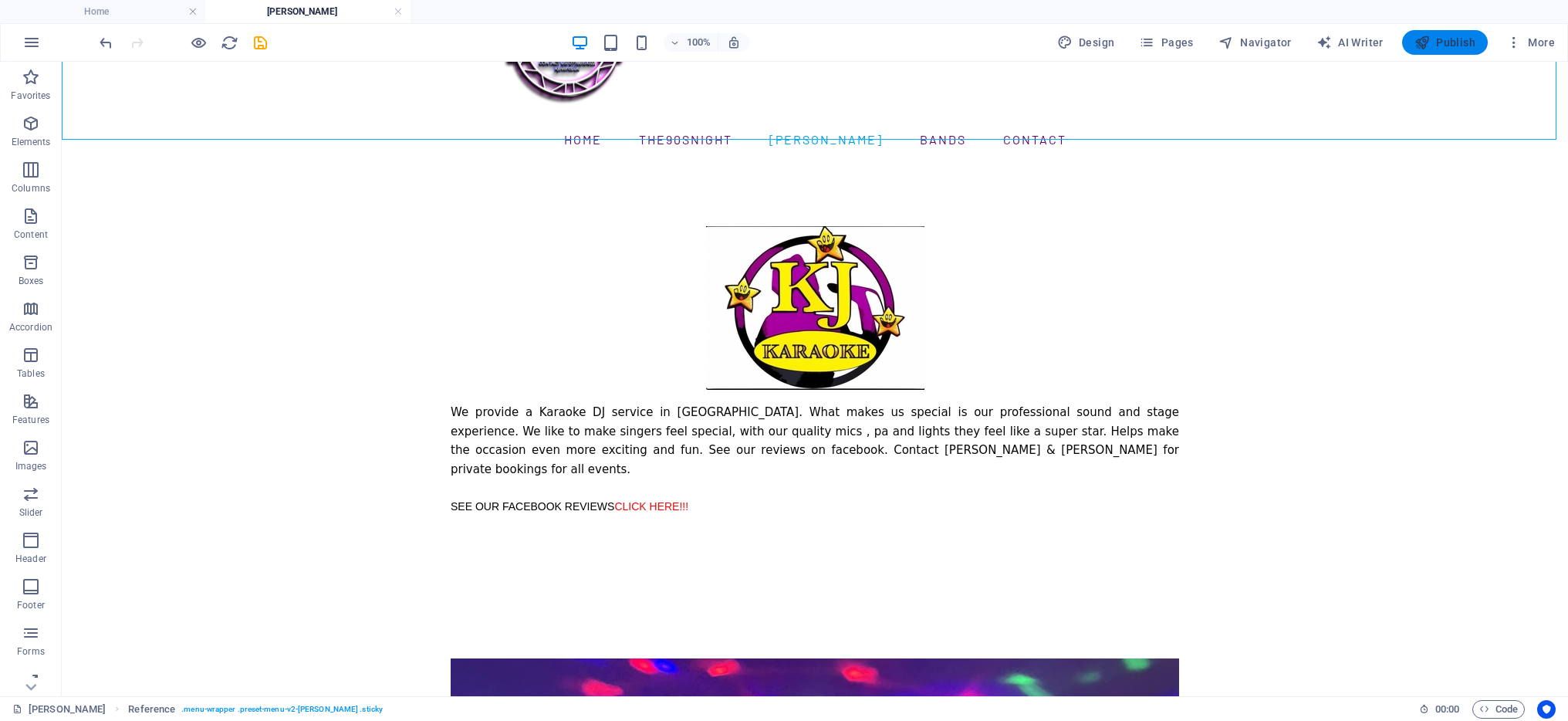
click at [1436, 41] on span "Publish" at bounding box center [1445, 43] width 61 height 15
